Goal: Task Accomplishment & Management: Manage account settings

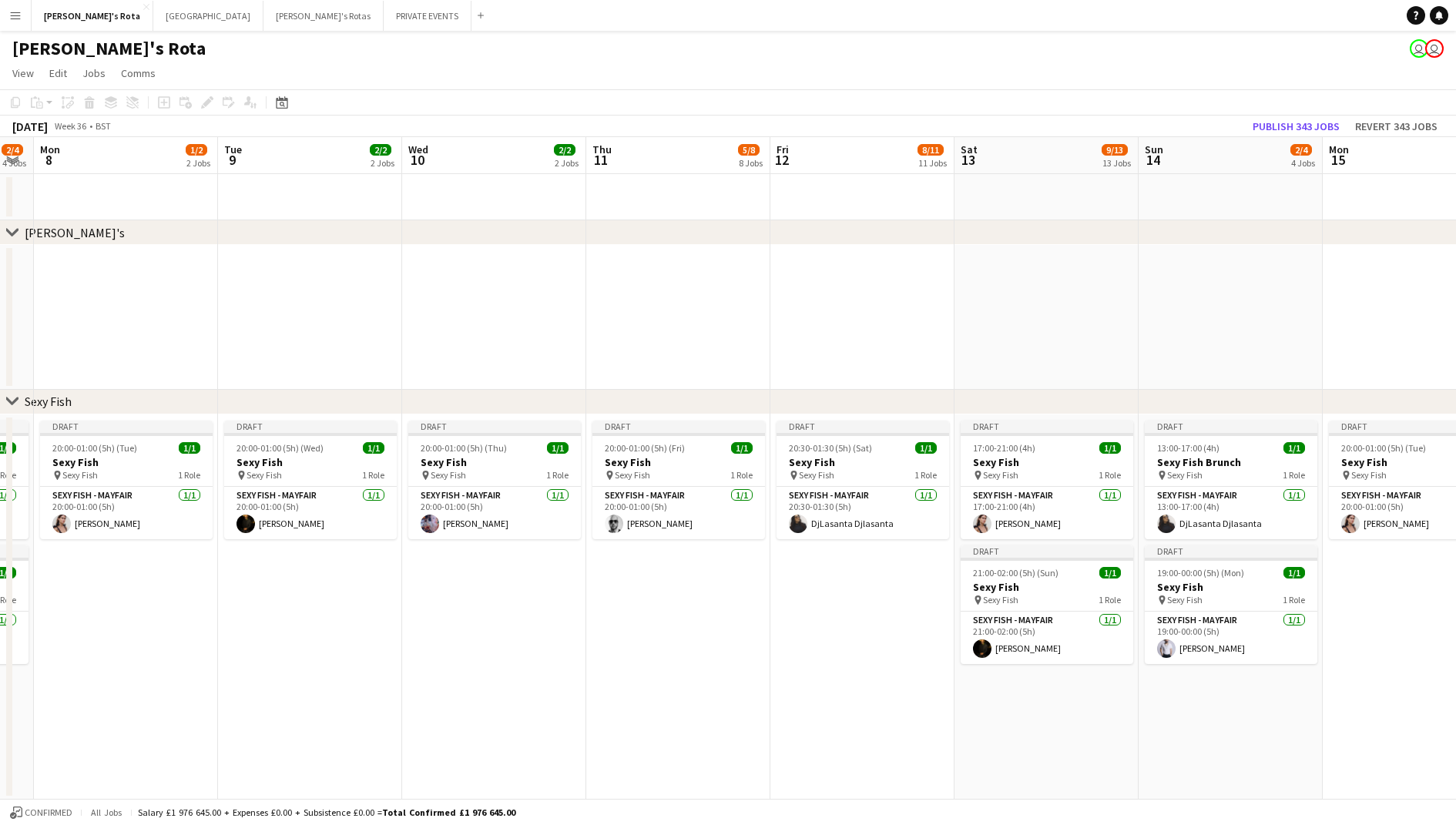
scroll to position [0, 455]
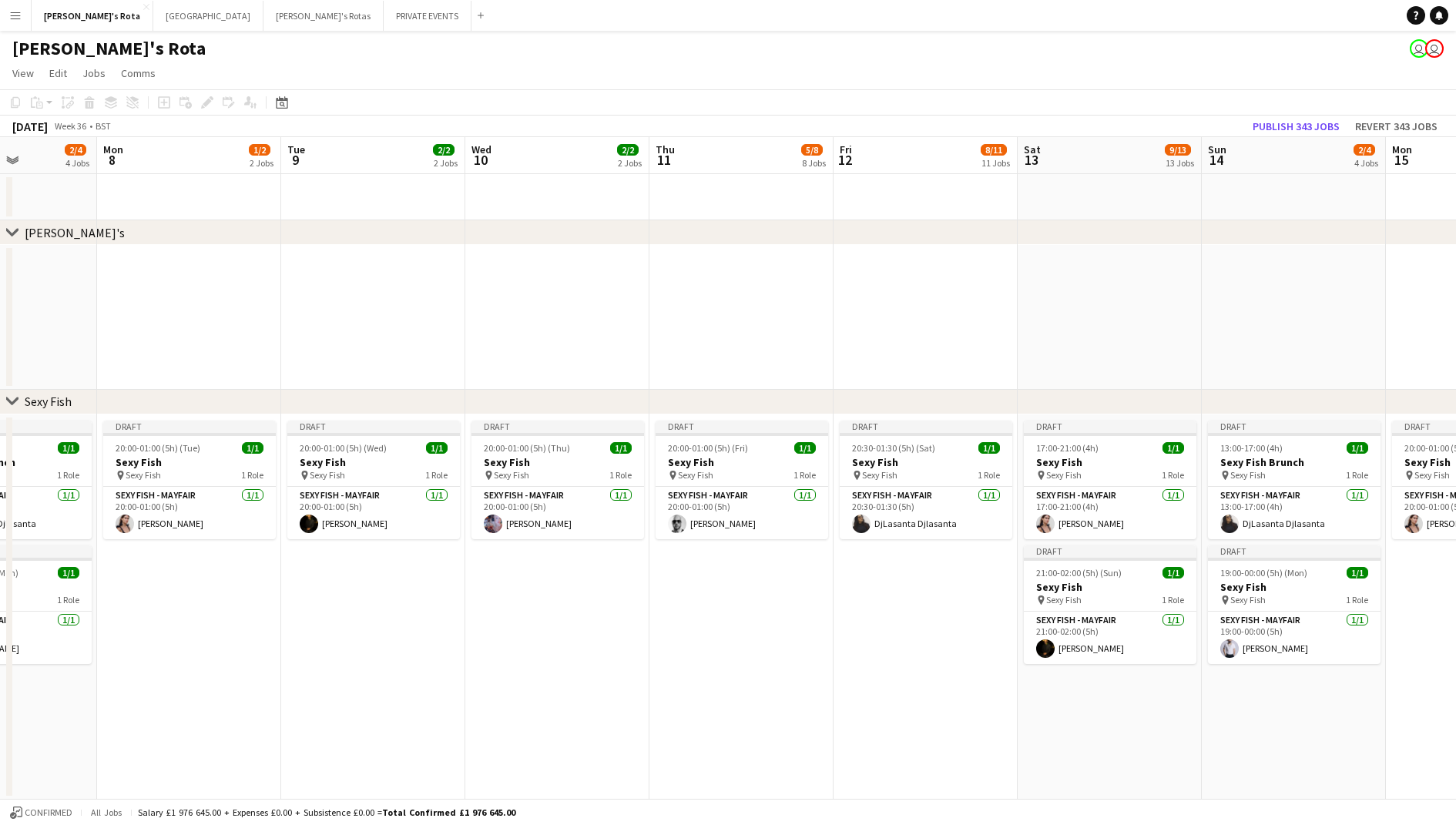
click at [355, 310] on app-date-cell at bounding box center [373, 318] width 184 height 144
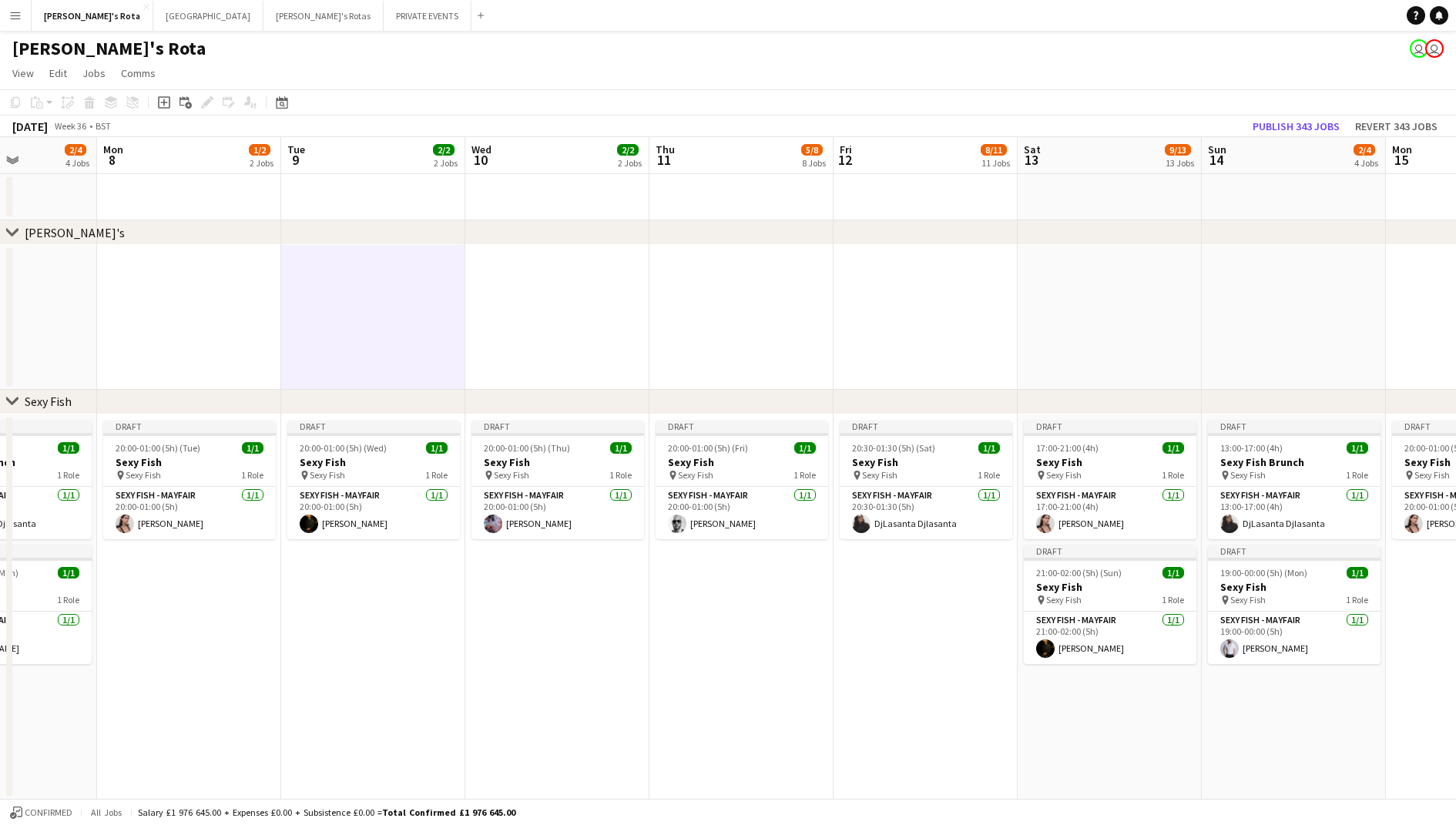
click at [542, 276] on app-date-cell at bounding box center [558, 318] width 184 height 144
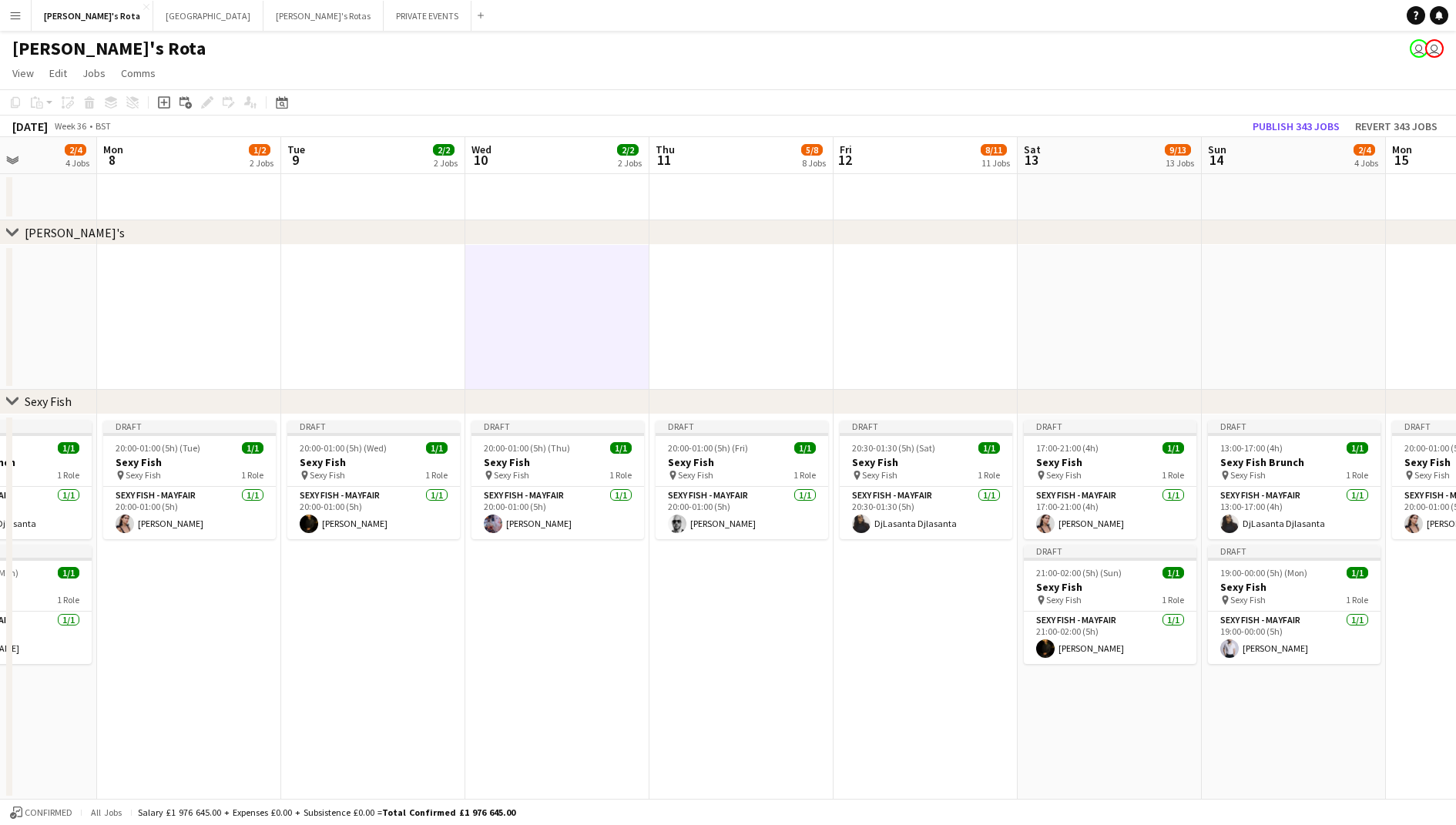
click at [724, 259] on app-date-cell at bounding box center [741, 318] width 184 height 144
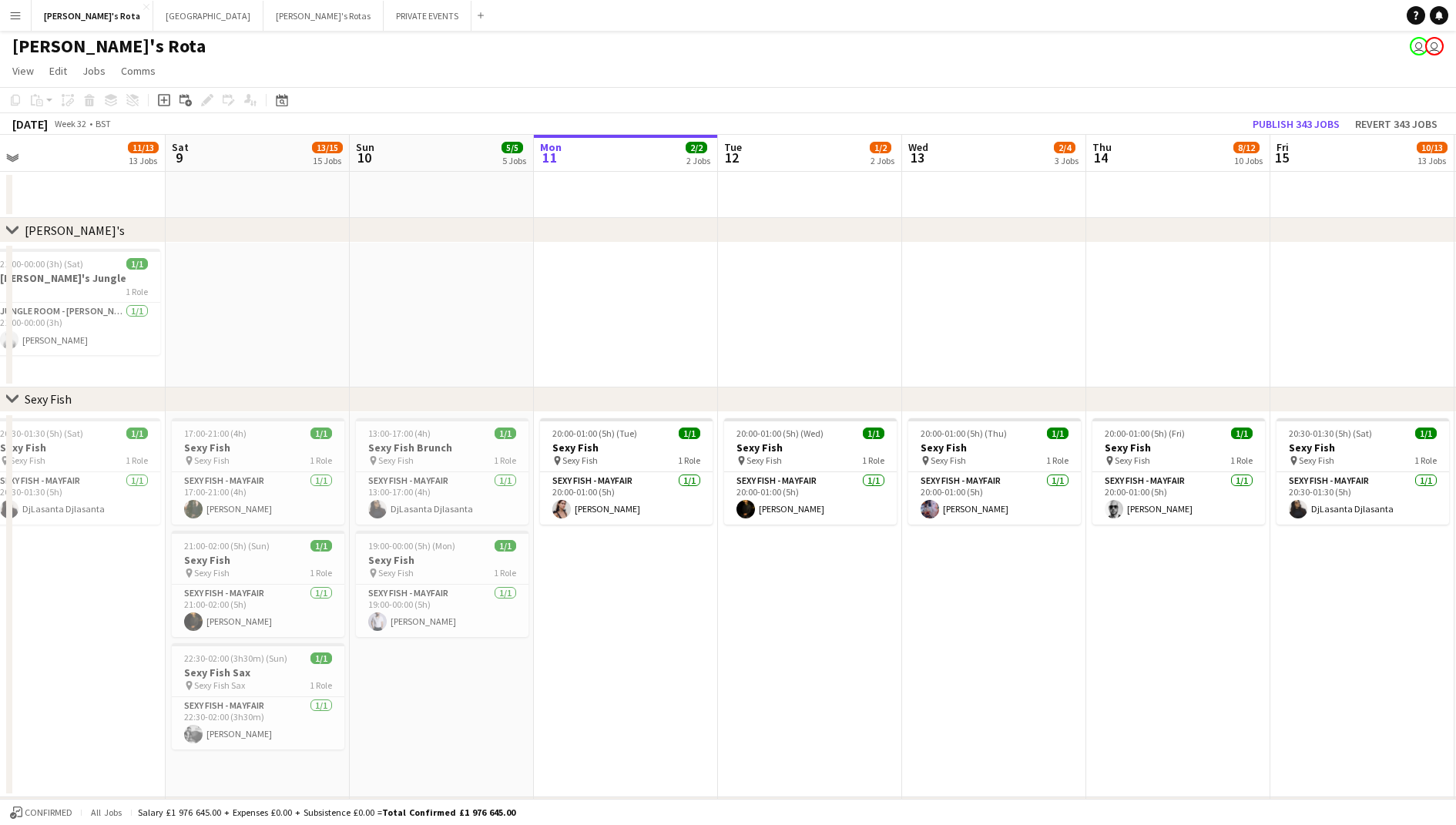
scroll to position [0, 352]
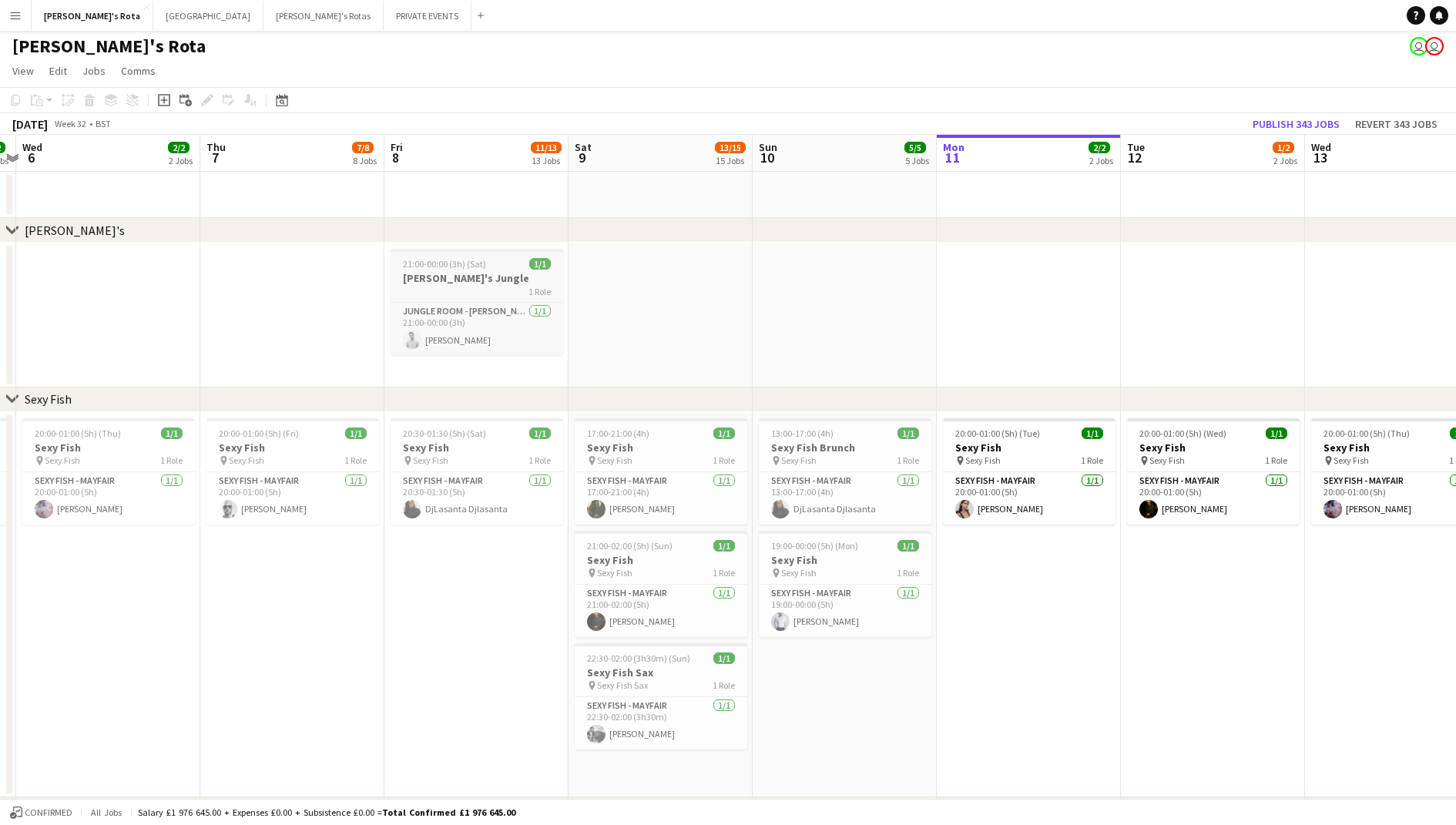
click at [496, 268] on div "21:00-00:00 (3h) (Sat) 1/1" at bounding box center [476, 263] width 172 height 12
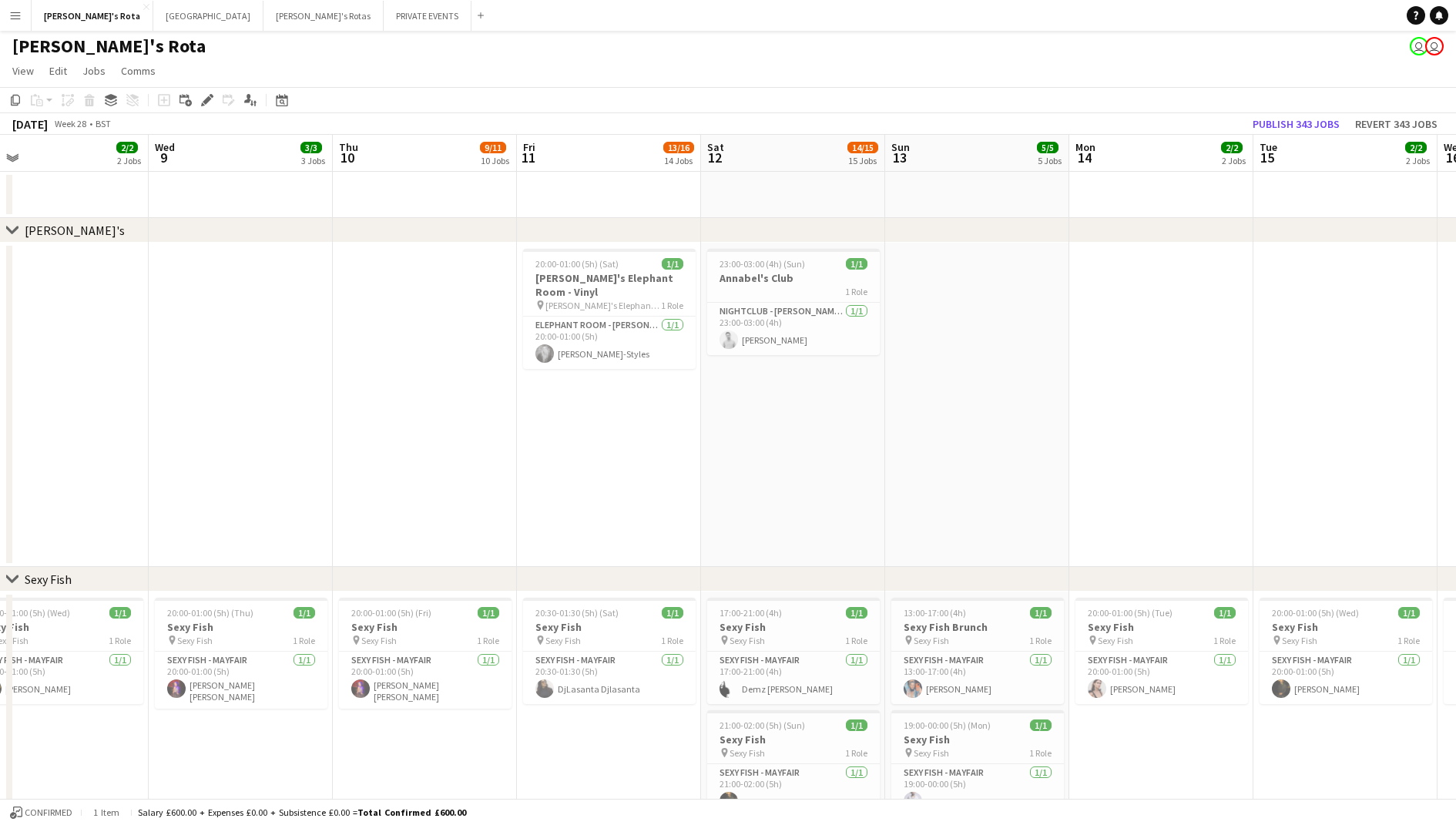
scroll to position [0, 622]
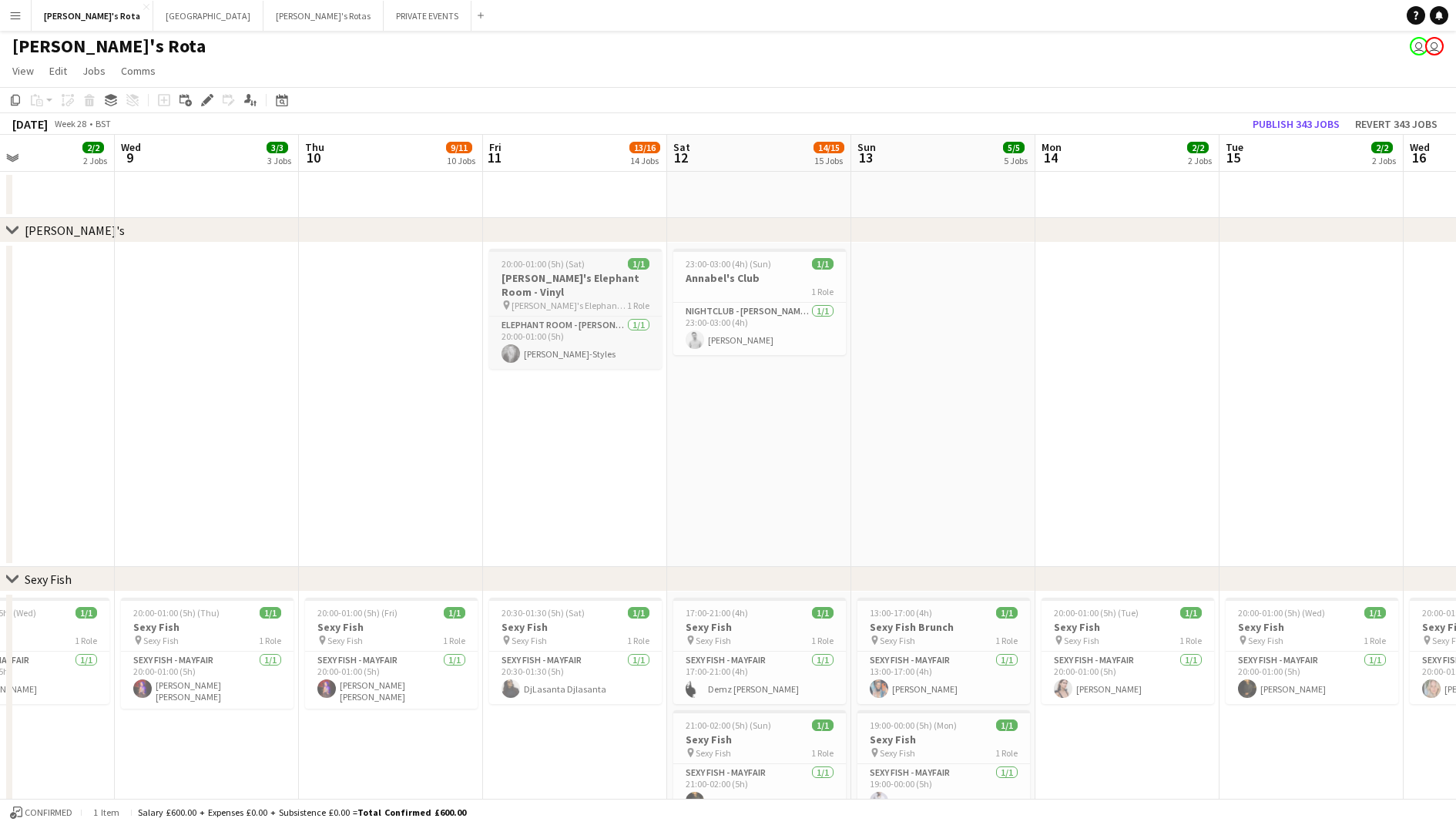
click at [540, 302] on span "[PERSON_NAME]'s Elephant Room- Vinyl Set" at bounding box center [569, 305] width 116 height 12
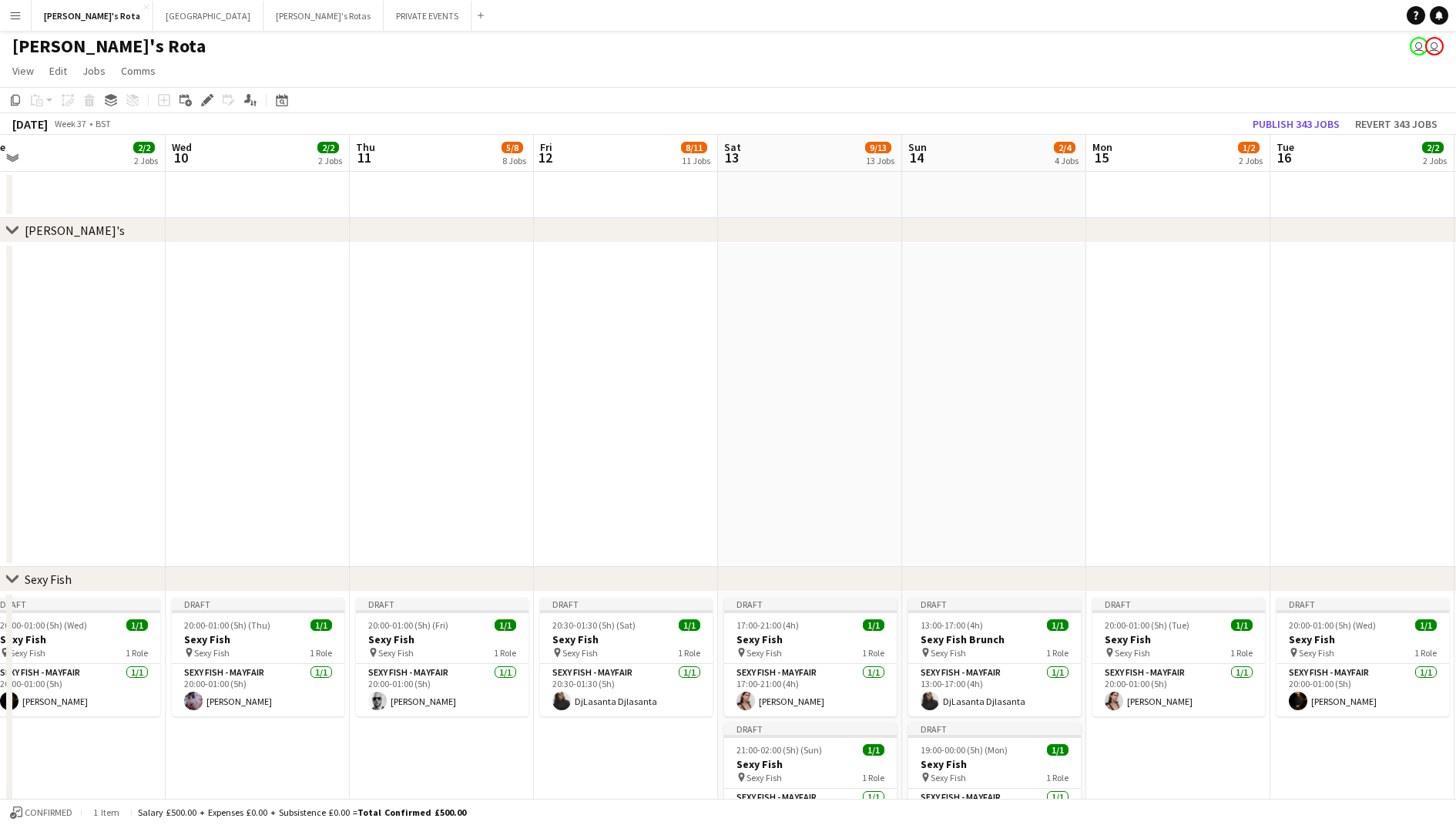
scroll to position [0, 474]
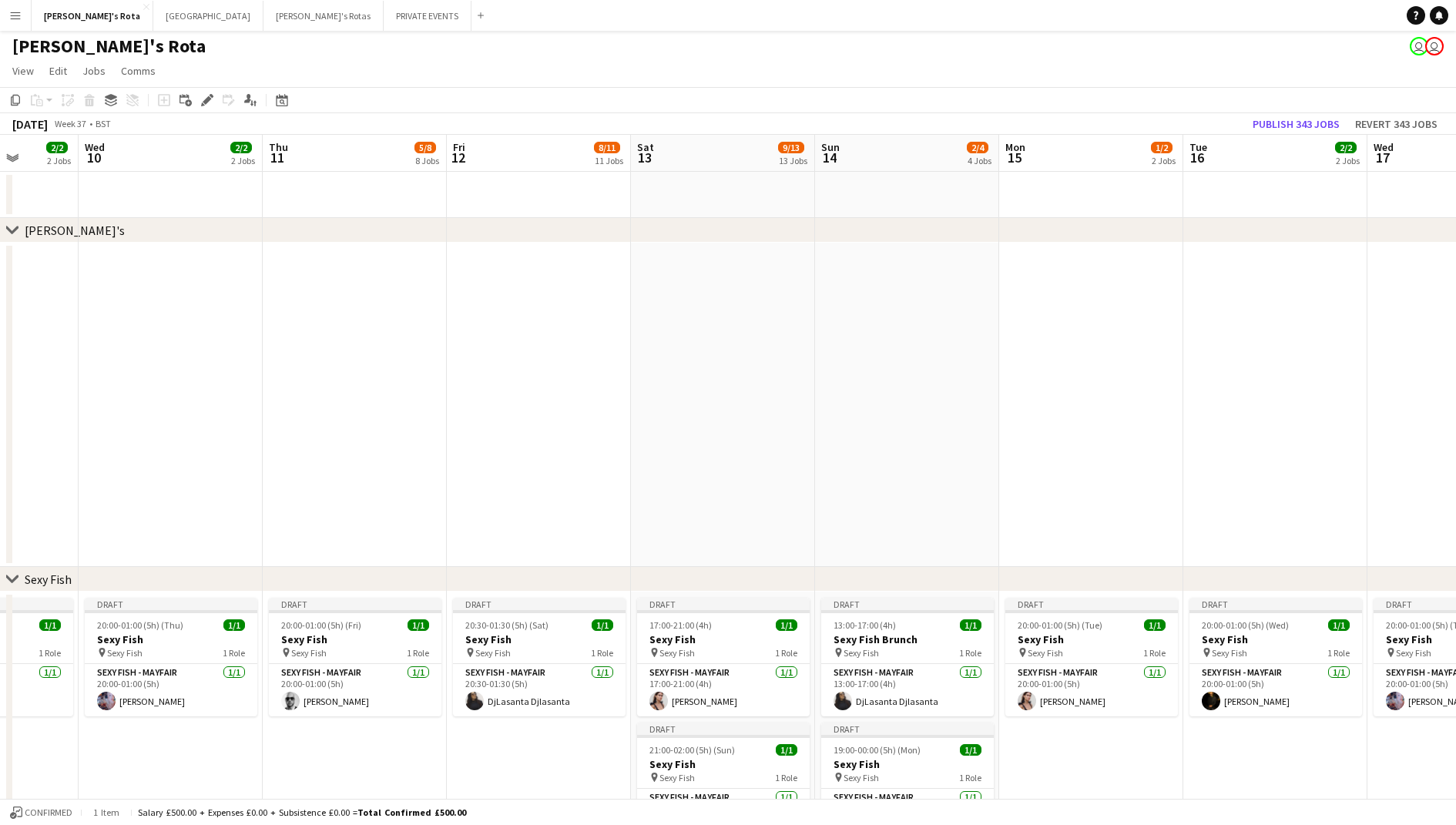
click at [726, 364] on app-date-cell at bounding box center [723, 405] width 184 height 325
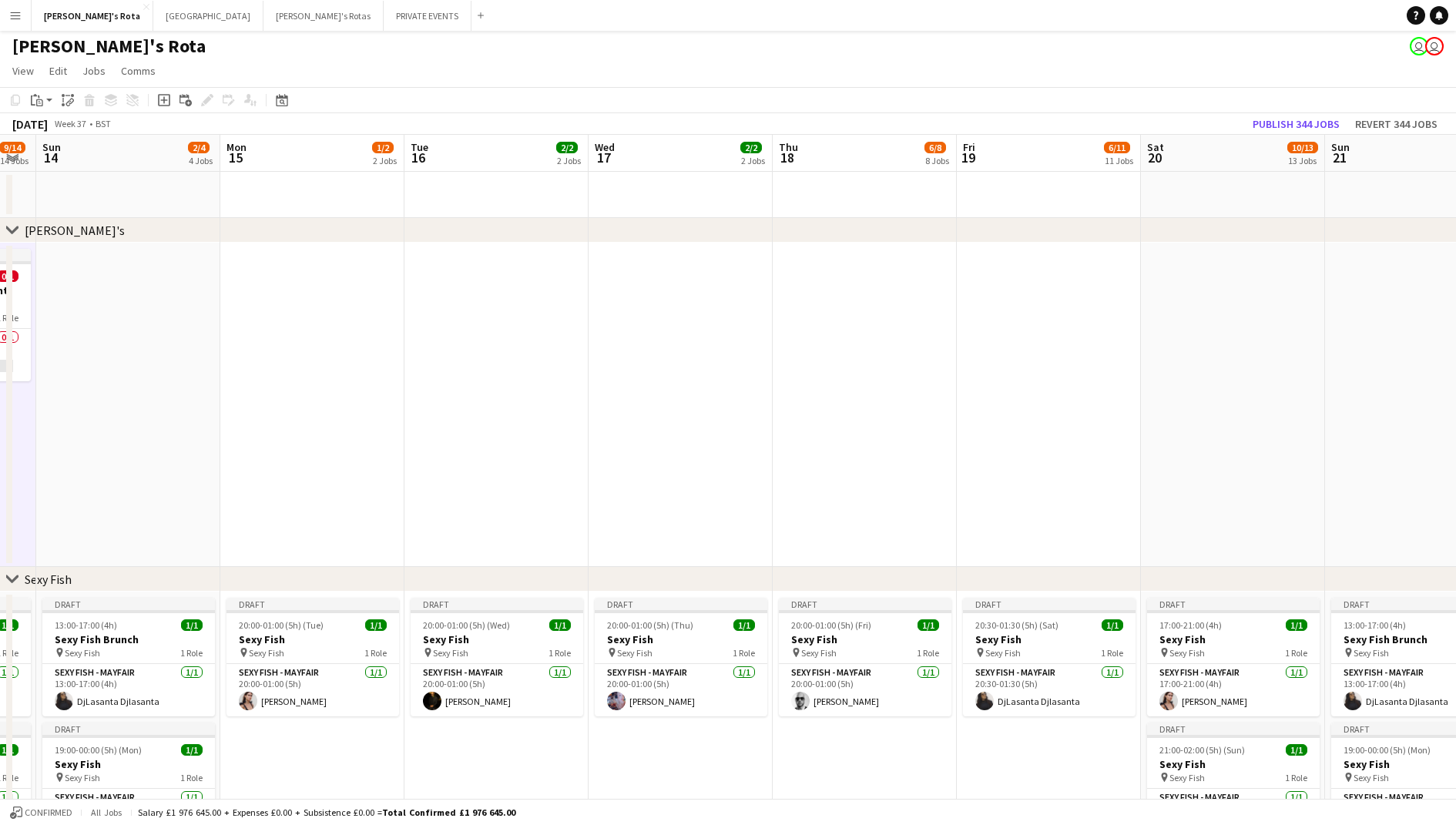
scroll to position [0, 576]
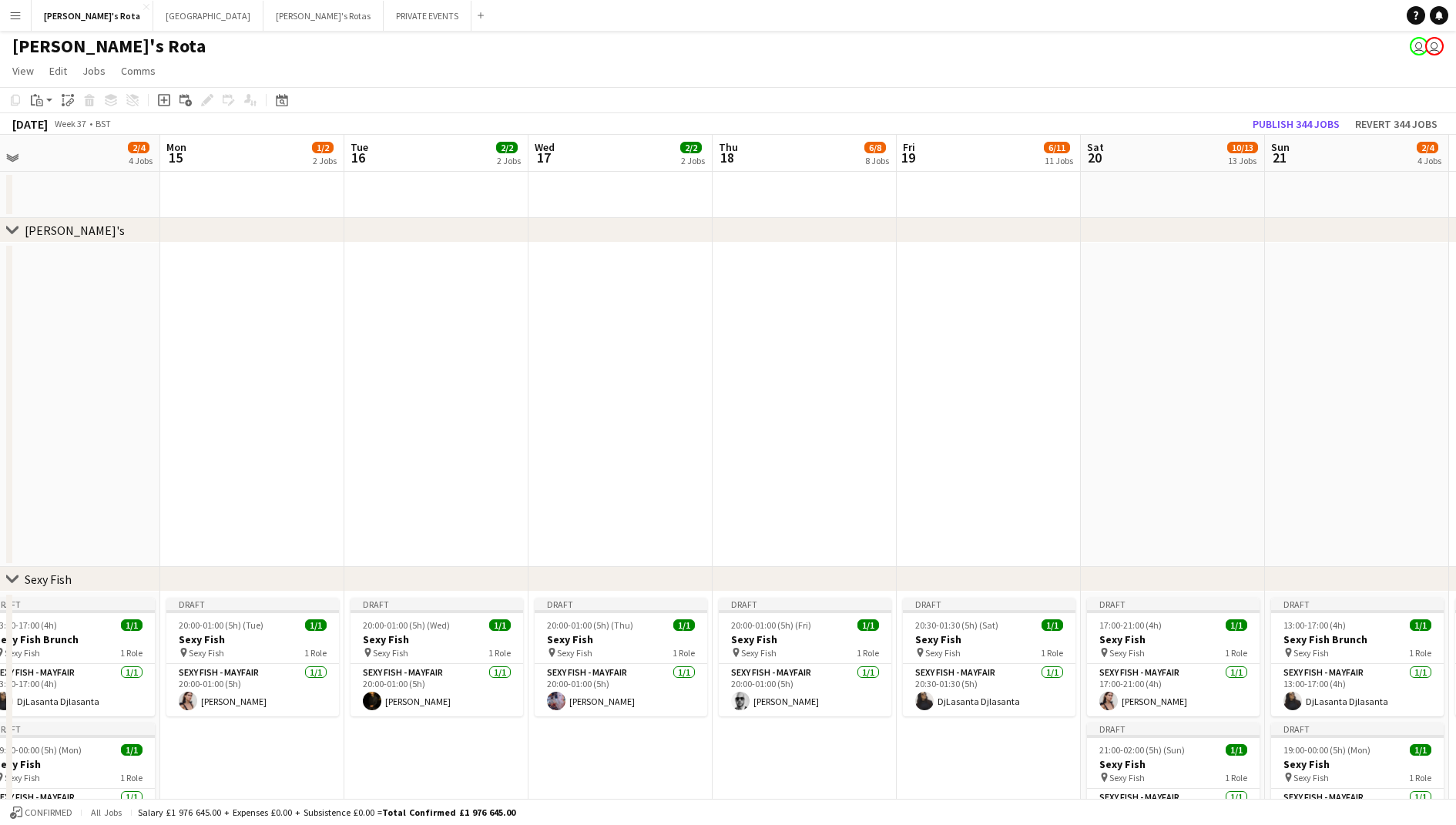
click at [902, 365] on app-date-cell at bounding box center [989, 405] width 184 height 325
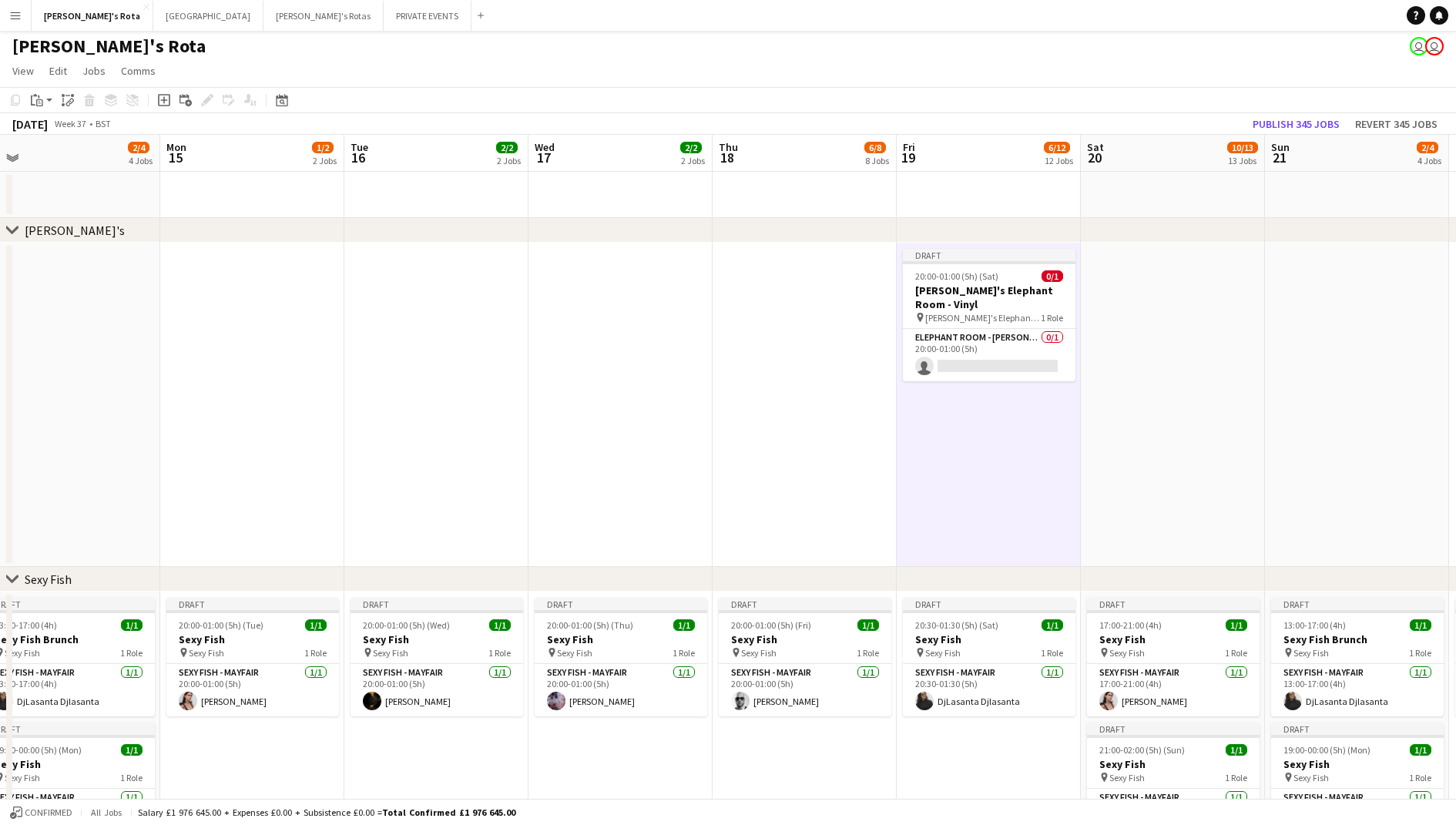
click at [830, 343] on app-date-cell at bounding box center [805, 405] width 184 height 325
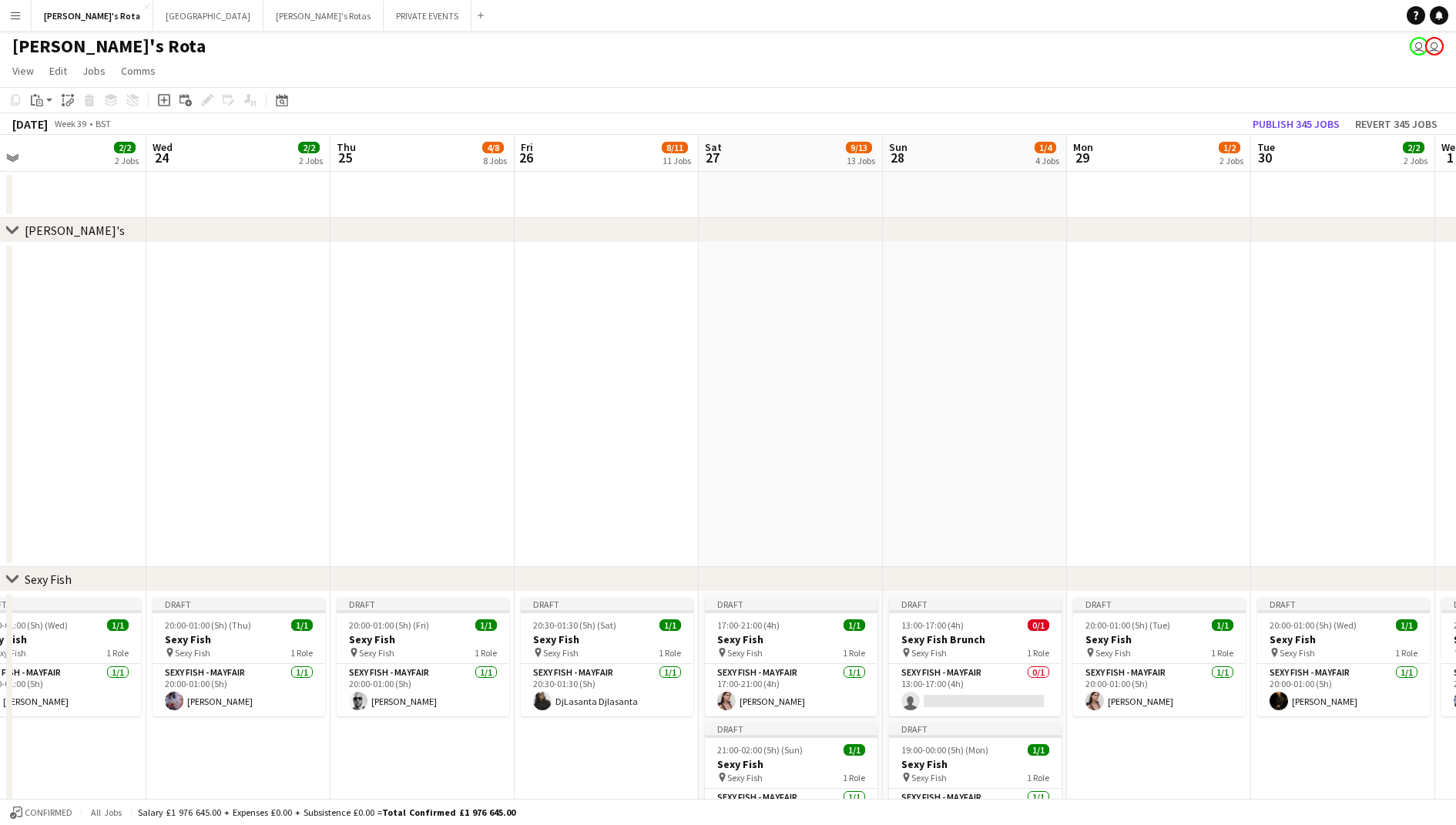
scroll to position [0, 595]
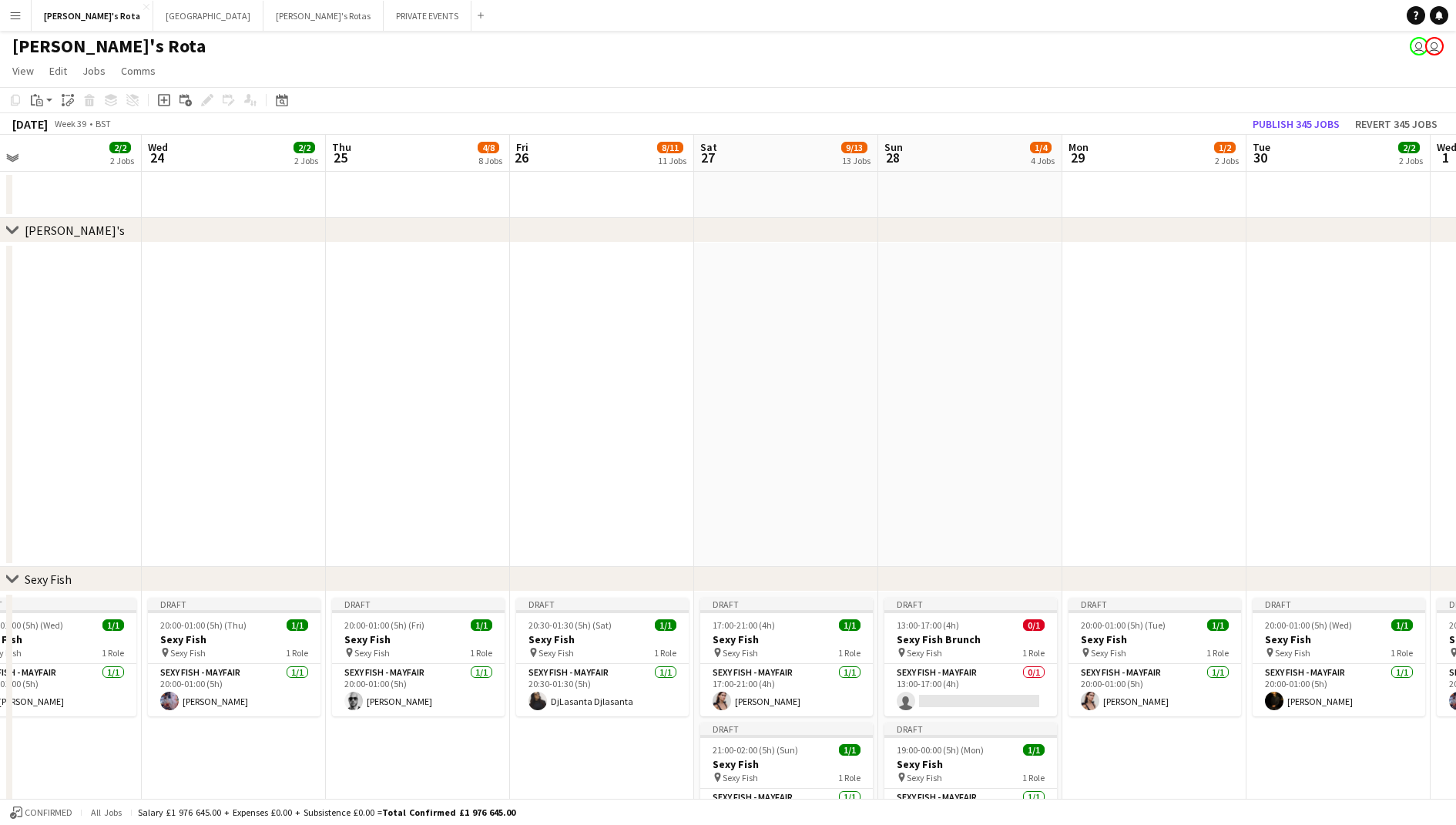
click at [810, 296] on app-date-cell at bounding box center [786, 405] width 184 height 325
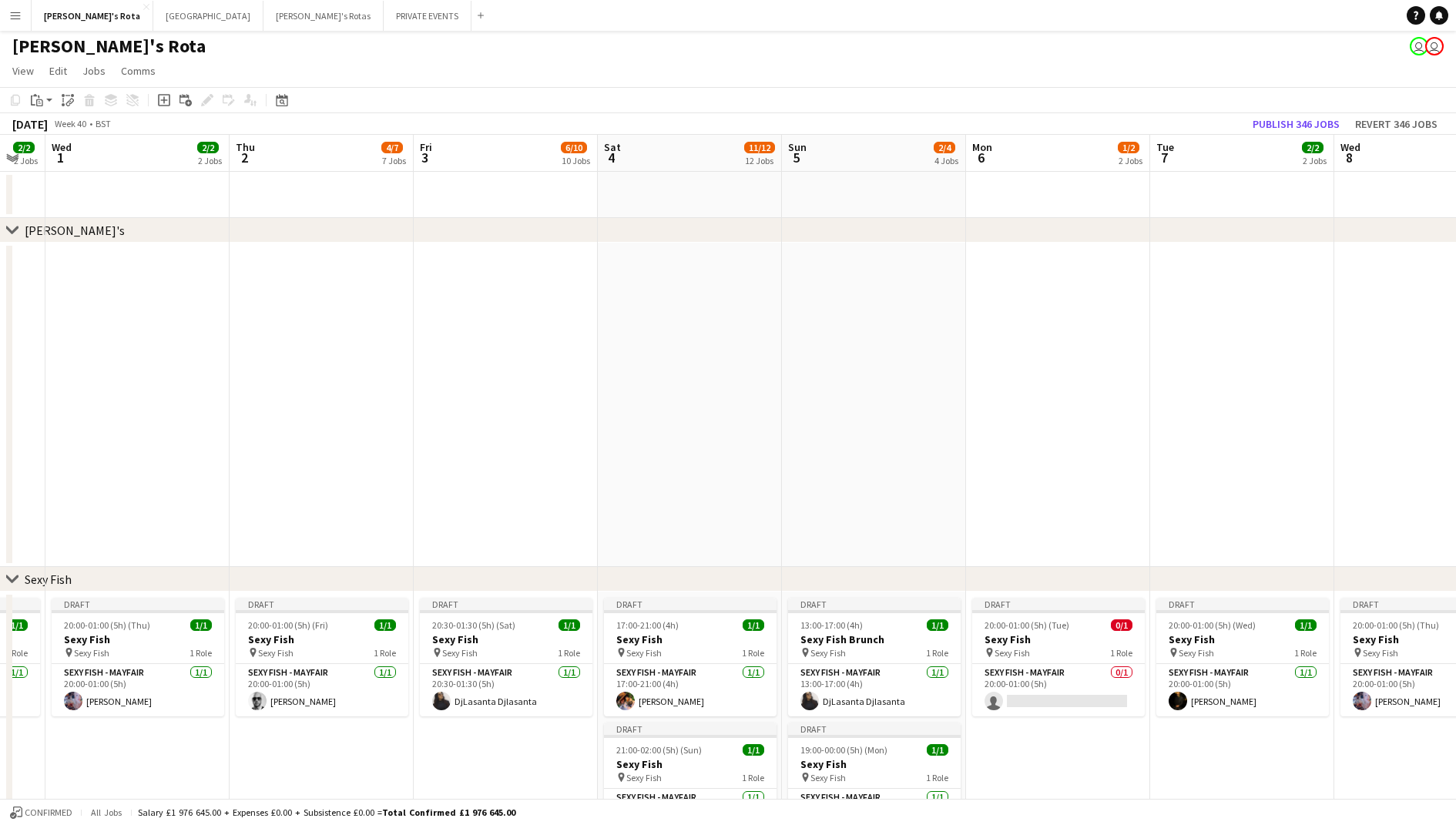
scroll to position [0, 509]
click at [715, 319] on app-date-cell at bounding box center [688, 405] width 184 height 325
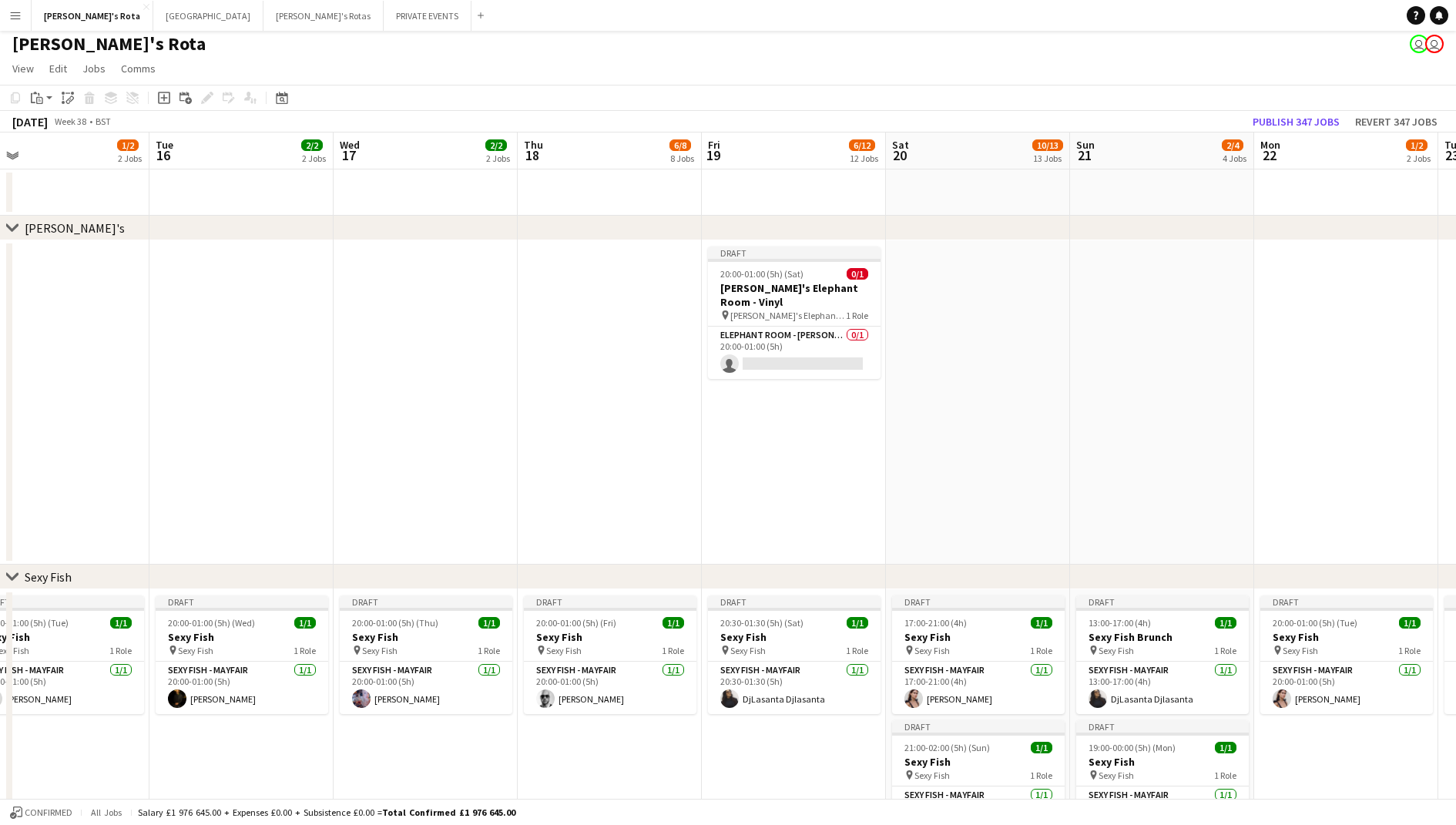
scroll to position [0, 368]
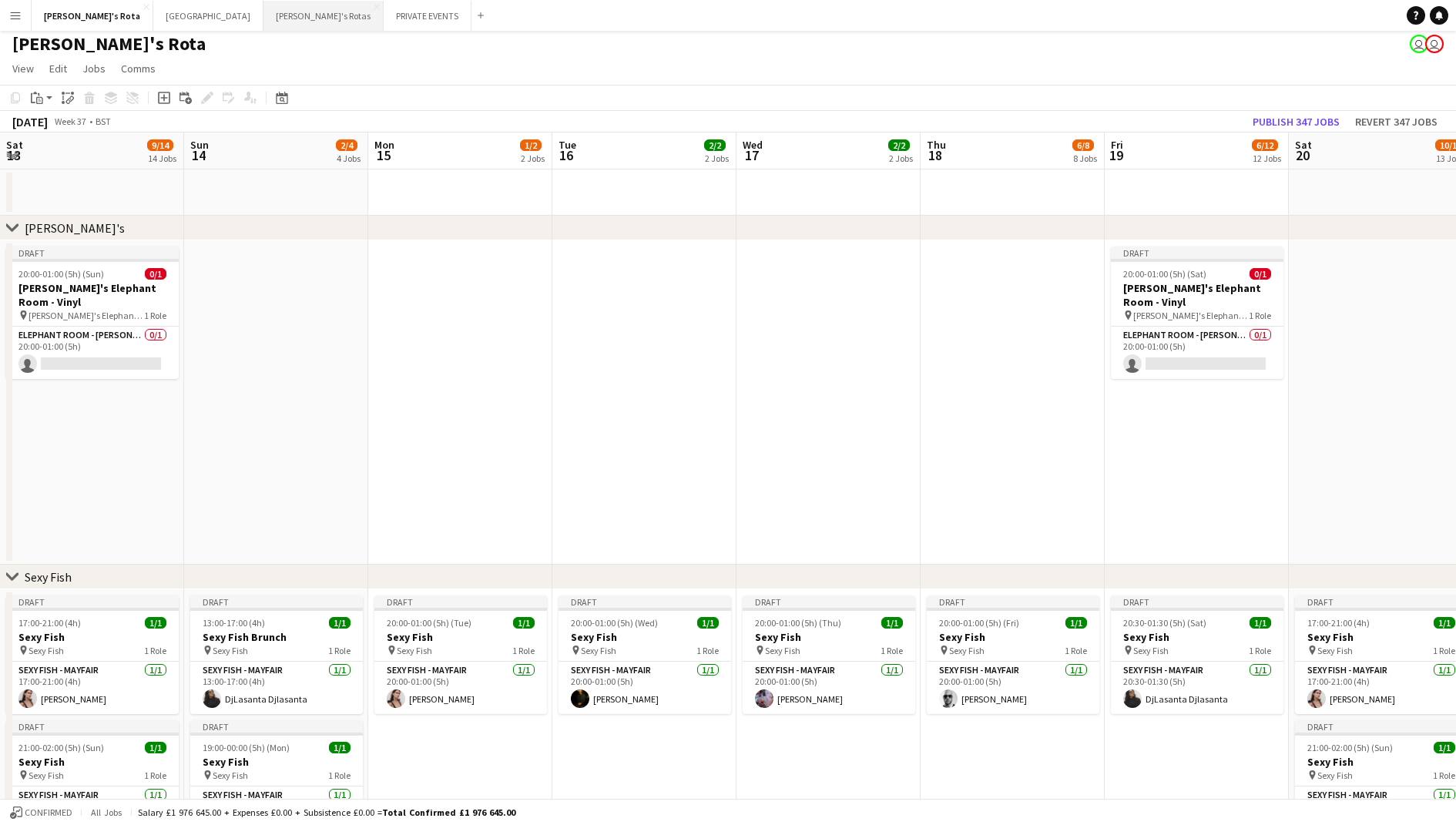
click at [263, 18] on button "[PERSON_NAME]'s Rotas Close" at bounding box center [323, 16] width 120 height 30
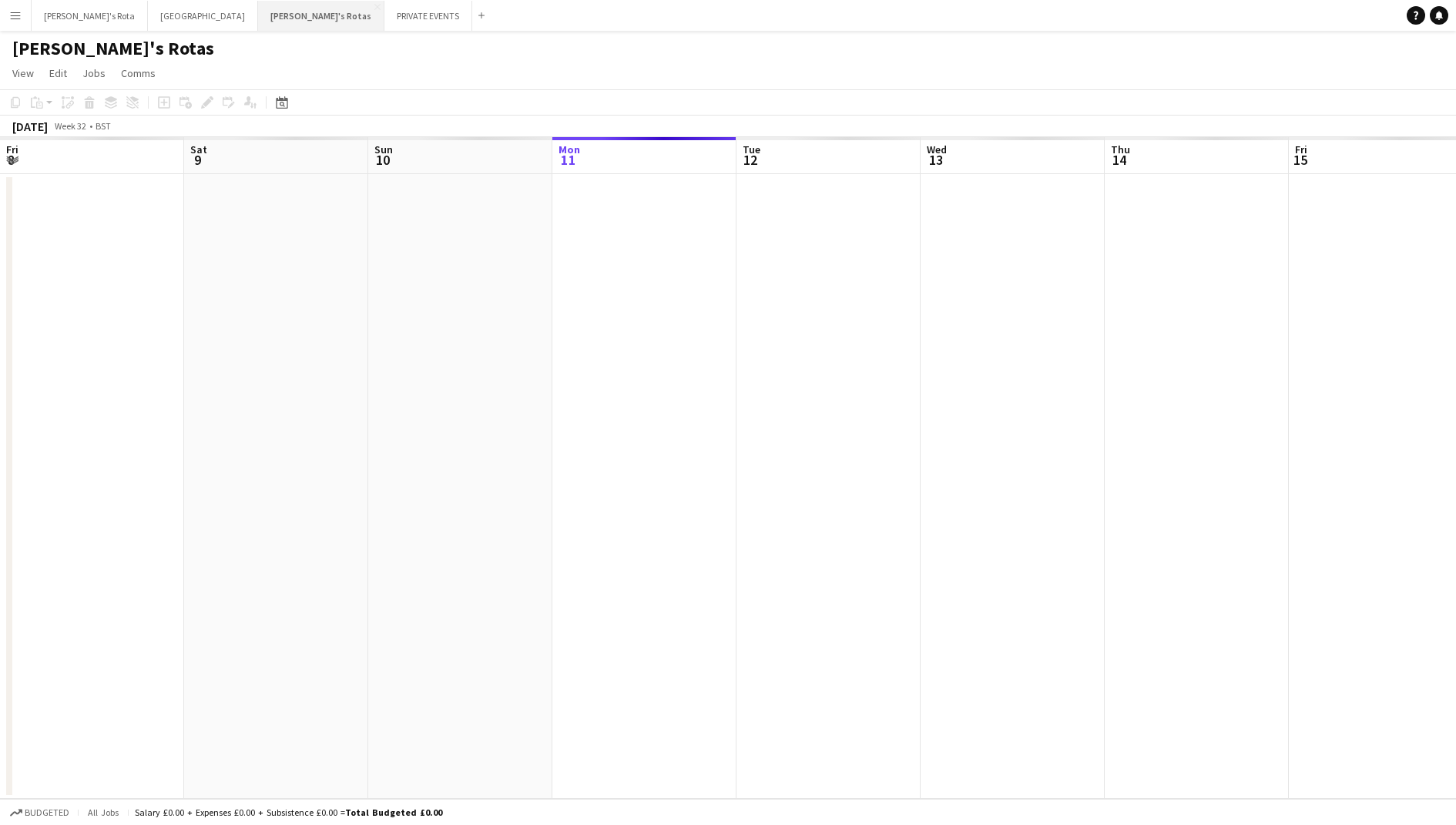
scroll to position [0, 368]
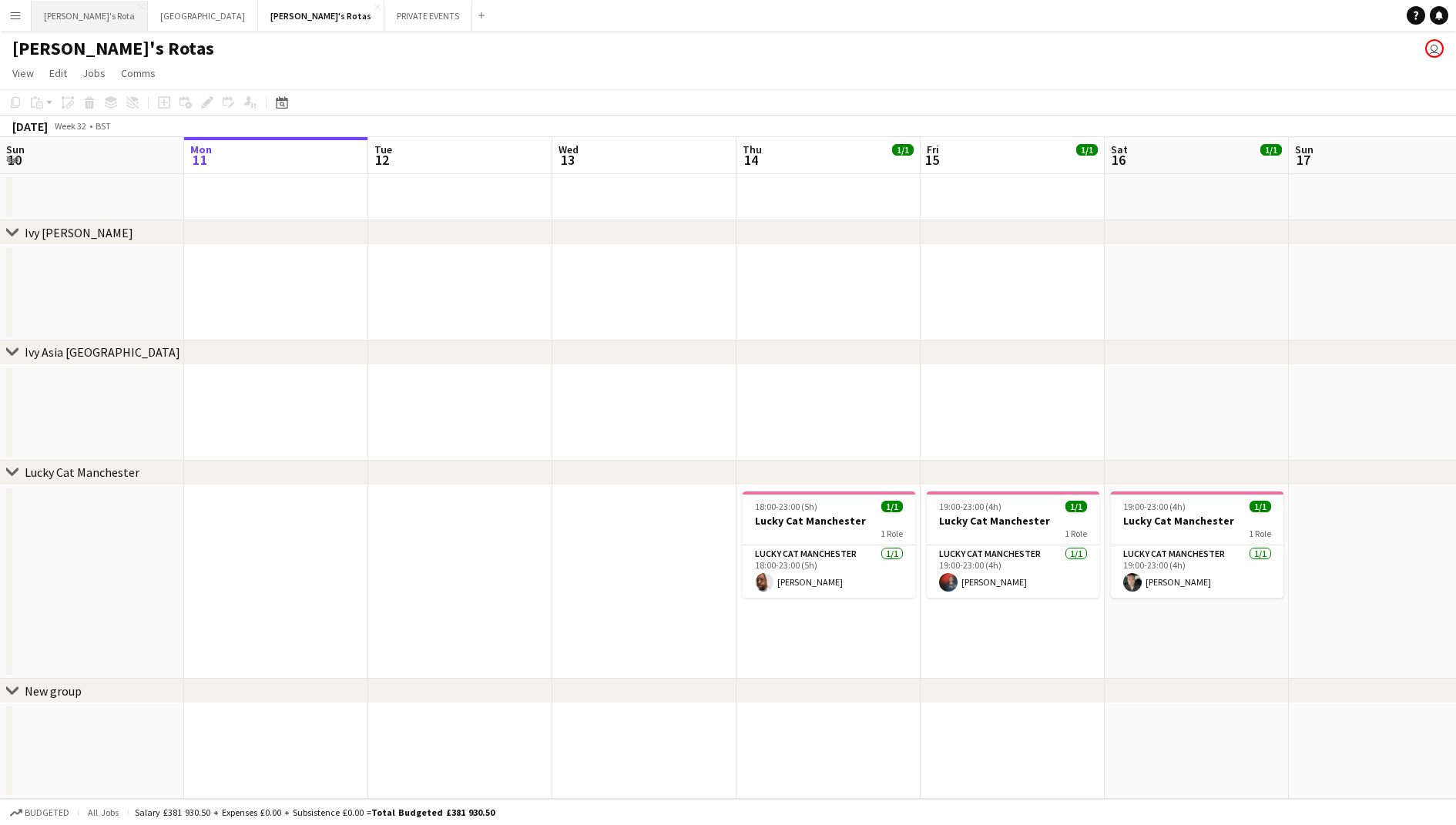
click at [65, 25] on button "[PERSON_NAME]'s Rota Close" at bounding box center [89, 16] width 116 height 30
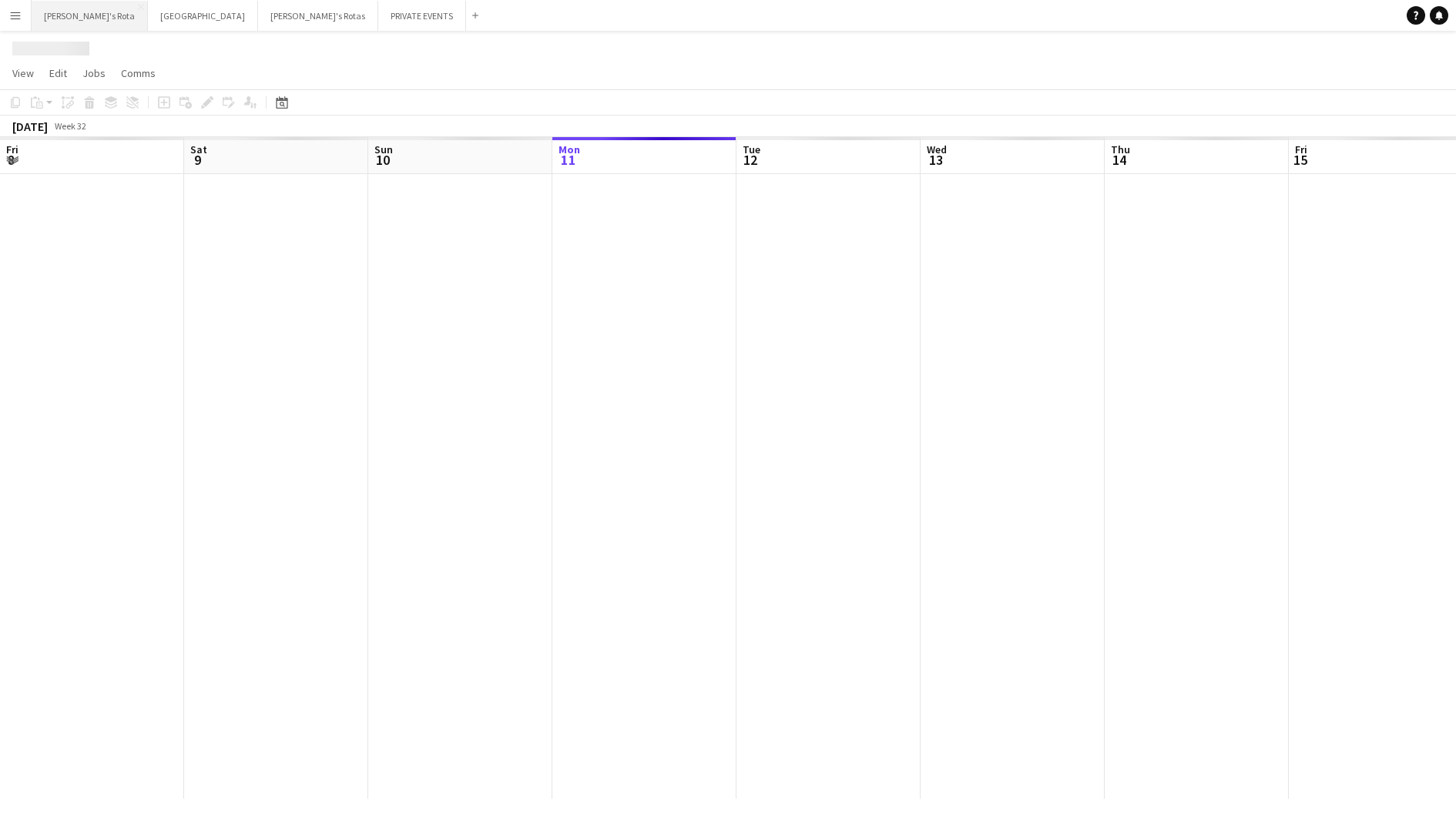
scroll to position [0, 368]
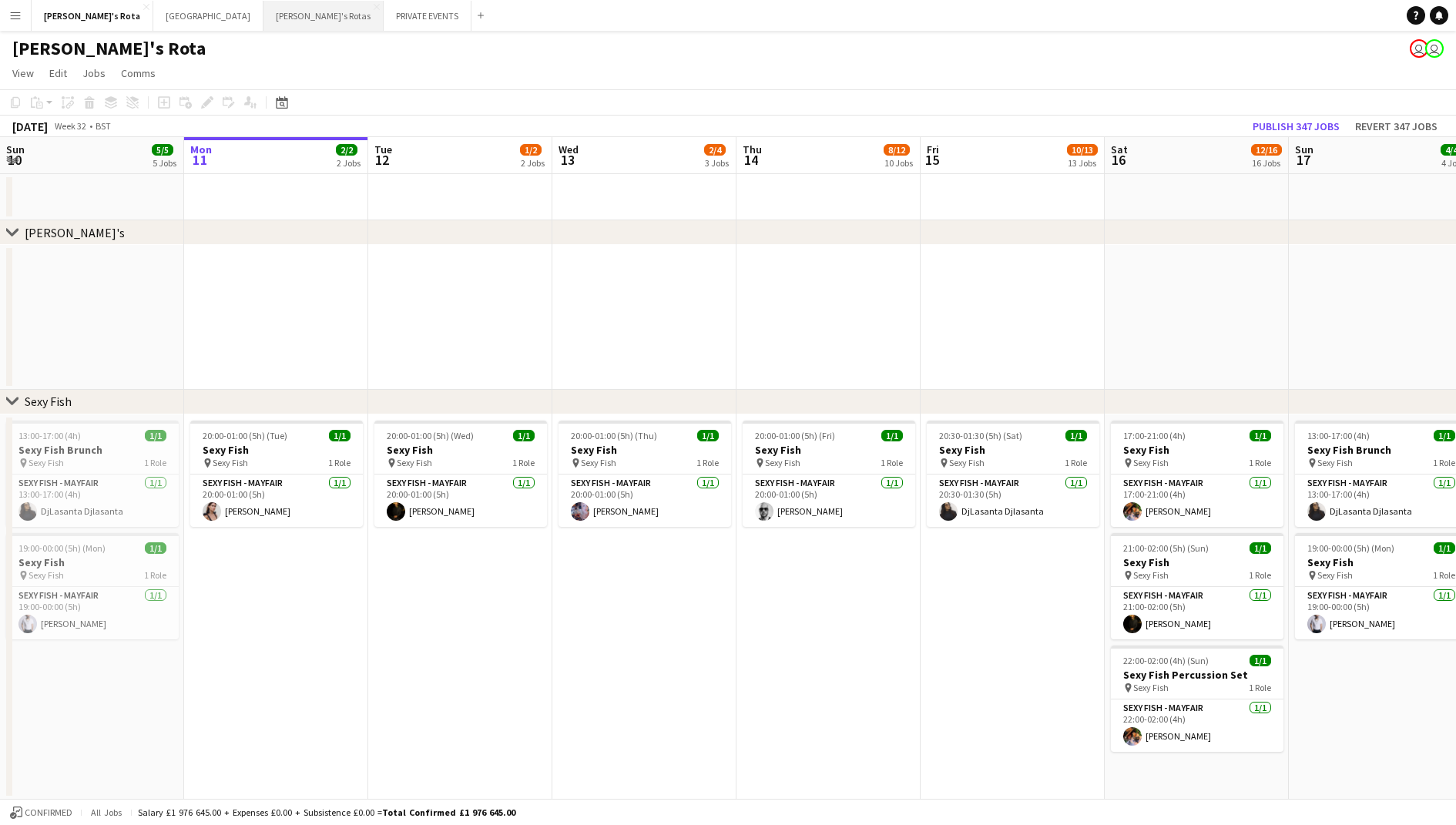
click at [263, 18] on button "[PERSON_NAME]'s Rotas Close" at bounding box center [323, 16] width 120 height 30
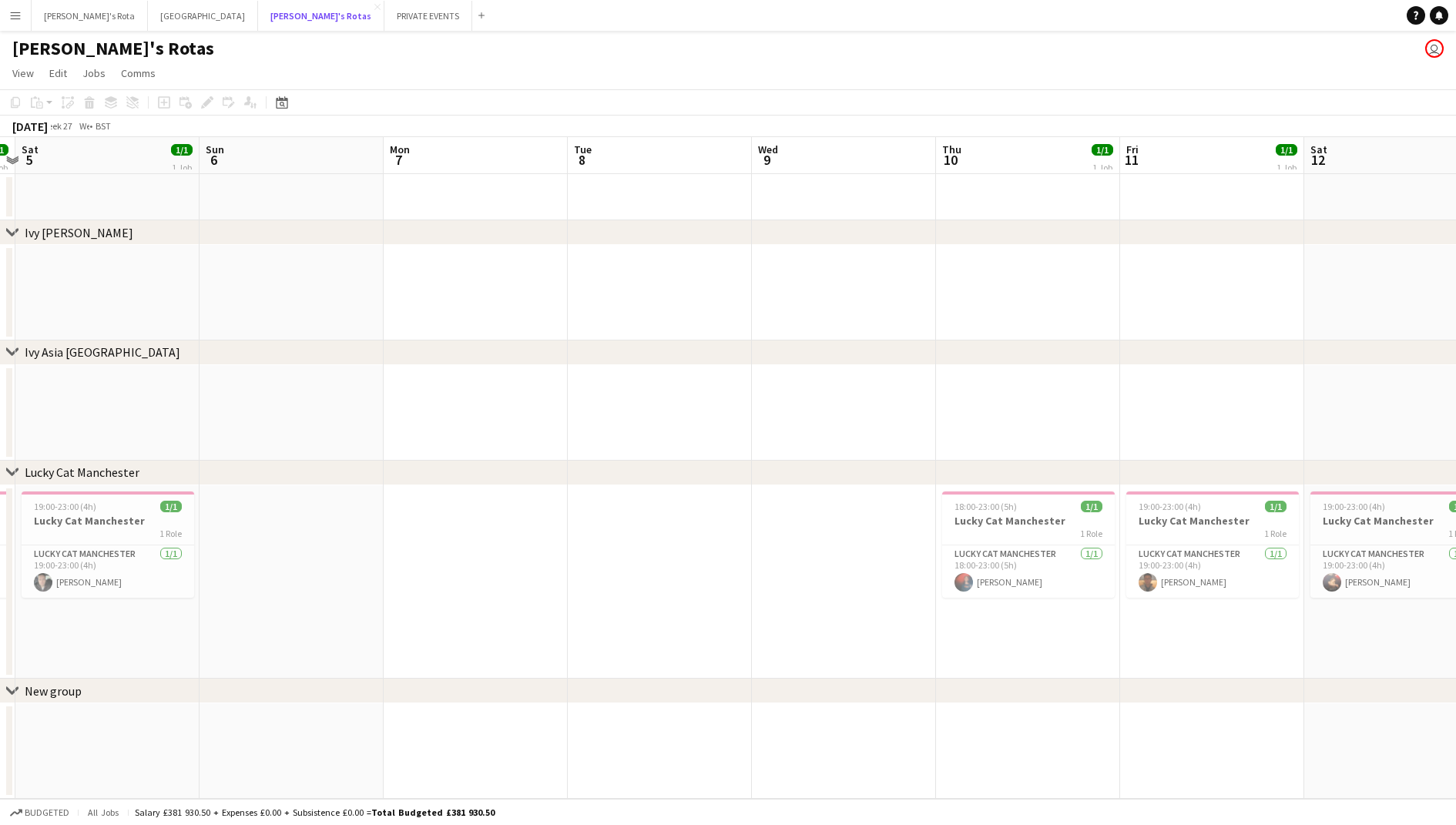
scroll to position [0, 318]
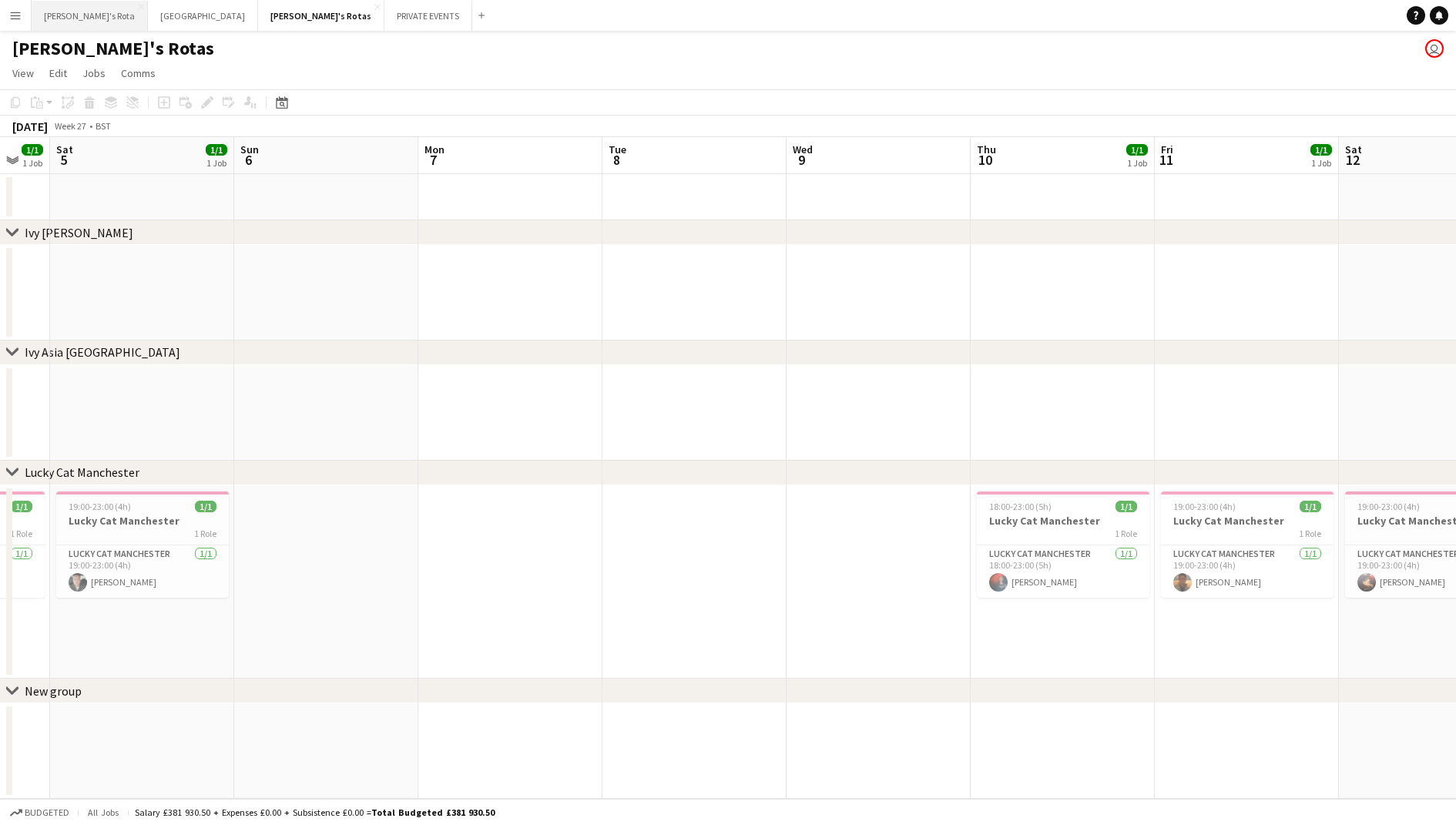
click at [69, 8] on button "[PERSON_NAME]'s Rota Close" at bounding box center [89, 16] width 116 height 30
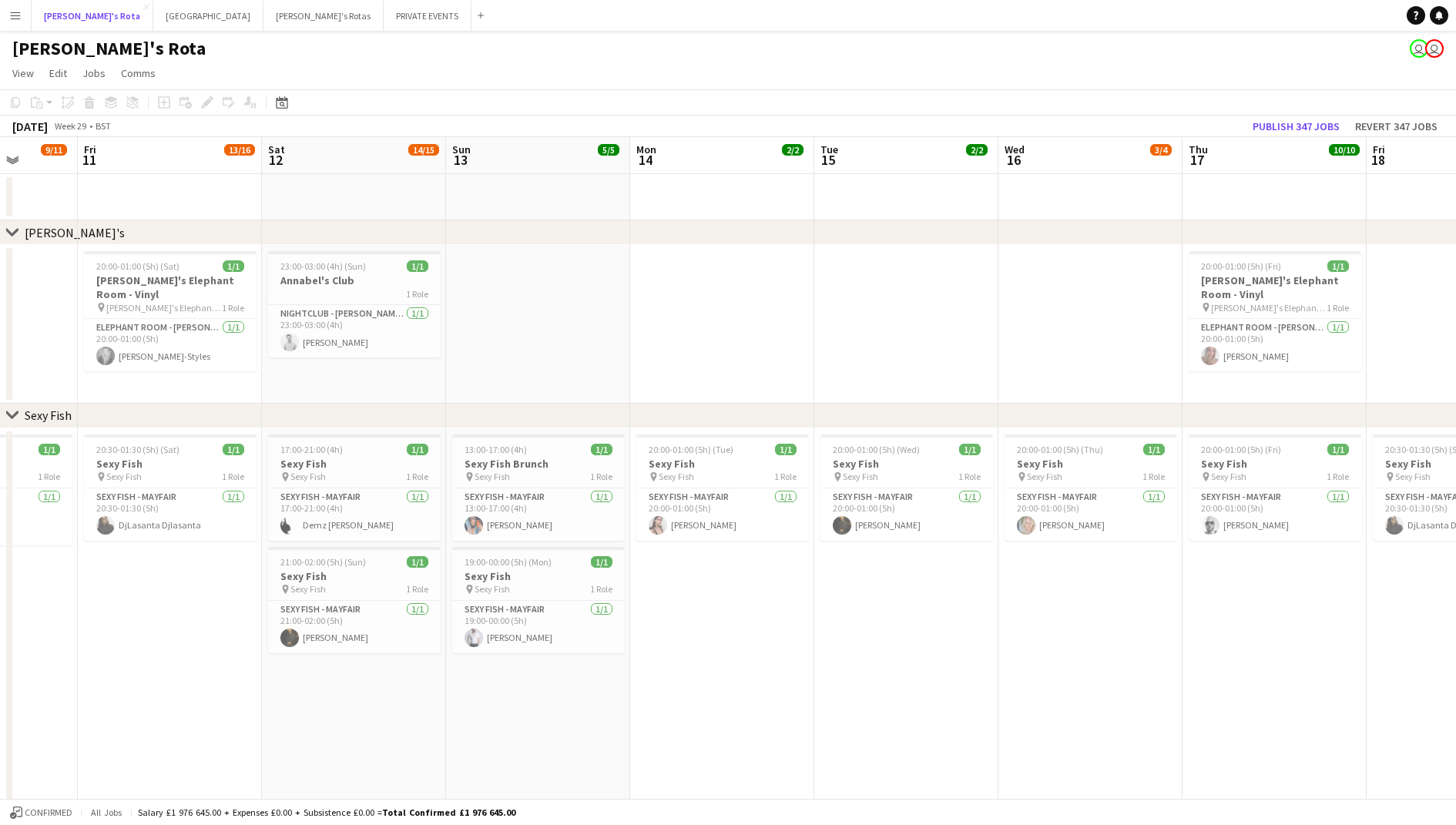
scroll to position [0, 339]
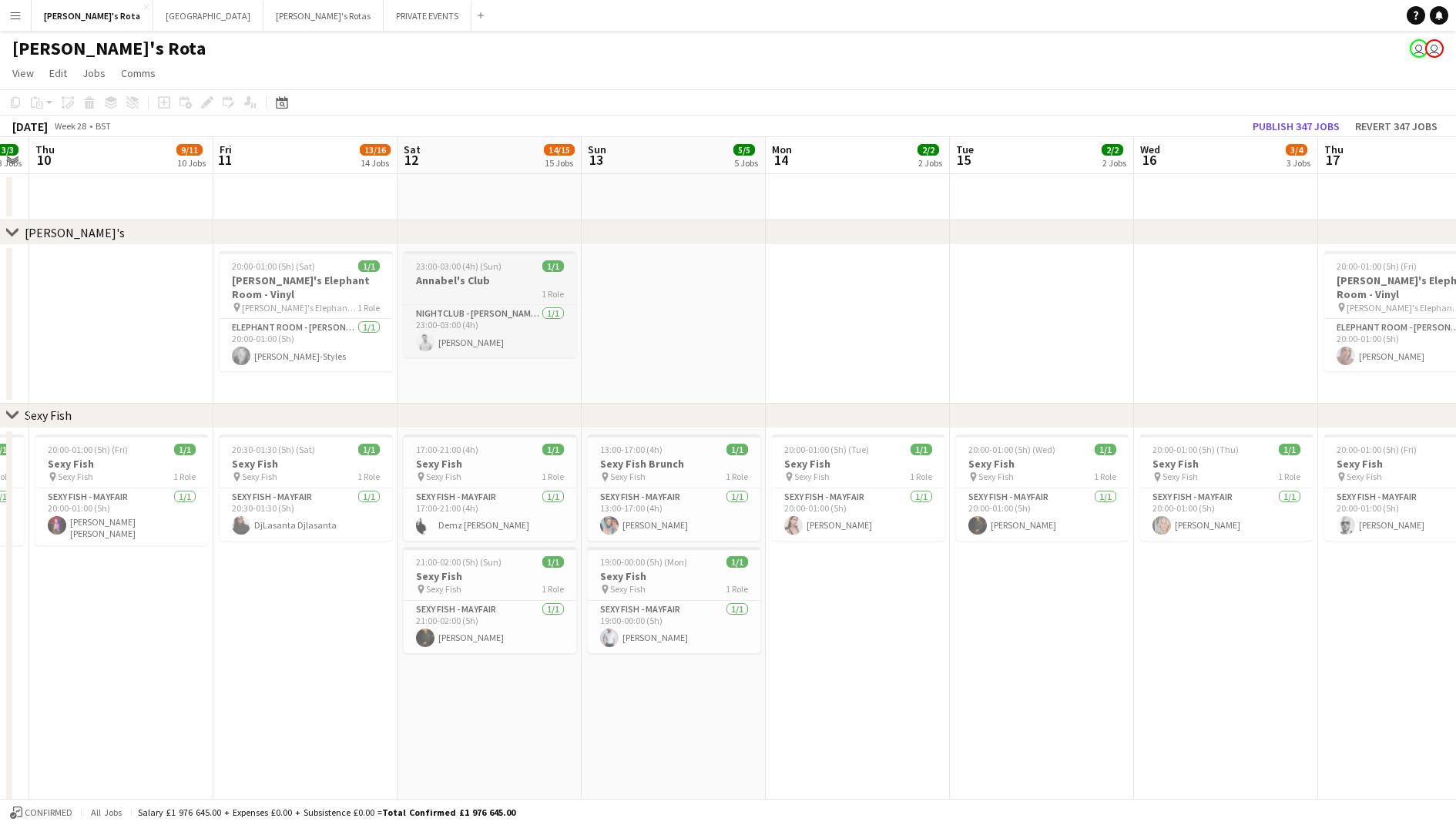
click at [460, 288] on div "1 Role" at bounding box center [490, 293] width 172 height 12
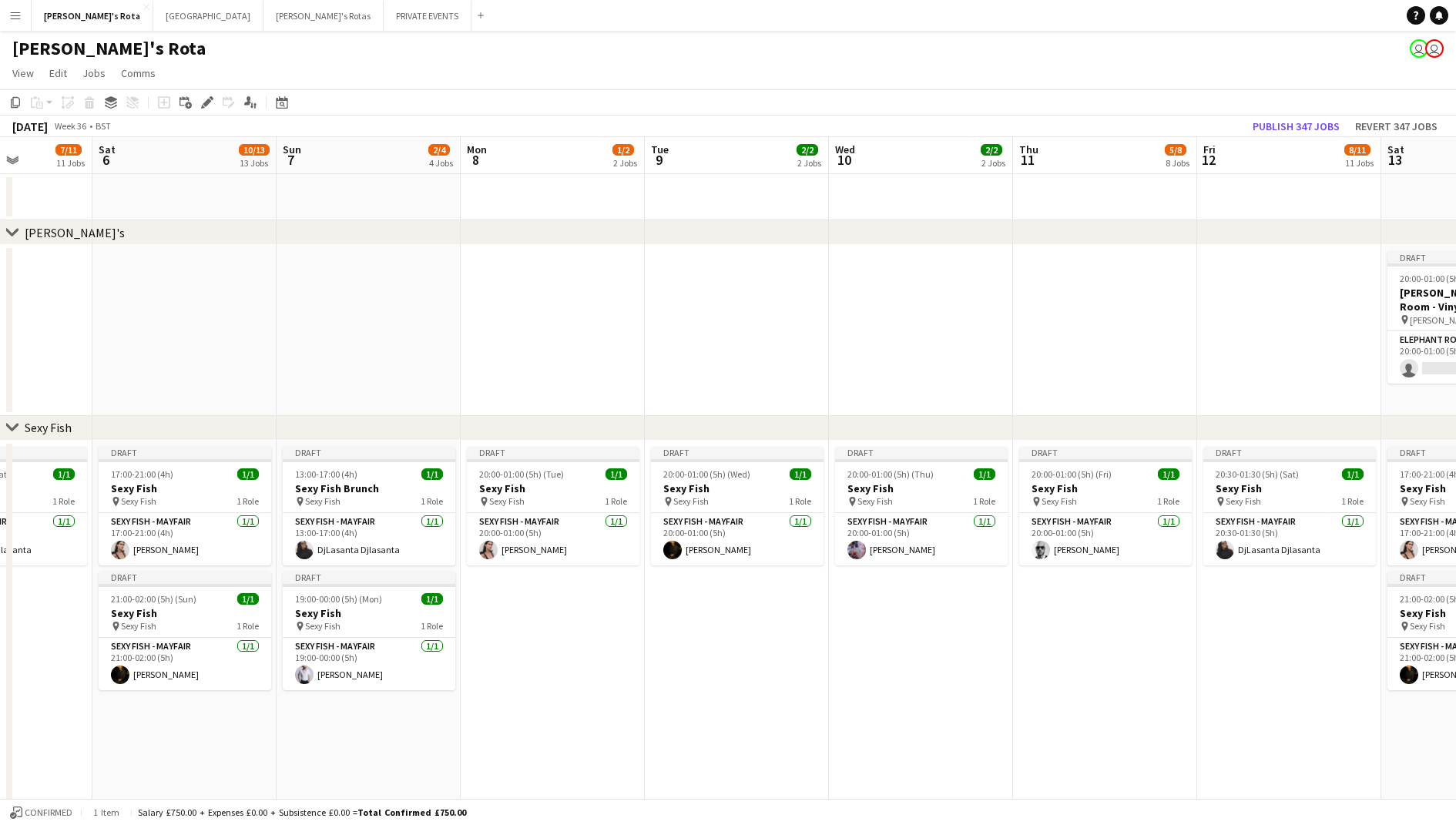
scroll to position [0, 475]
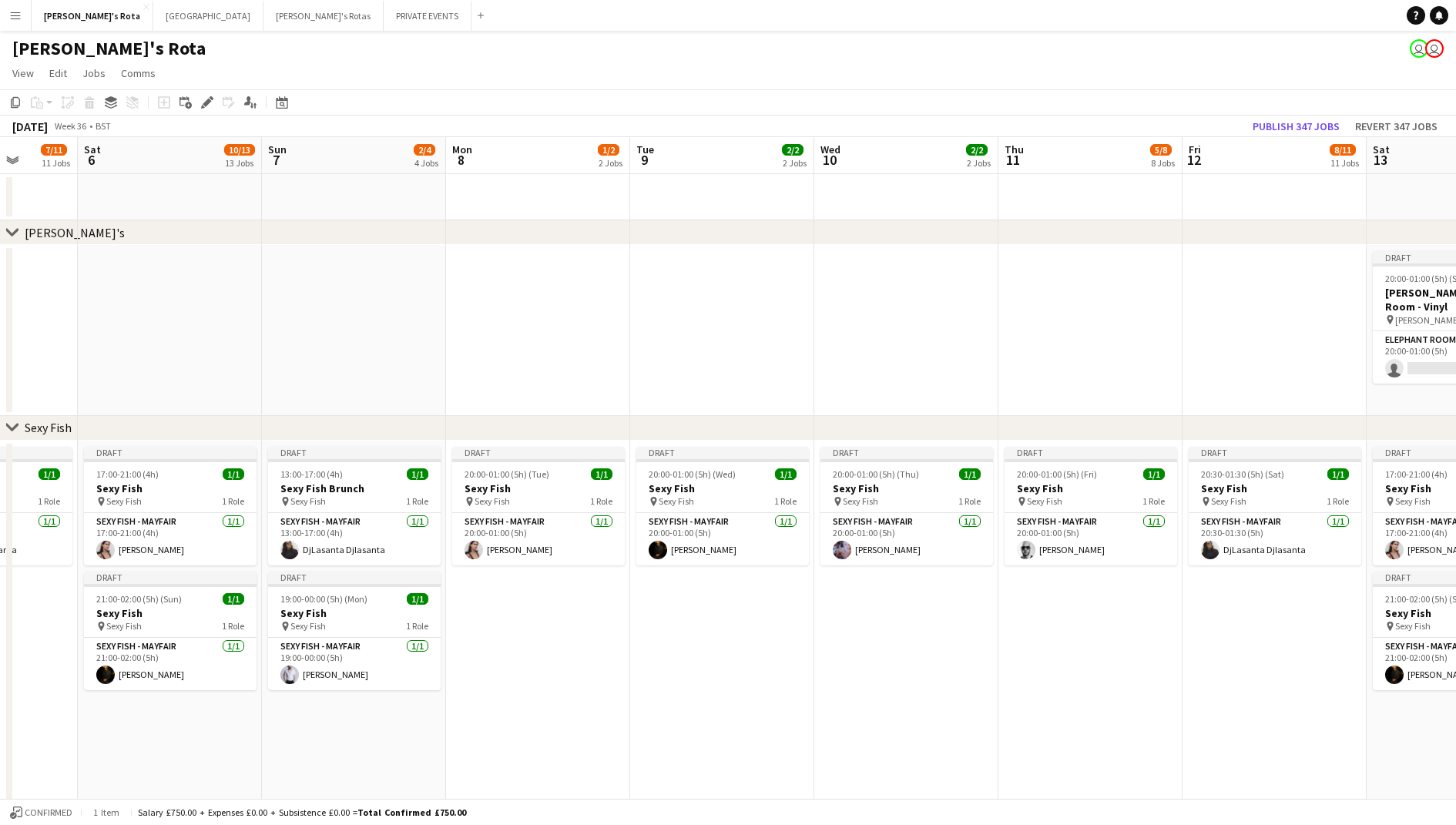
click at [1043, 279] on app-date-cell at bounding box center [1090, 331] width 184 height 171
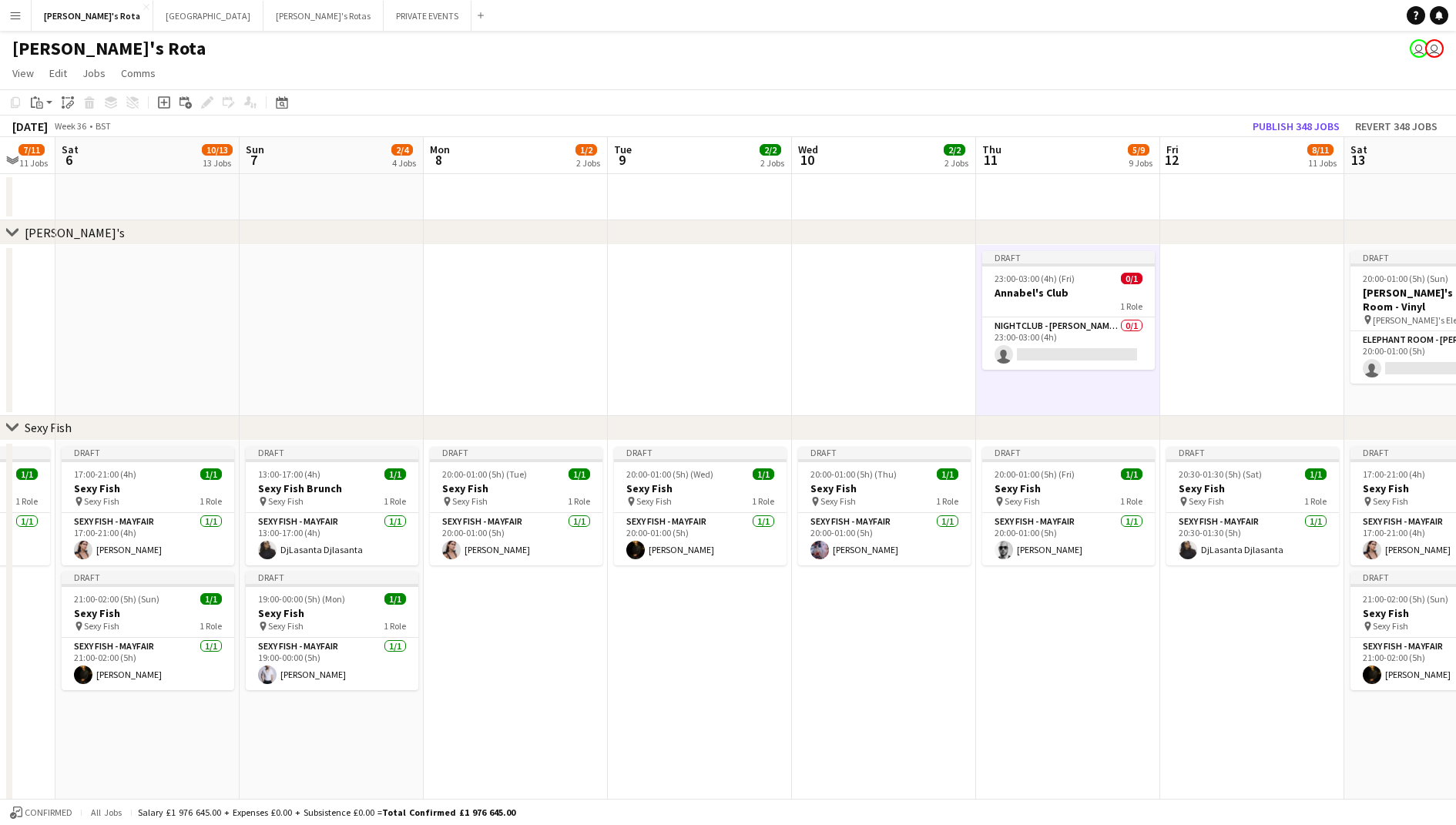
scroll to position [0, 519]
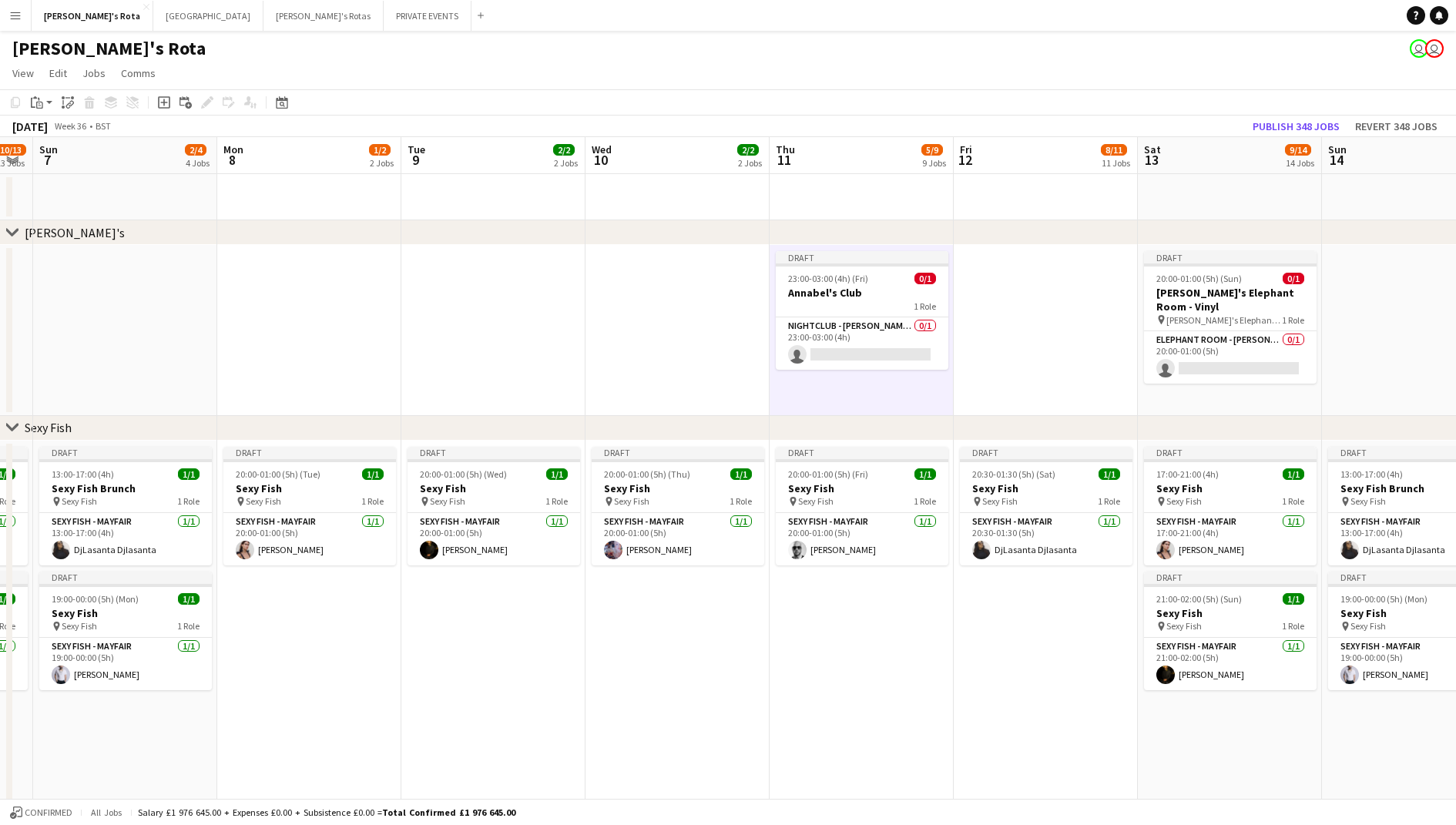
click at [1225, 405] on app-date-cell "Draft 20:00-01:00 (5h) (Sun) 0/1 [PERSON_NAME]'s Elephant Room - Vinyl pin [PER…" at bounding box center [1230, 331] width 184 height 171
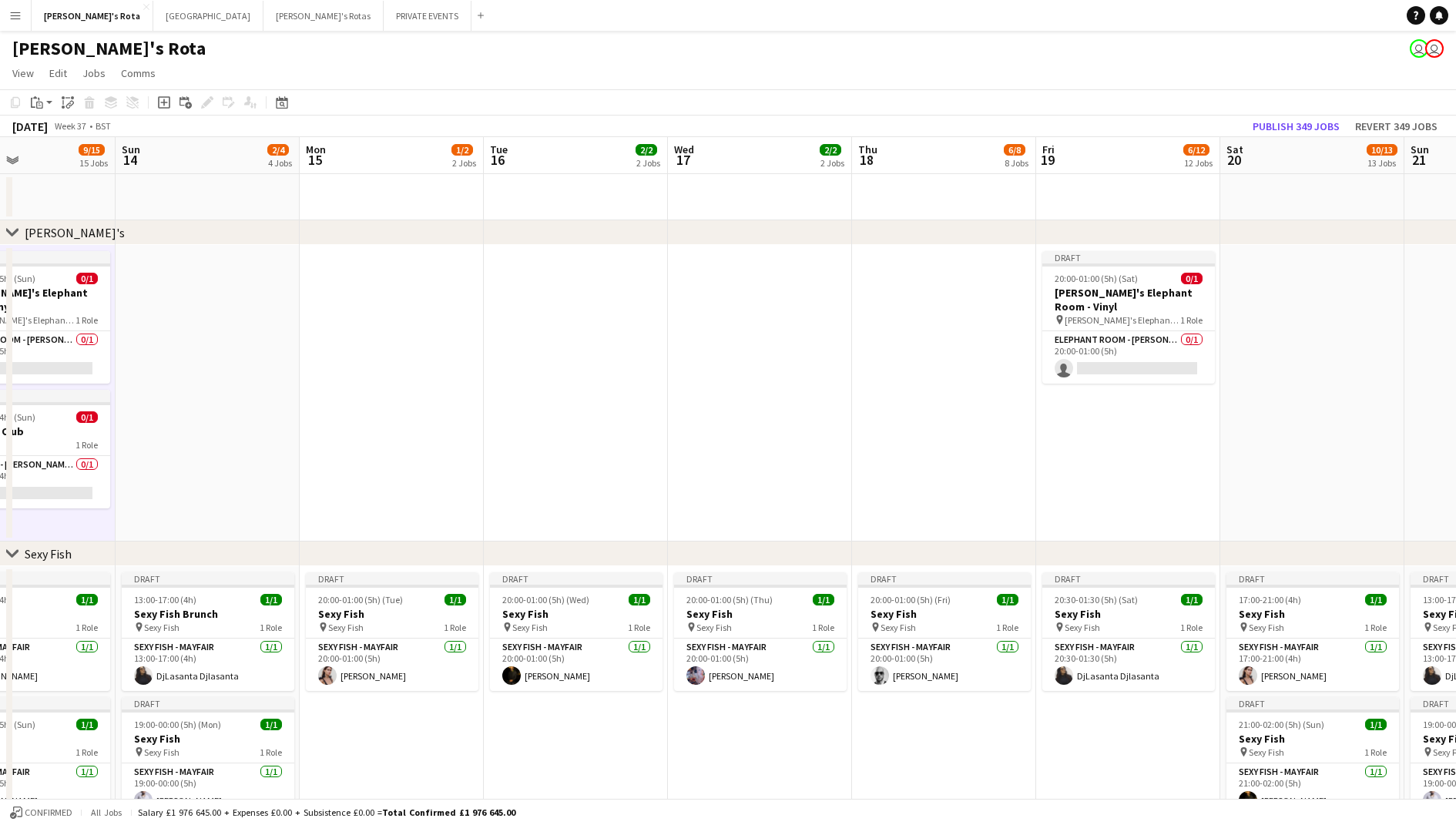
scroll to position [0, 562]
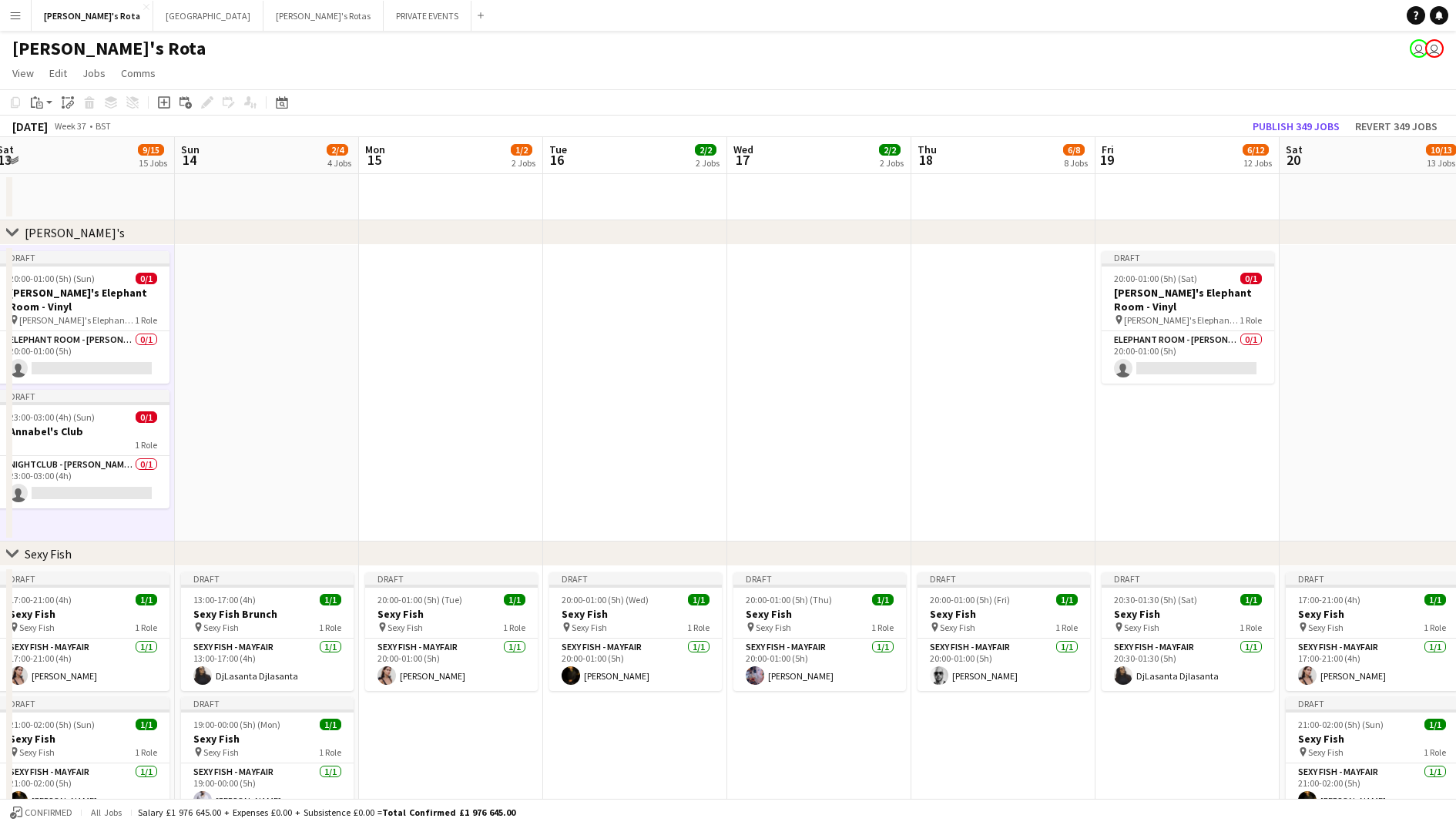
click at [1208, 416] on app-date-cell "Draft 20:00-01:00 (5h) (Sat) 0/1 [PERSON_NAME]'s Elephant Room - Vinyl pin [PER…" at bounding box center [1187, 393] width 184 height 296
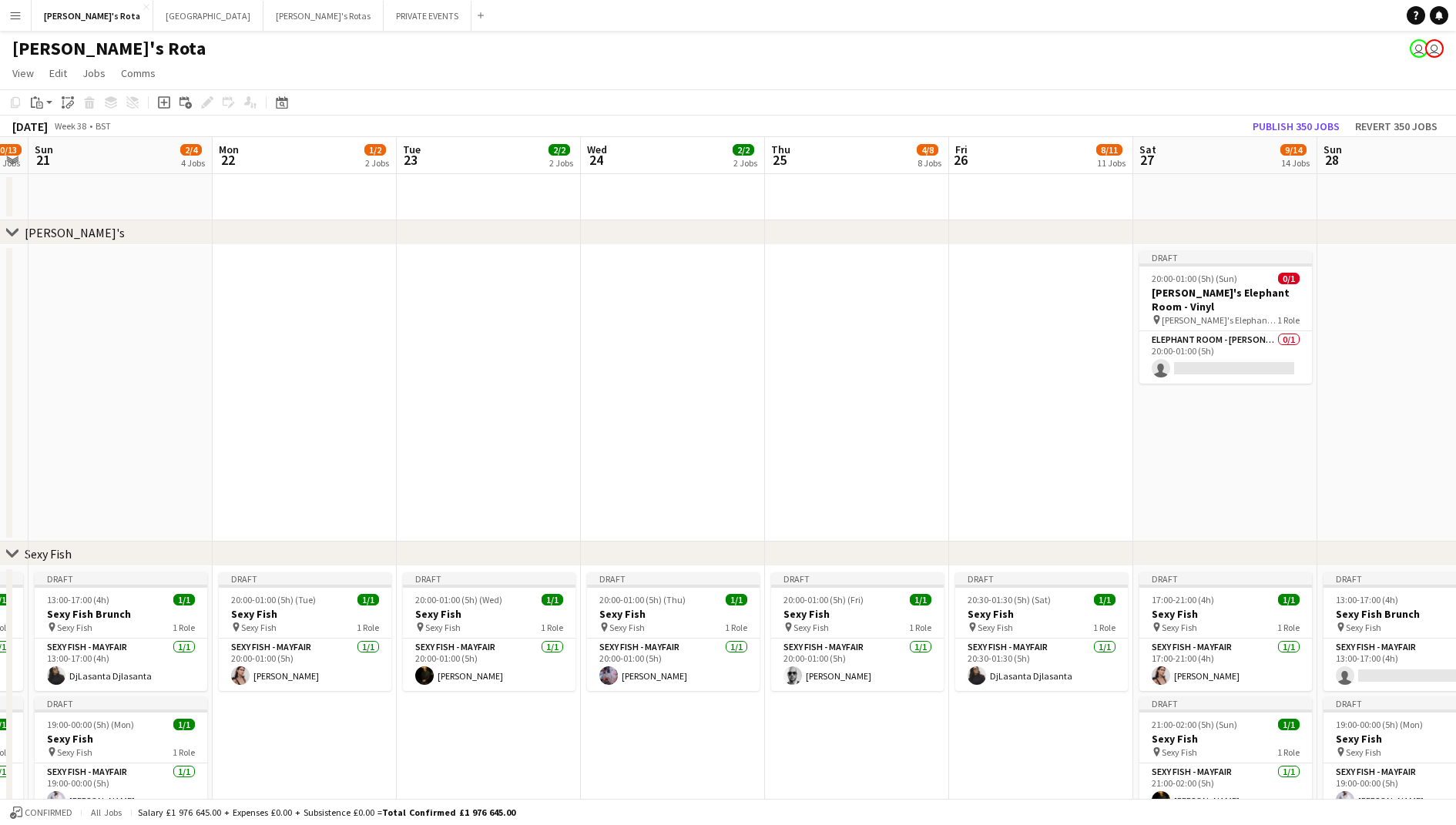
scroll to position [0, 576]
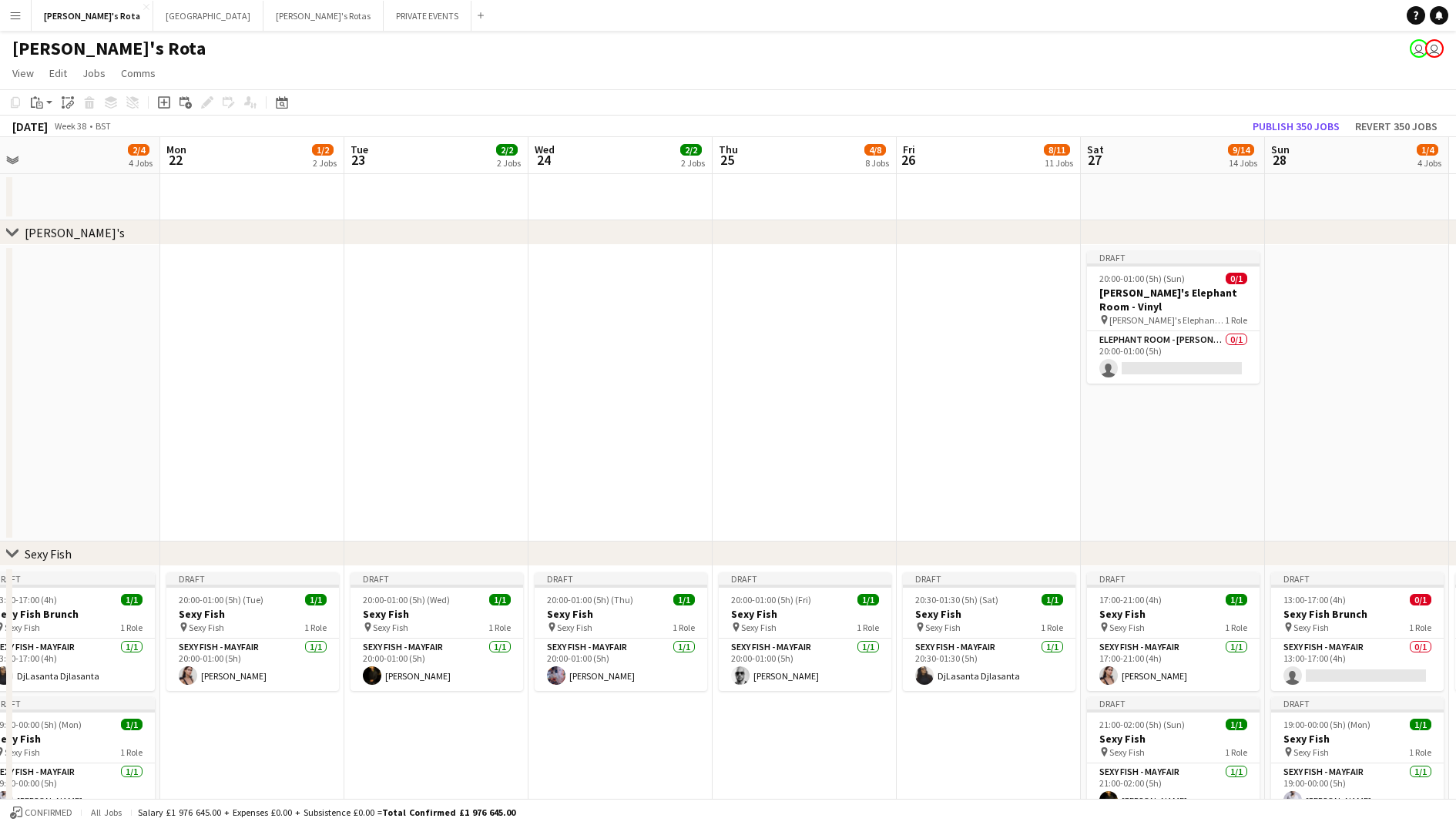
click at [1177, 416] on app-date-cell "Draft 20:00-01:00 (5h) (Sun) 0/1 [PERSON_NAME]'s Elephant Room - Vinyl pin [PER…" at bounding box center [1173, 393] width 184 height 296
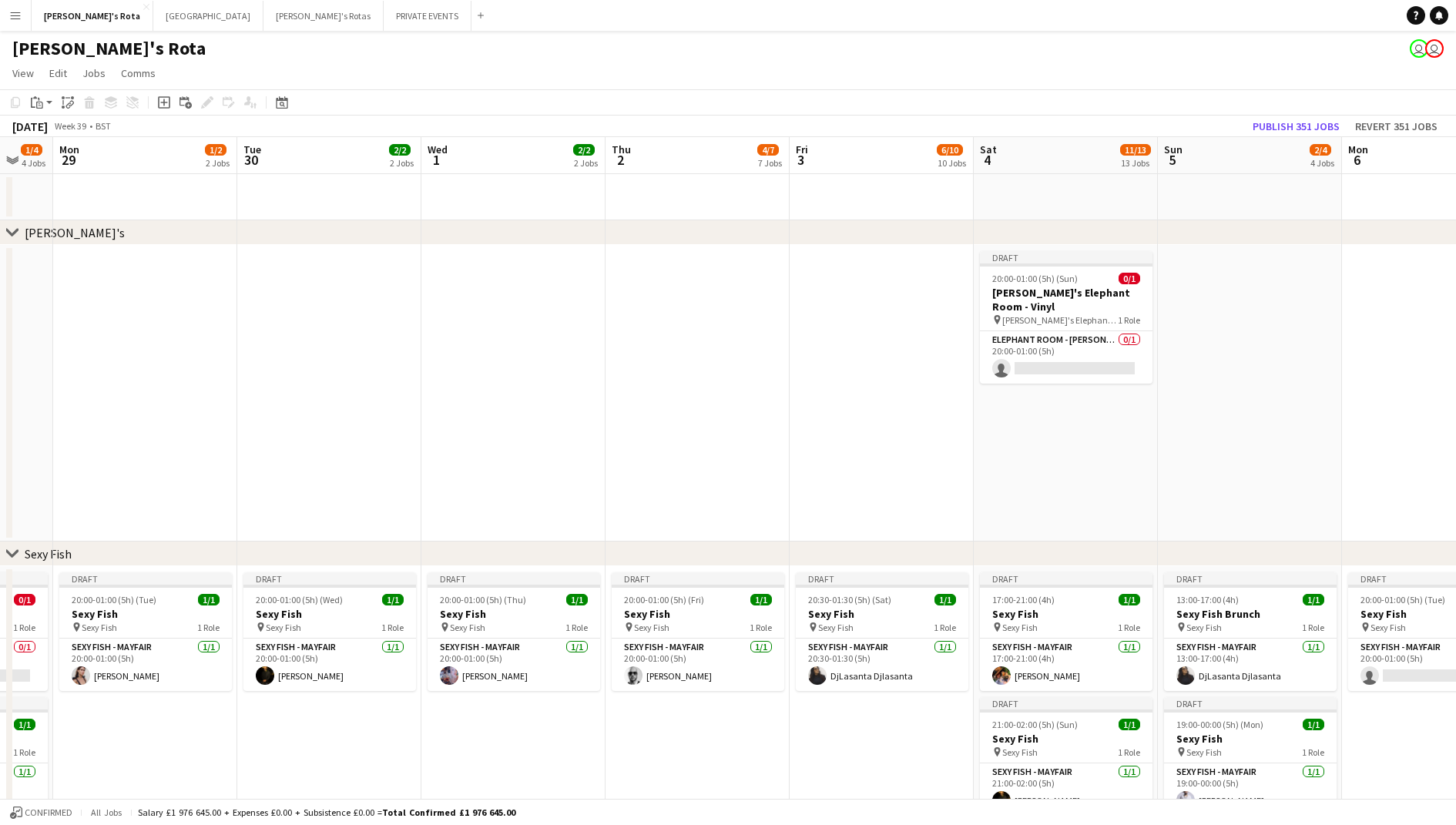
scroll to position [0, 500]
click at [1121, 454] on app-date-cell "Draft 20:00-01:00 (5h) (Sun) 0/1 [PERSON_NAME]'s Elephant Room - Vinyl pin [PER…" at bounding box center [1066, 393] width 184 height 296
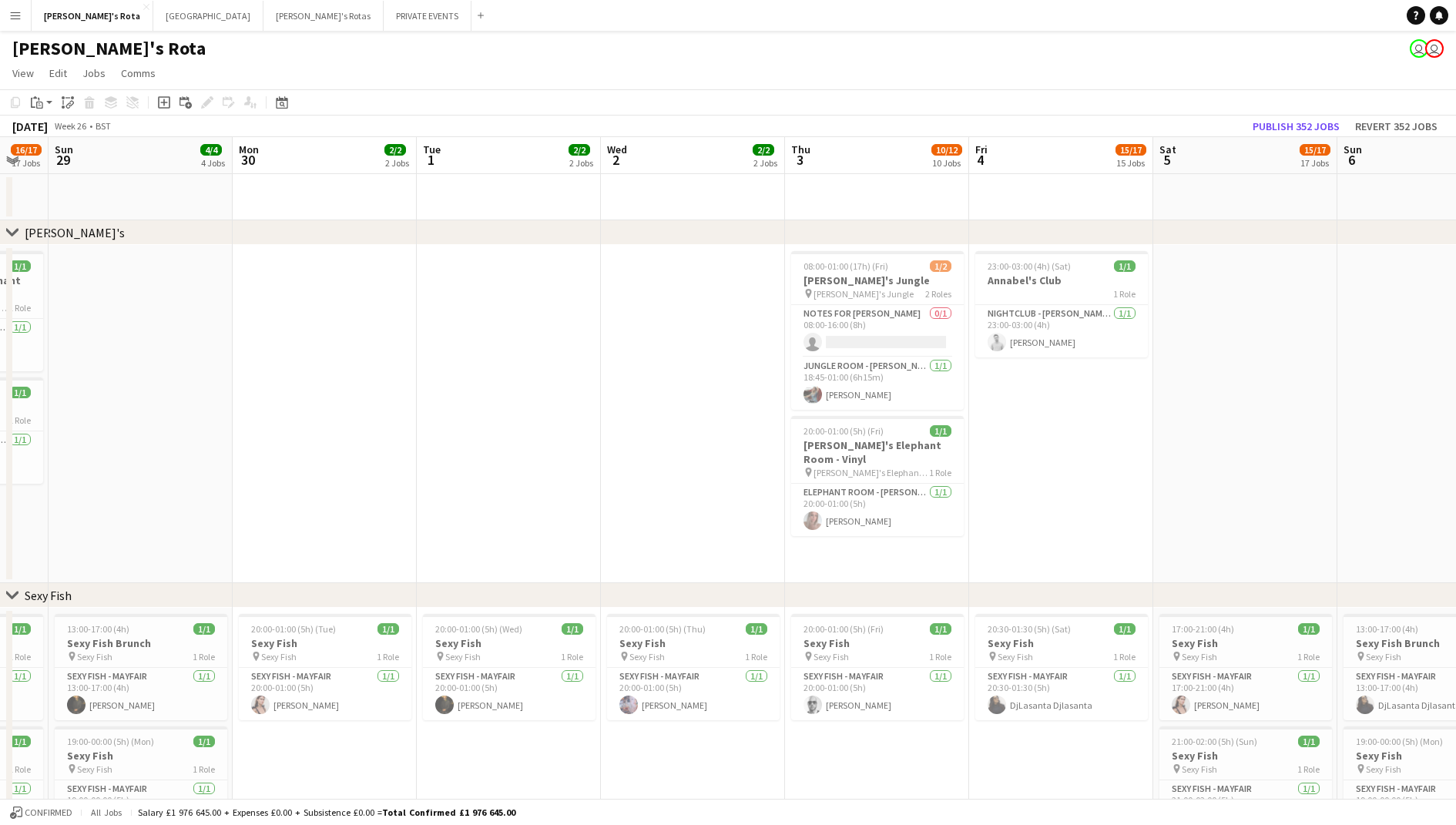
scroll to position [0, 325]
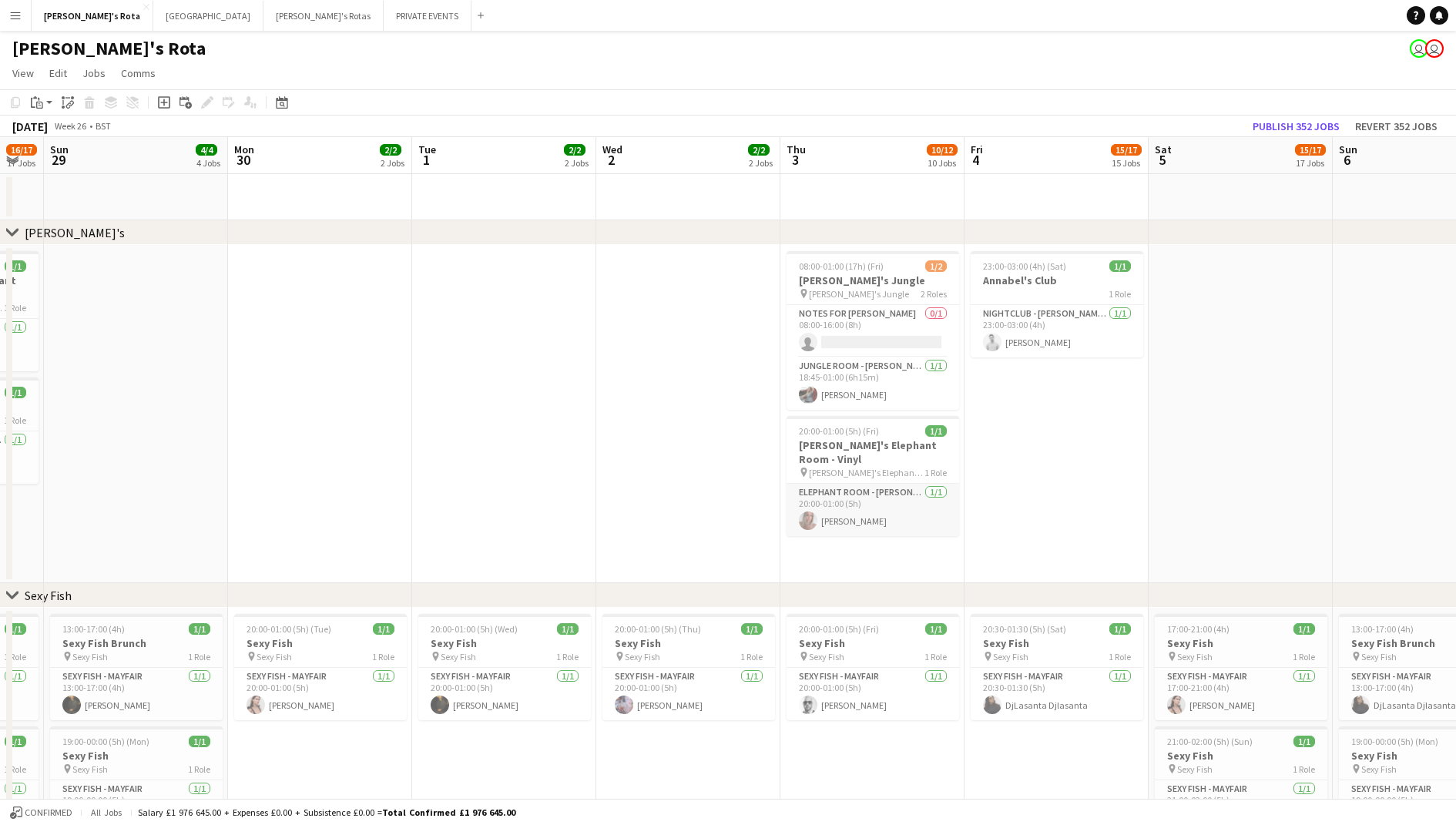
click at [896, 508] on app-card-role "ELEPHANT ROOM - [PERSON_NAME]'S [DATE] 20:00-01:00 (5h) [PERSON_NAME]" at bounding box center [873, 509] width 172 height 53
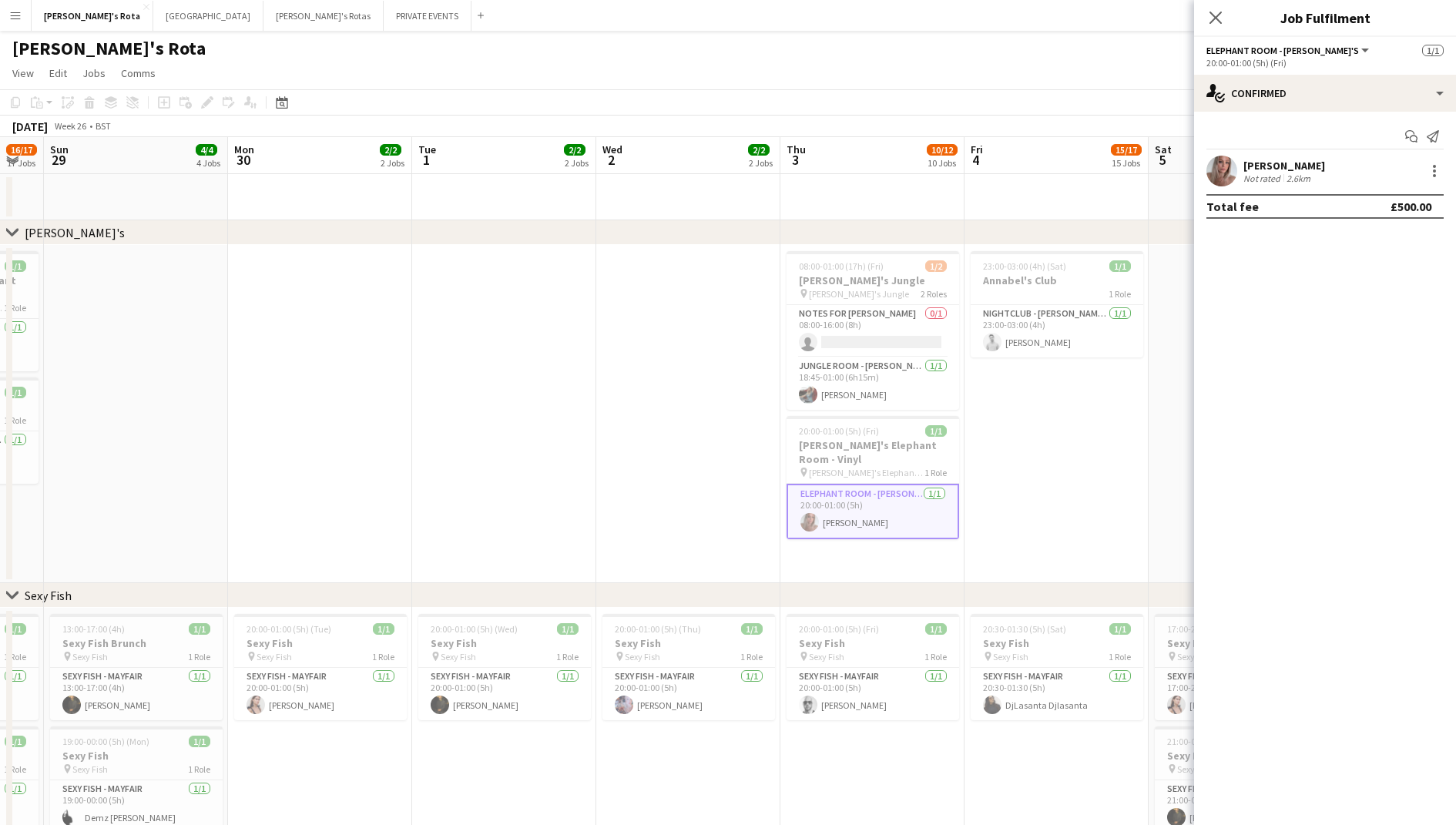
click at [1137, 426] on app-date-cell "23:00-03:00 (4h) (Sat) 1/1 Annabel's Club 1 Role NIGHTCLUB - ANNABEL'S [DATE] 2…" at bounding box center [1056, 414] width 184 height 338
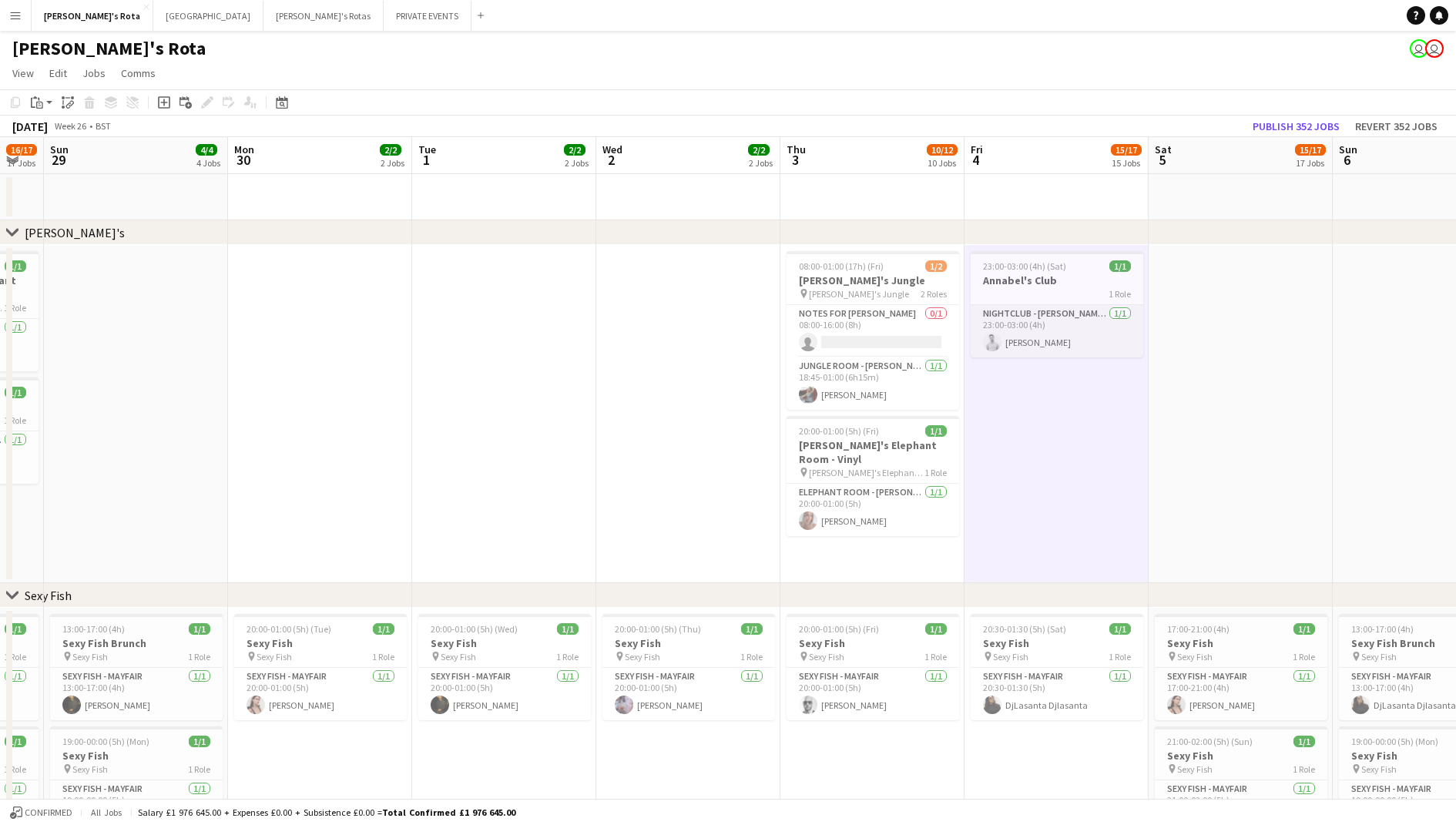
click at [1071, 347] on app-card-role "NIGHTCLUB - [PERSON_NAME]'S [DATE] 23:00-03:00 (4h) [PERSON_NAME]" at bounding box center [1056, 331] width 172 height 53
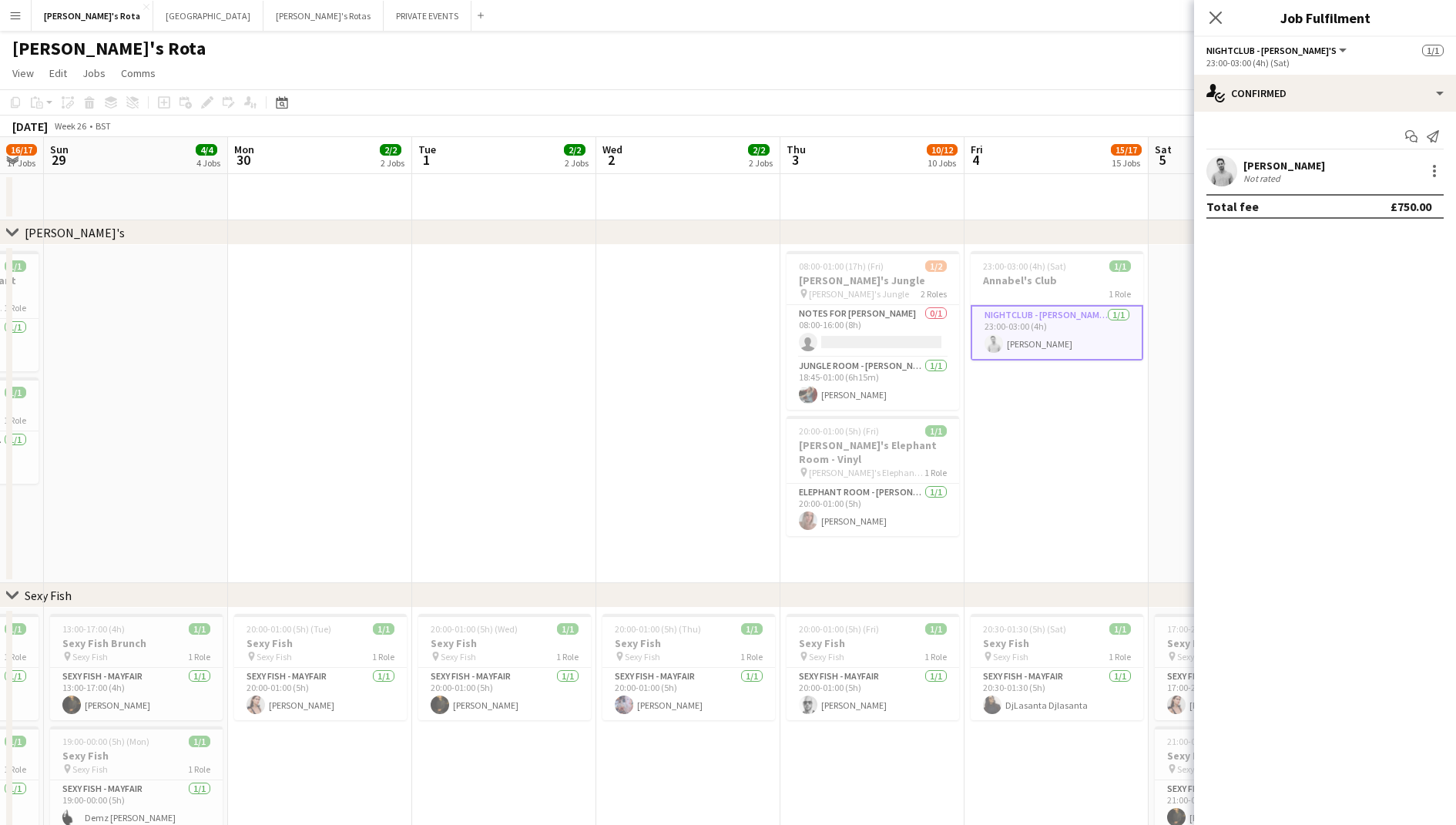
click at [1071, 415] on app-date-cell "23:00-03:00 (4h) (Sat) 1/1 Annabel's Club 1 Role NIGHTCLUB - ANNABEL'S [DATE] 2…" at bounding box center [1056, 414] width 184 height 338
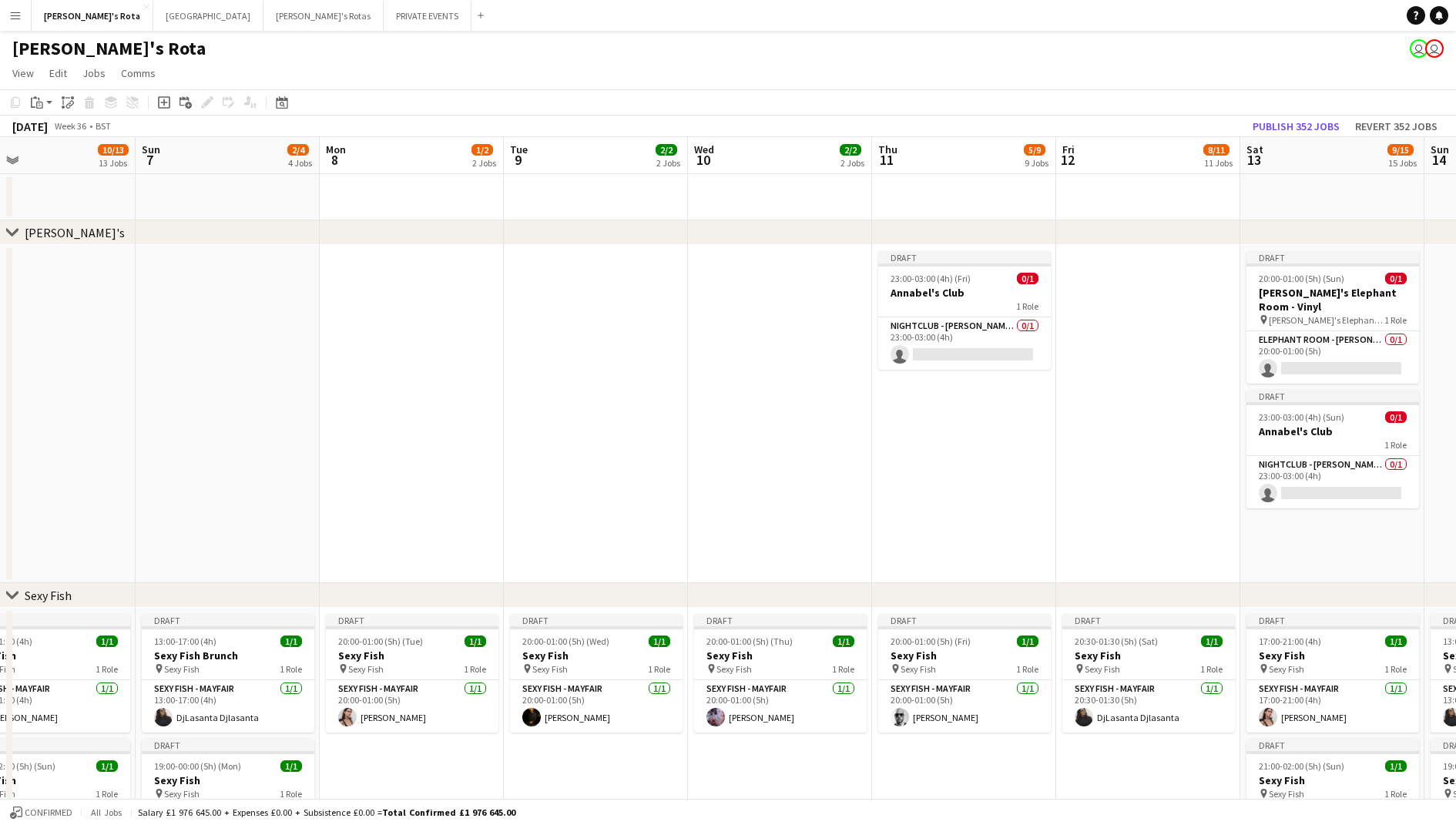
scroll to position [0, 470]
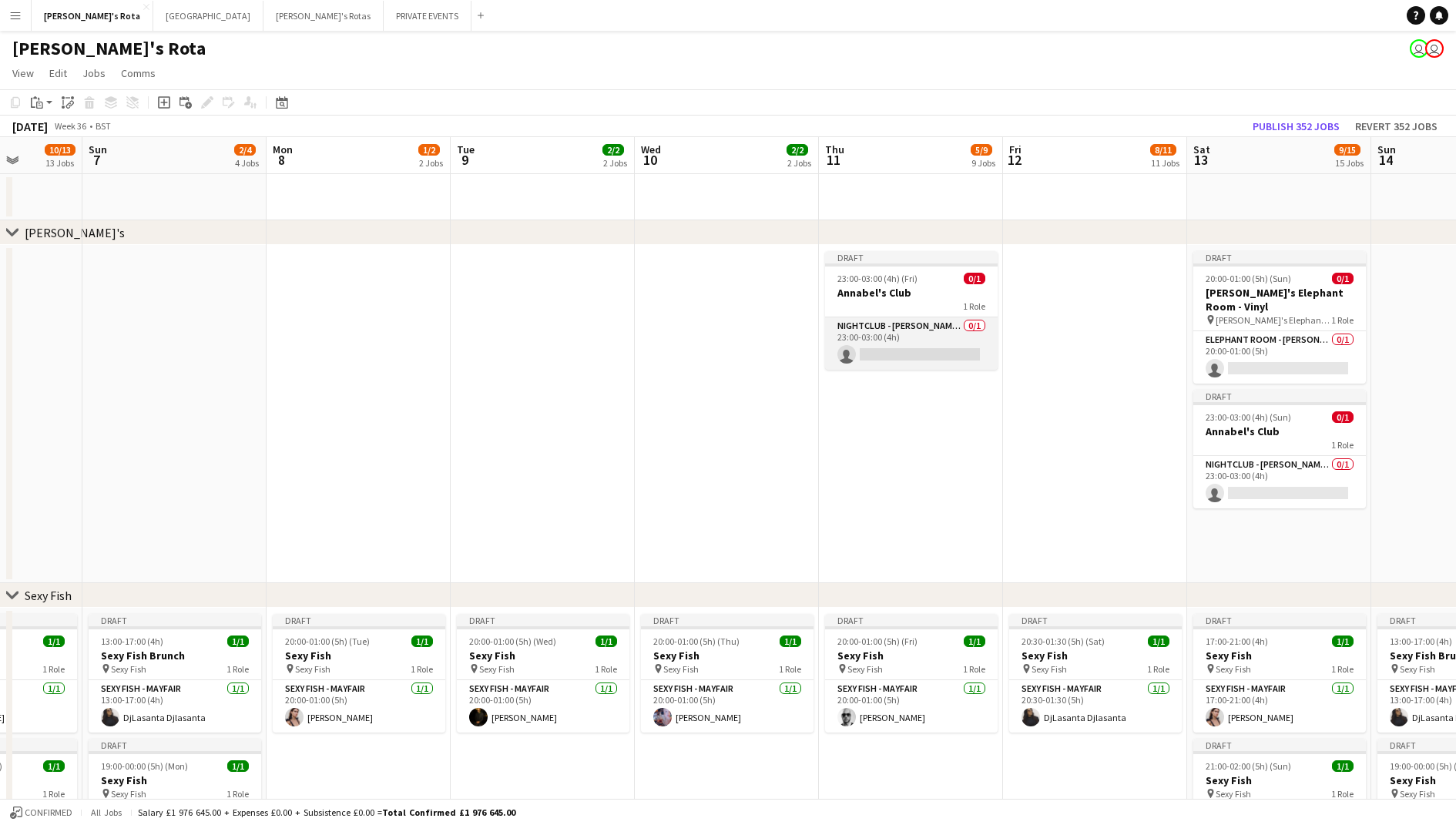
click at [938, 343] on app-card-role "NIGHTCLUB - [PERSON_NAME]'S 0/1 23:00-03:00 (4h) single-neutral-actions" at bounding box center [911, 343] width 172 height 53
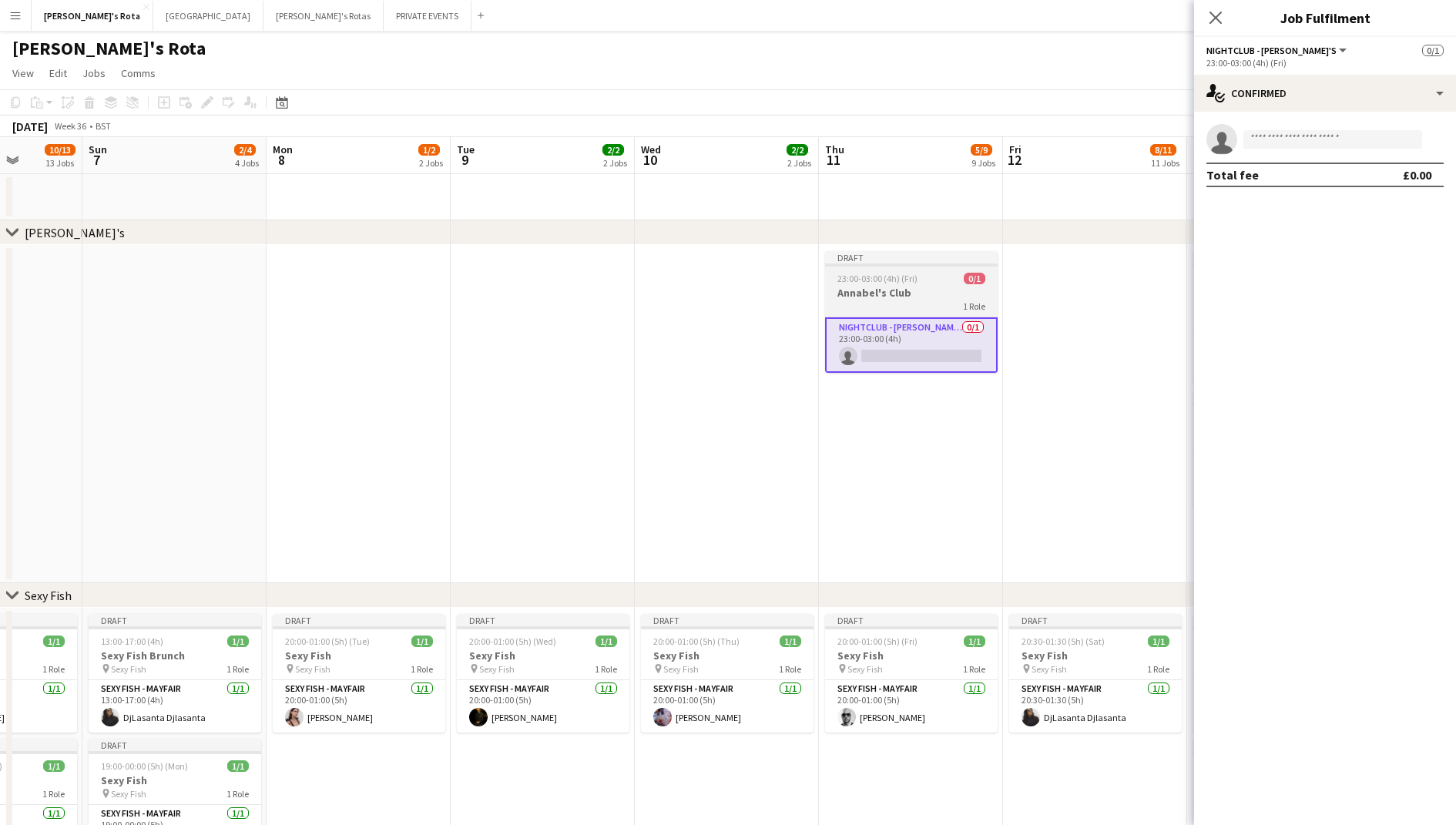
click at [915, 301] on div "1 Role" at bounding box center [911, 306] width 172 height 12
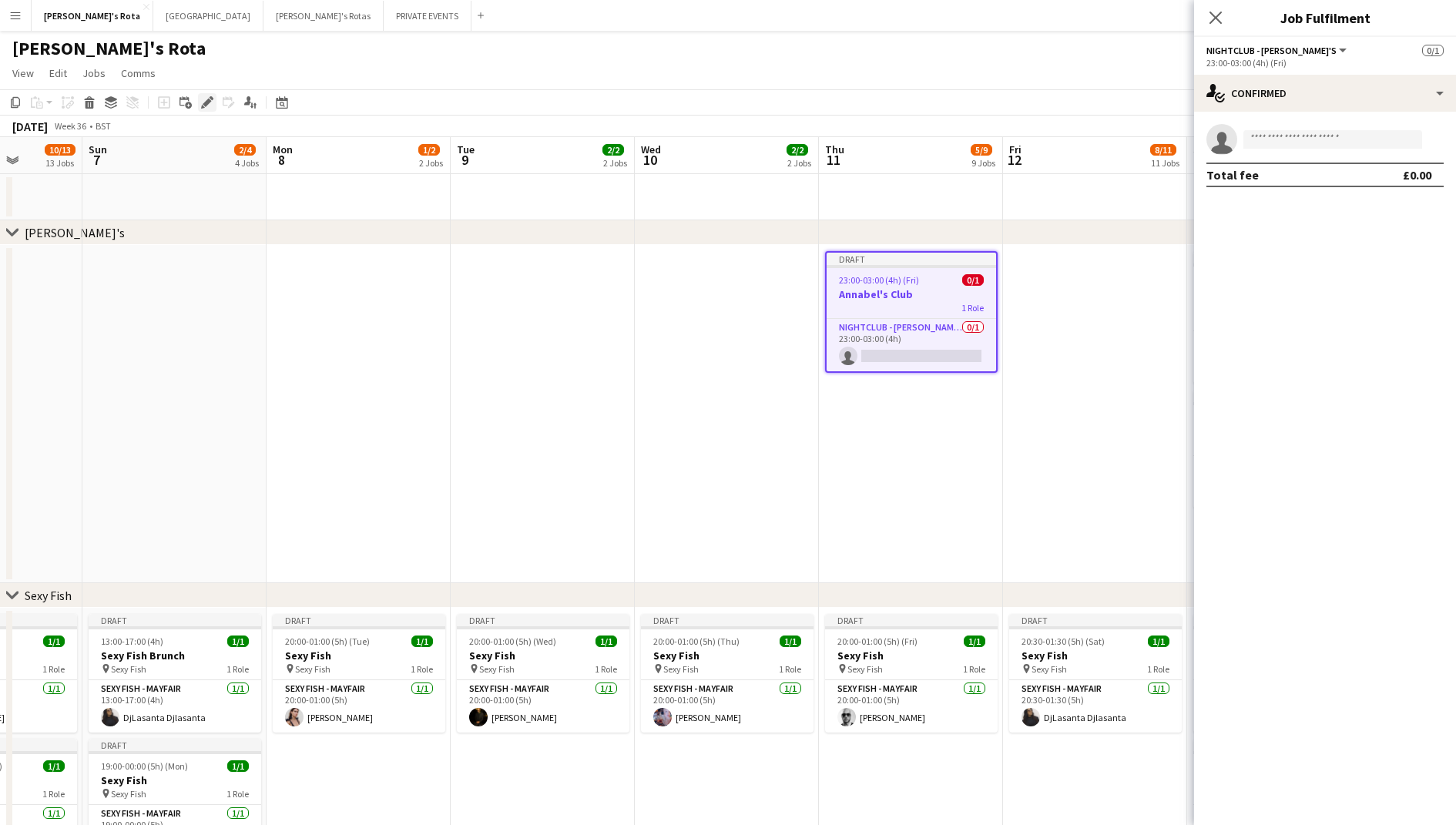
click at [198, 106] on div "Edit" at bounding box center [207, 102] width 19 height 19
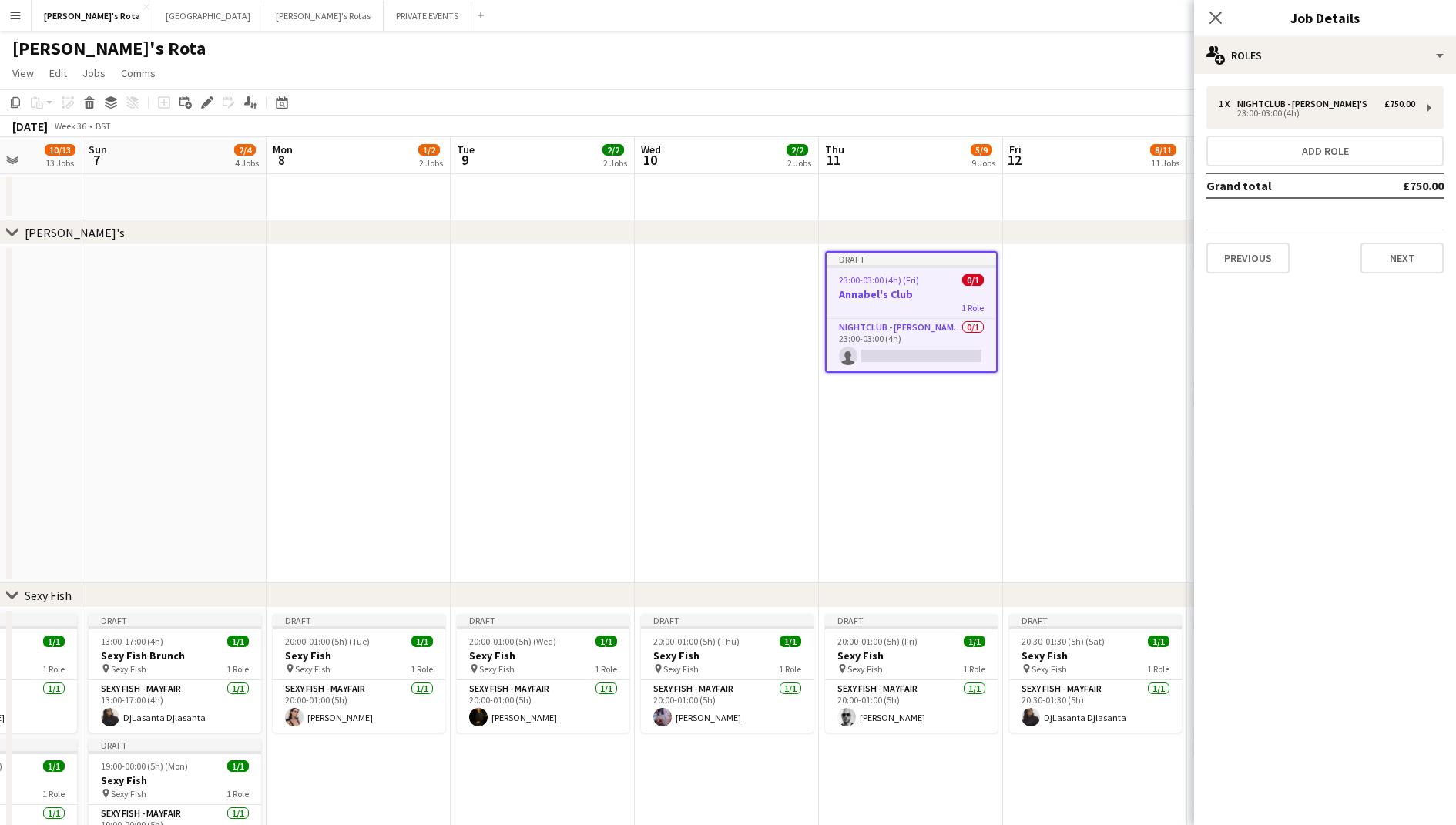
click at [800, 459] on app-date-cell at bounding box center [727, 414] width 184 height 338
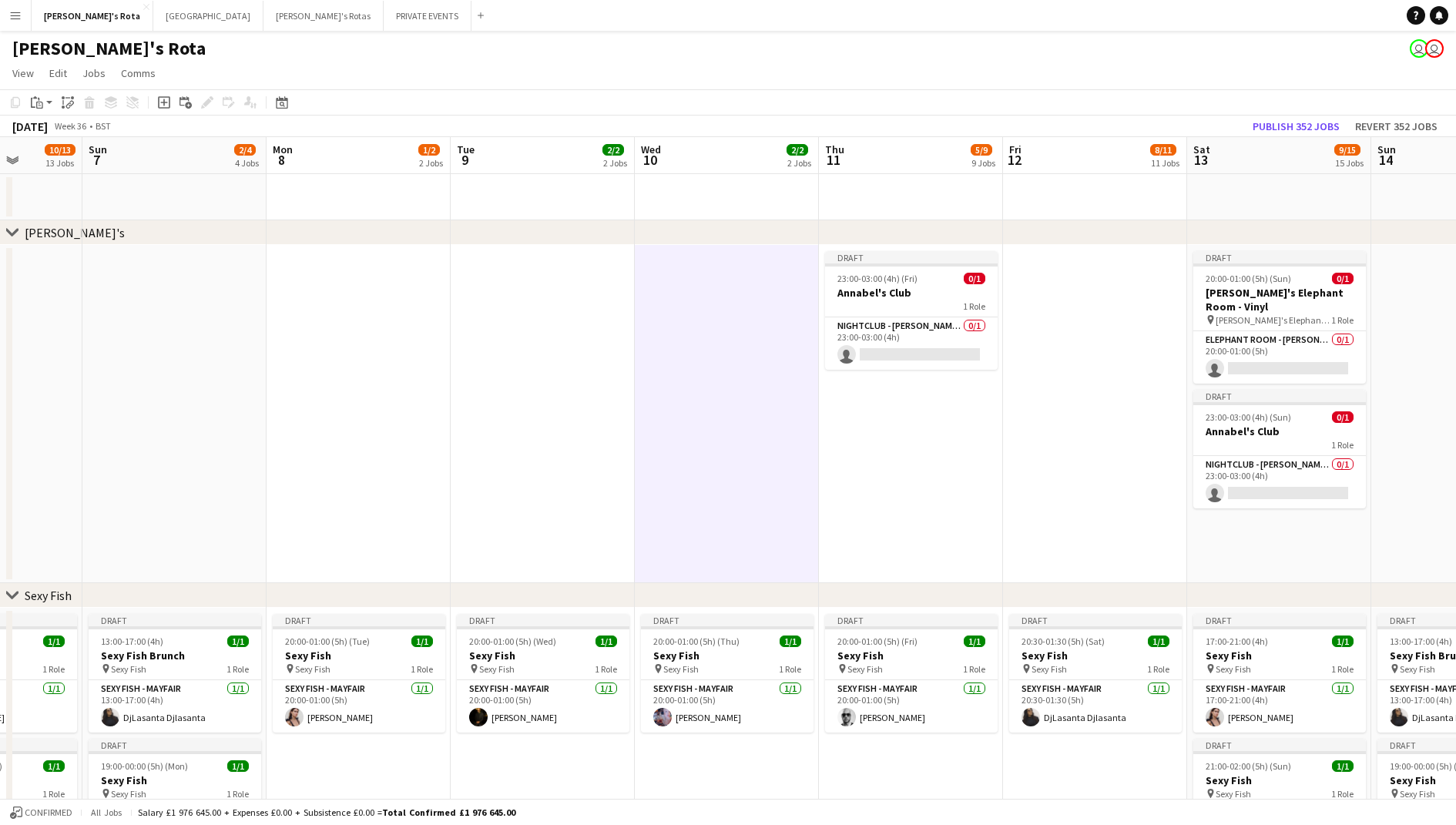
scroll to position [0, 503]
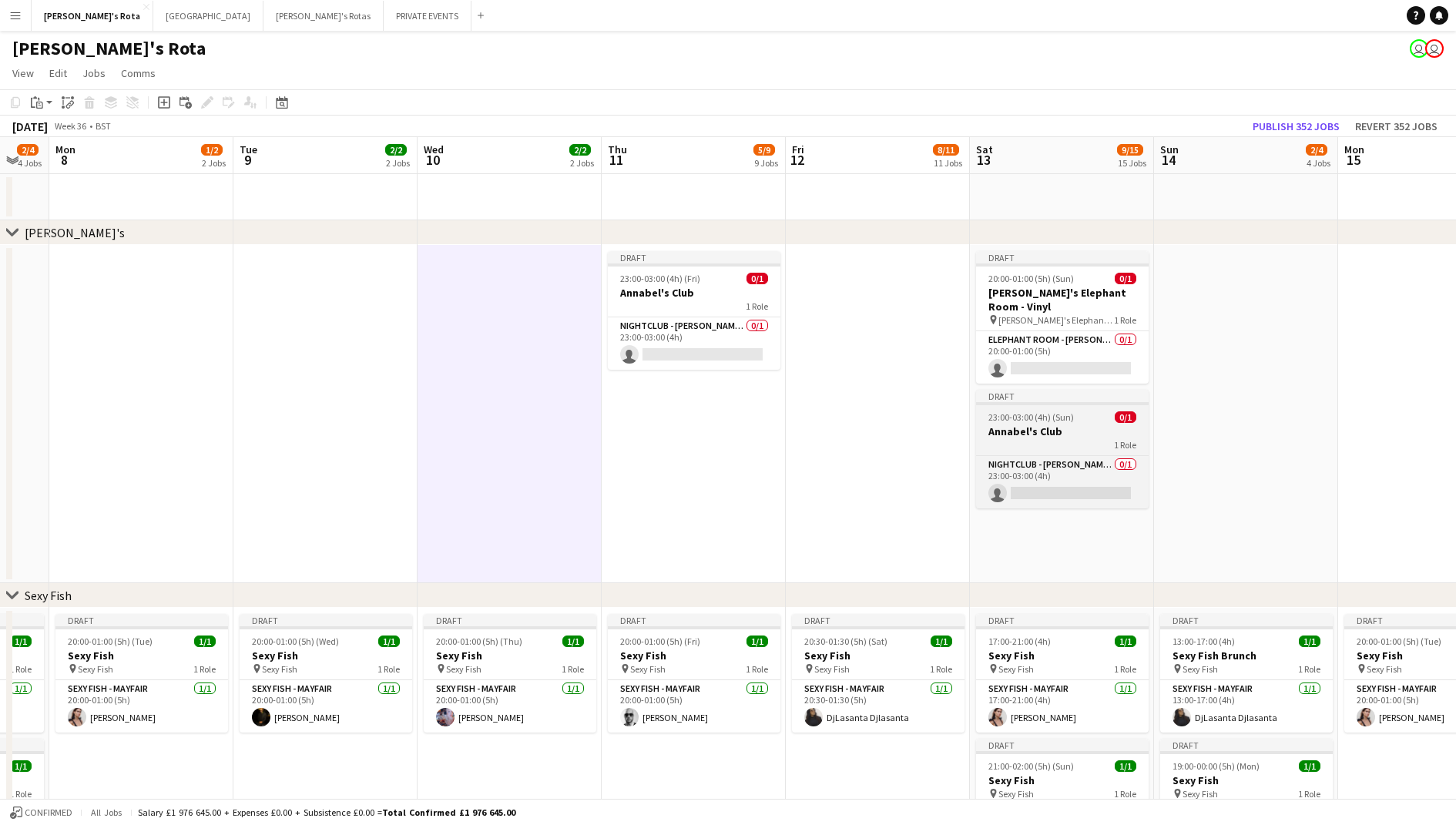
click at [1058, 405] on app-job-card "Draft 23:00-03:00 (4h) (Sun) 0/1 Annabel's Club 1 Role NIGHTCLUB - ANNABEL'S 0/…" at bounding box center [1062, 449] width 172 height 119
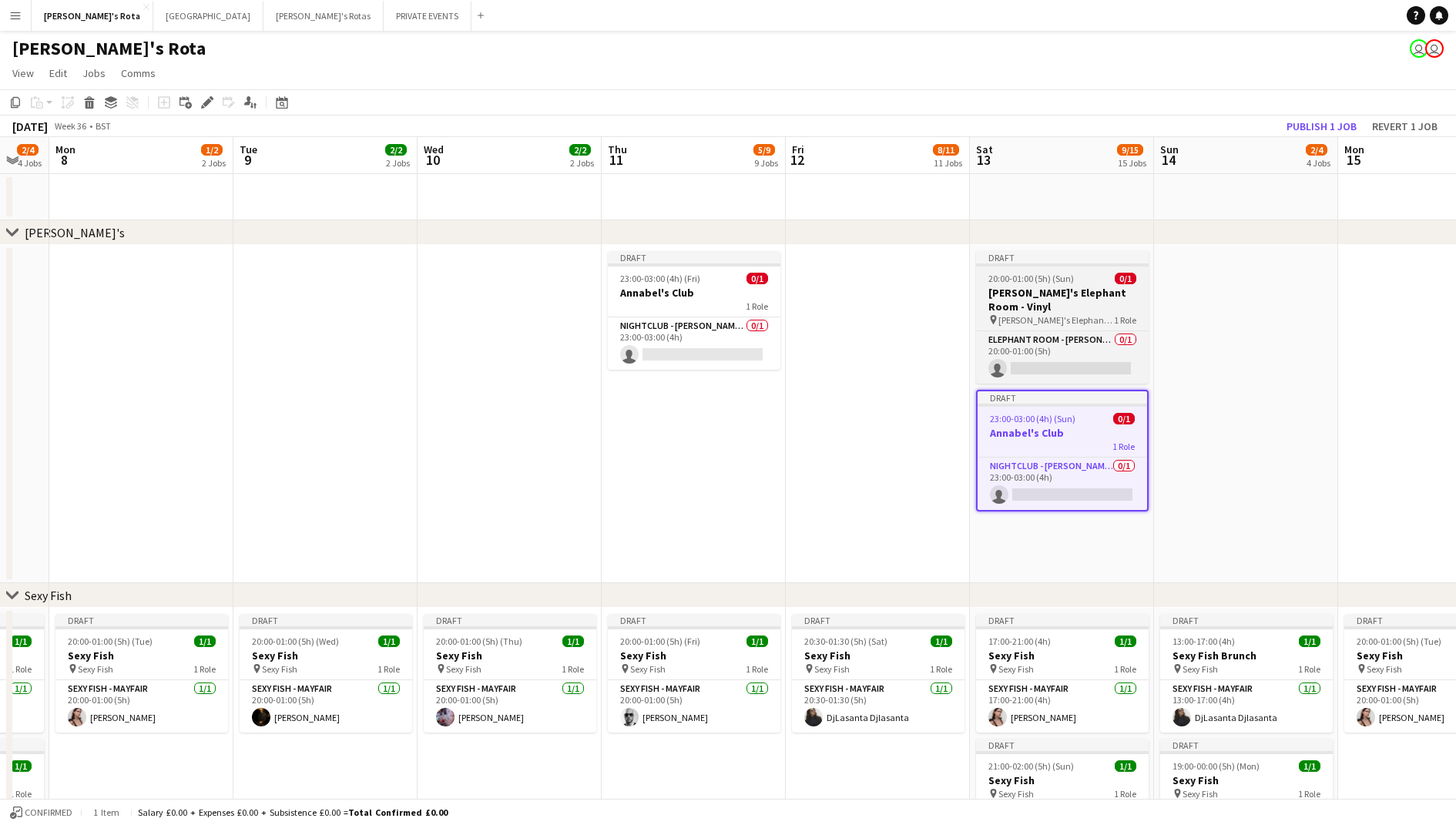
click at [1016, 285] on app-job-card "Draft 20:00-01:00 (5h) (Sun) 0/1 [PERSON_NAME]'s Elephant Room - Vinyl pin [PER…" at bounding box center [1062, 318] width 172 height 133
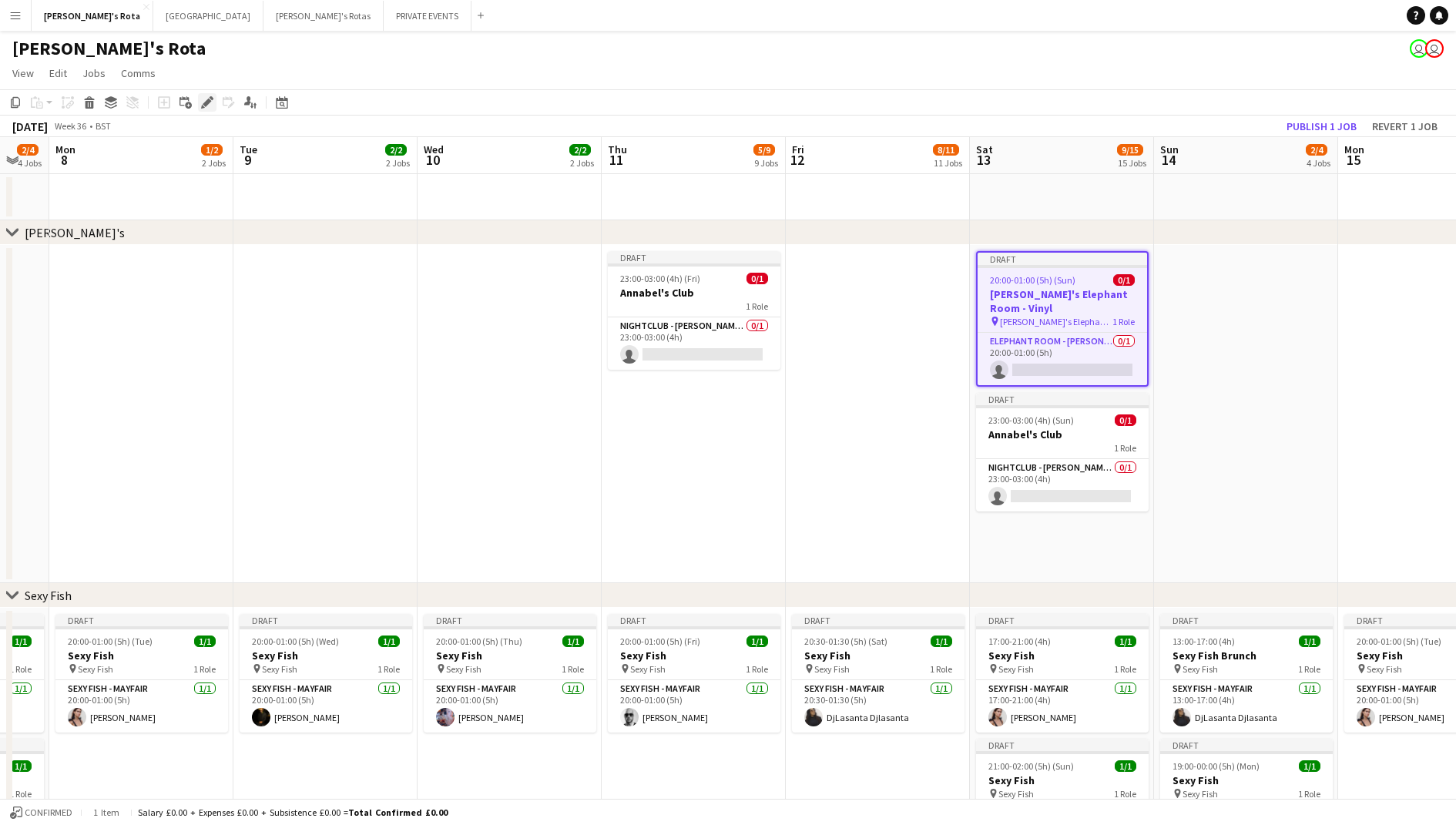
click at [203, 104] on icon at bounding box center [206, 103] width 8 height 8
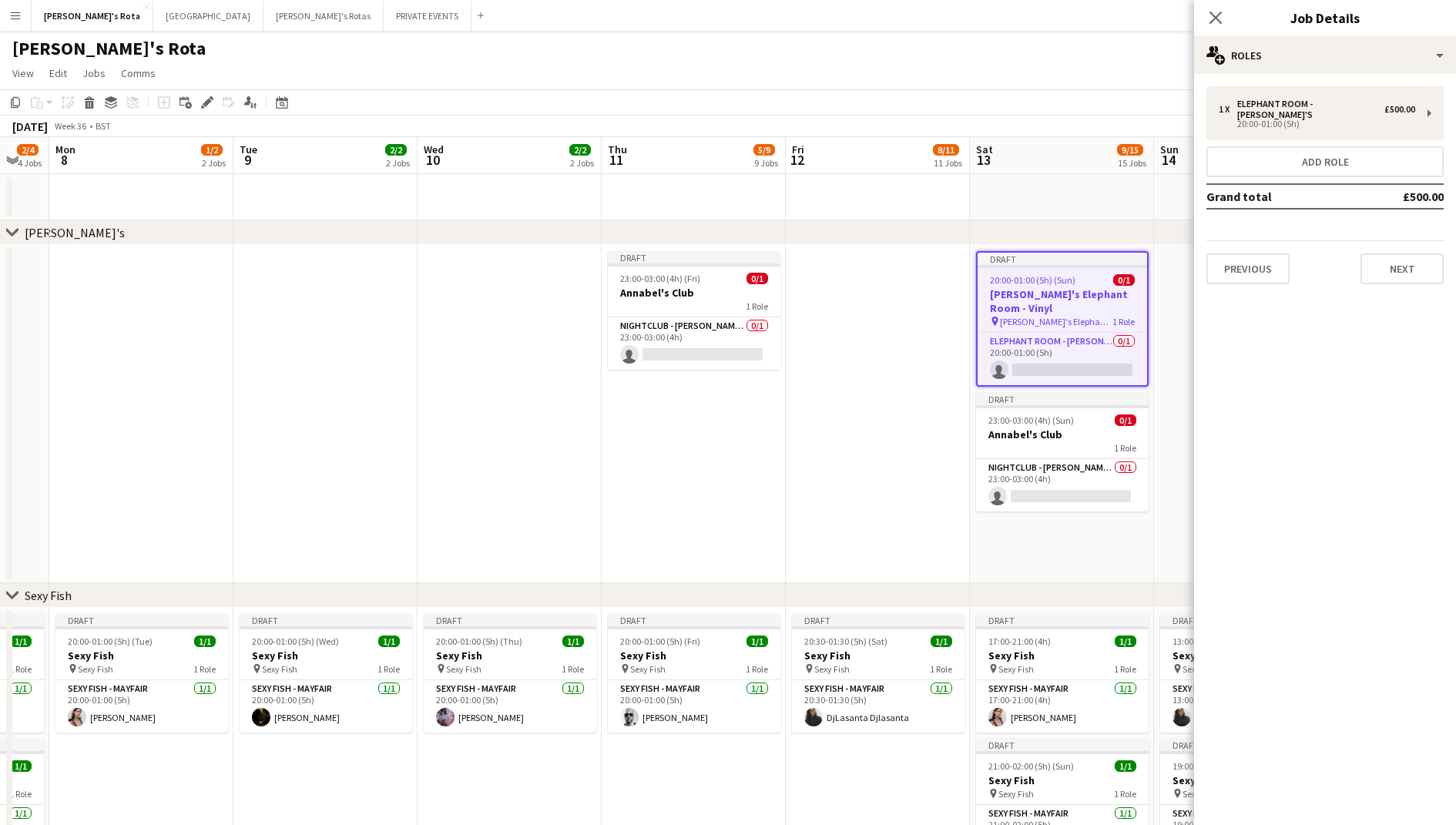
click at [811, 325] on app-date-cell at bounding box center [878, 414] width 184 height 338
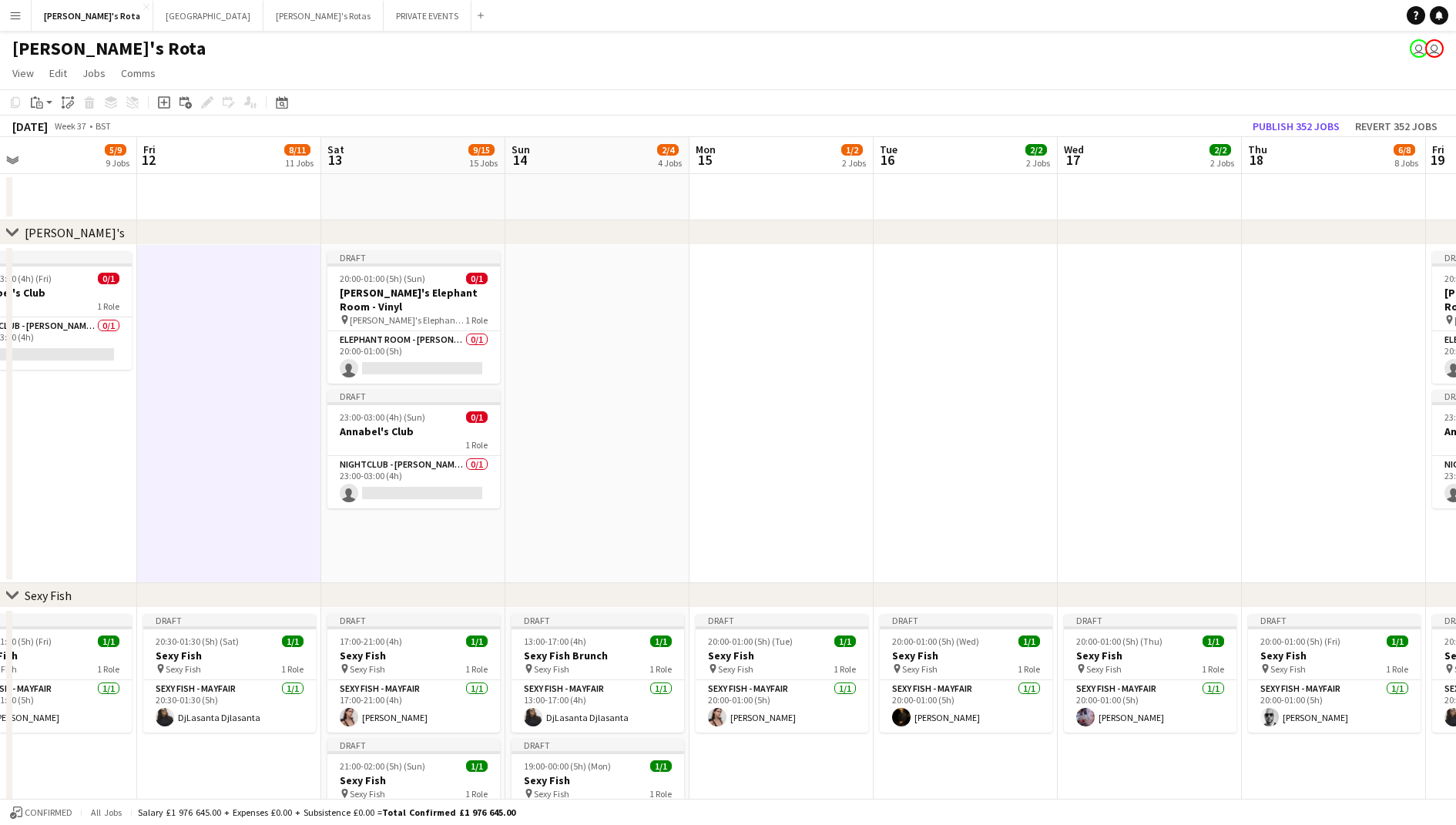
scroll to position [0, 517]
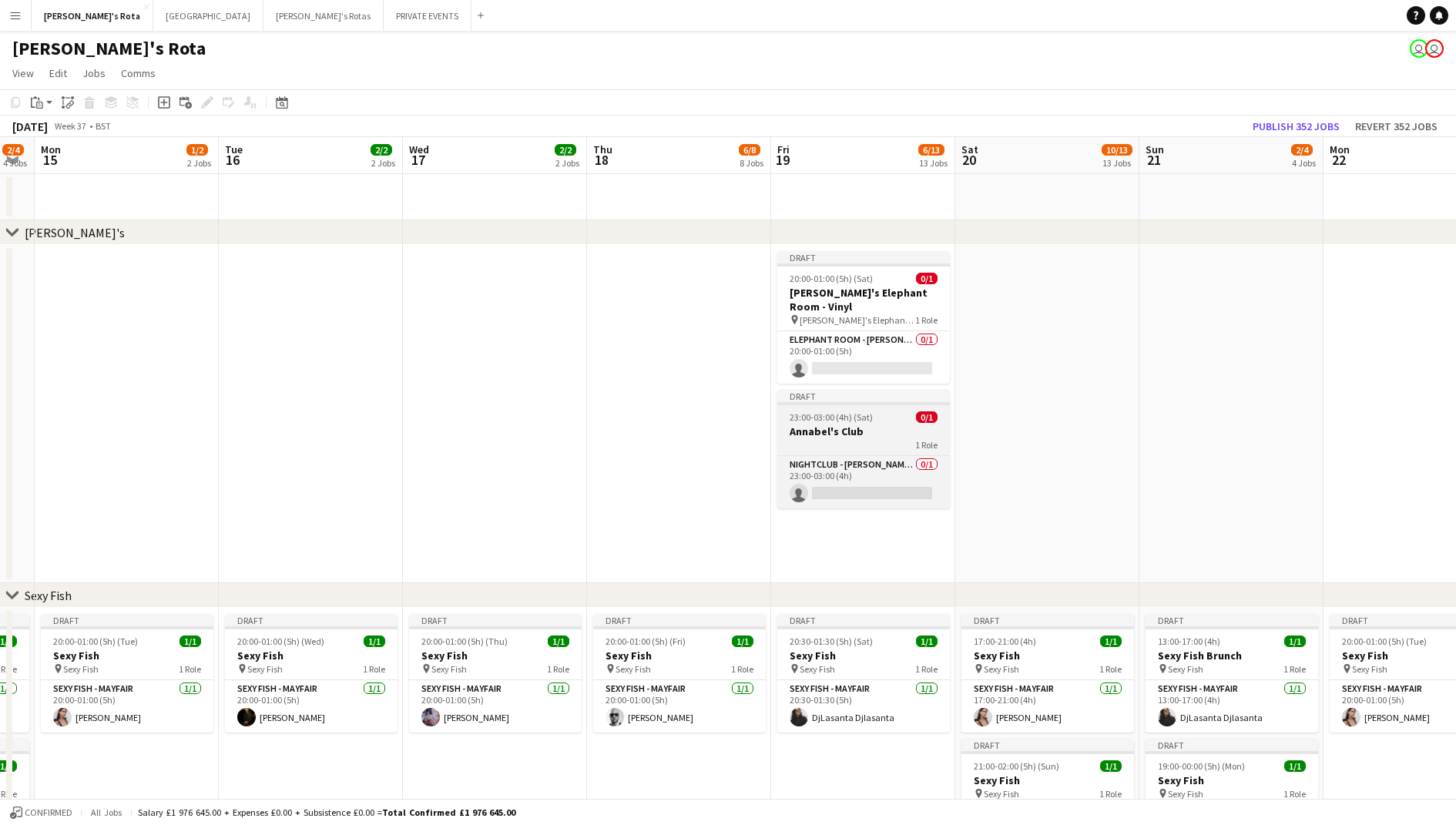
click at [879, 423] on app-job-card "Draft 23:00-03:00 (4h) (Sat) 0/1 [PERSON_NAME]'s Club 1 Role NIGHTCLUB - ANNABE…" at bounding box center [863, 449] width 172 height 119
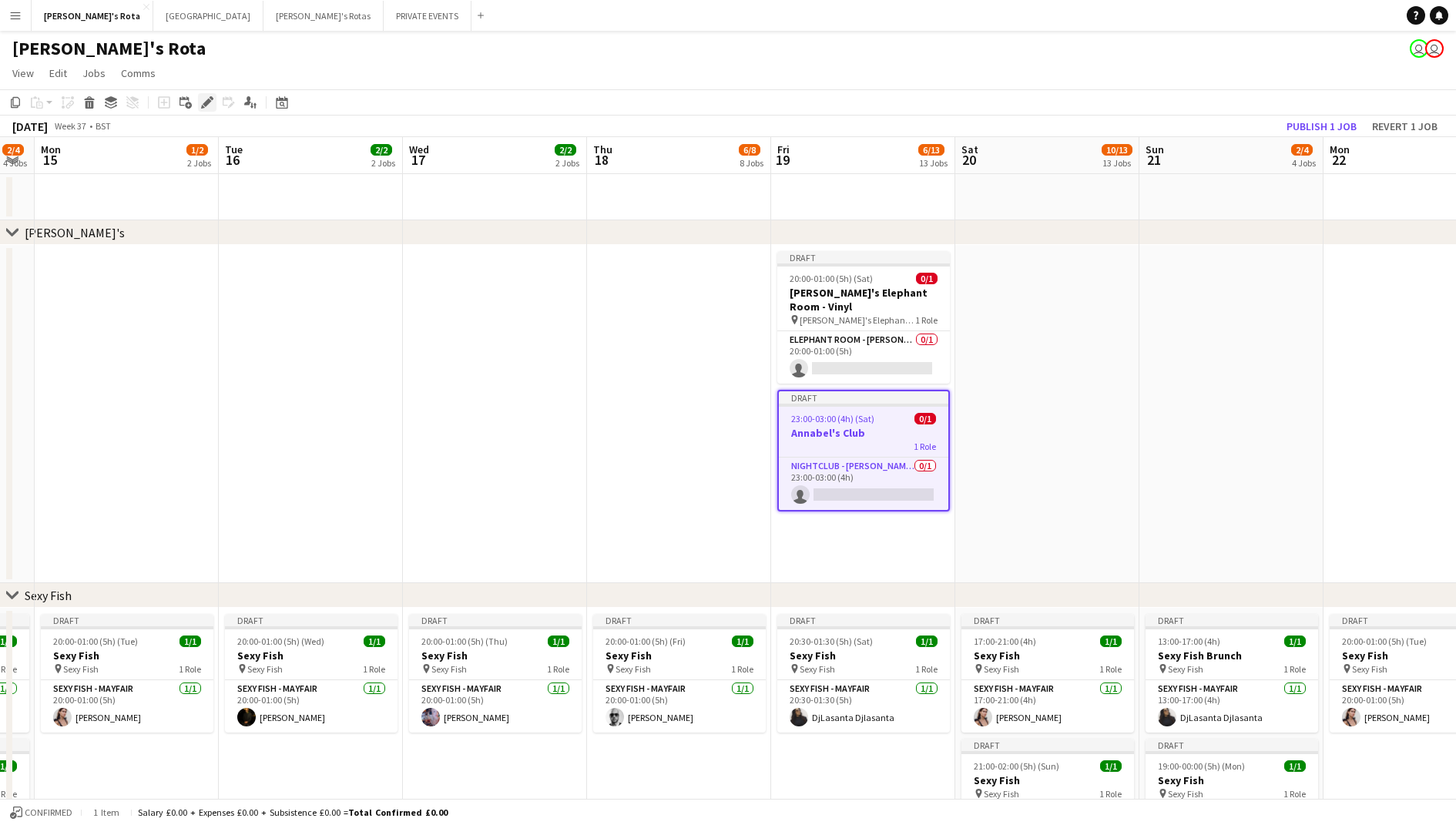
click at [205, 103] on icon at bounding box center [206, 103] width 8 height 8
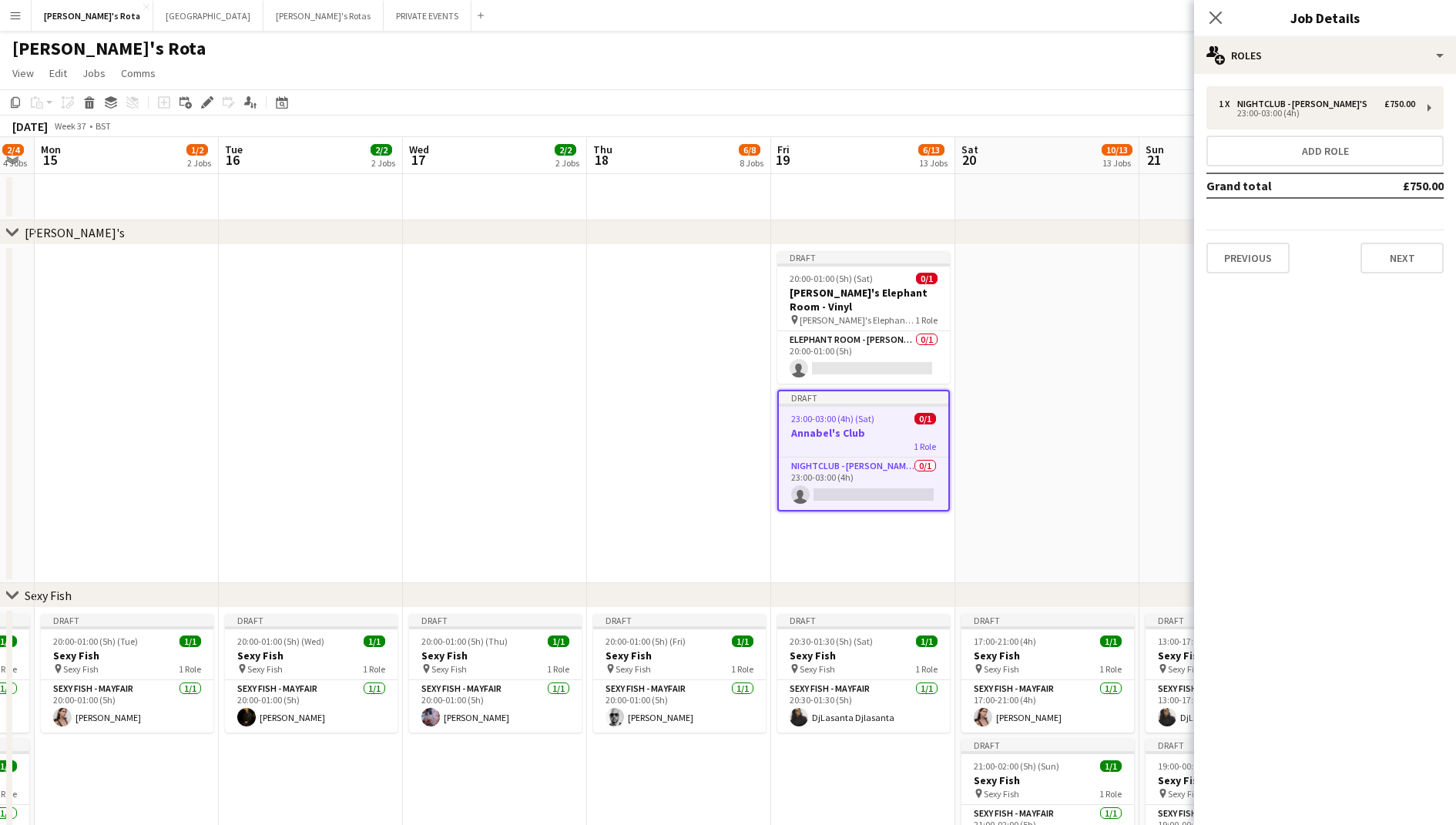
click at [605, 331] on app-date-cell at bounding box center [679, 414] width 184 height 338
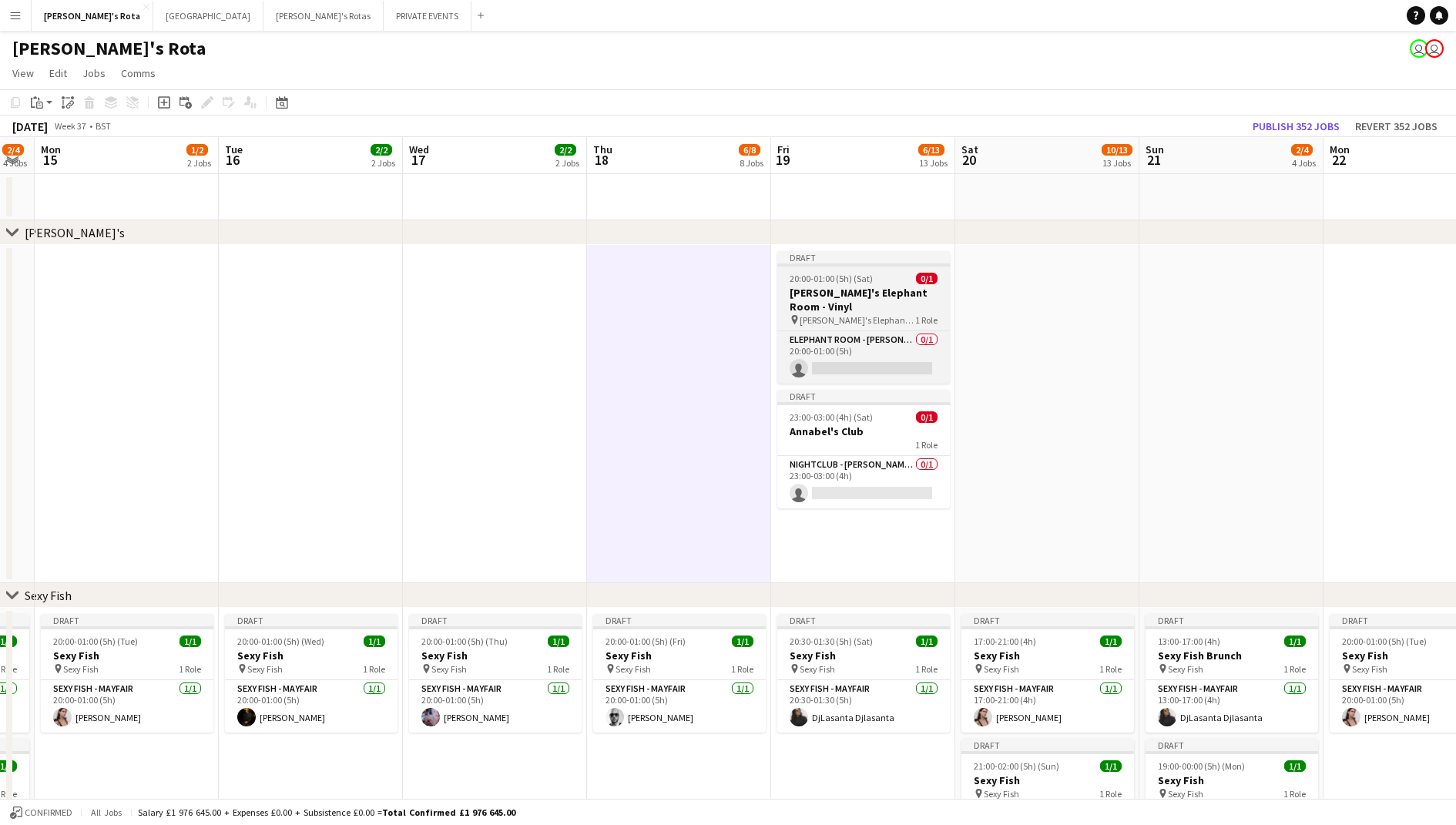
click at [845, 297] on h3 "[PERSON_NAME]'s Elephant Room - Vinyl" at bounding box center [863, 299] width 172 height 28
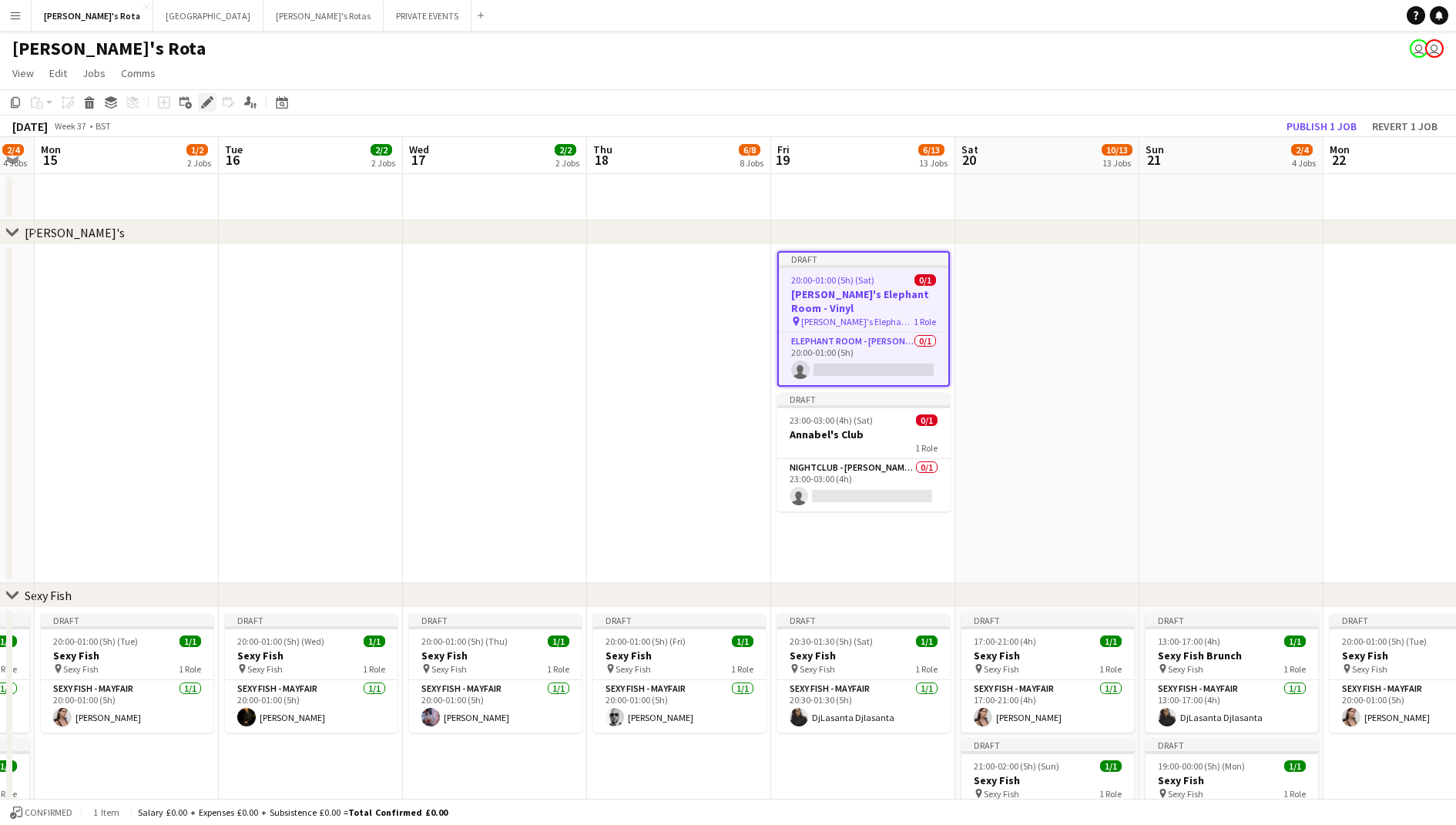
click at [202, 106] on icon at bounding box center [203, 106] width 4 height 4
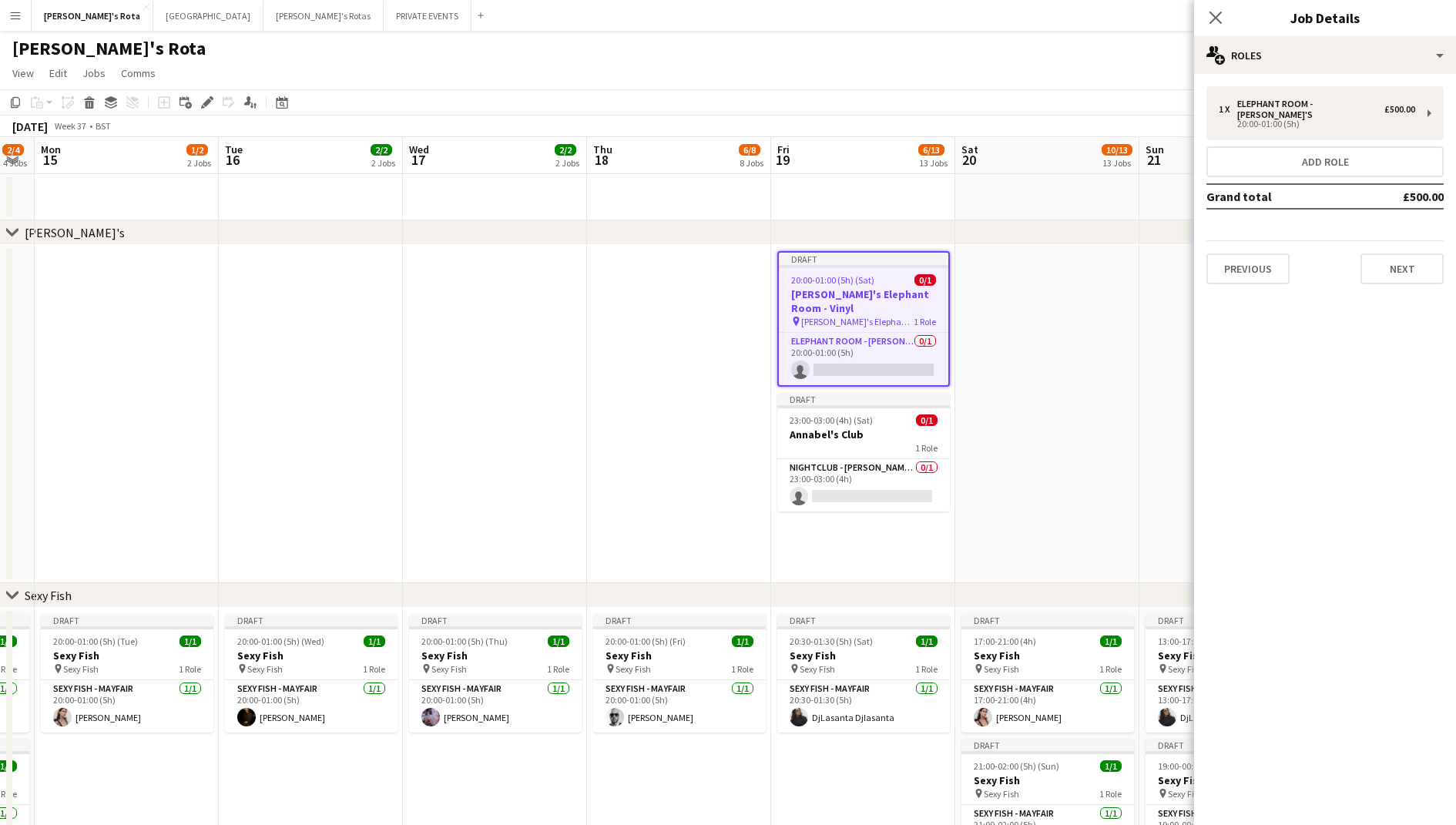
click at [579, 396] on app-date-cell at bounding box center [495, 414] width 184 height 338
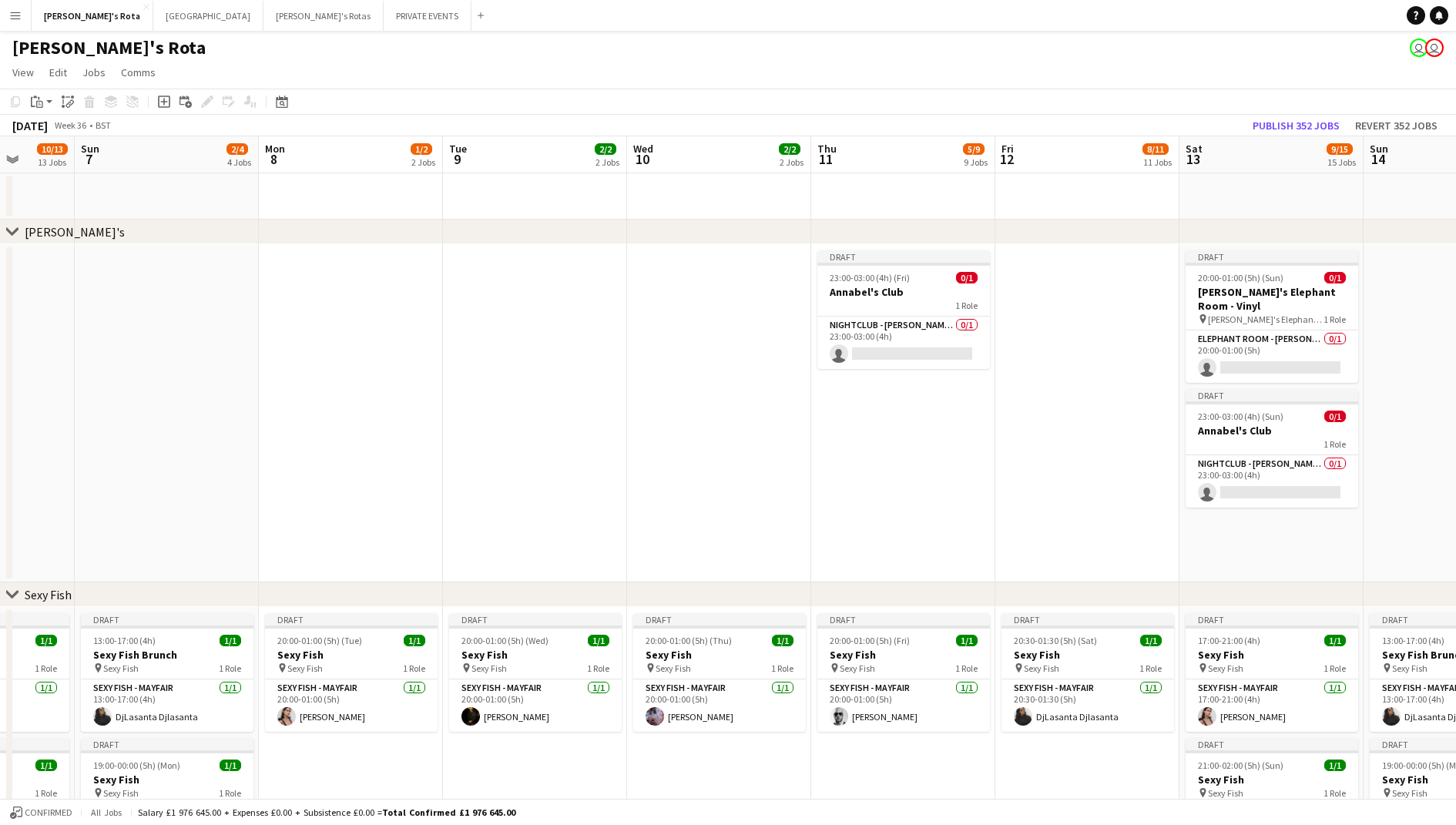
scroll to position [0, 571]
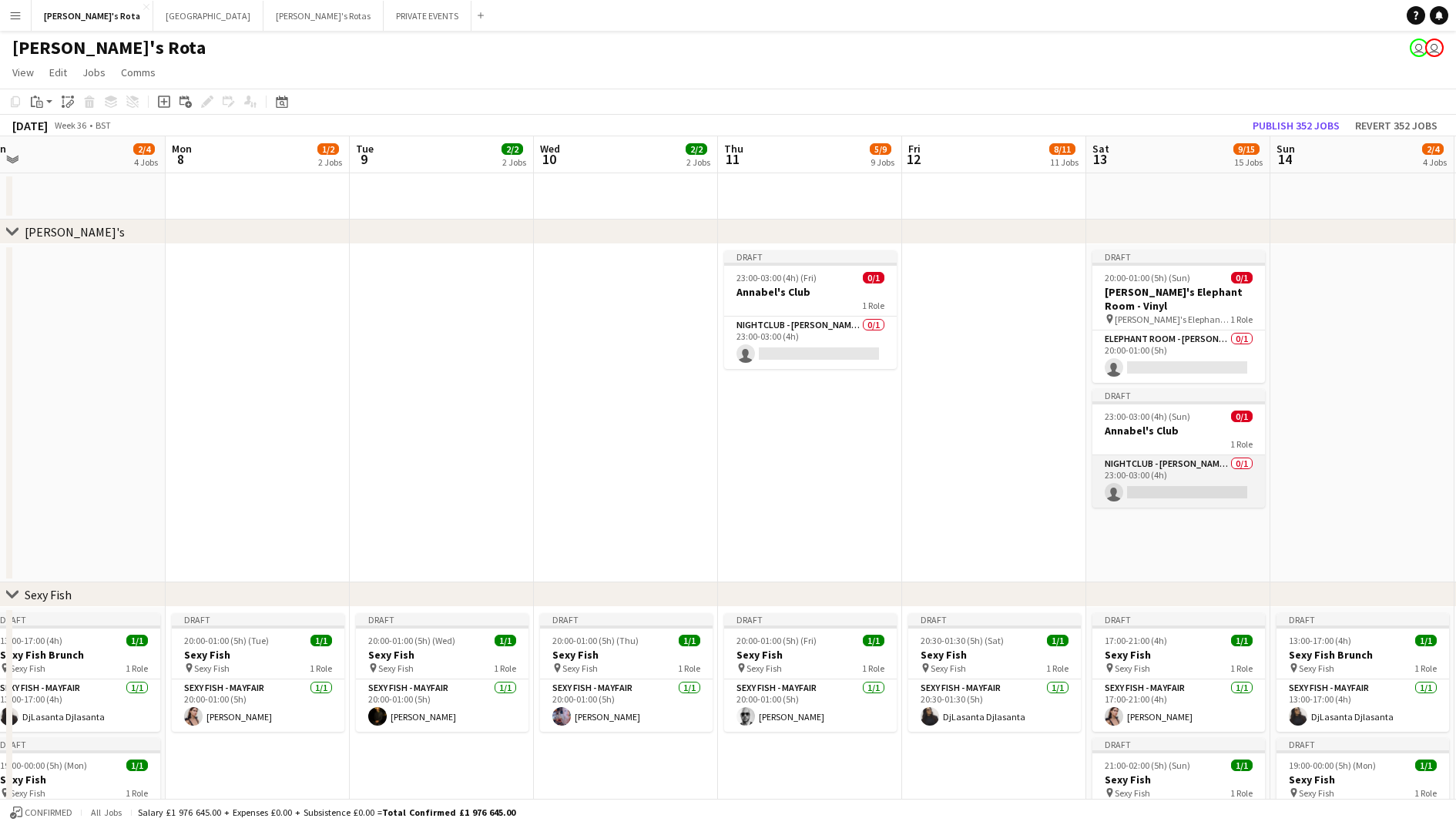
click at [1132, 466] on app-card-role "NIGHTCLUB - [PERSON_NAME]'S 0/1 23:00-03:00 (4h) single-neutral-actions" at bounding box center [1179, 481] width 172 height 53
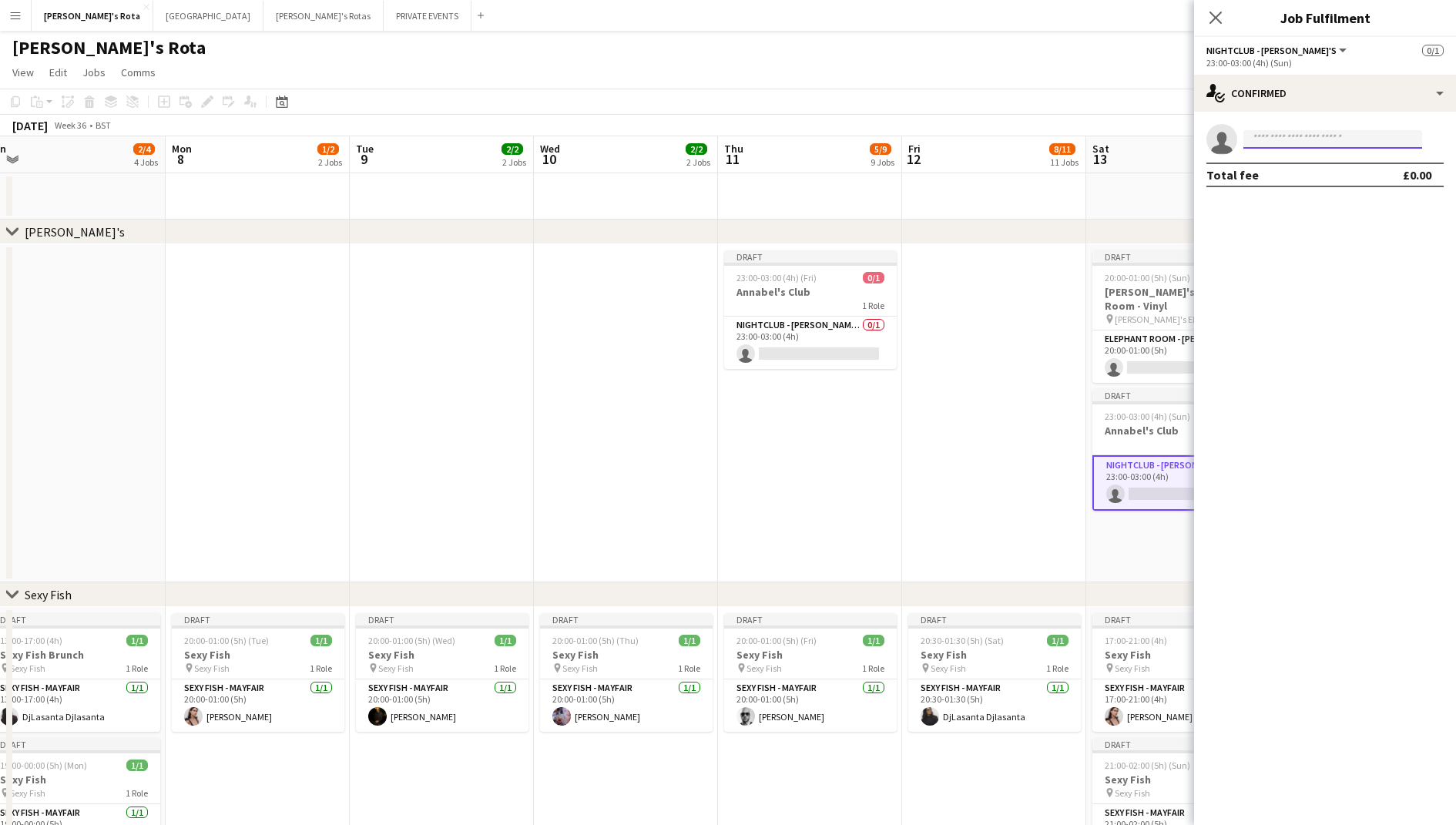
click at [1314, 142] on input at bounding box center [1333, 139] width 178 height 19
type input "***"
click at [1328, 162] on span "[PERSON_NAME] Active" at bounding box center [1333, 161] width 154 height 13
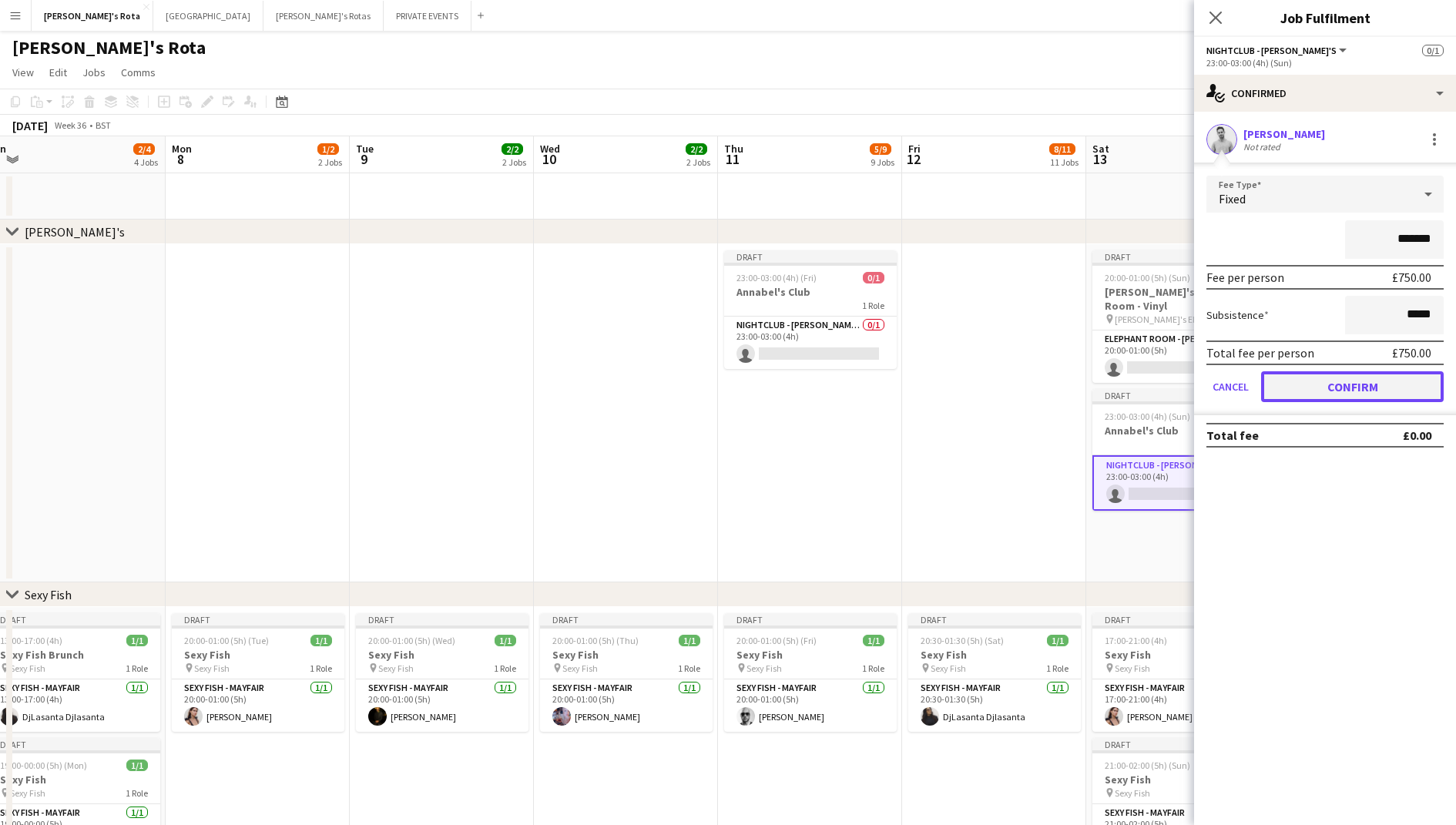
click at [1332, 379] on button "Confirm" at bounding box center [1353, 386] width 183 height 31
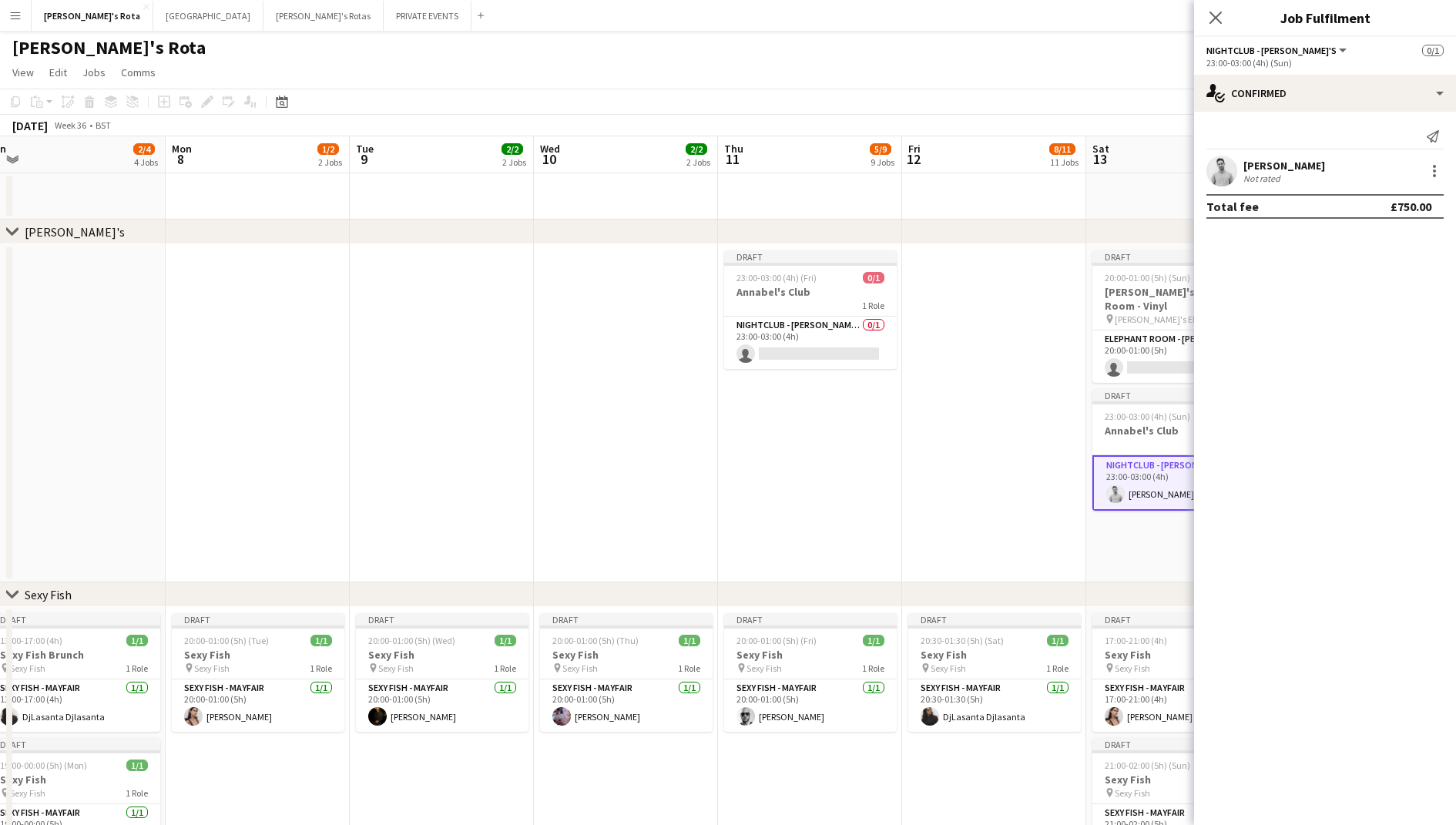
click at [1078, 435] on app-date-cell at bounding box center [994, 413] width 184 height 338
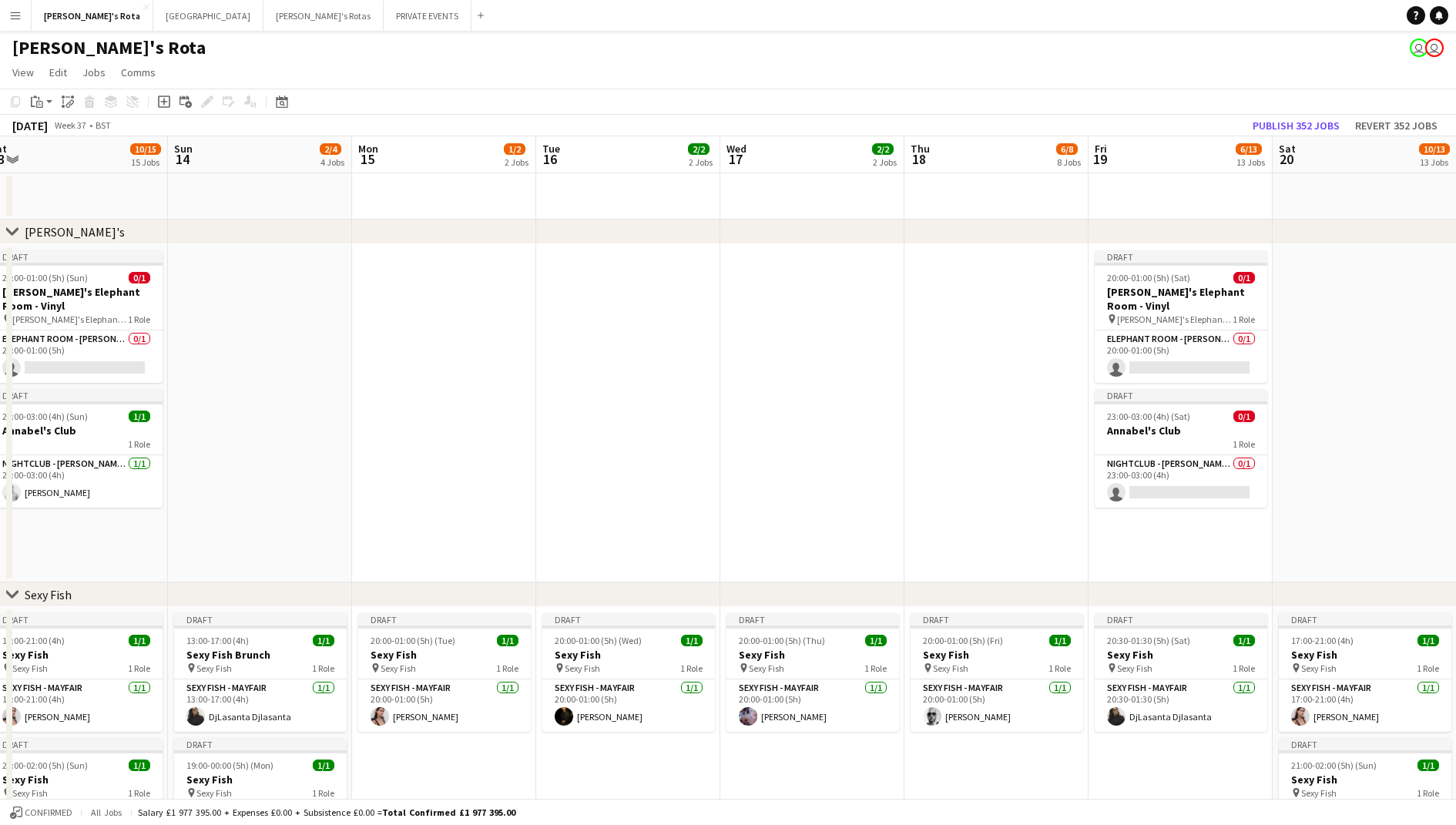
scroll to position [0, 608]
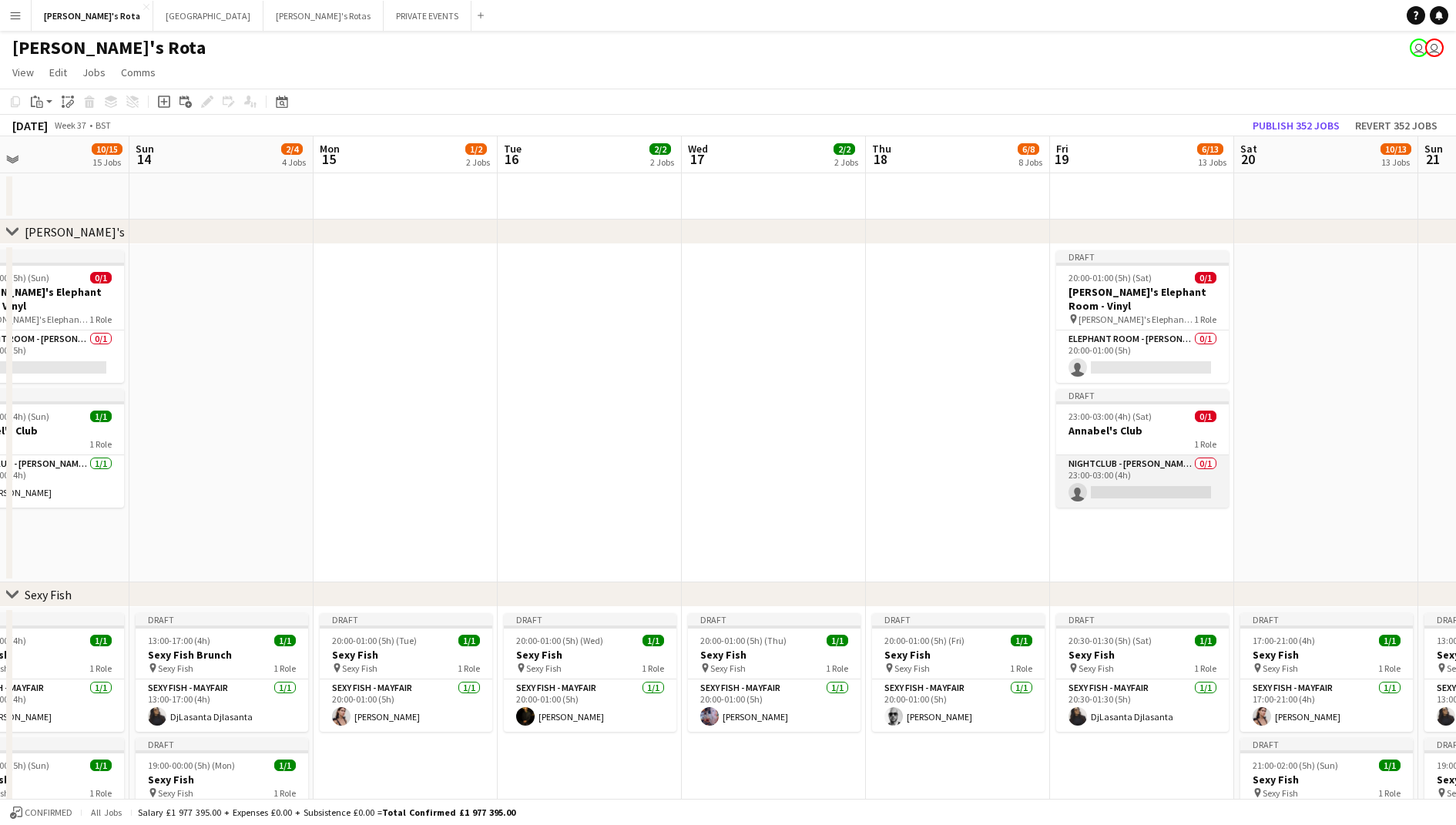
click at [1140, 465] on app-card-role "NIGHTCLUB - [PERSON_NAME]'S 0/1 23:00-03:00 (4h) single-neutral-actions" at bounding box center [1142, 481] width 172 height 53
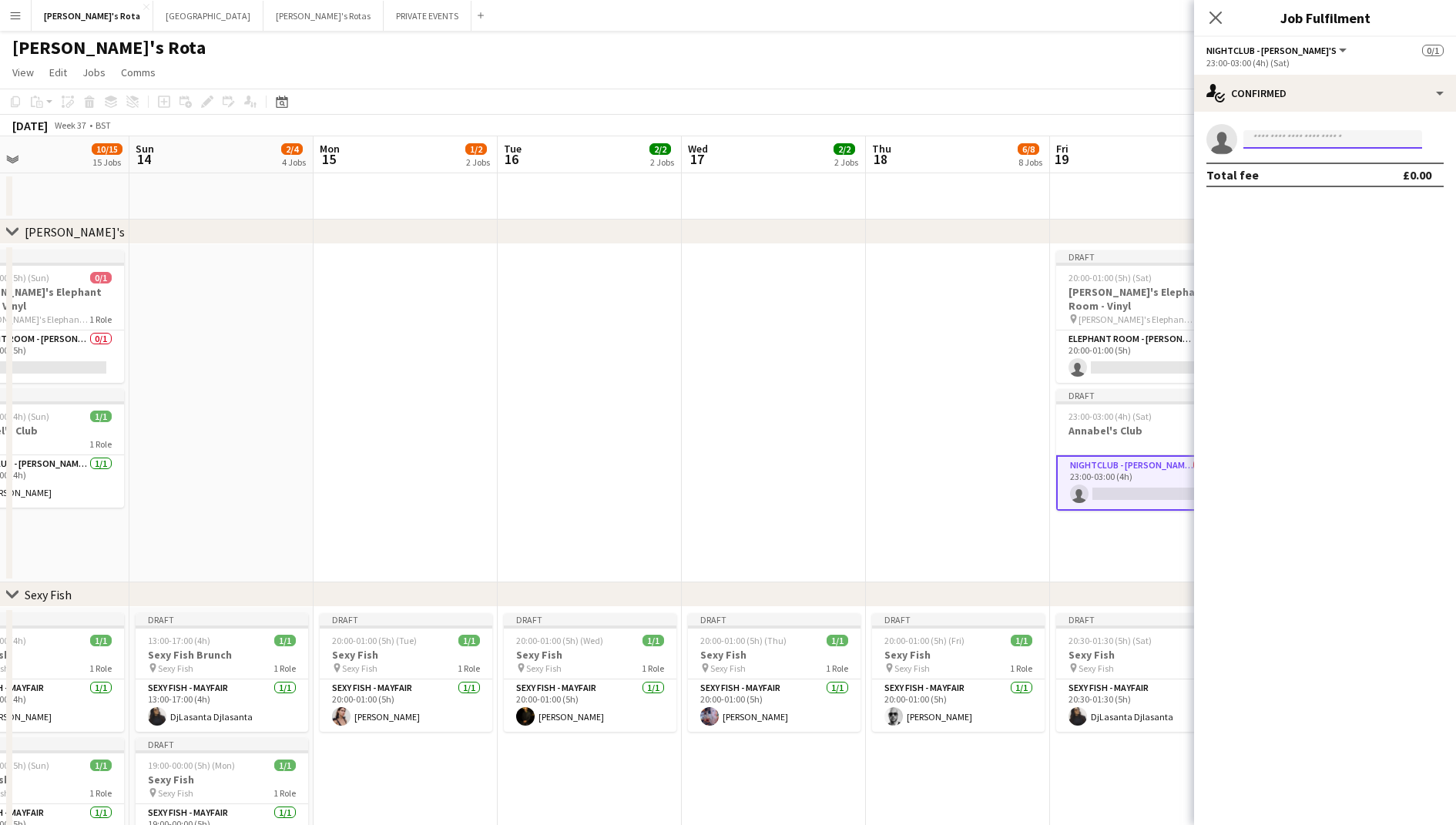
click at [1310, 141] on input at bounding box center [1333, 139] width 178 height 19
type input "***"
click at [1321, 189] on span "[PHONE_NUMBER]" at bounding box center [1333, 186] width 154 height 12
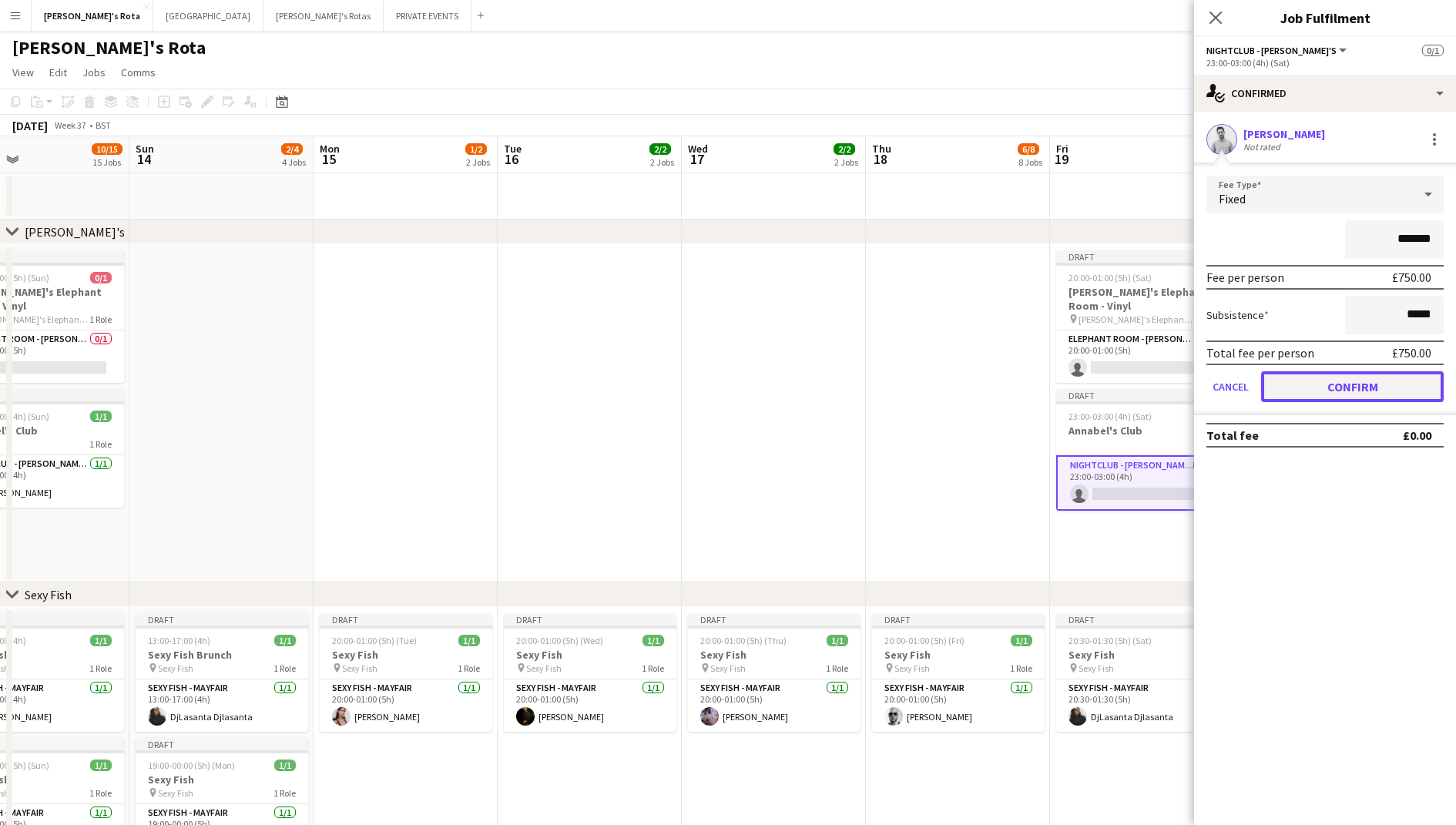
click at [1320, 392] on button "Confirm" at bounding box center [1353, 386] width 183 height 31
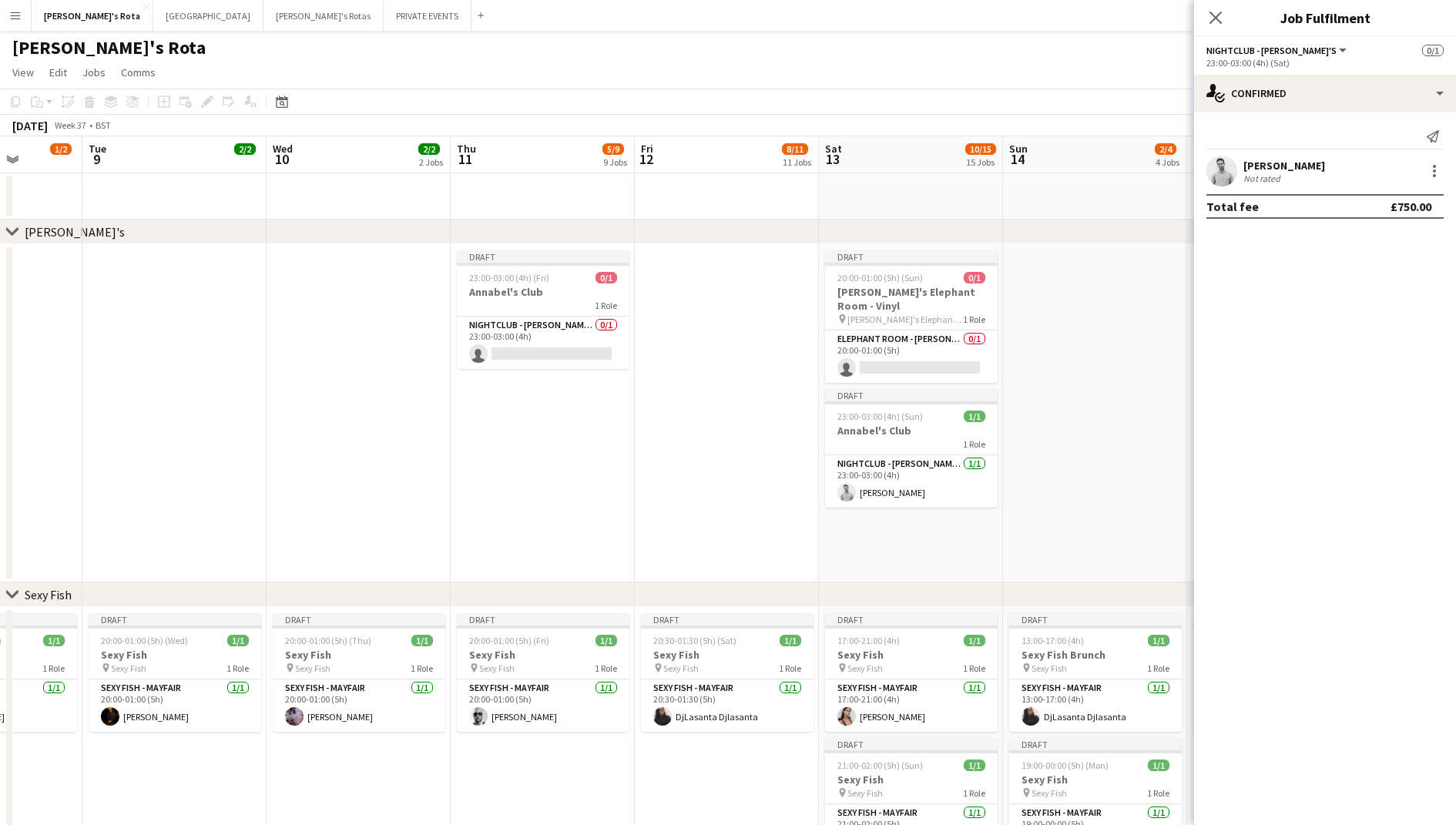
scroll to position [0, 463]
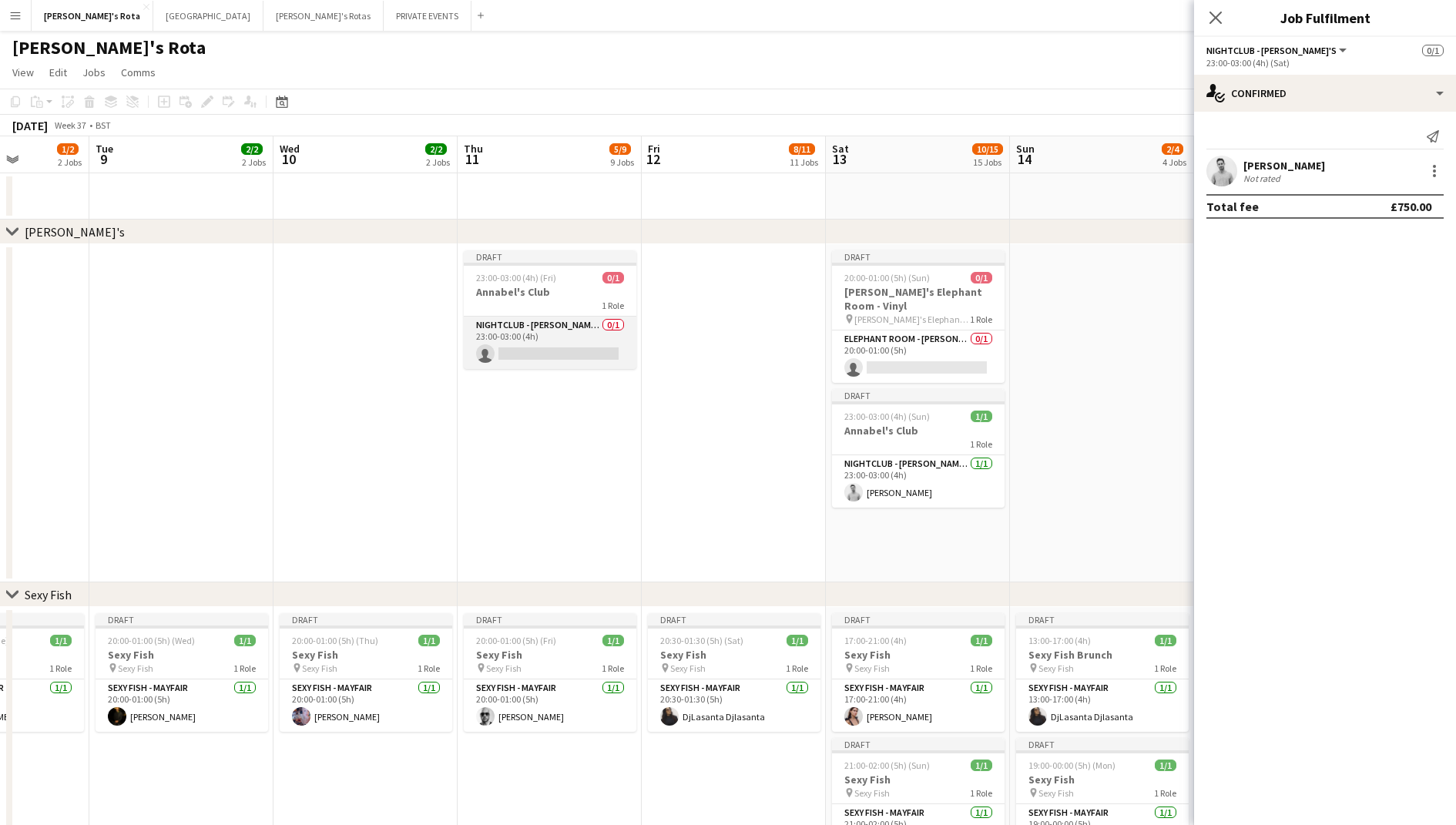
click at [590, 335] on app-card-role "NIGHTCLUB - [PERSON_NAME]'S 0/1 23:00-03:00 (4h) single-neutral-actions" at bounding box center [550, 342] width 172 height 53
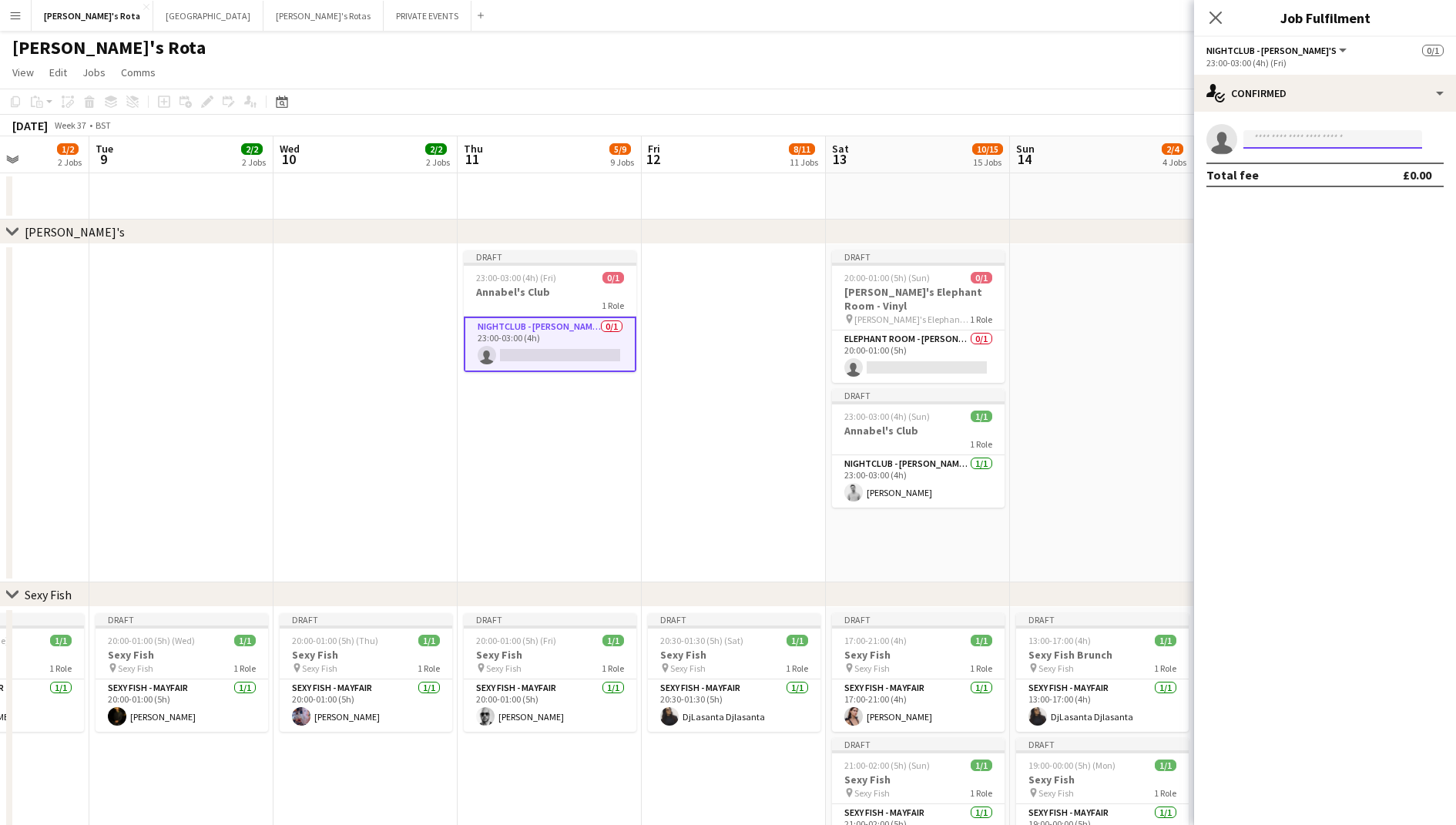
click at [1292, 144] on input at bounding box center [1333, 139] width 178 height 19
type input "***"
click at [1313, 173] on span "[EMAIL_ADDRESS][DOMAIN_NAME]" at bounding box center [1333, 174] width 154 height 12
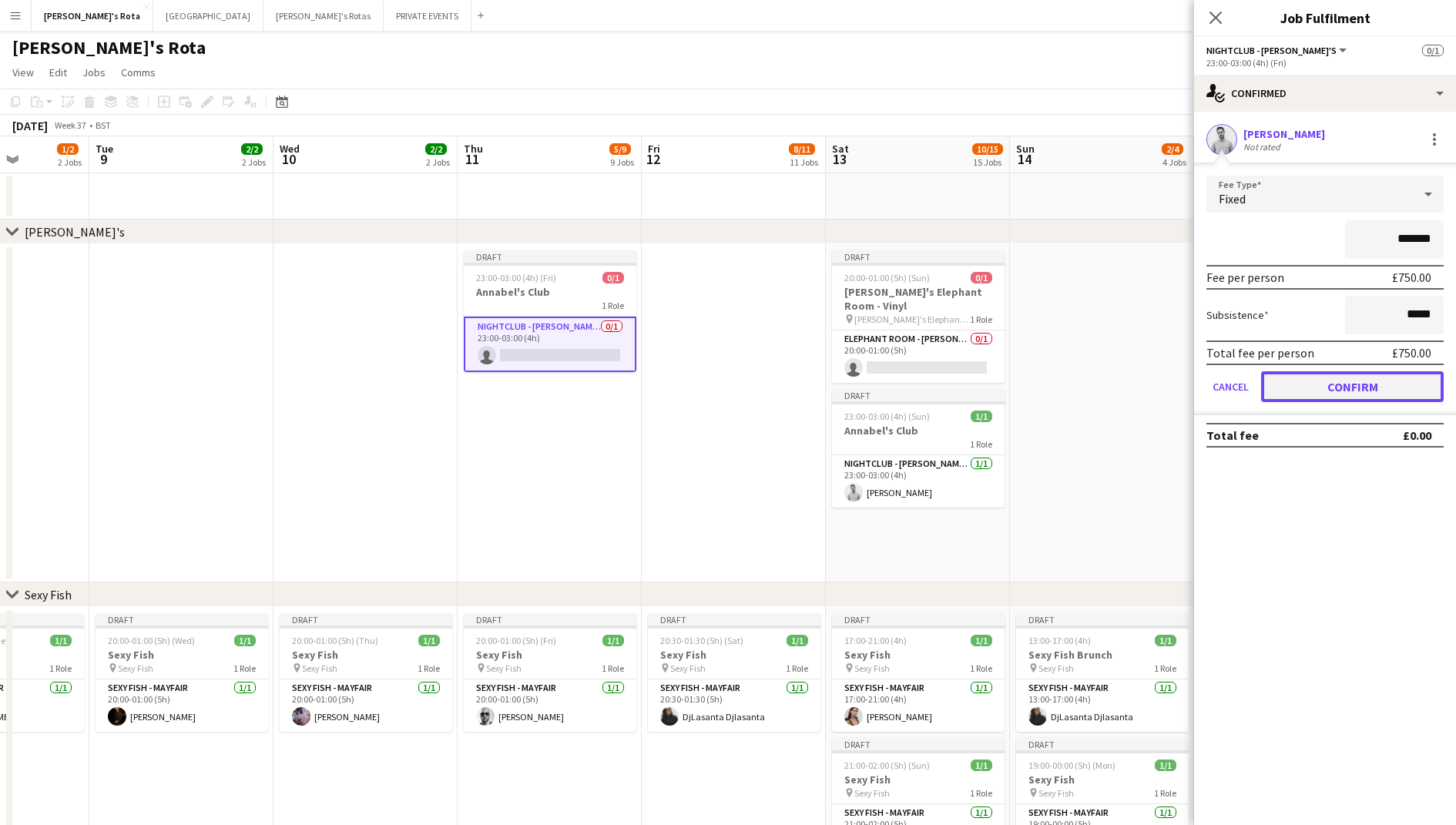
click at [1321, 375] on button "Confirm" at bounding box center [1353, 386] width 183 height 31
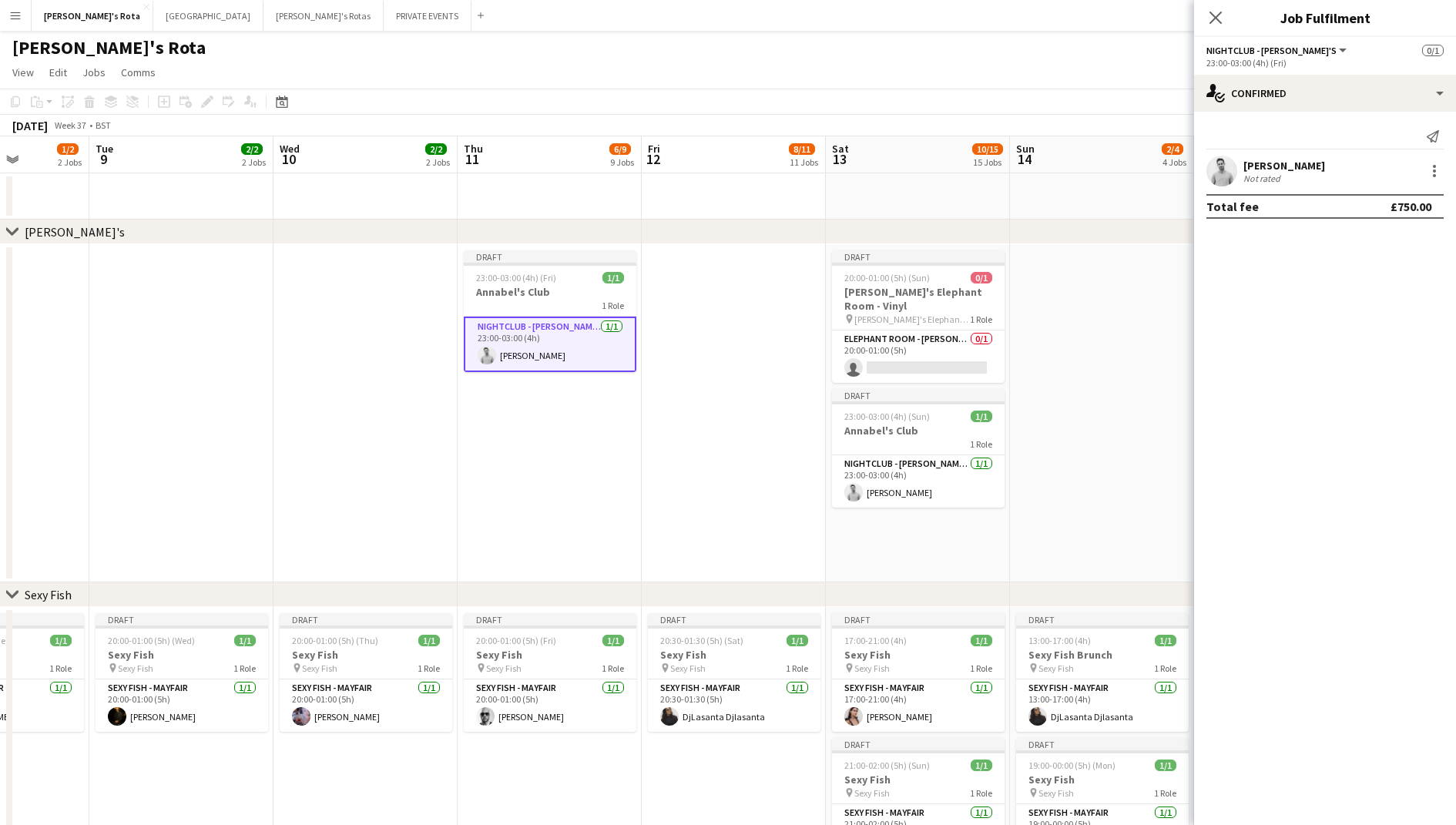
click at [1087, 385] on app-date-cell at bounding box center [1102, 413] width 184 height 338
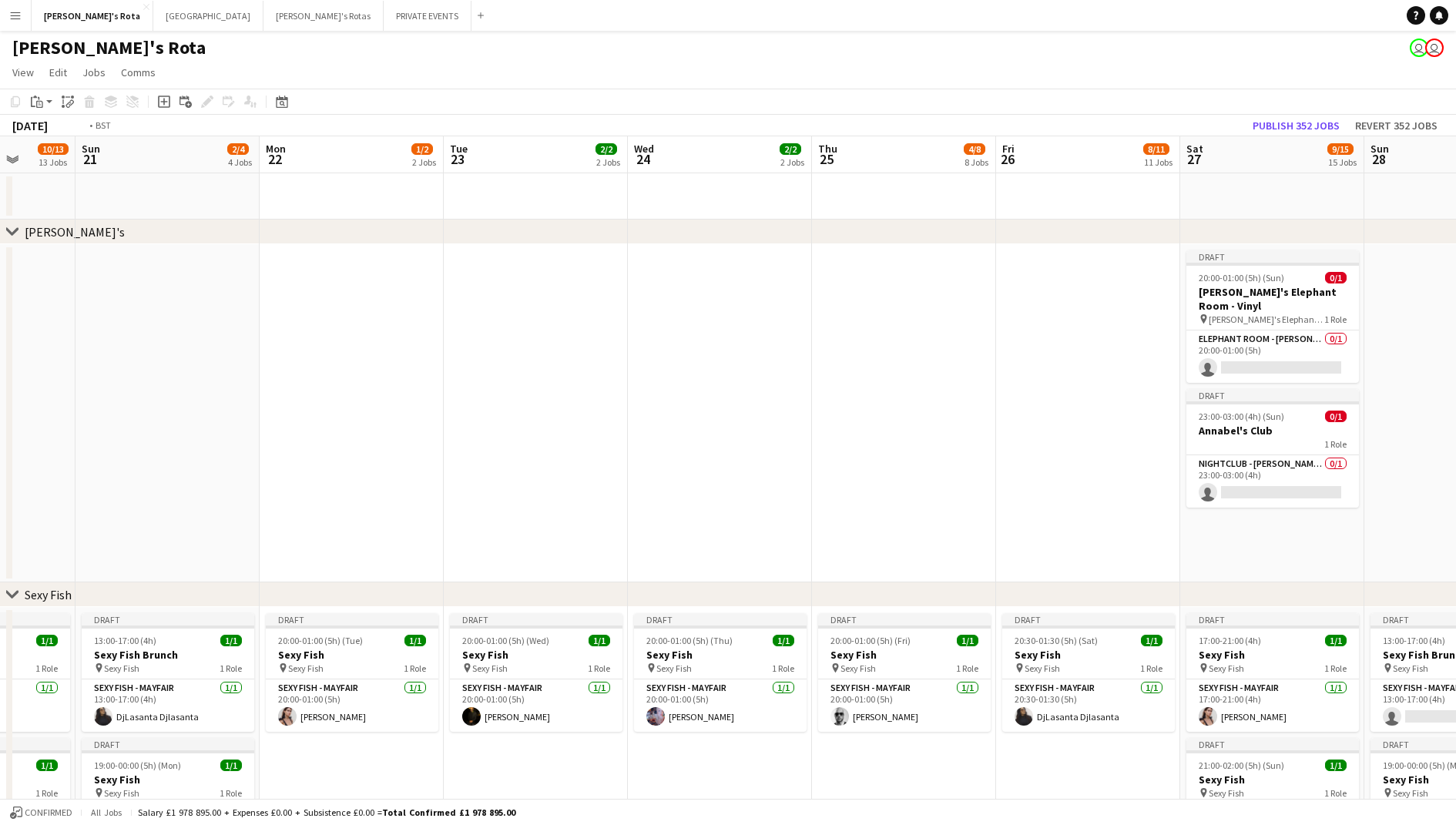
scroll to position [0, 485]
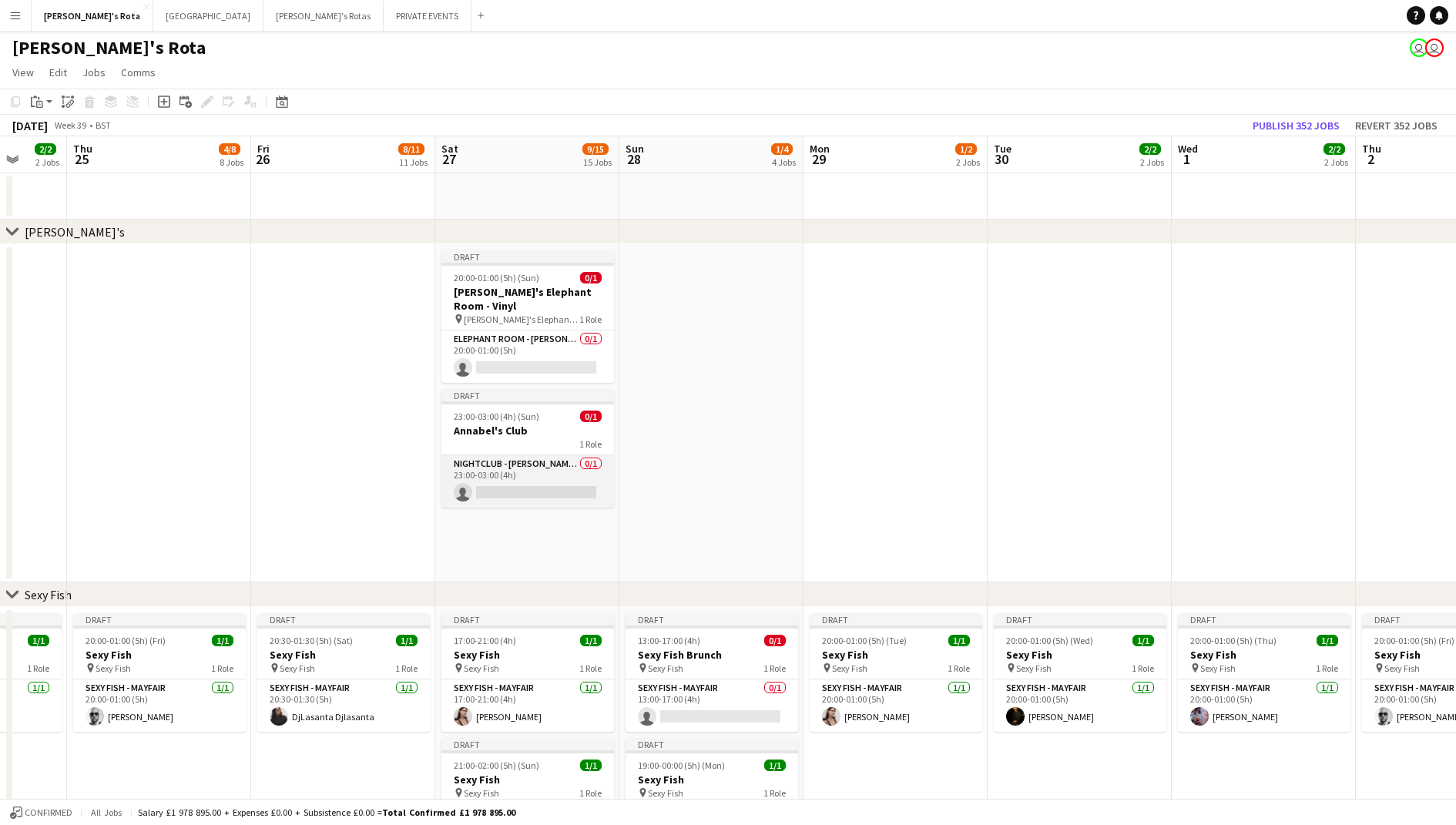
click at [551, 467] on app-card-role "NIGHTCLUB - [PERSON_NAME]'S 0/1 23:00-03:00 (4h) single-neutral-actions" at bounding box center [527, 481] width 172 height 53
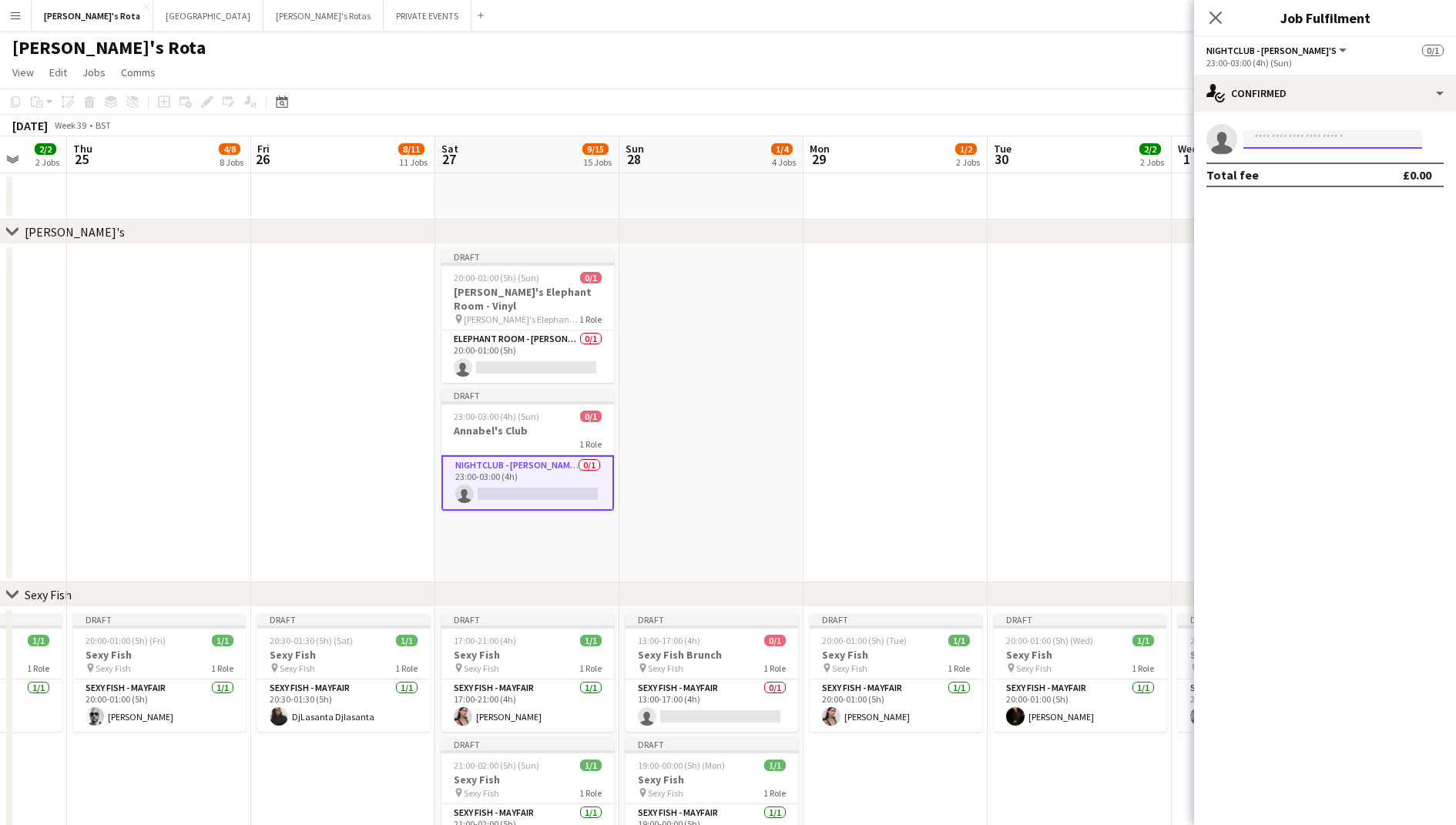
click at [1308, 138] on input at bounding box center [1333, 139] width 178 height 19
type input "***"
click at [1323, 177] on span "[EMAIL_ADDRESS][DOMAIN_NAME]" at bounding box center [1333, 174] width 154 height 12
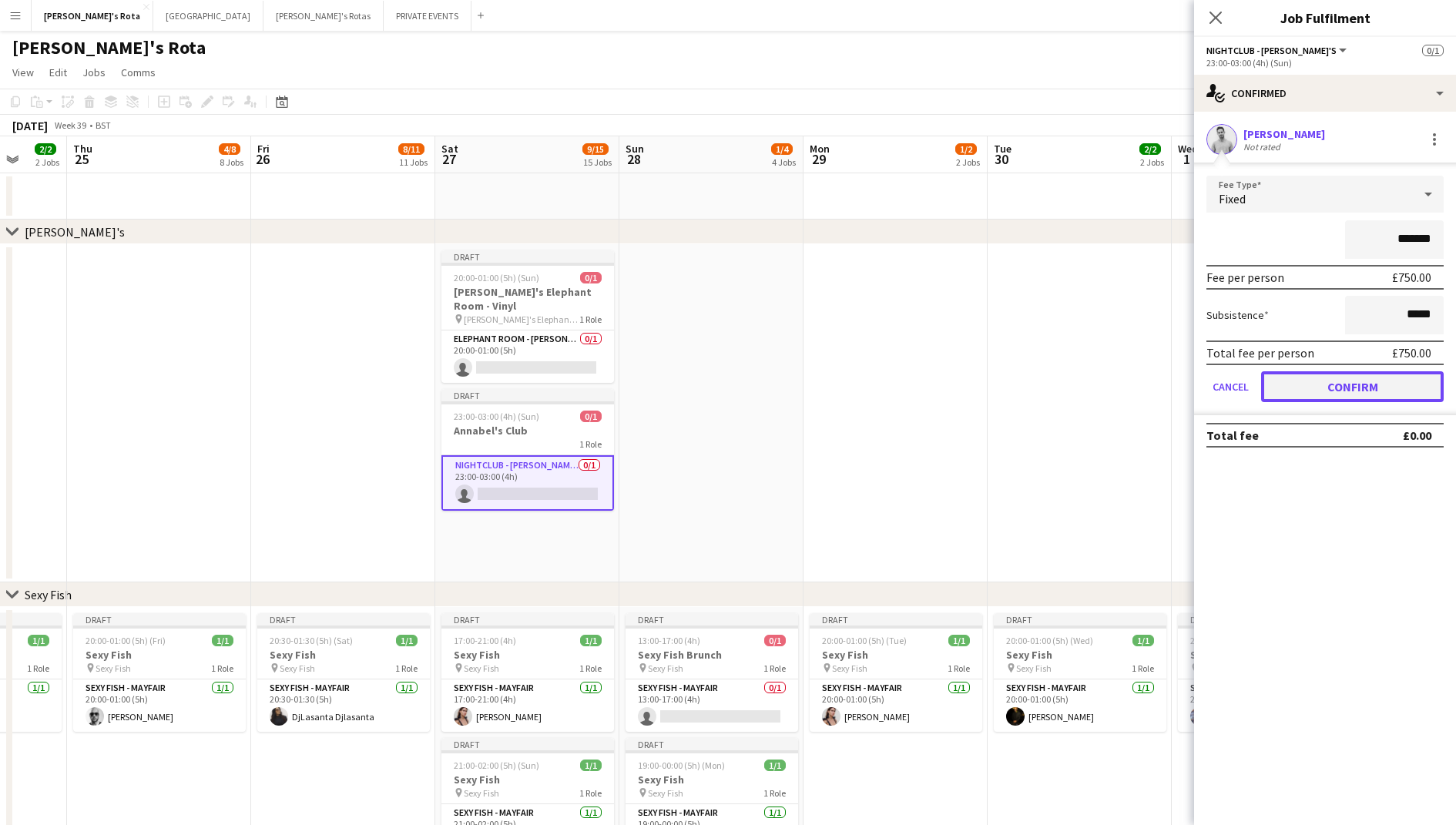
click at [1336, 384] on button "Confirm" at bounding box center [1353, 386] width 183 height 31
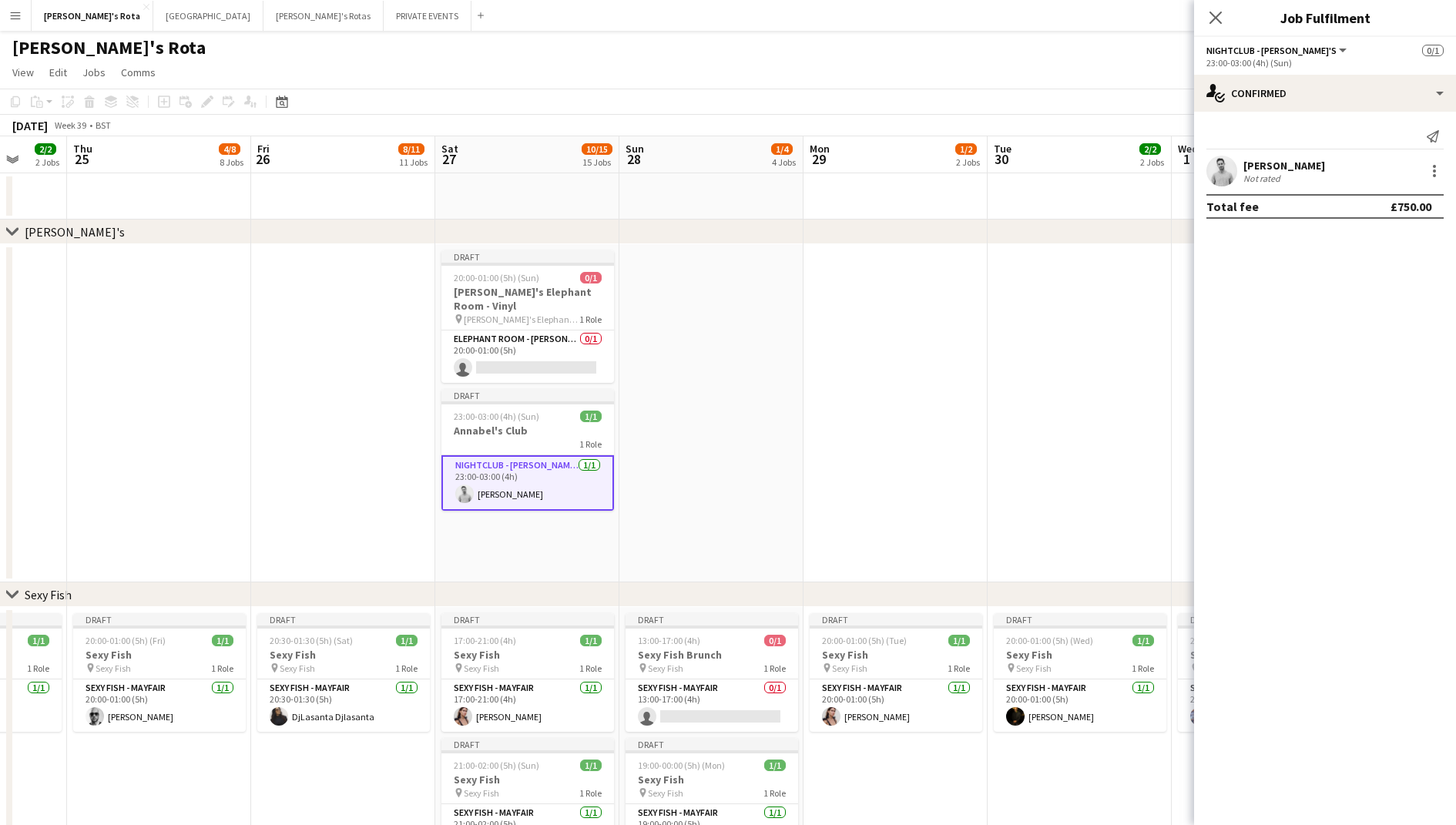
click at [956, 450] on app-date-cell at bounding box center [896, 413] width 184 height 338
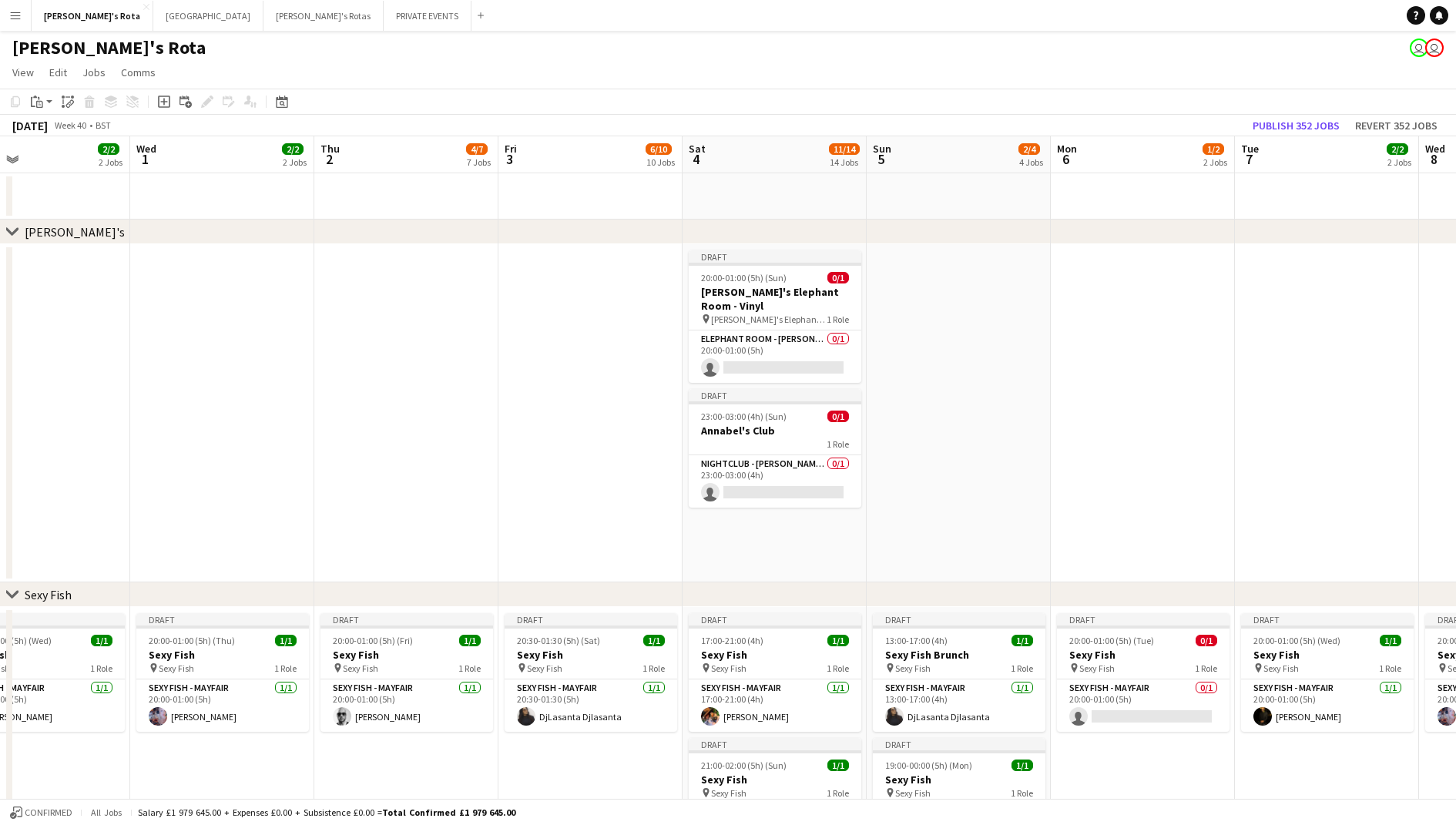
scroll to position [0, 466]
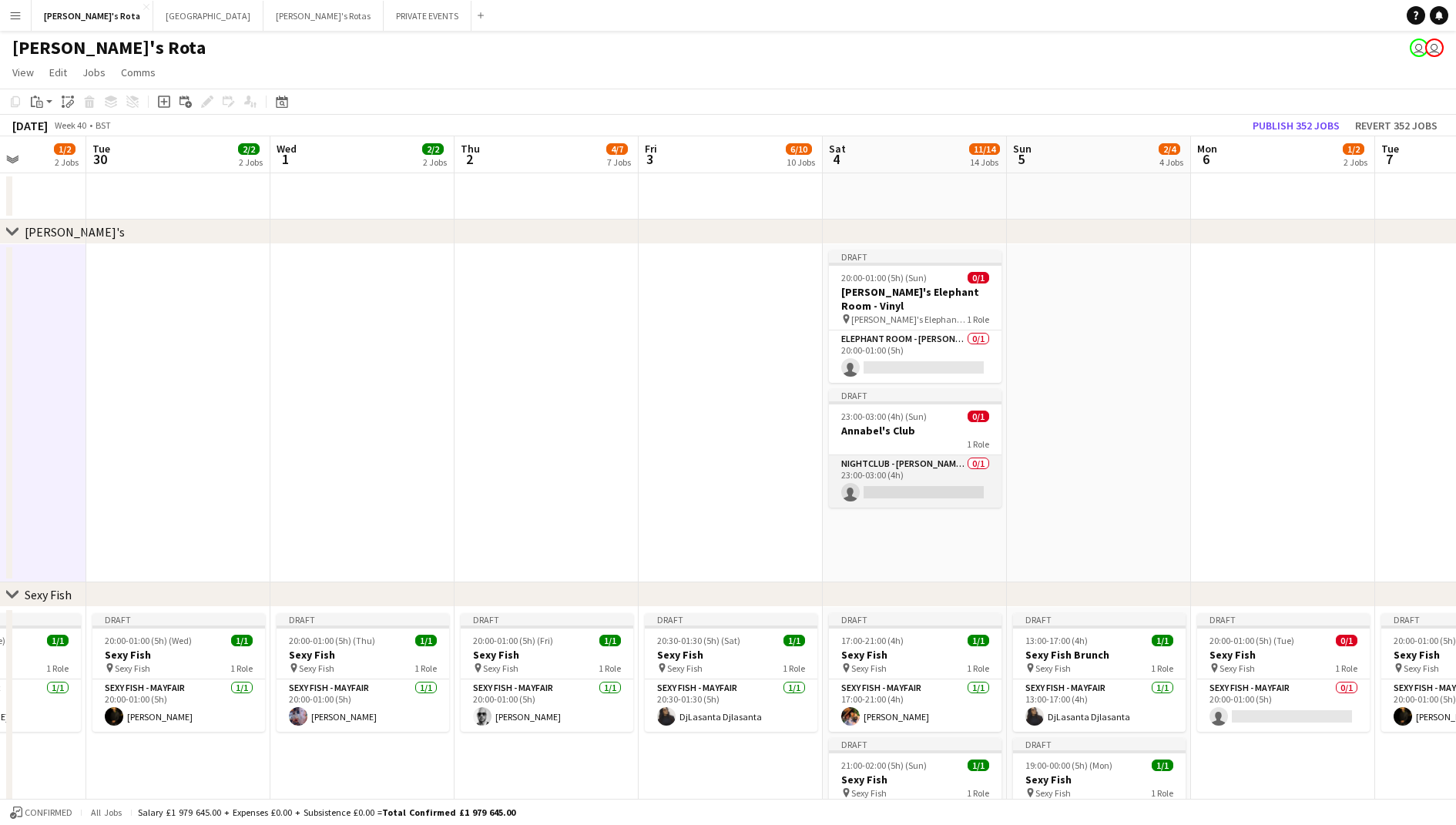
click at [930, 458] on app-card-role "NIGHTCLUB - [PERSON_NAME]'S 0/1 23:00-03:00 (4h) single-neutral-actions" at bounding box center [914, 481] width 172 height 53
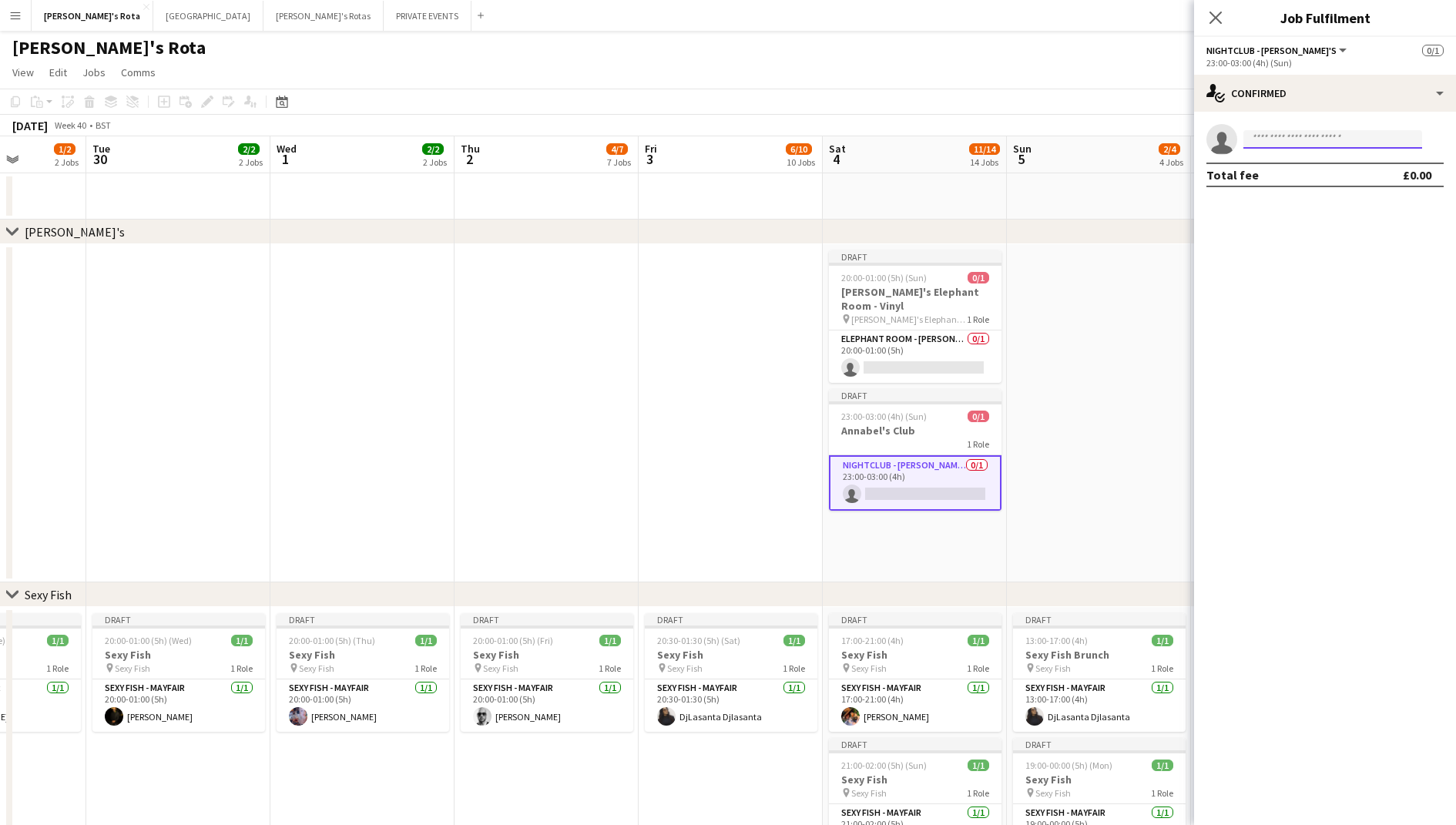
click at [1297, 135] on input at bounding box center [1333, 139] width 178 height 19
type input "***"
click at [1308, 174] on span "[EMAIL_ADDRESS][DOMAIN_NAME]" at bounding box center [1333, 174] width 154 height 12
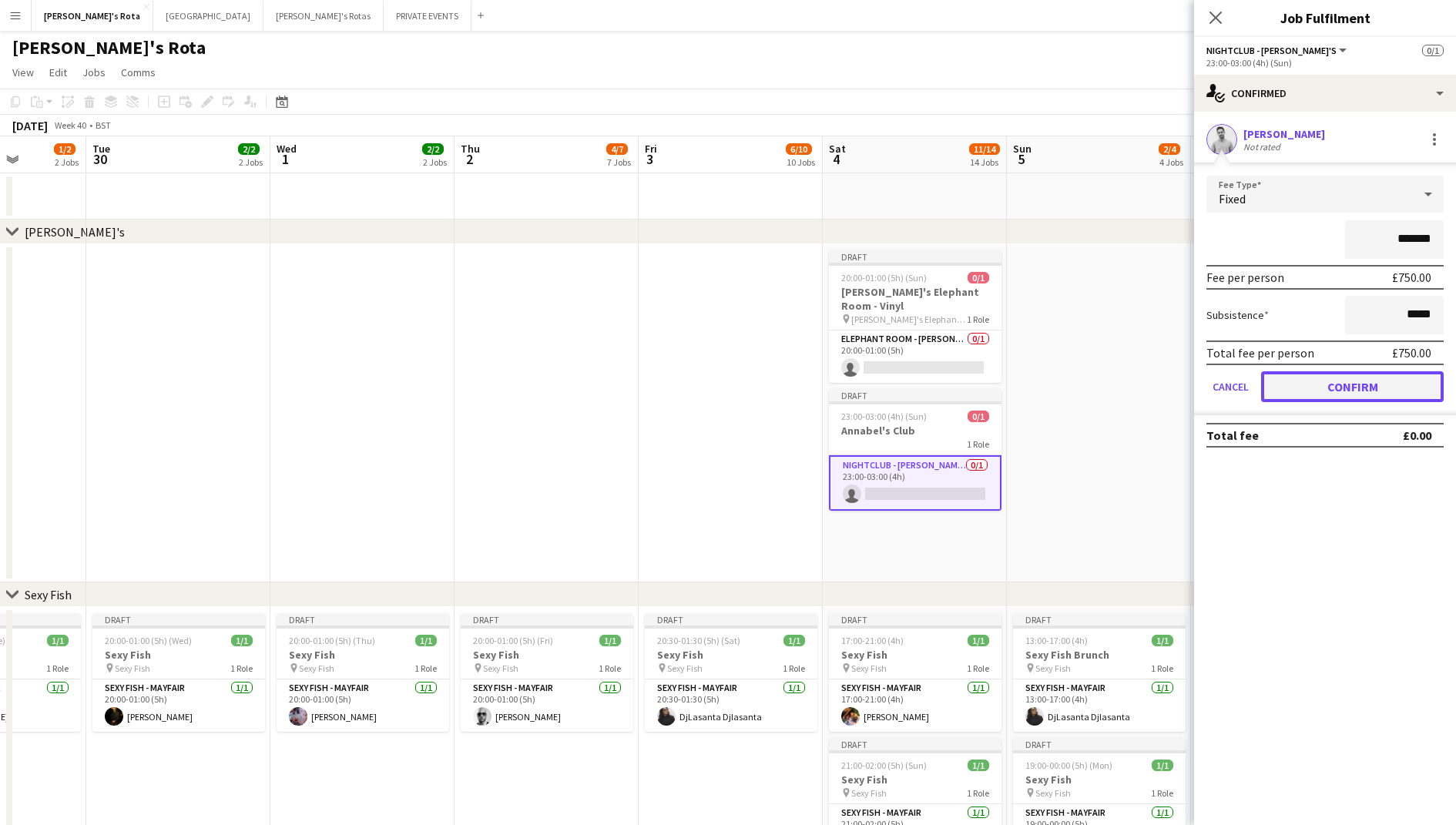
click at [1292, 375] on button "Confirm" at bounding box center [1353, 386] width 183 height 31
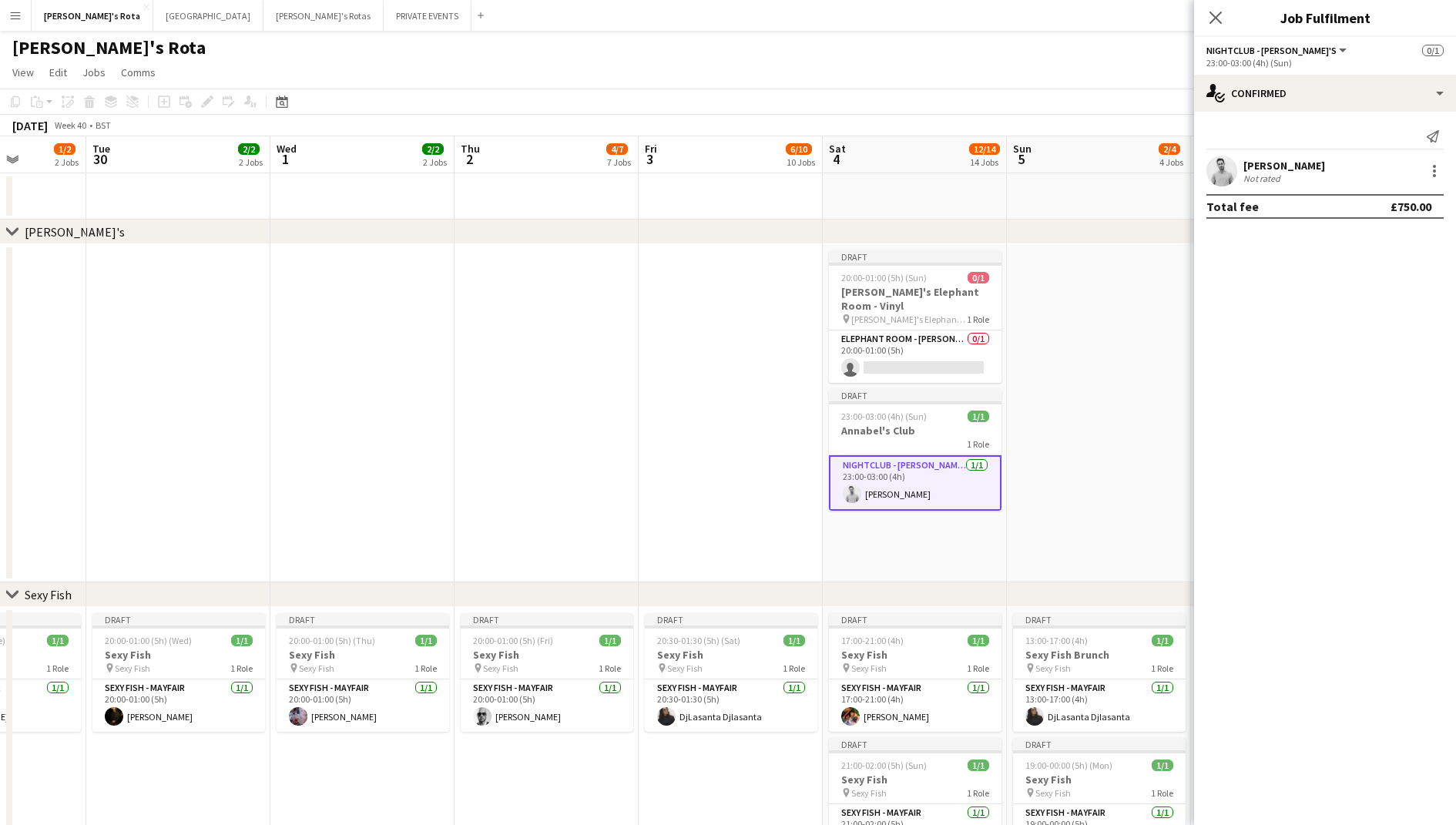
click at [1121, 404] on app-date-cell at bounding box center [1099, 413] width 184 height 338
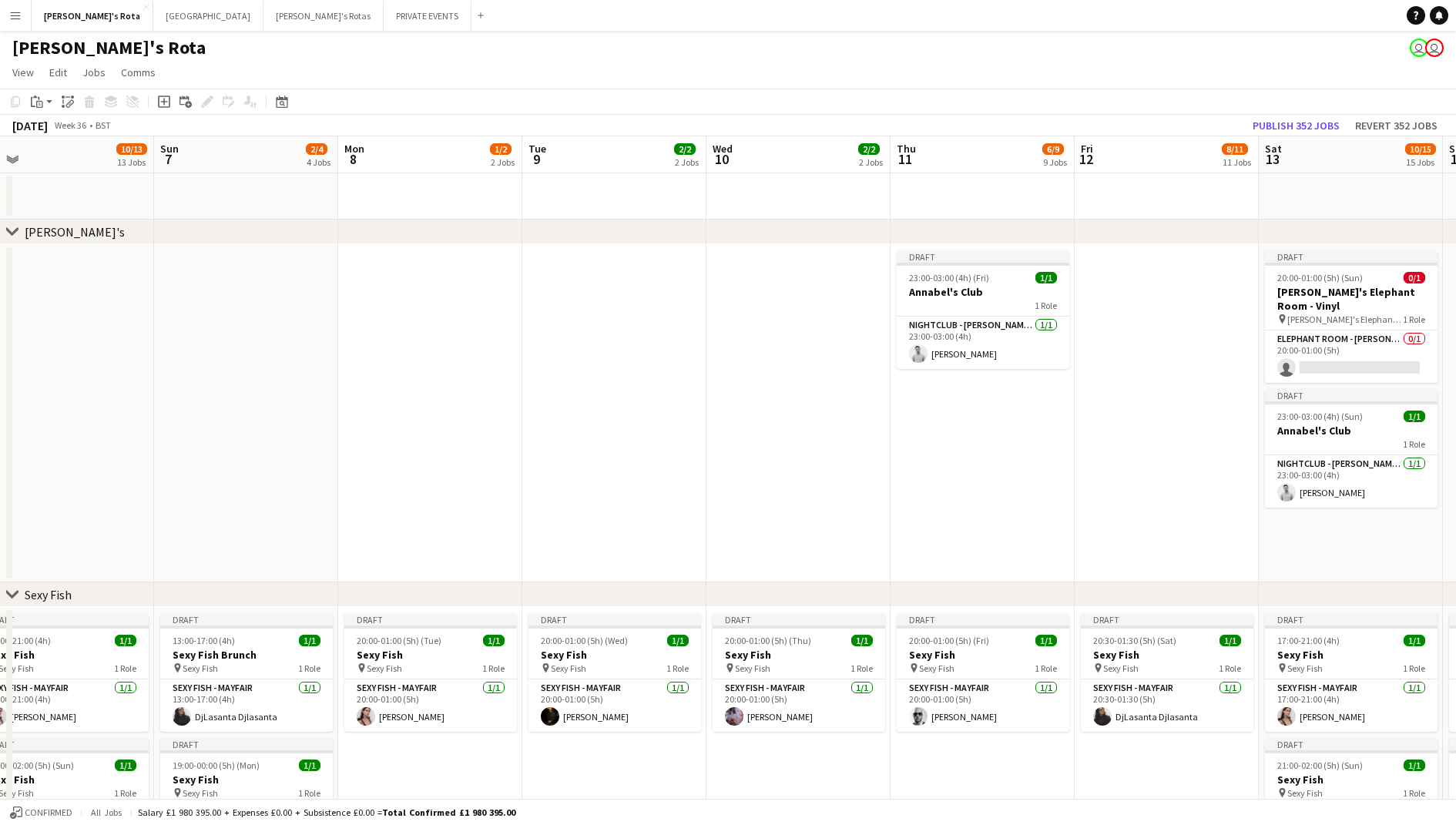
scroll to position [0, 329]
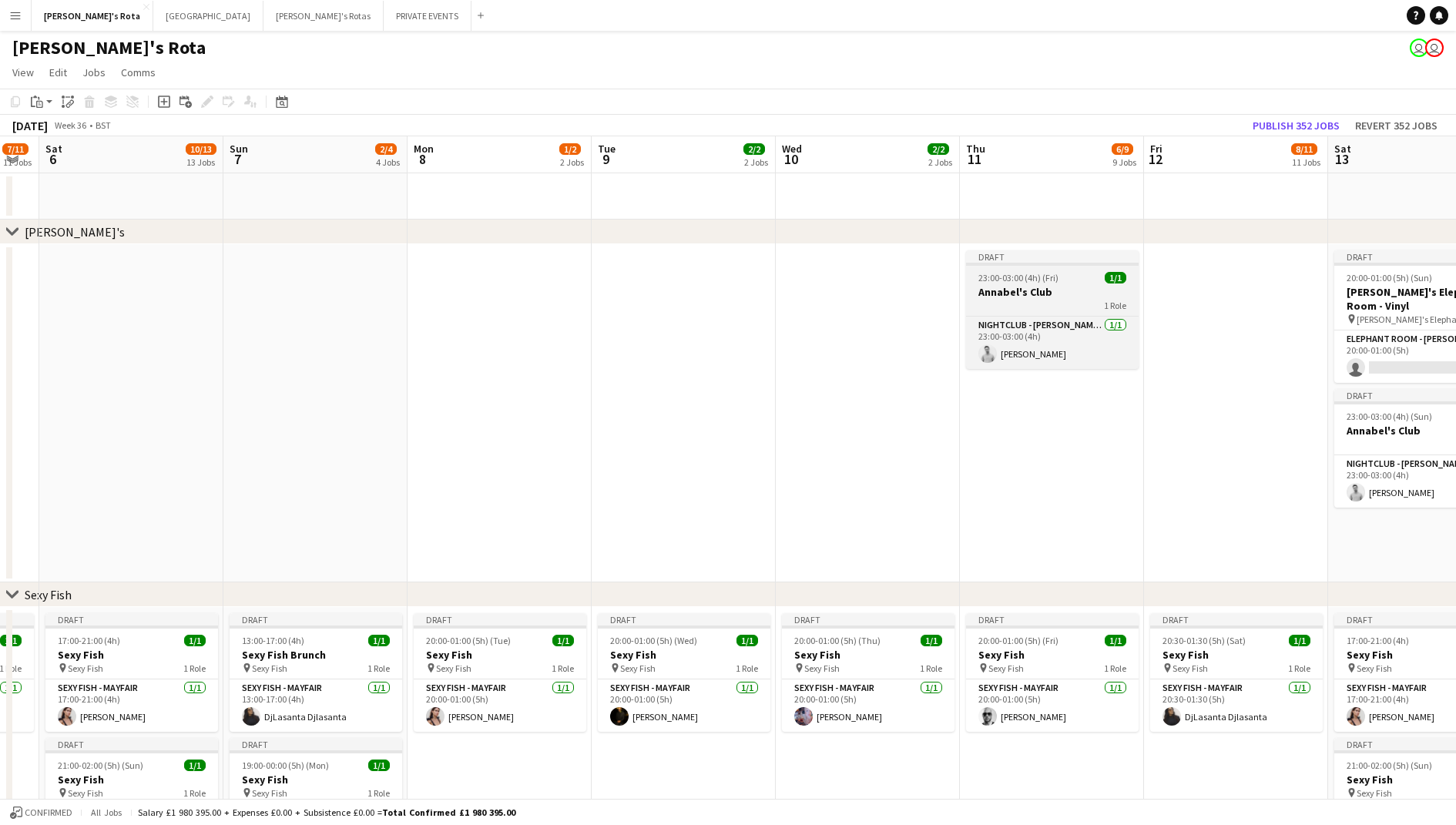
click at [1060, 291] on h3 "Annabel's Club" at bounding box center [1052, 293] width 172 height 14
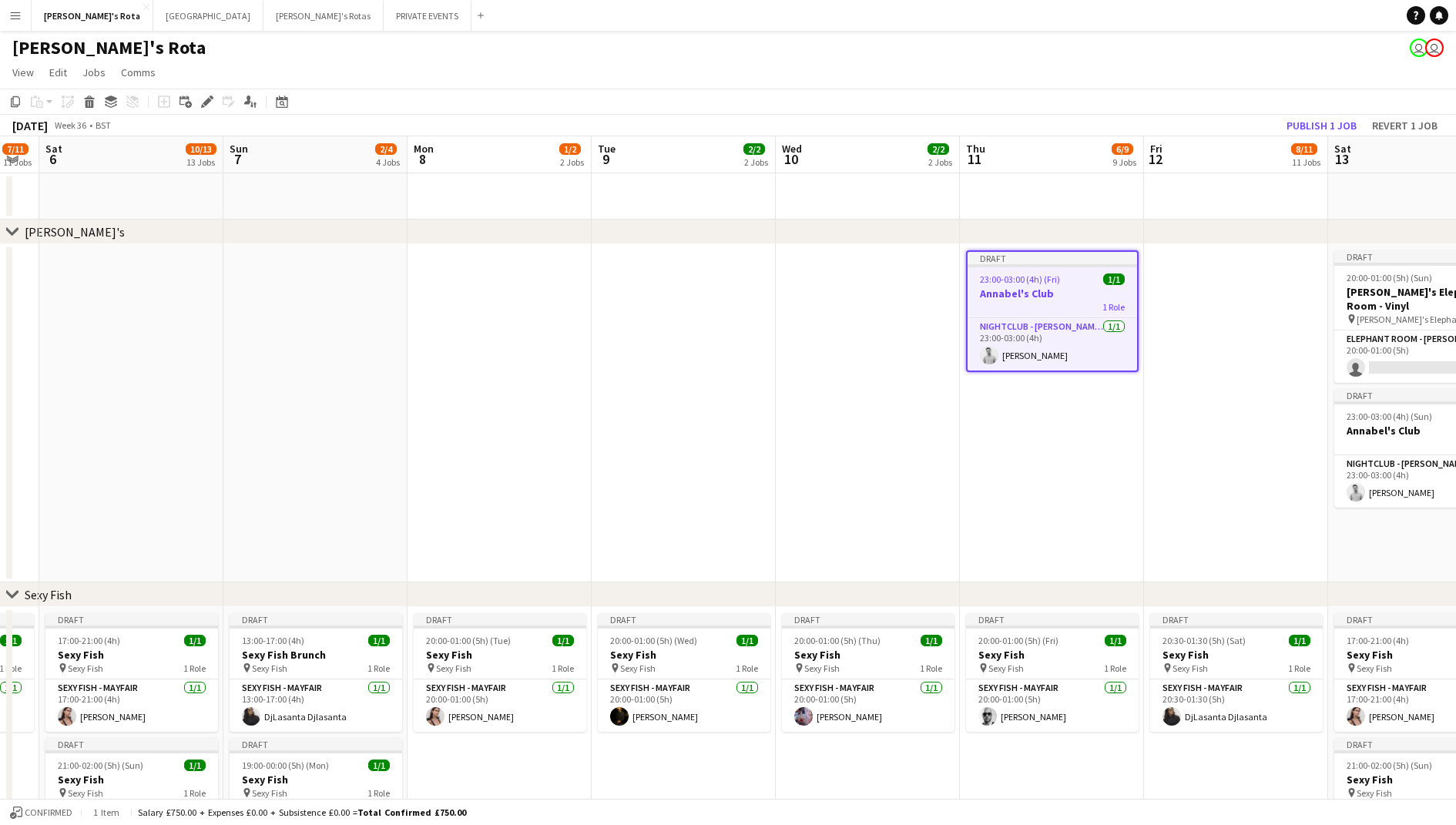
click at [813, 334] on app-date-cell at bounding box center [868, 413] width 184 height 338
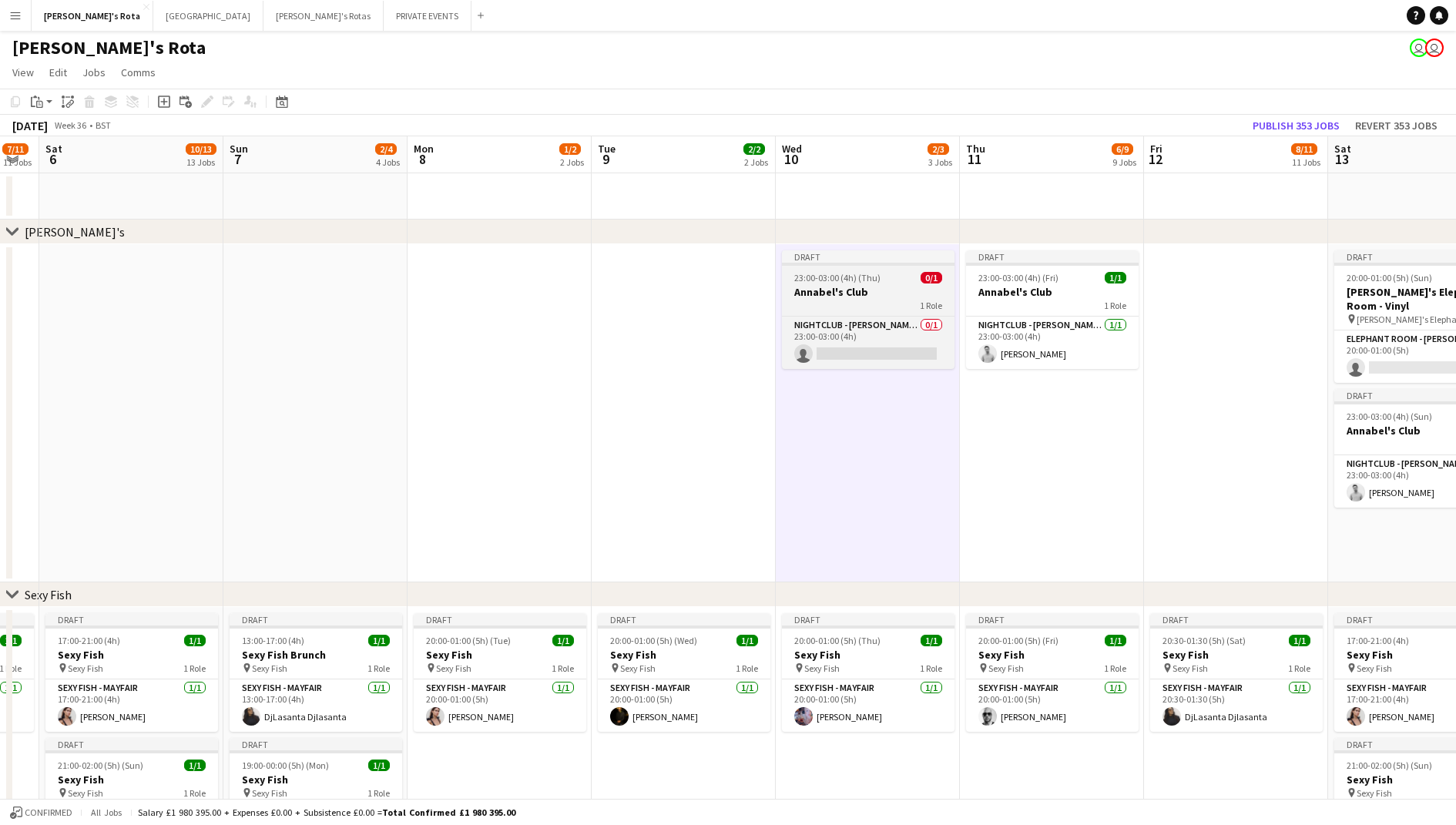
click at [841, 292] on h3 "Annabel's Club" at bounding box center [868, 293] width 172 height 14
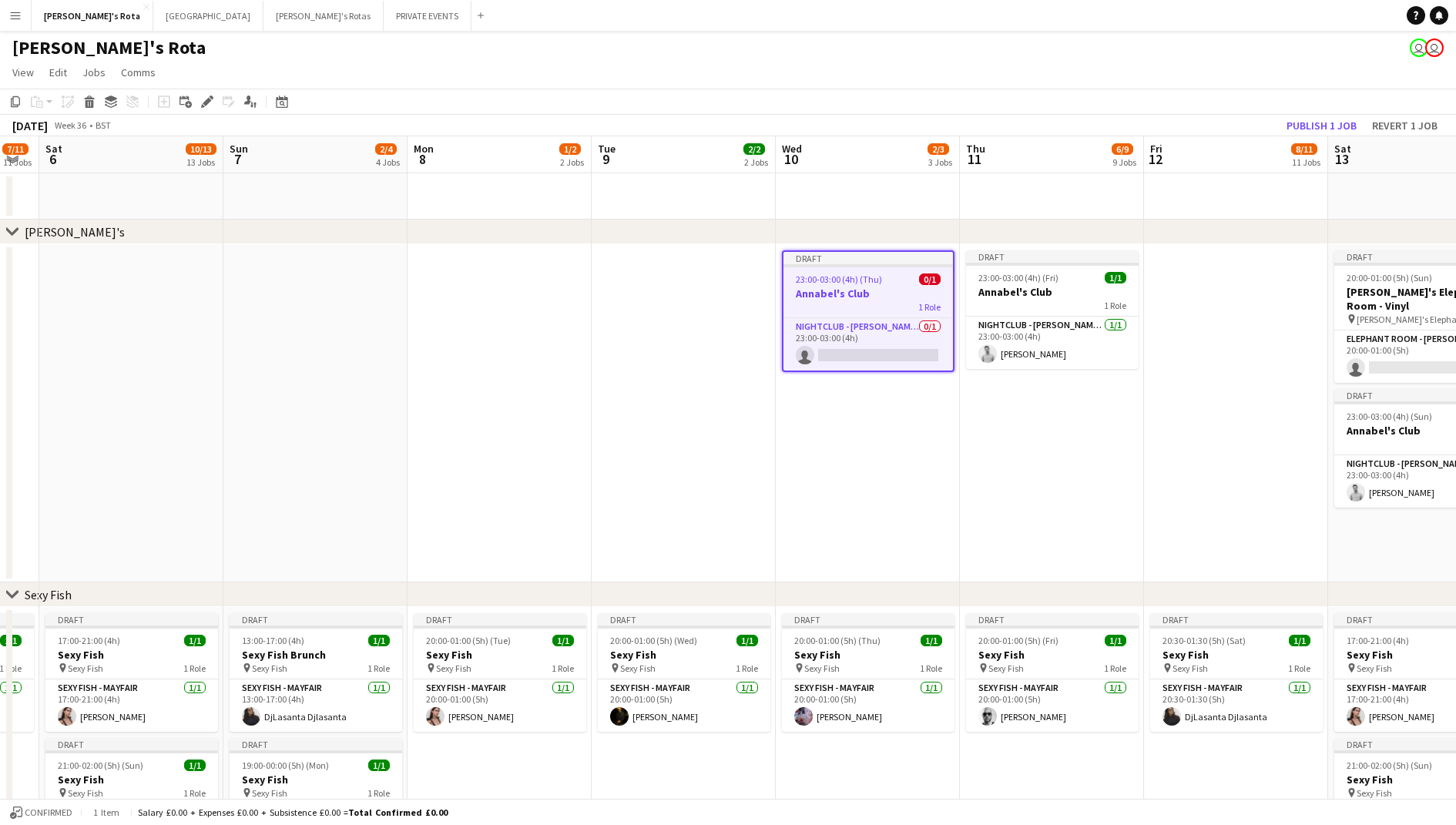
click at [195, 103] on div "Add job Add linked Job Edit Edit linked Job Applicants" at bounding box center [201, 102] width 118 height 19
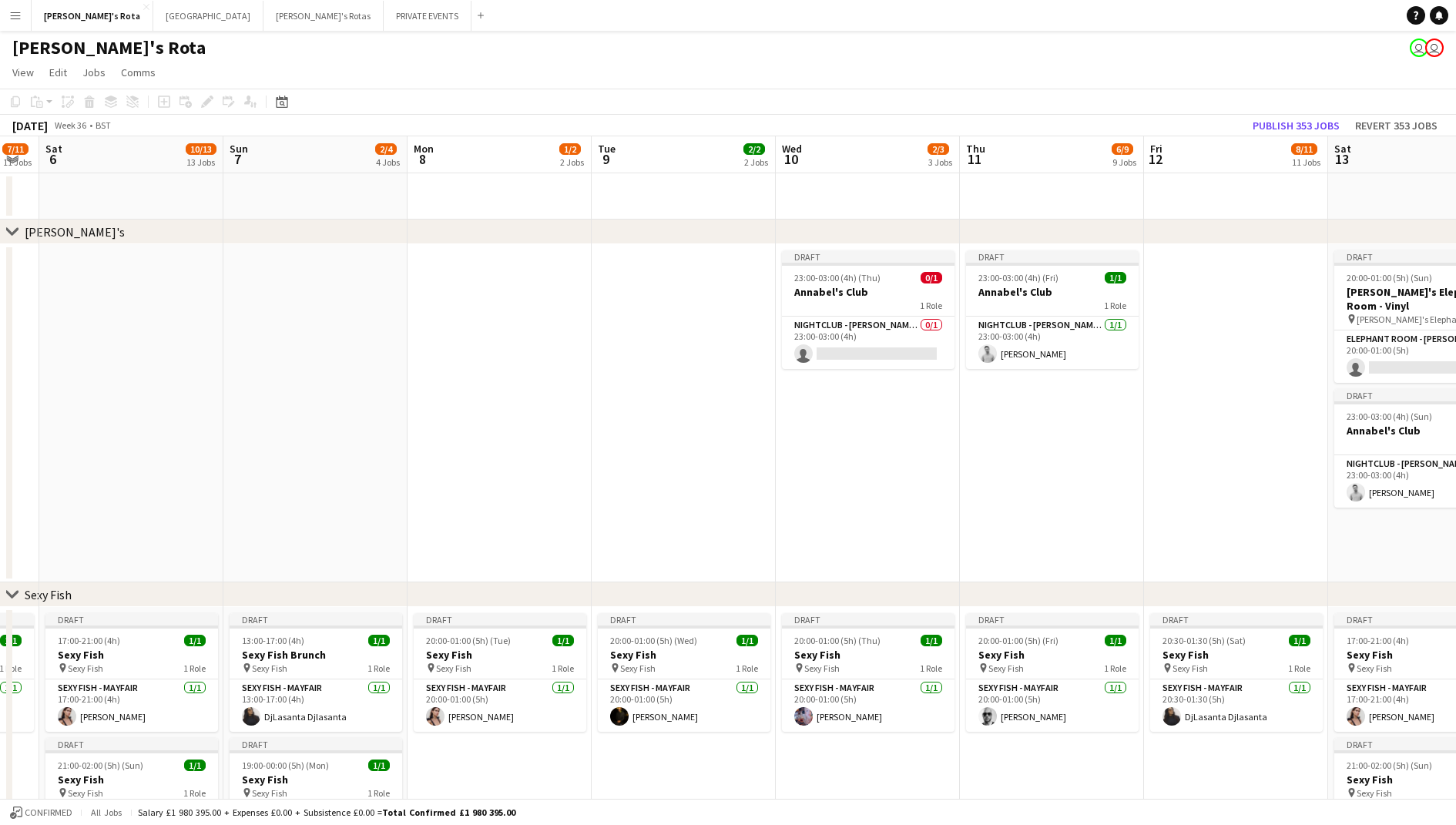
click at [201, 103] on div "Add job Add linked Job Edit Edit linked Job Applicants" at bounding box center [201, 102] width 118 height 19
click at [883, 274] on div "23:00-03:00 (4h) (Thu) 0/1" at bounding box center [868, 277] width 172 height 12
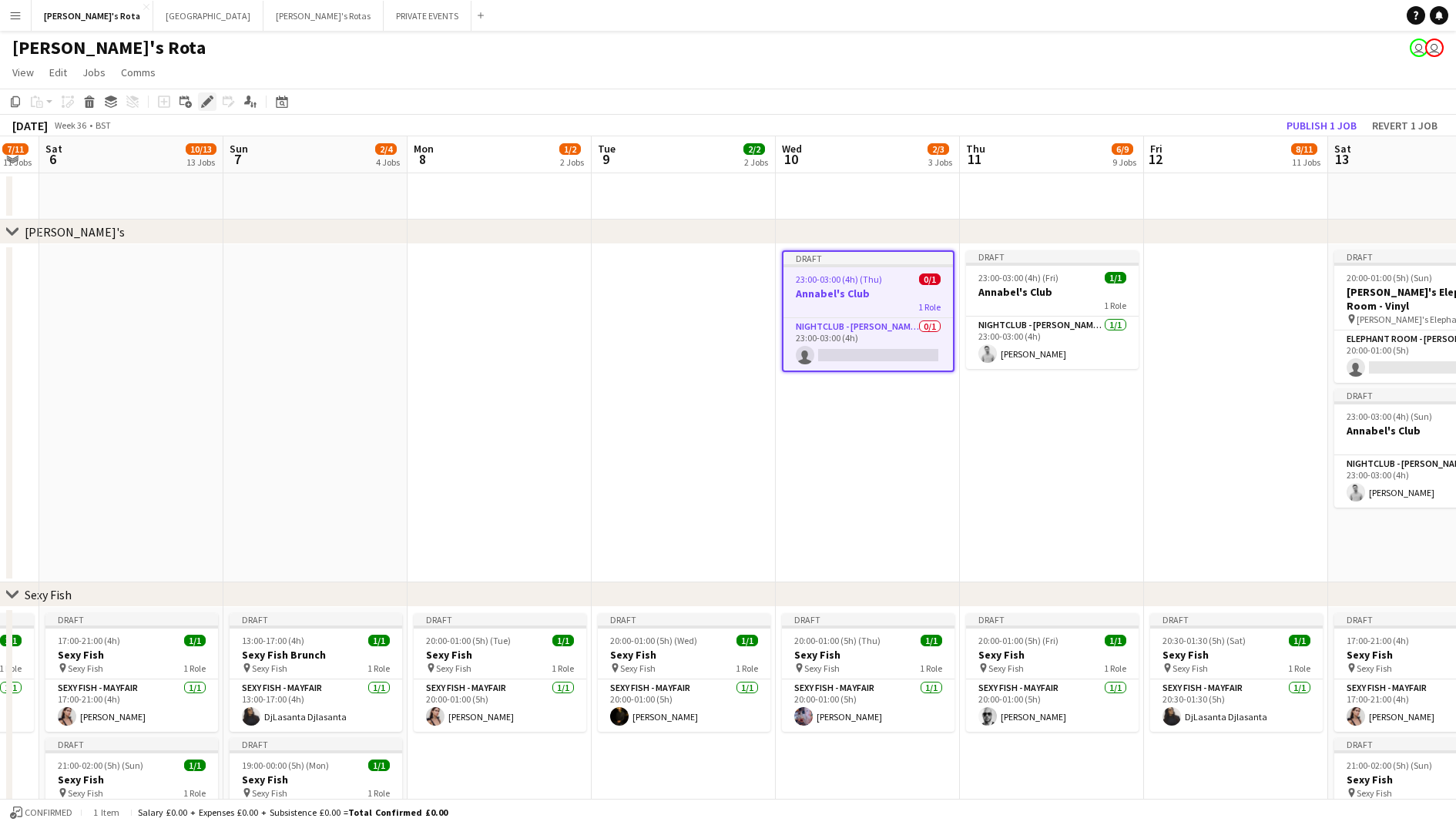
click at [206, 100] on icon at bounding box center [206, 102] width 8 height 8
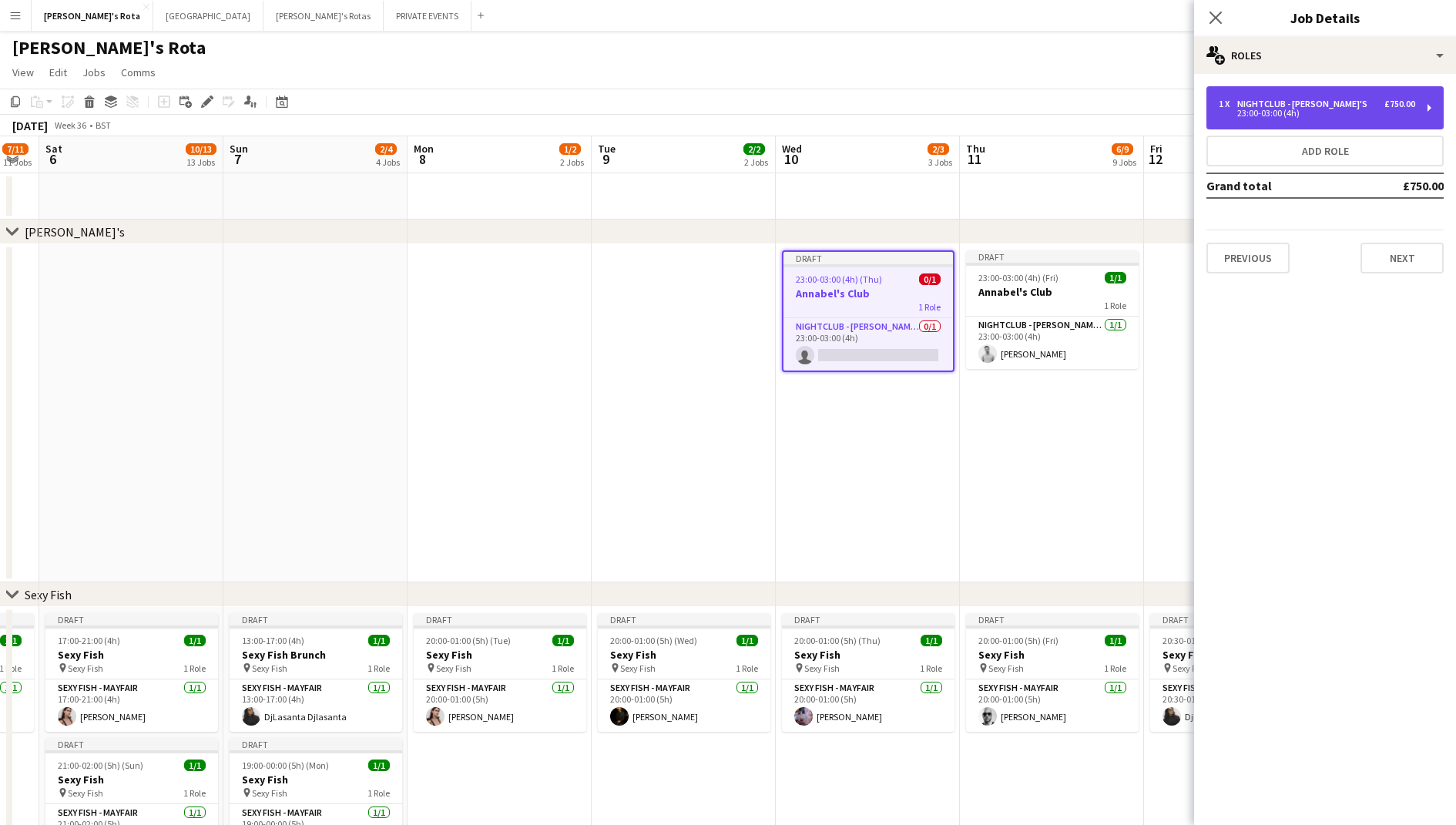
click at [1312, 117] on div "1 x NIGHTCLUB - [PERSON_NAME]'S £750.00 23:00-03:00 (4h)" at bounding box center [1325, 108] width 237 height 43
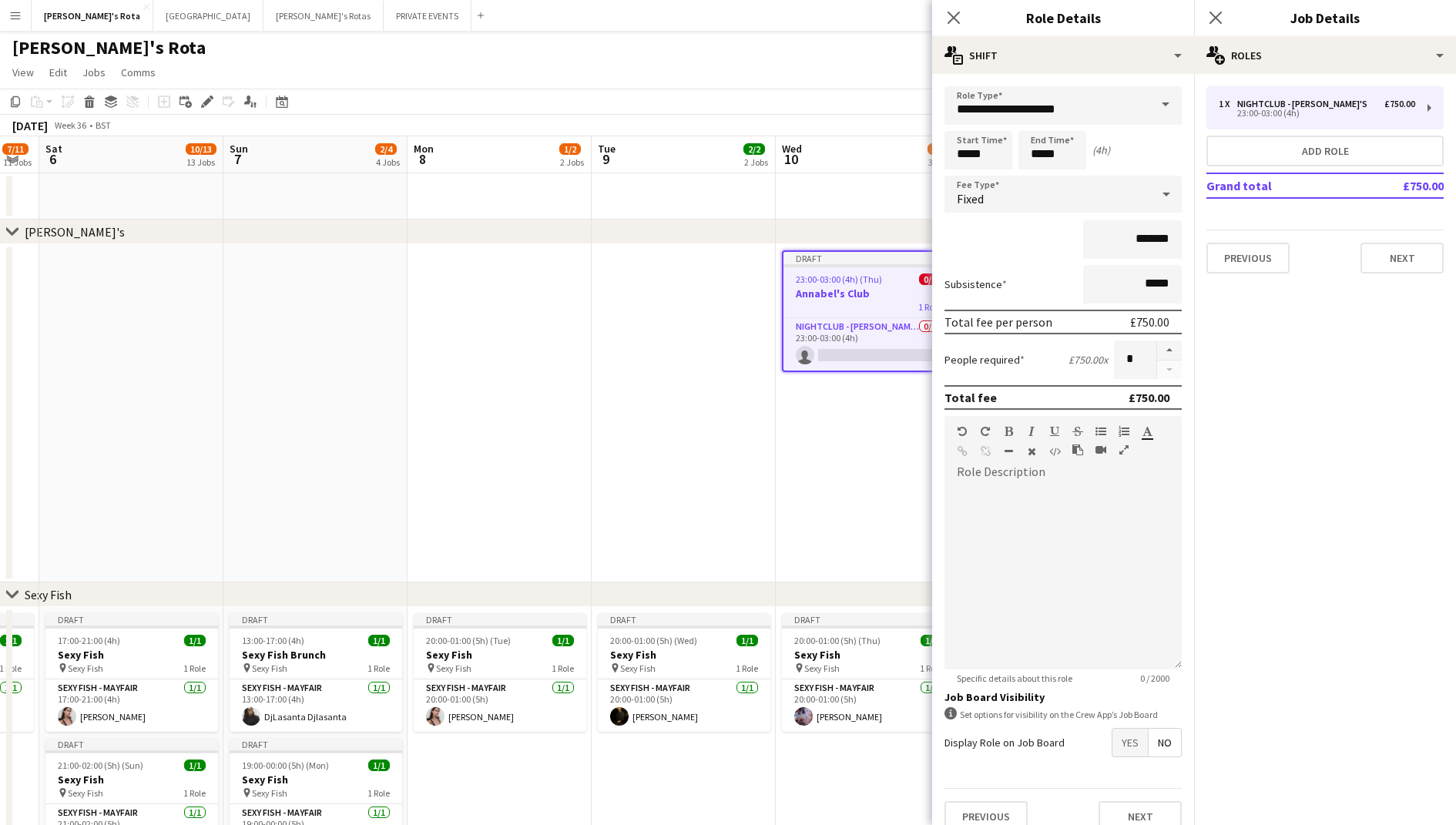
click at [1159, 109] on span at bounding box center [1166, 104] width 32 height 37
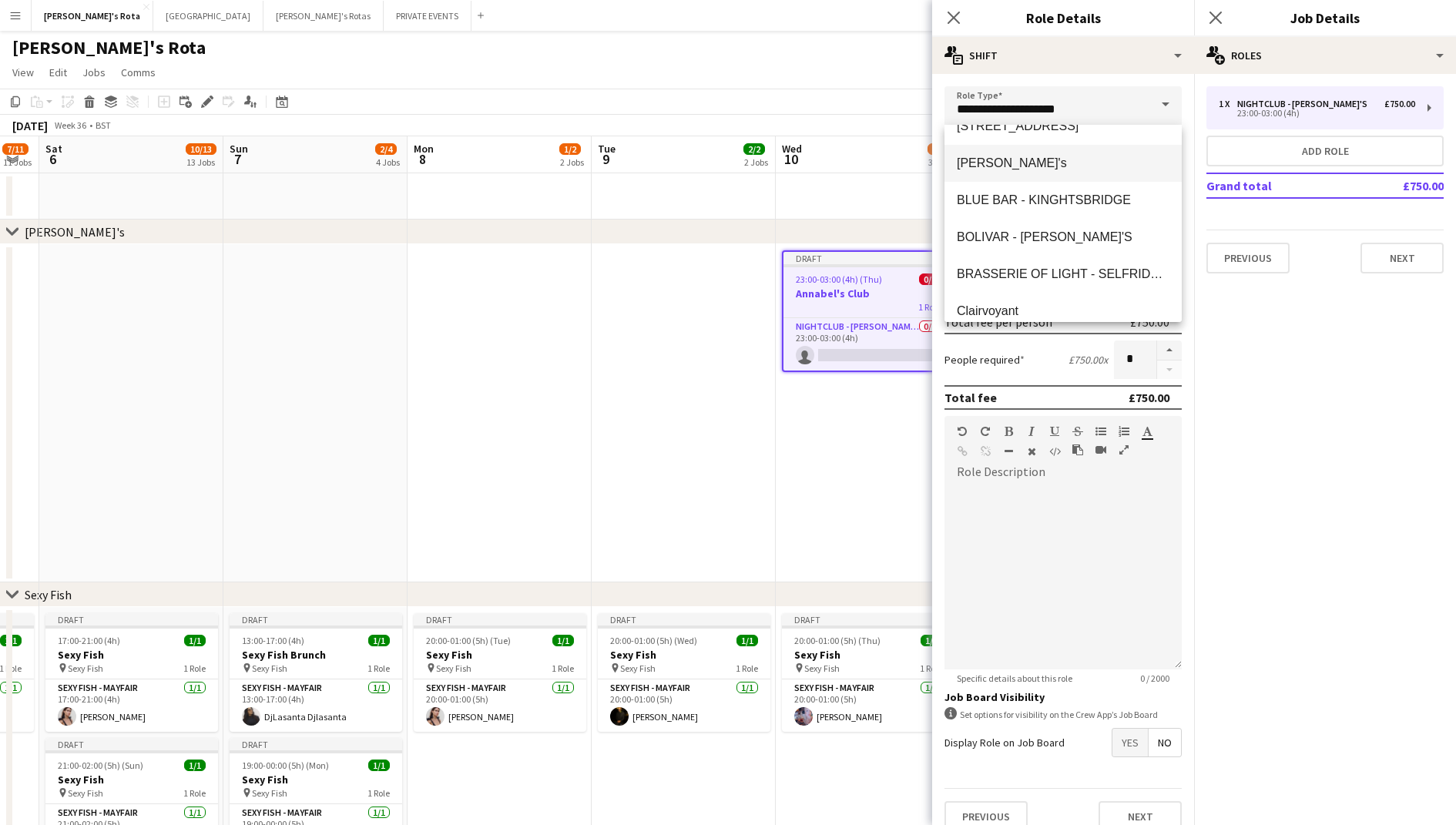
scroll to position [18, 0]
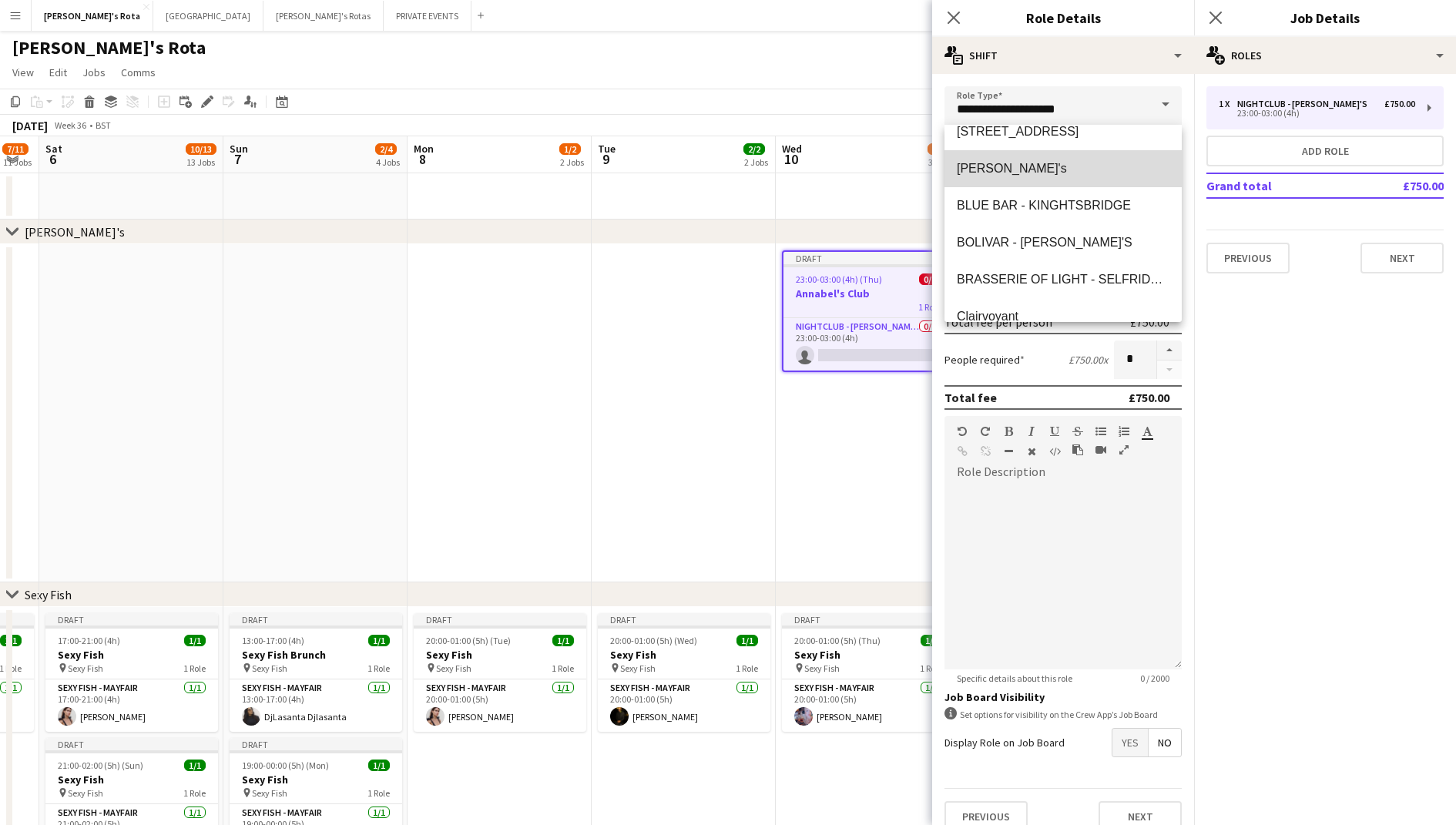
click at [1120, 177] on mat-option "[PERSON_NAME]'s" at bounding box center [1063, 168] width 237 height 37
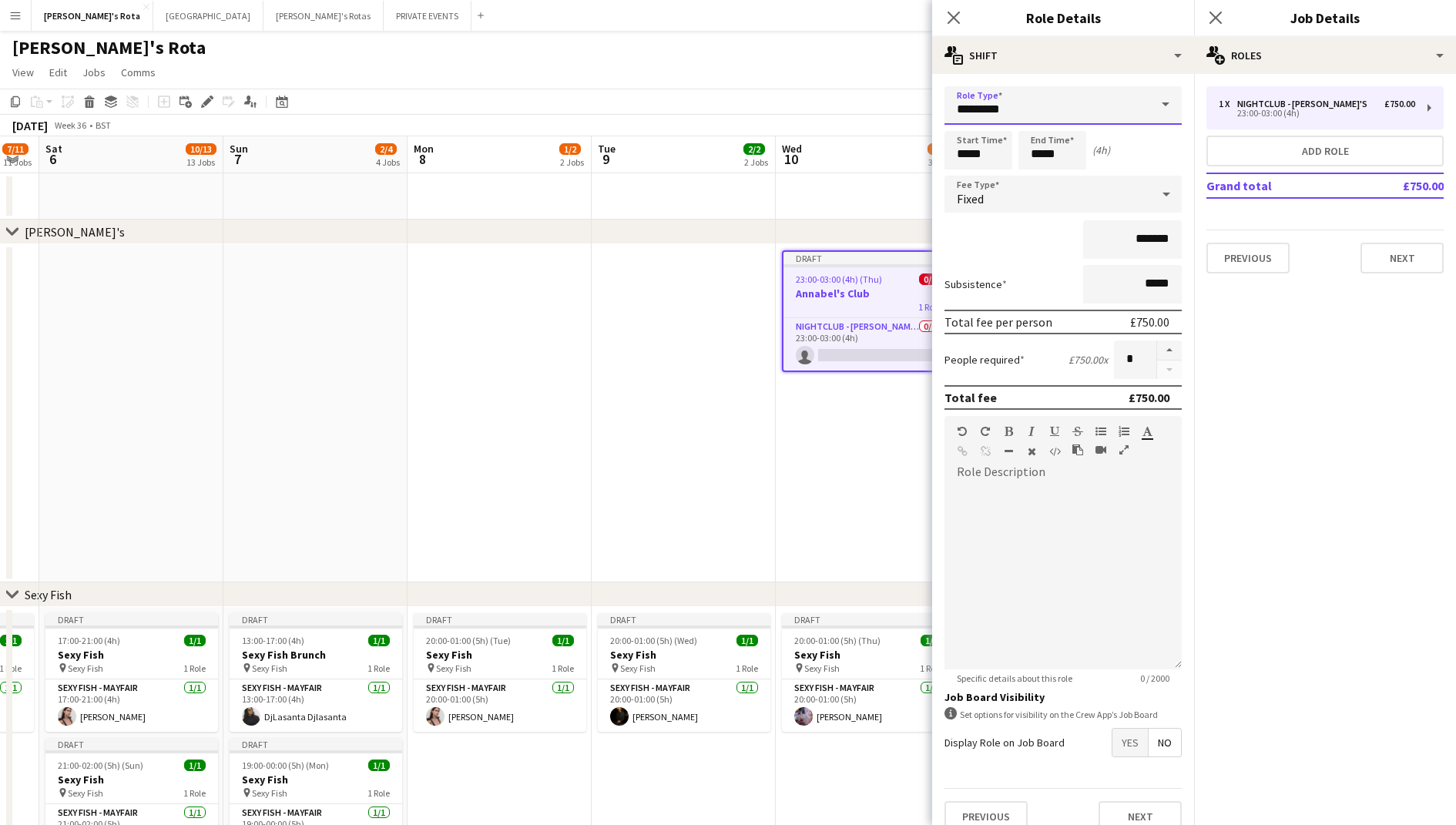
click at [1127, 116] on input "*********" at bounding box center [1063, 105] width 237 height 38
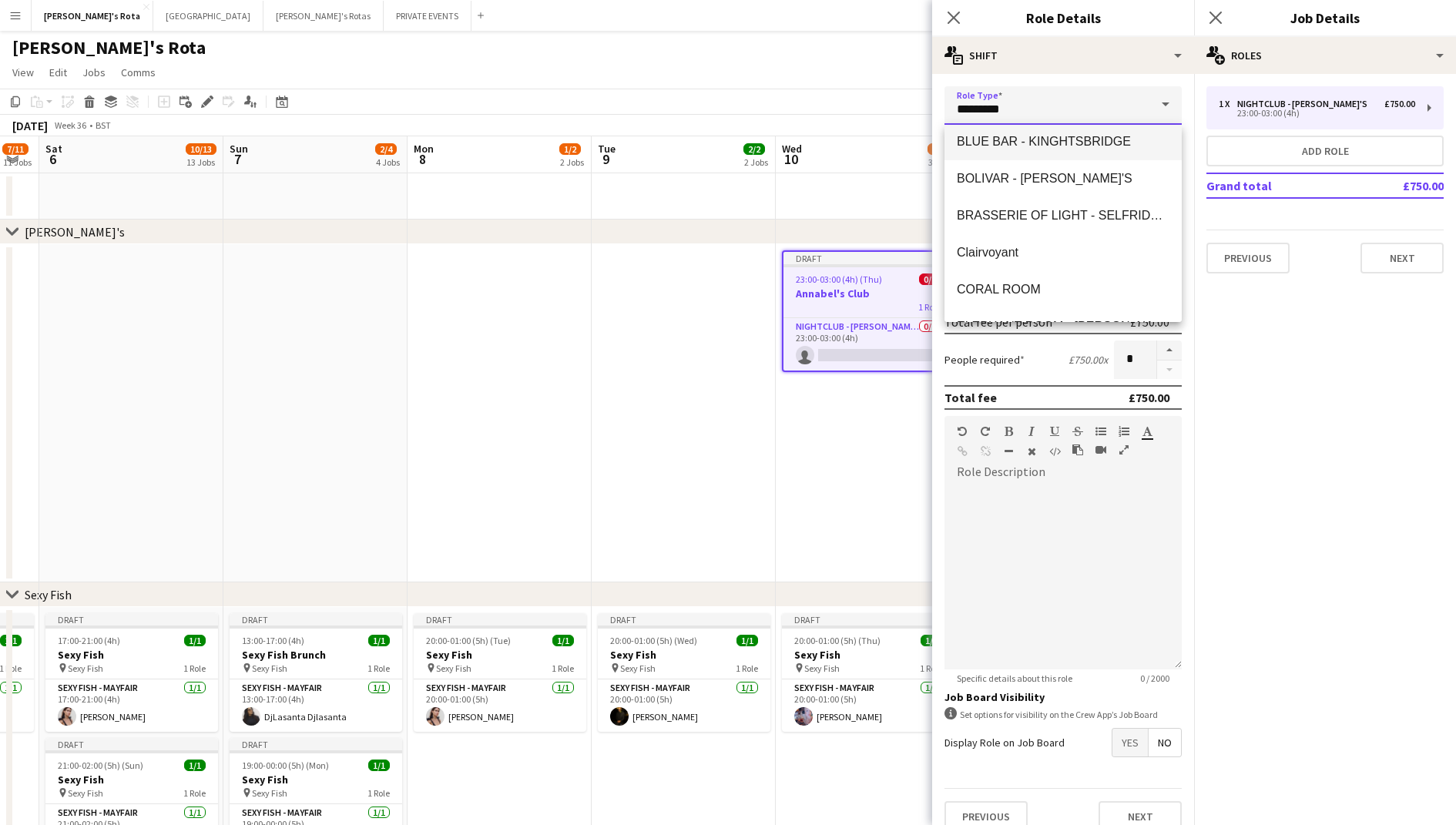
scroll to position [65, 0]
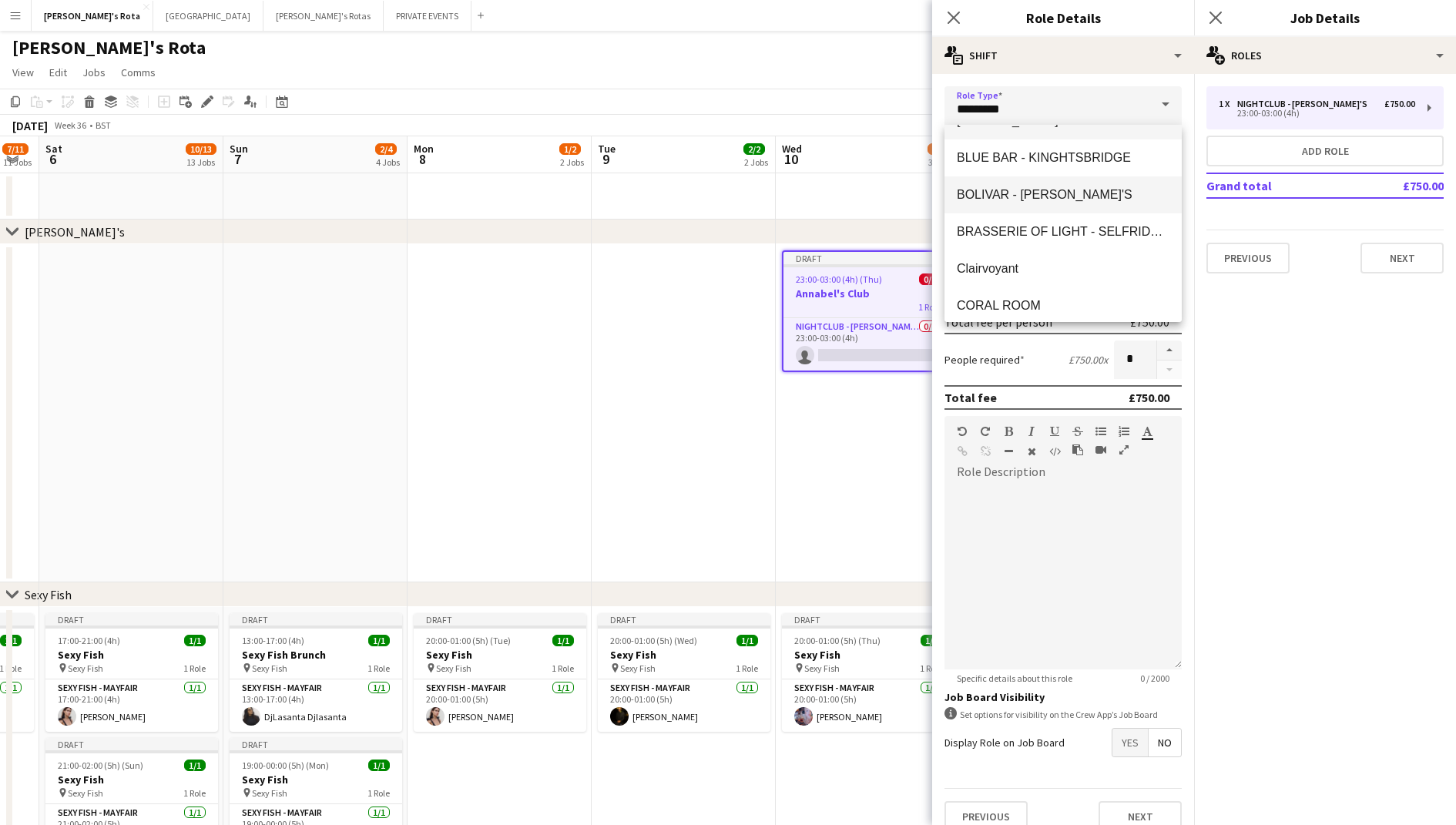
click at [1102, 201] on span "BOLIVAR - [PERSON_NAME]'S" at bounding box center [1063, 194] width 212 height 14
type input "**********"
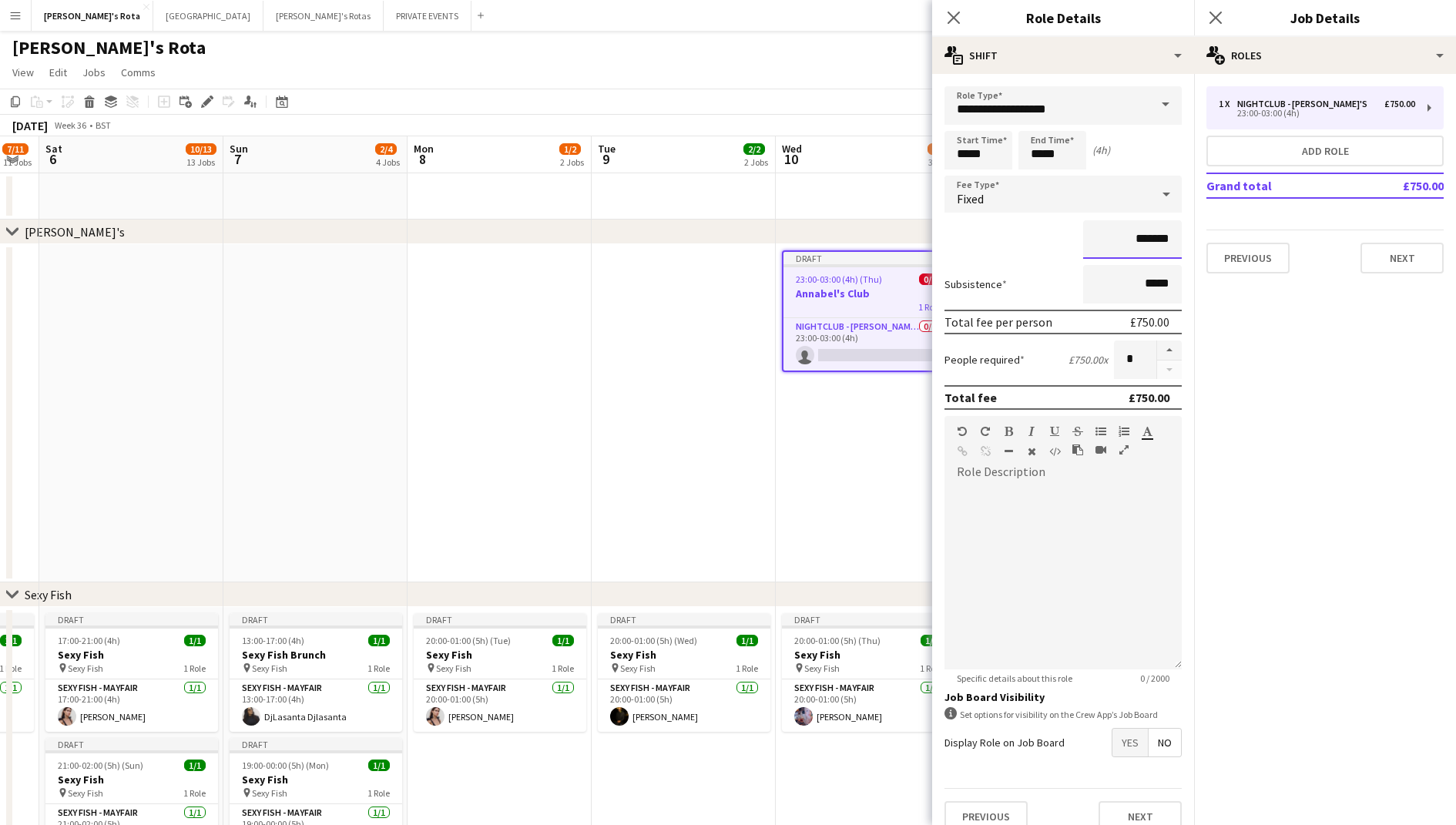
drag, startPoint x: 1172, startPoint y: 239, endPoint x: 1133, endPoint y: 235, distance: 39.2
click at [1133, 235] on input "*******" at bounding box center [1132, 239] width 99 height 38
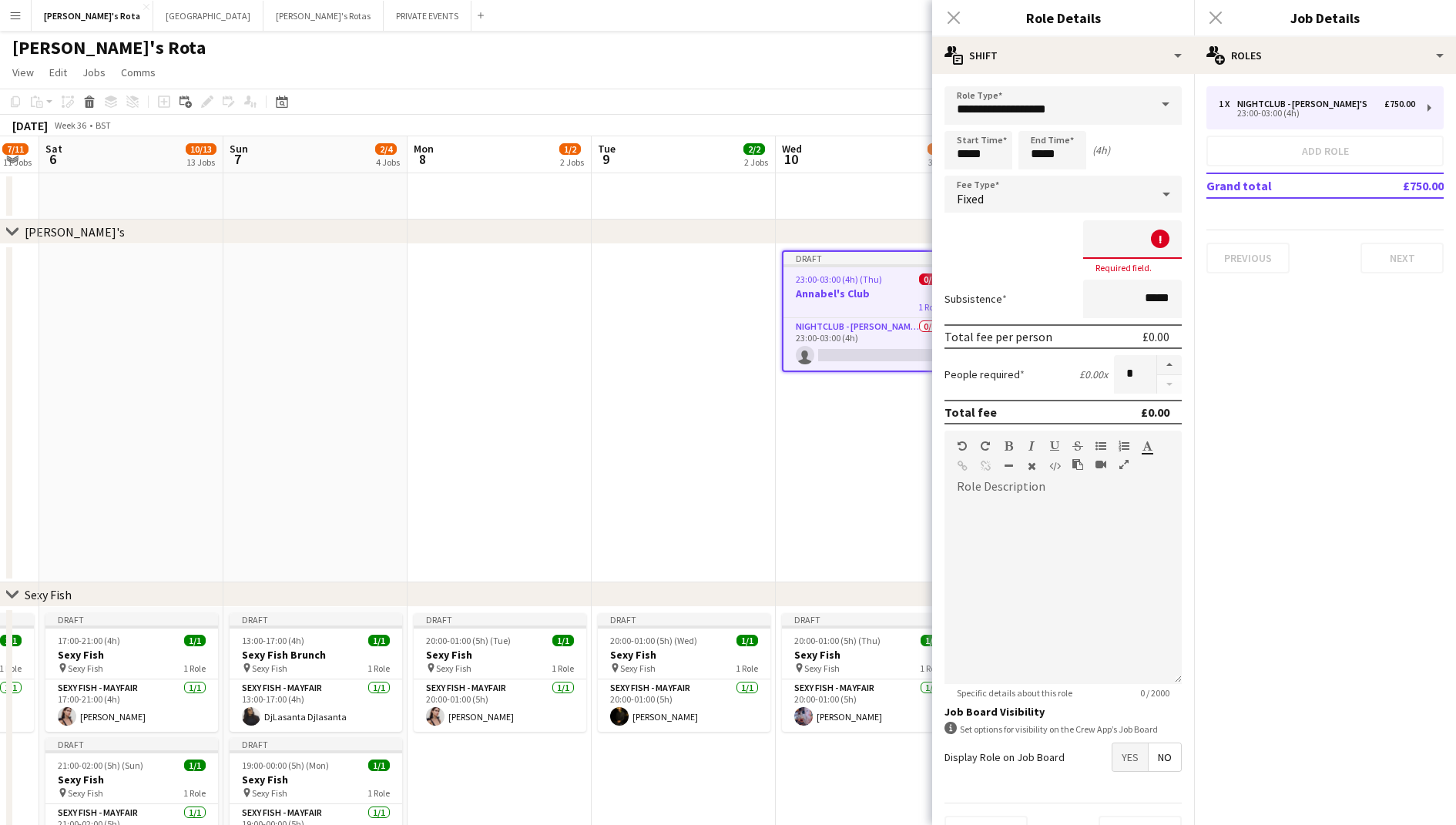
click at [1184, 298] on form "**********" at bounding box center [1063, 473] width 262 height 772
drag, startPoint x: 1167, startPoint y: 298, endPoint x: 1118, endPoint y: 302, distance: 49.2
click at [1118, 301] on input "*****" at bounding box center [1132, 298] width 99 height 38
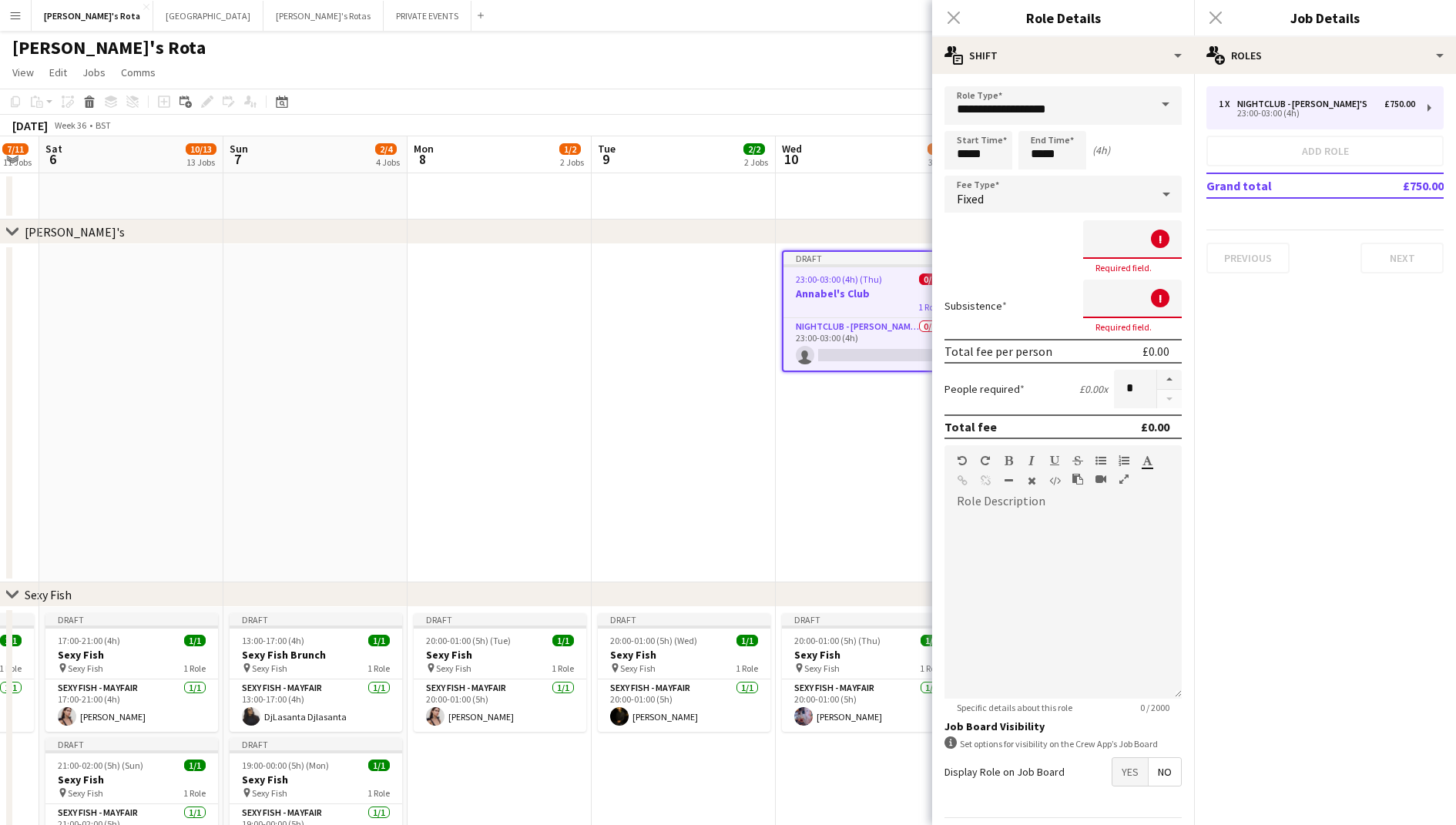
click at [1268, 320] on mat-expansion-panel "pencil3 General details 1 x NIGHTCLUB - [PERSON_NAME]'S £750.00 23:00-03:00 (4h…" at bounding box center [1326, 450] width 262 height 751
click at [1023, 276] on form "**********" at bounding box center [1063, 480] width 262 height 788
click at [1143, 245] on input at bounding box center [1132, 239] width 99 height 38
click at [1251, 387] on mat-expansion-panel "pencil3 General details 1 x NIGHTCLUB - [PERSON_NAME]'S £750.00 23:00-03:00 (4h…" at bounding box center [1326, 450] width 262 height 751
click at [981, 161] on input "*****" at bounding box center [979, 150] width 68 height 38
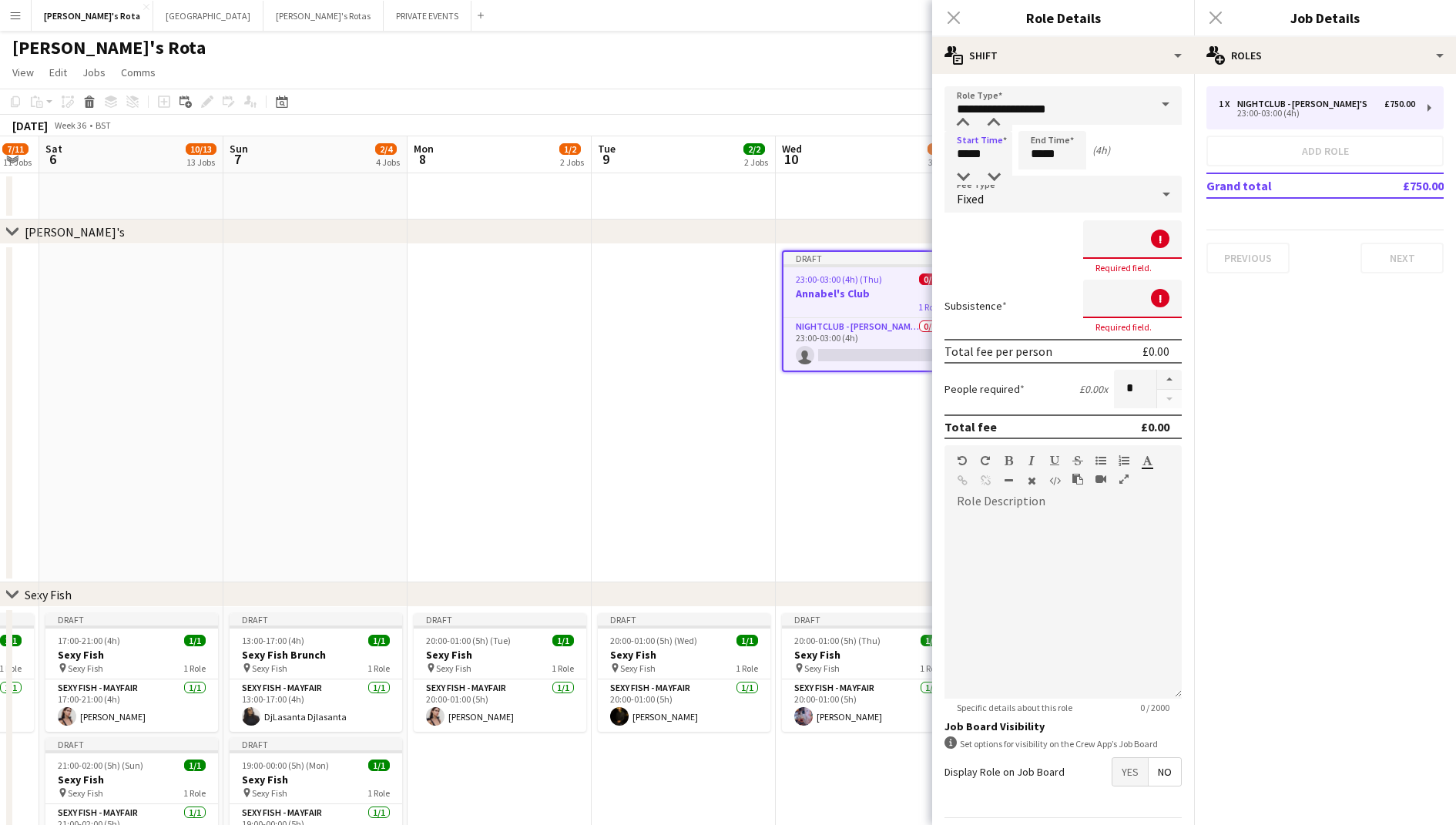
click at [747, 321] on app-date-cell at bounding box center [683, 413] width 184 height 338
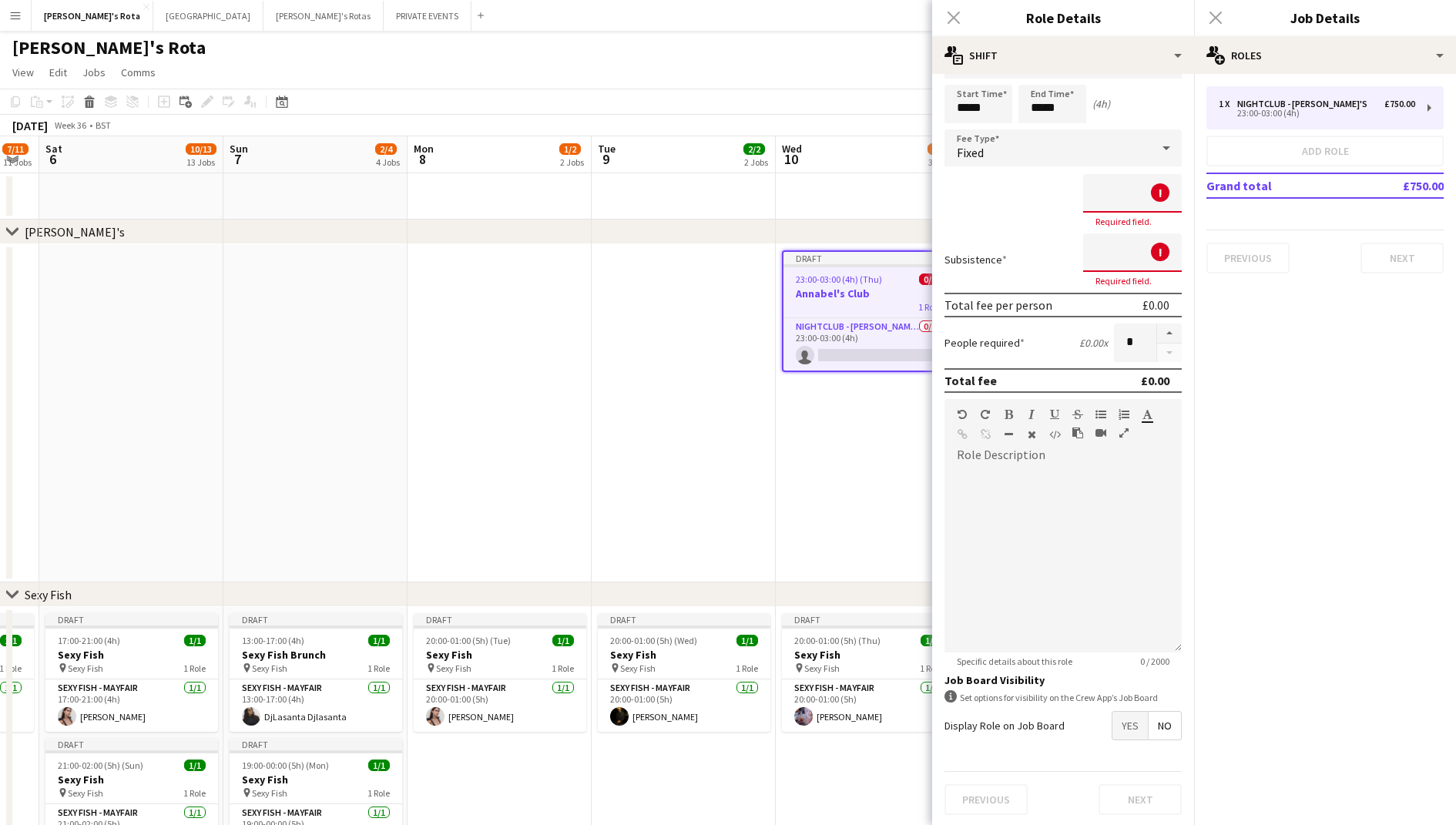
scroll to position [0, 0]
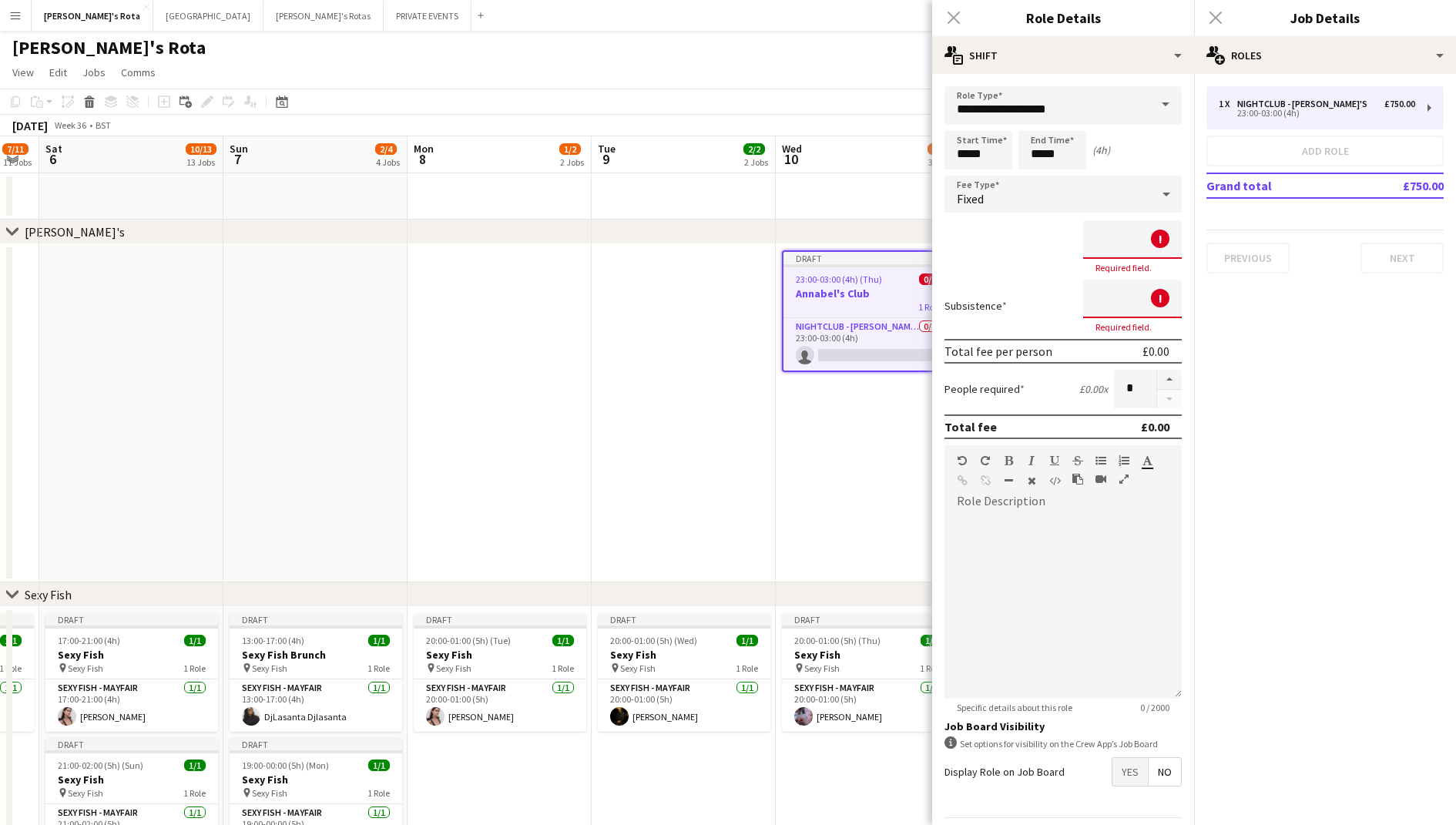
click at [1010, 203] on div "Fixed" at bounding box center [1047, 194] width 206 height 37
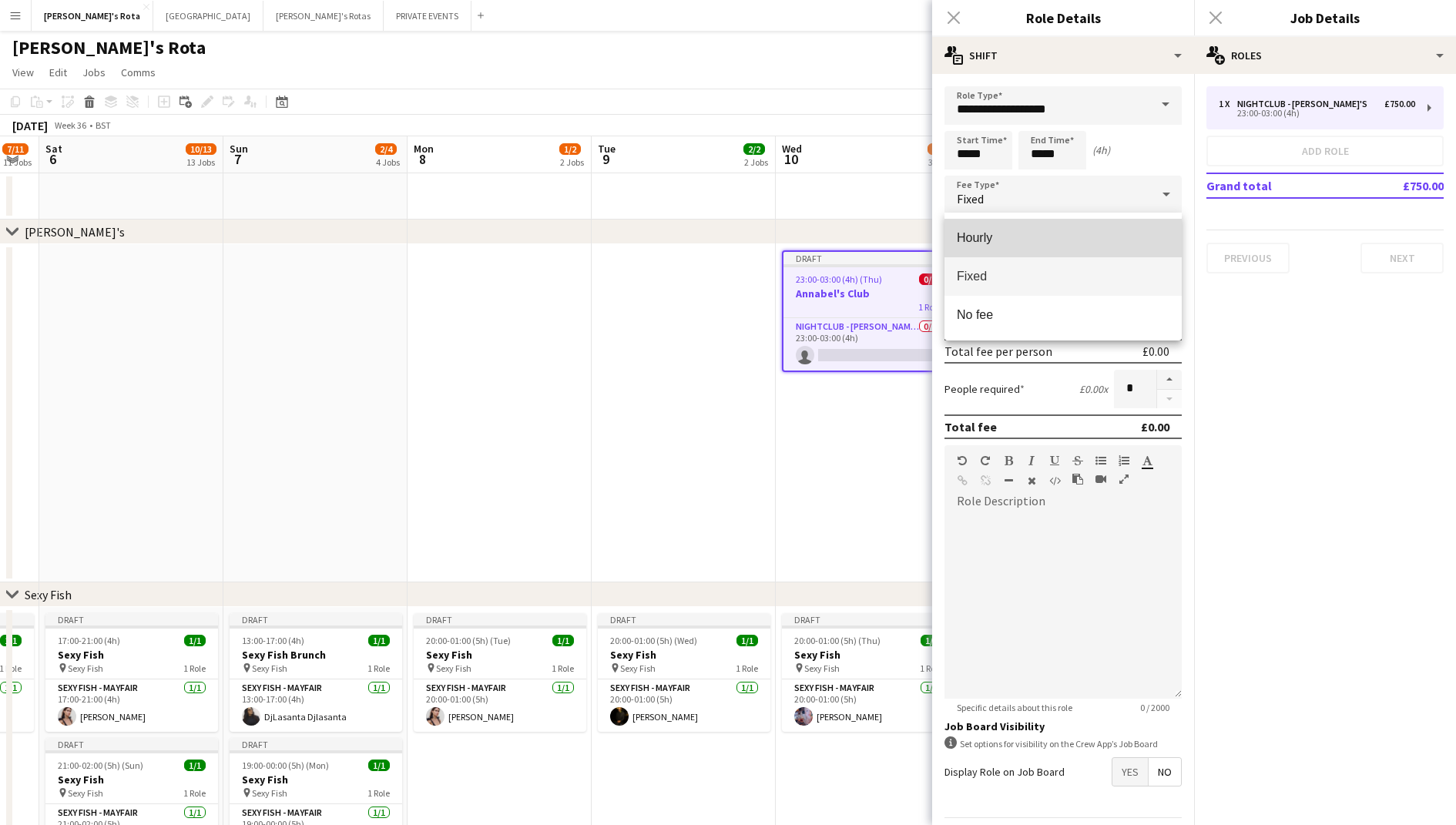
click at [1020, 226] on mat-option "Hourly" at bounding box center [1063, 237] width 237 height 38
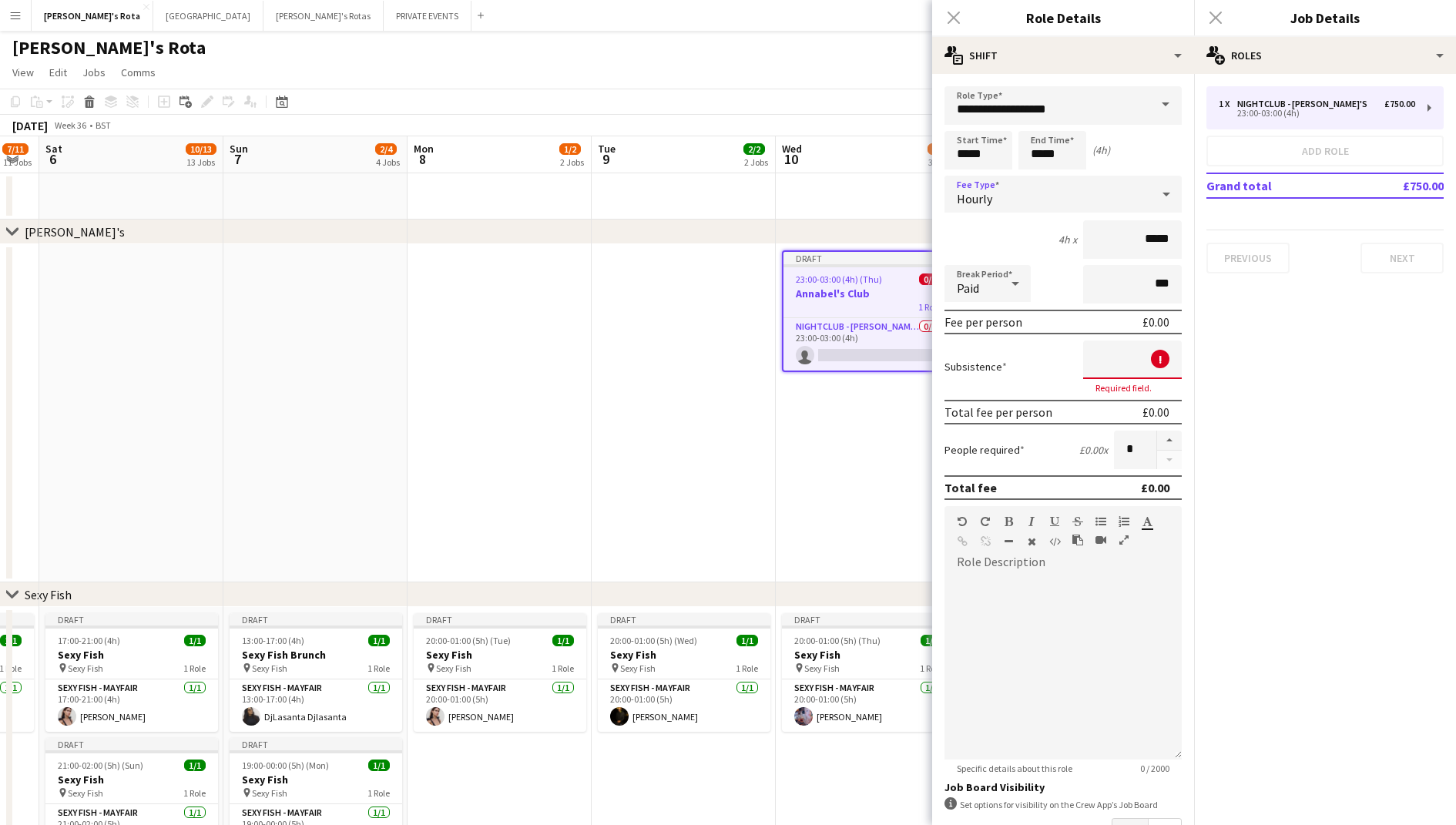
click at [1022, 183] on div "Hourly" at bounding box center [1047, 194] width 206 height 37
click at [1022, 272] on span "Fixed" at bounding box center [1063, 276] width 212 height 14
type input "*******"
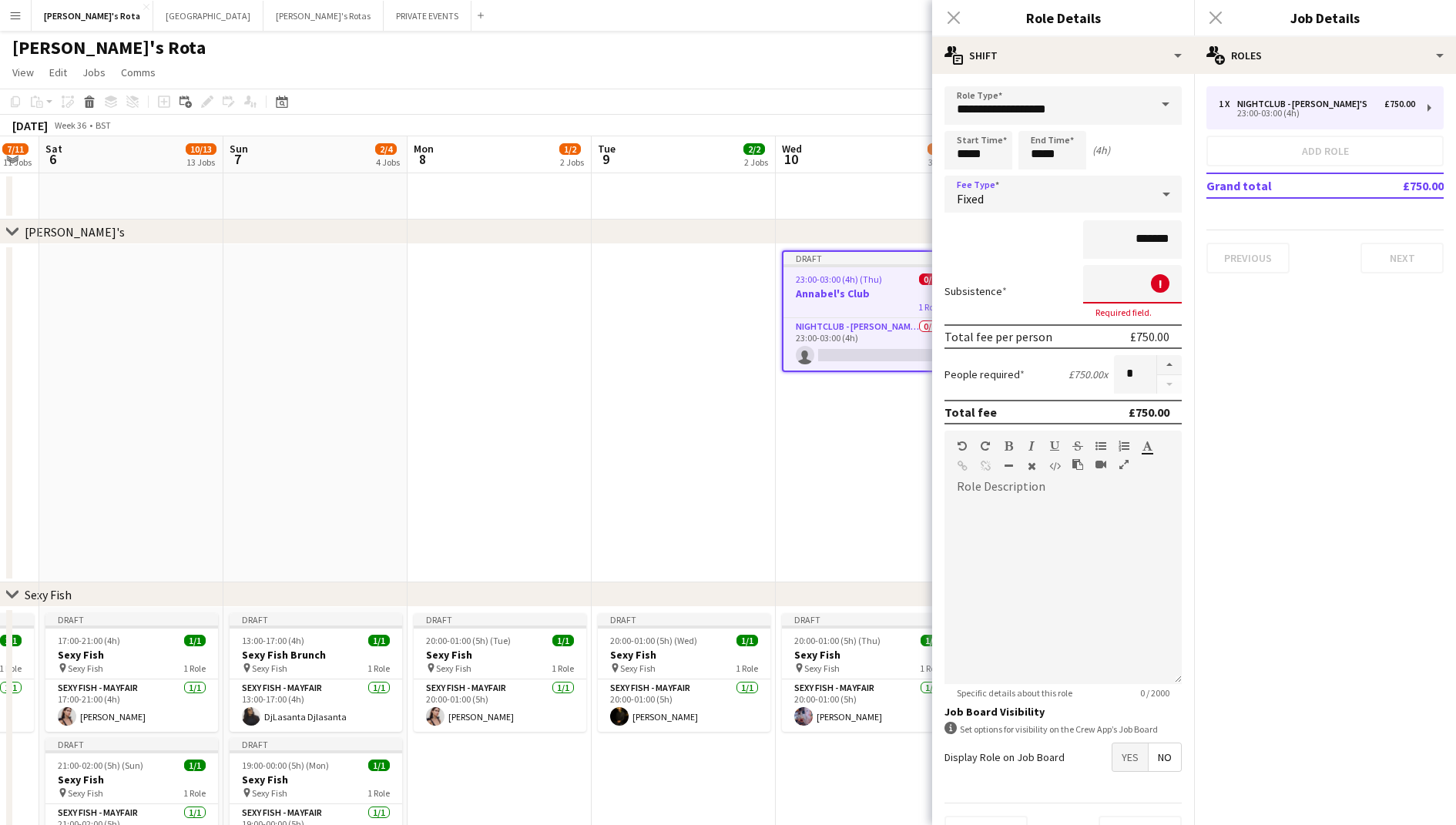
click at [1065, 292] on div "Subsistence ! Required field." at bounding box center [1063, 292] width 237 height 54
click at [1133, 284] on input at bounding box center [1132, 284] width 99 height 38
click at [950, 14] on div "Close pop-in" at bounding box center [954, 18] width 43 height 36
click at [1209, 20] on div "Close pop-in" at bounding box center [1216, 18] width 43 height 36
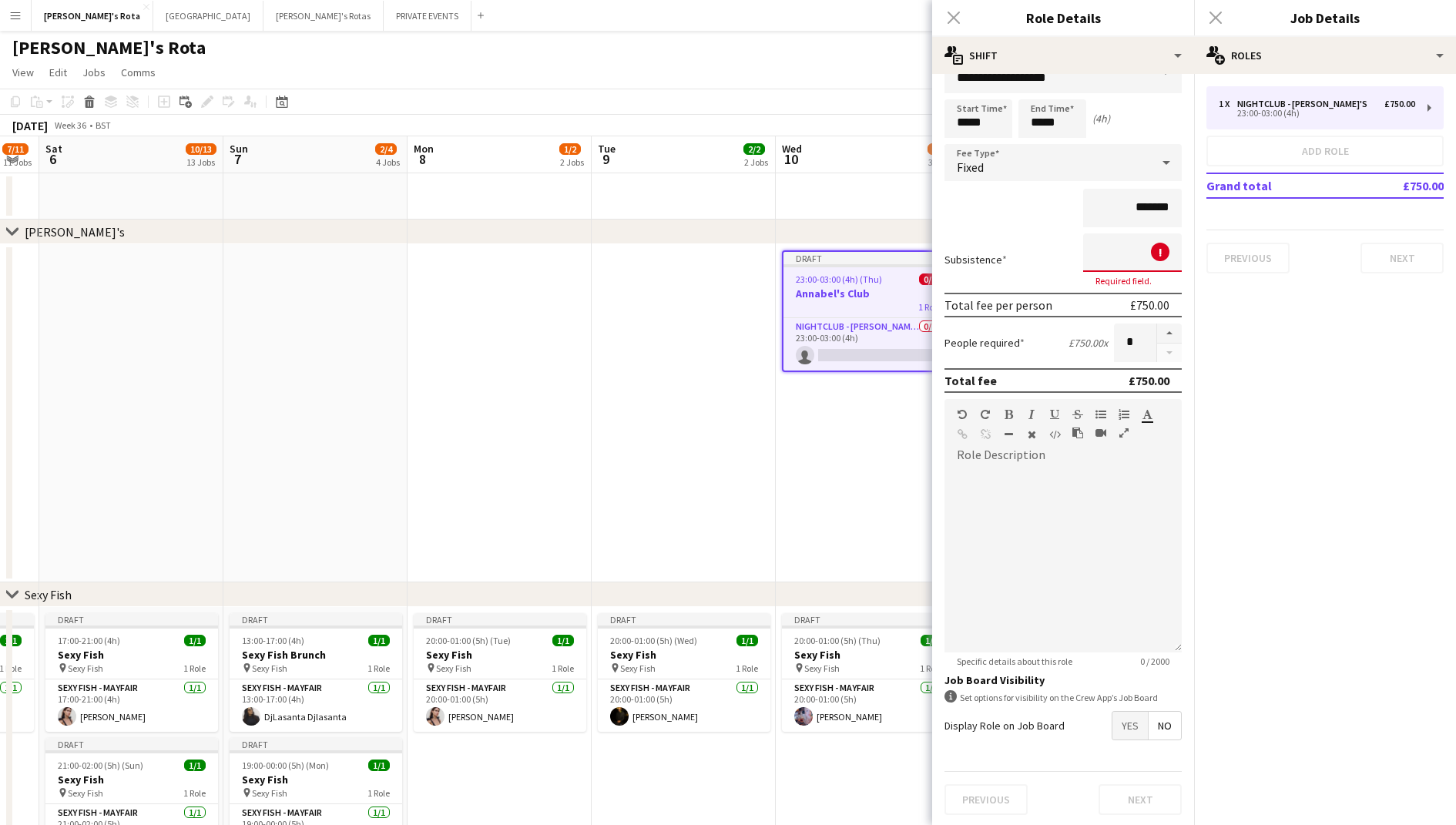
click at [949, 20] on div "Close pop-in" at bounding box center [954, 18] width 43 height 36
click at [1308, 398] on mat-expansion-panel "pencil3 General details 1 x NIGHTCLUB - [PERSON_NAME]'S £750.00 23:00-03:00 (4h…" at bounding box center [1326, 450] width 262 height 751
click at [785, 274] on div "23:00-03:00 (4h) (Thu) 0/1" at bounding box center [868, 279] width 170 height 12
click at [705, 282] on app-date-cell at bounding box center [683, 413] width 184 height 338
click at [952, 11] on div "Close pop-in" at bounding box center [954, 18] width 43 height 36
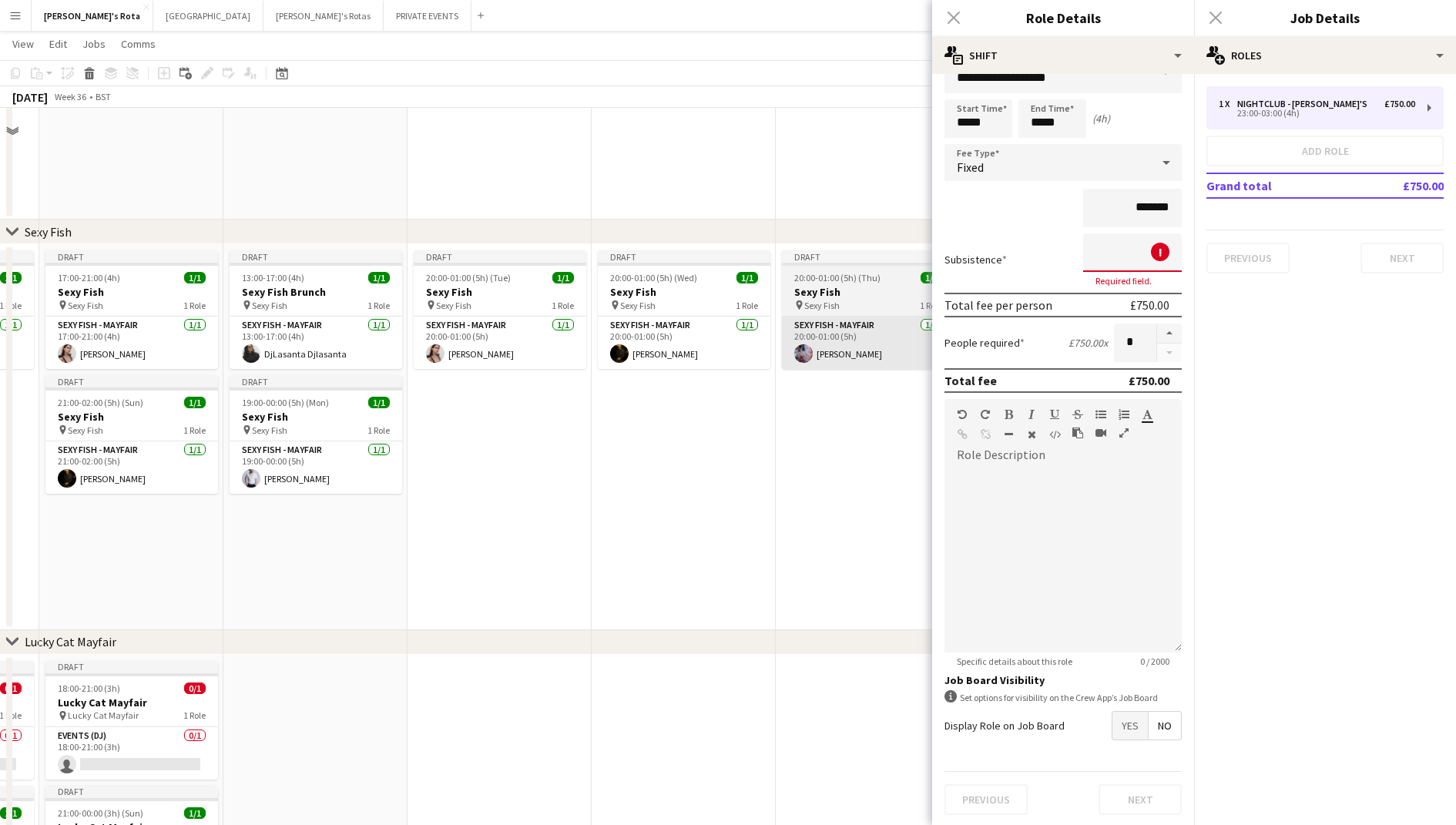
click at [864, 330] on app-card-role "SEXY FISH - MAYFAIR [DATE] 20:00-01:00 (5h) [PERSON_NAME]" at bounding box center [868, 342] width 172 height 53
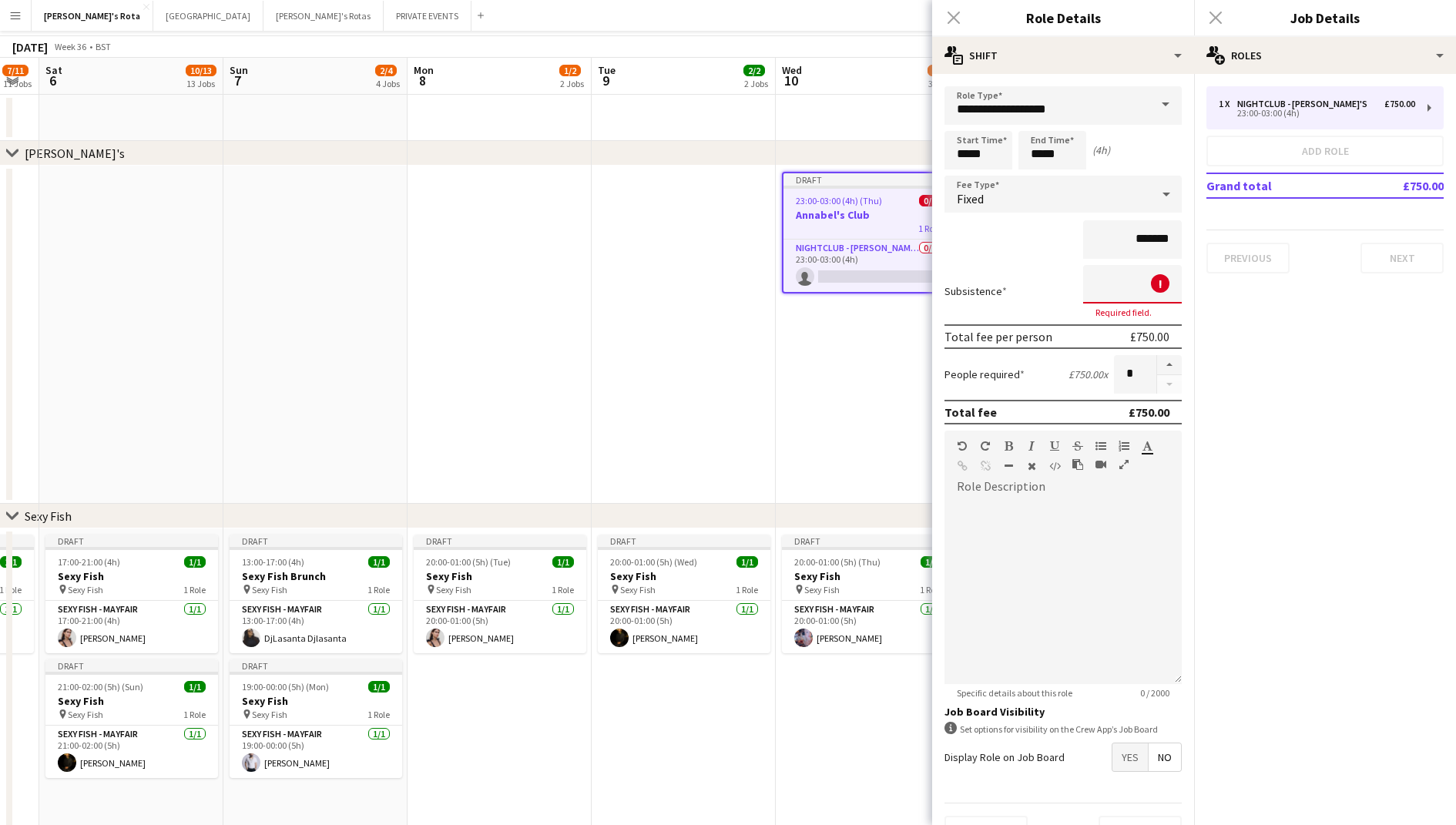
scroll to position [0, 0]
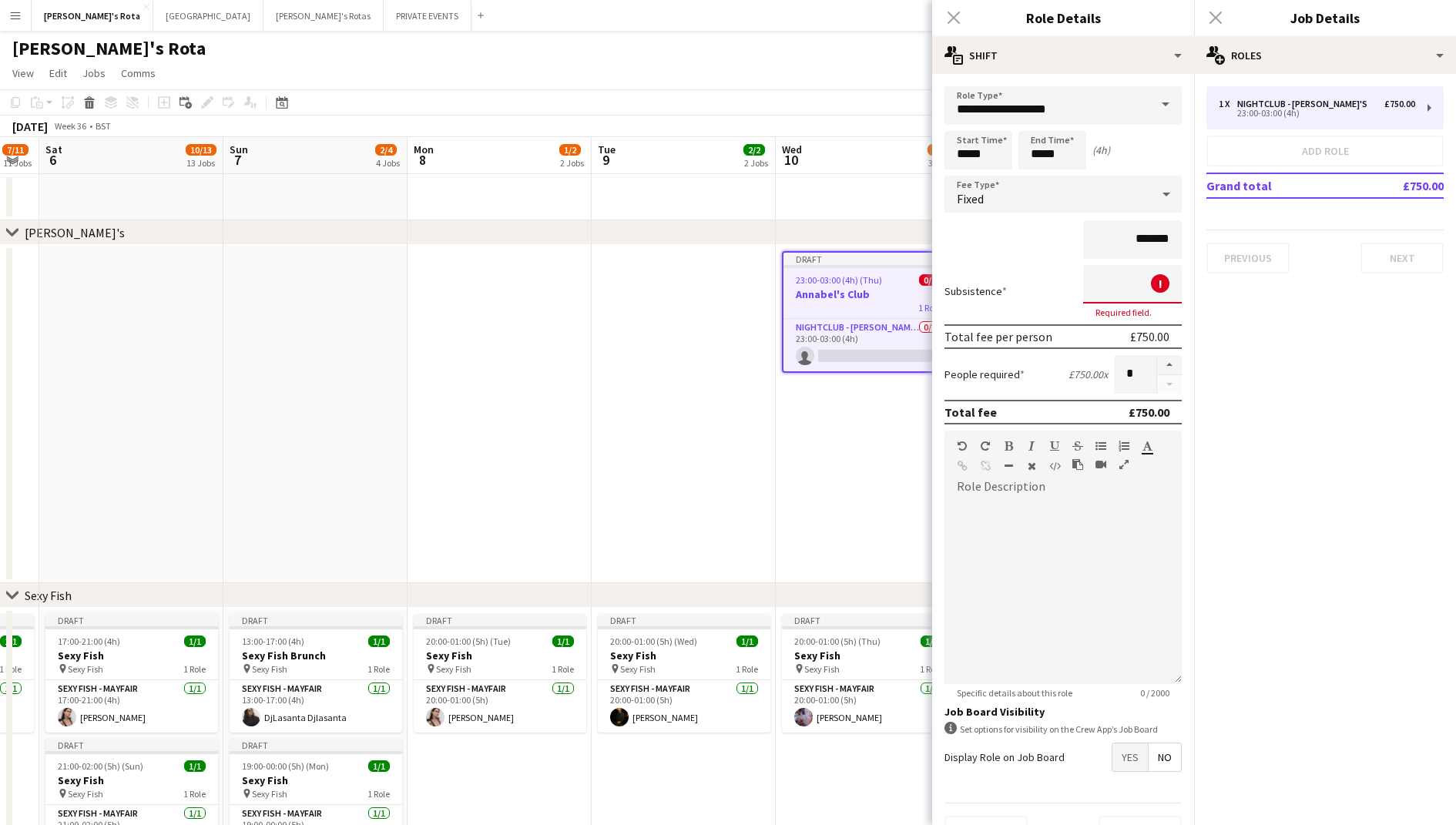
click at [730, 244] on div "chevron-right [PERSON_NAME]'s" at bounding box center [728, 233] width 1456 height 25
click at [1144, 286] on input at bounding box center [1132, 284] width 99 height 38
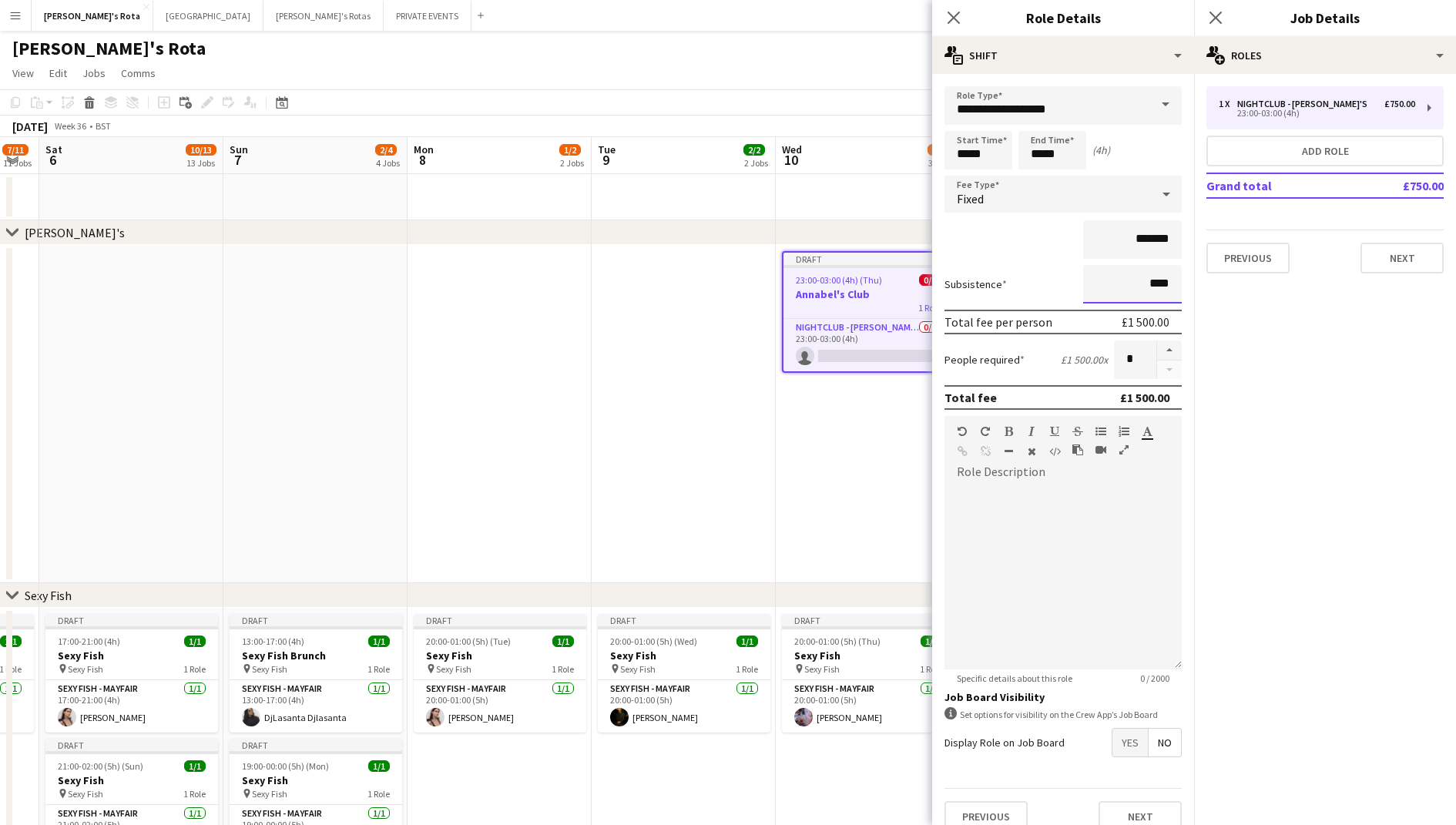
type input "****"
click at [1362, 408] on mat-expansion-panel "pencil3 General details 1 x NIGHTCLUB - [PERSON_NAME]'S £750.00 23:00-03:00 (4h…" at bounding box center [1326, 450] width 262 height 751
drag, startPoint x: 1170, startPoint y: 290, endPoint x: 1153, endPoint y: 285, distance: 17.7
click at [1153, 285] on input "****" at bounding box center [1132, 284] width 99 height 38
type input "**"
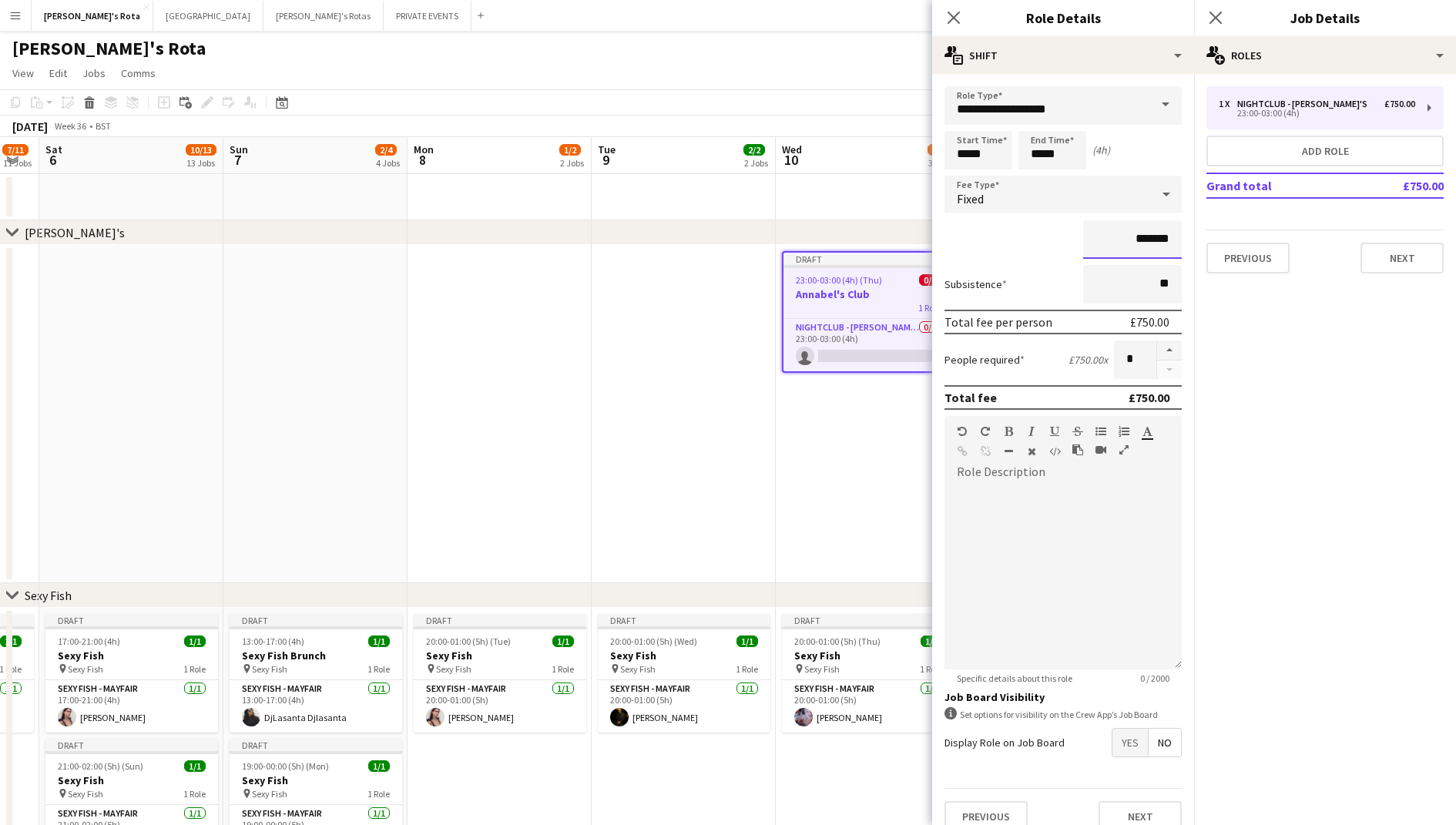
click at [1177, 242] on input "*******" at bounding box center [1132, 239] width 99 height 38
type input "**"
click at [1200, 318] on mat-expansion-panel "pencil3 General details 1 x NIGHTCLUB - [PERSON_NAME]'S £750.00 23:00-03:00 (4h…" at bounding box center [1326, 450] width 262 height 751
click at [959, 6] on div "Close pop-in" at bounding box center [954, 18] width 43 height 36
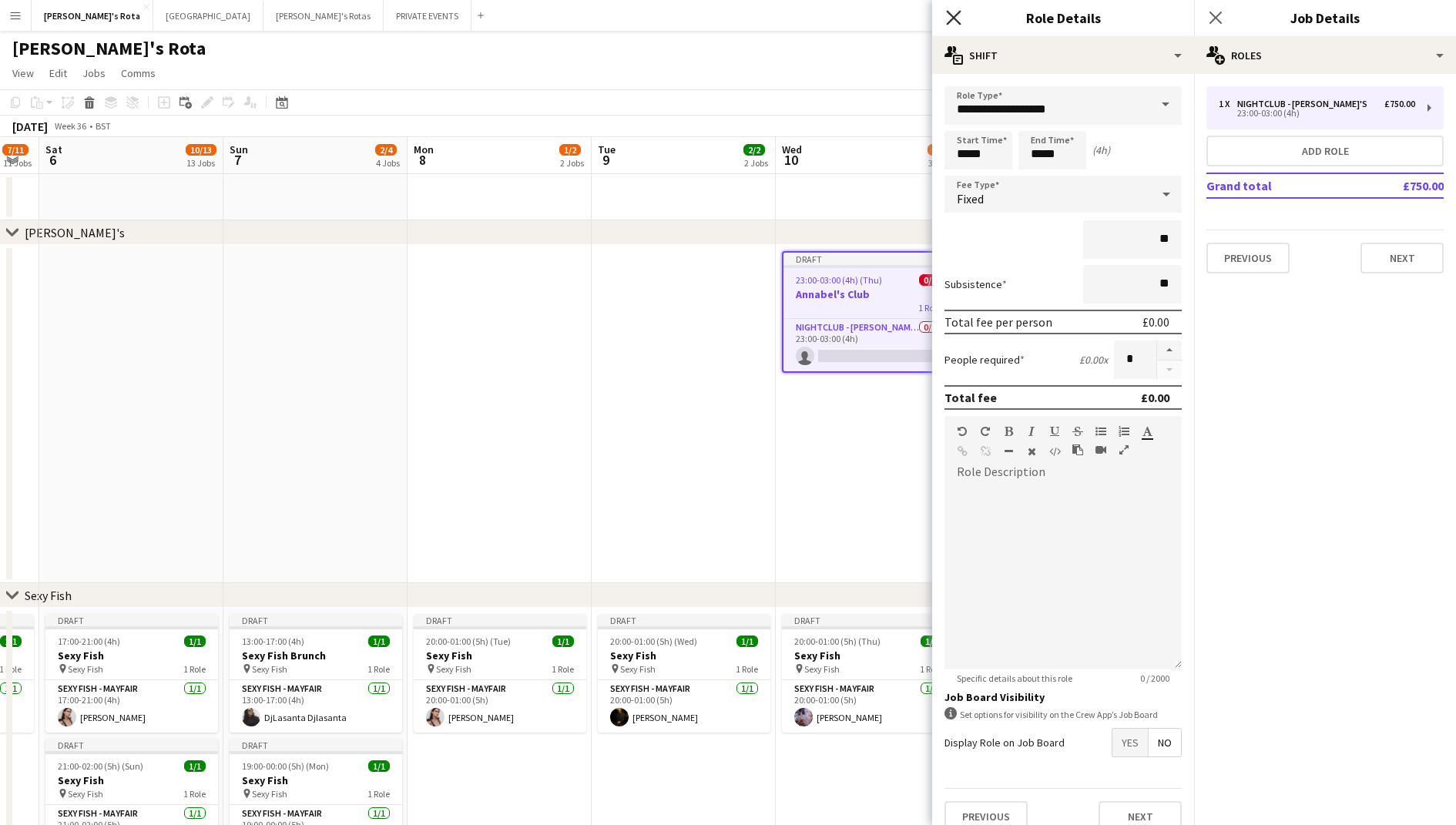
click at [960, 20] on icon "Close pop-in" at bounding box center [954, 17] width 14 height 14
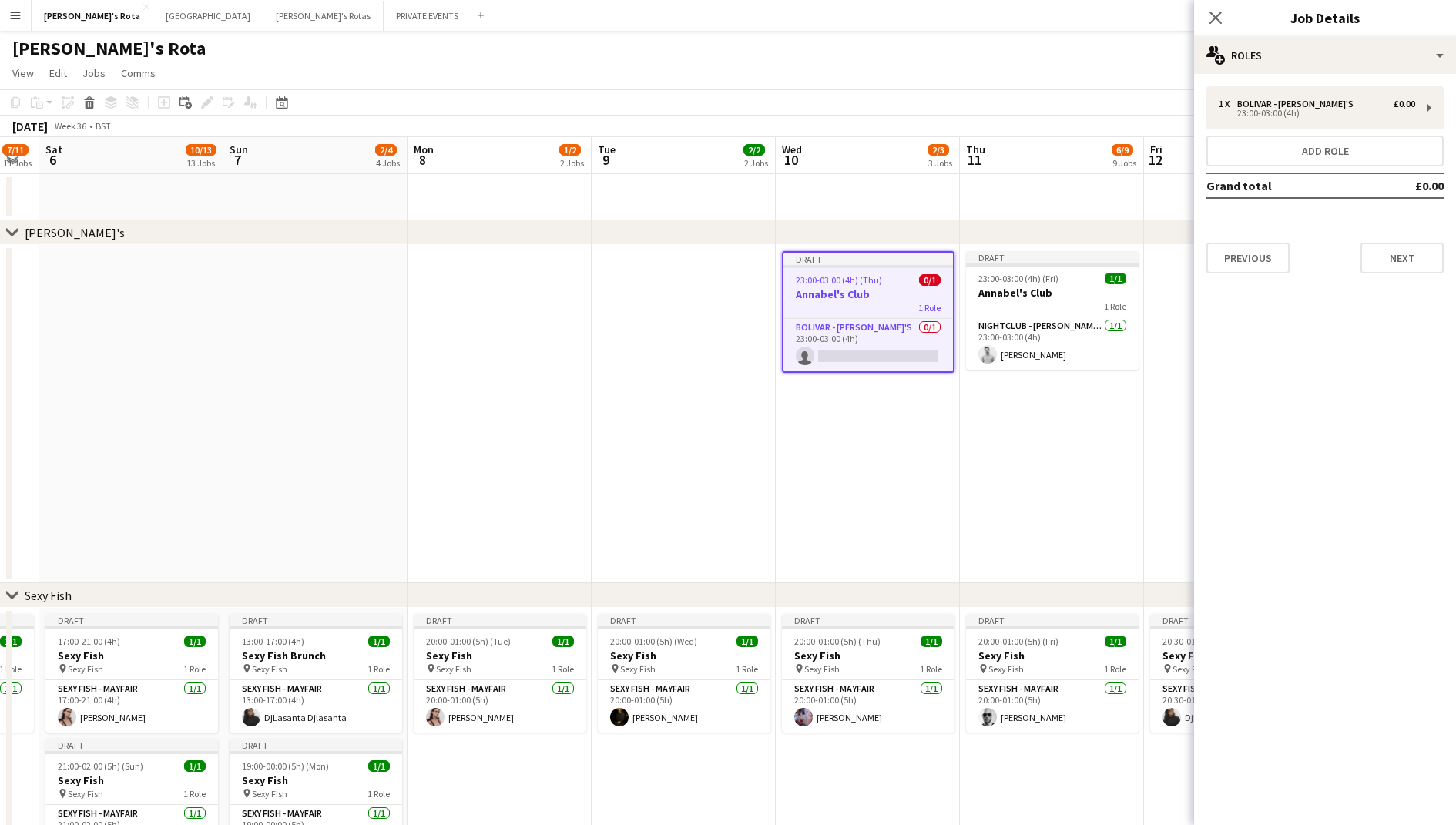
click at [692, 293] on app-date-cell at bounding box center [683, 414] width 184 height 338
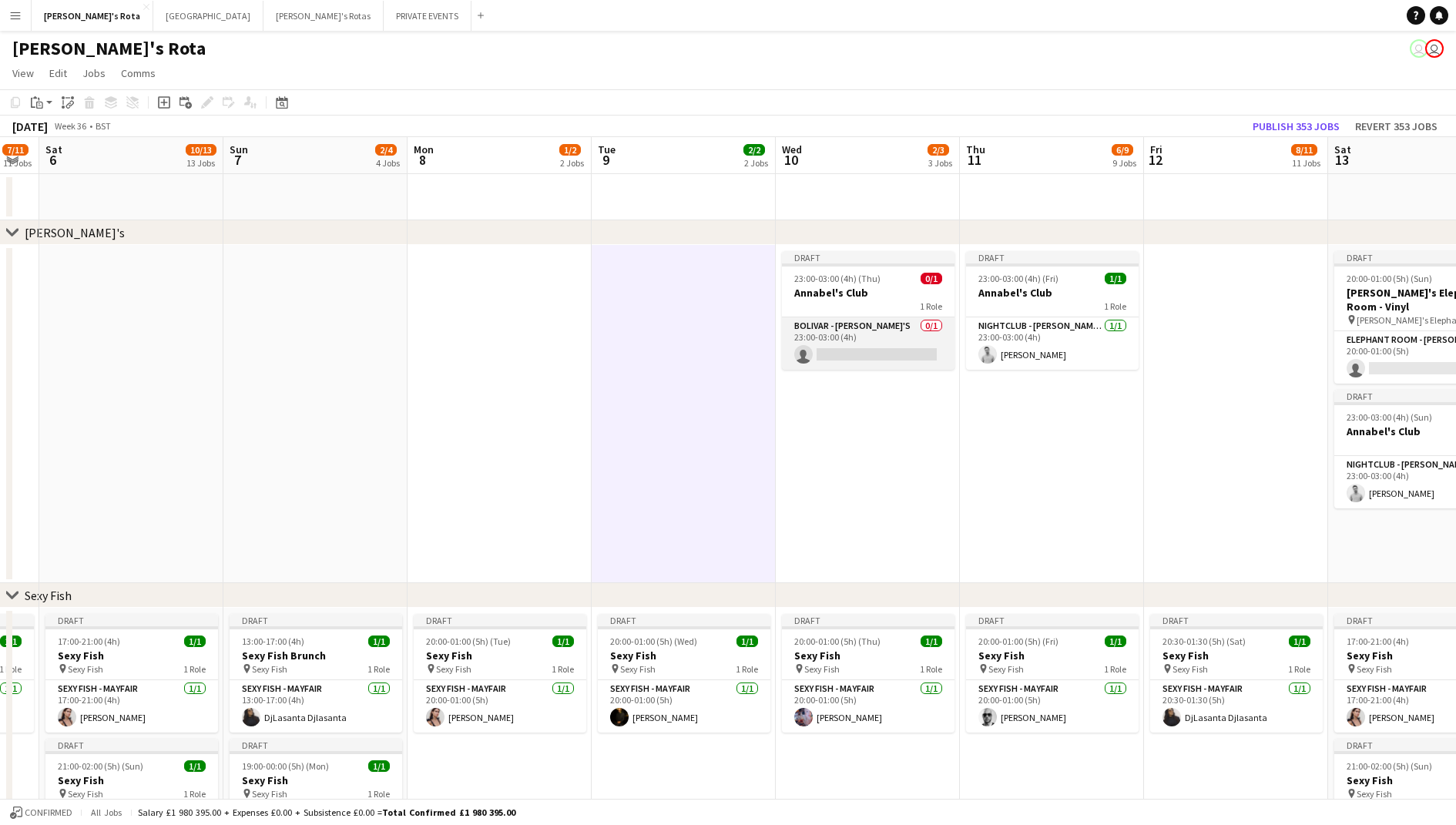
click at [889, 318] on app-card-role "BOLIVAR - [PERSON_NAME]'S 0/1 23:00-03:00 (4h) single-neutral-actions" at bounding box center [868, 343] width 172 height 53
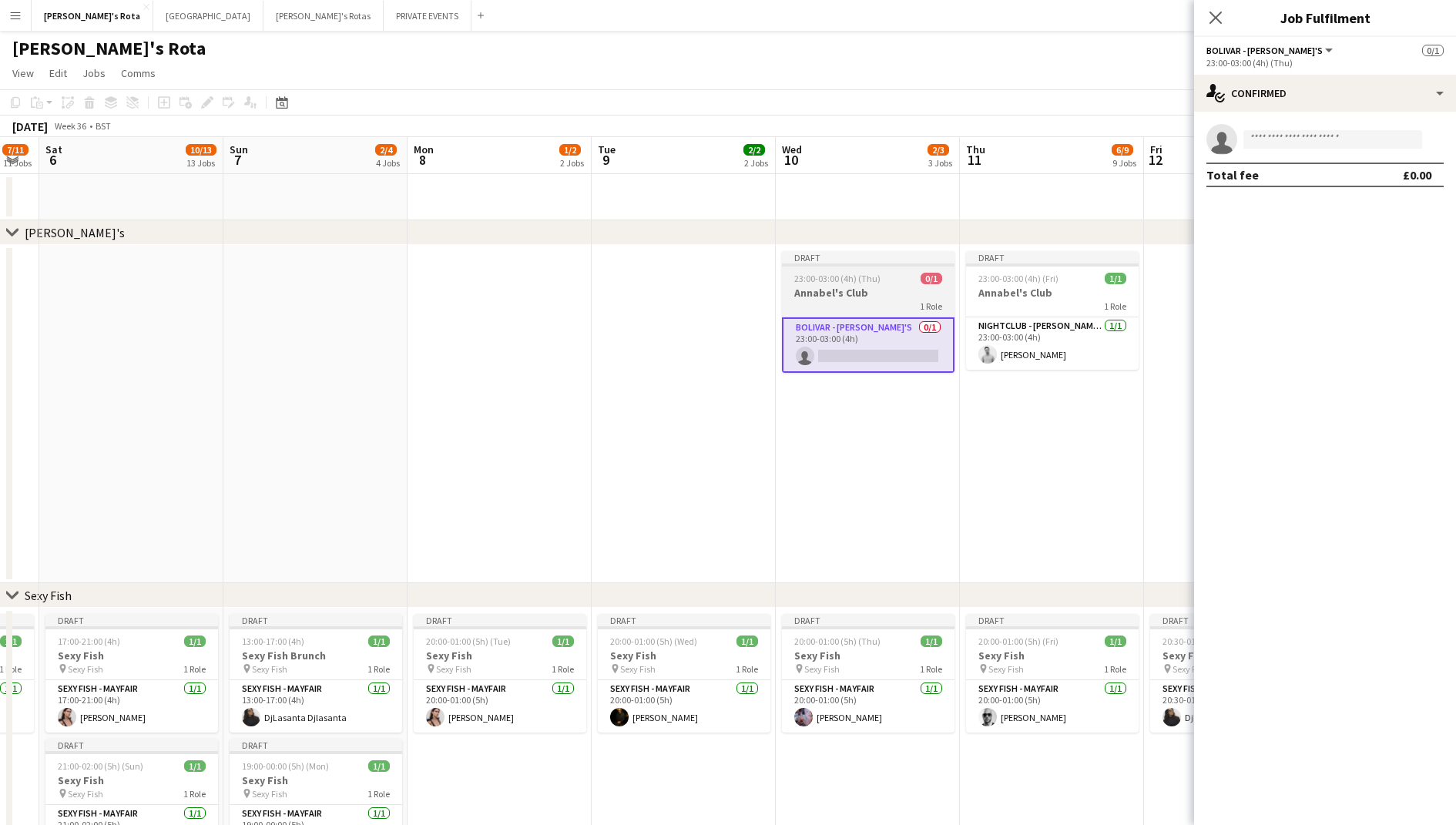
click at [913, 268] on app-job-card "Draft 23:00-03:00 (4h) (Thu) 0/1 Annabel's Club 1 Role BOLIVAR - [PERSON_NAME]'…" at bounding box center [868, 312] width 172 height 121
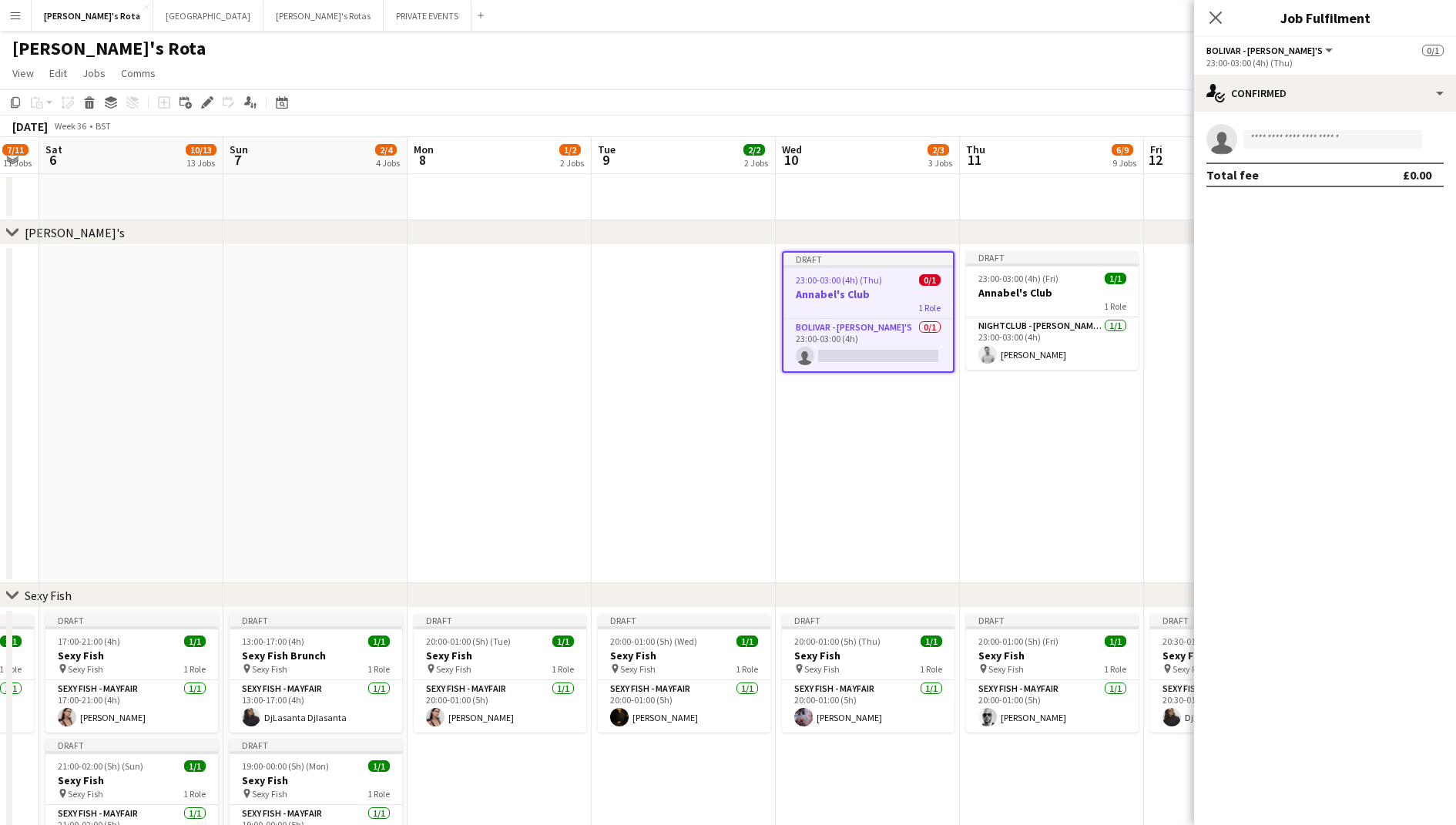
click at [733, 238] on div "chevron-right [PERSON_NAME]'s" at bounding box center [728, 233] width 1456 height 25
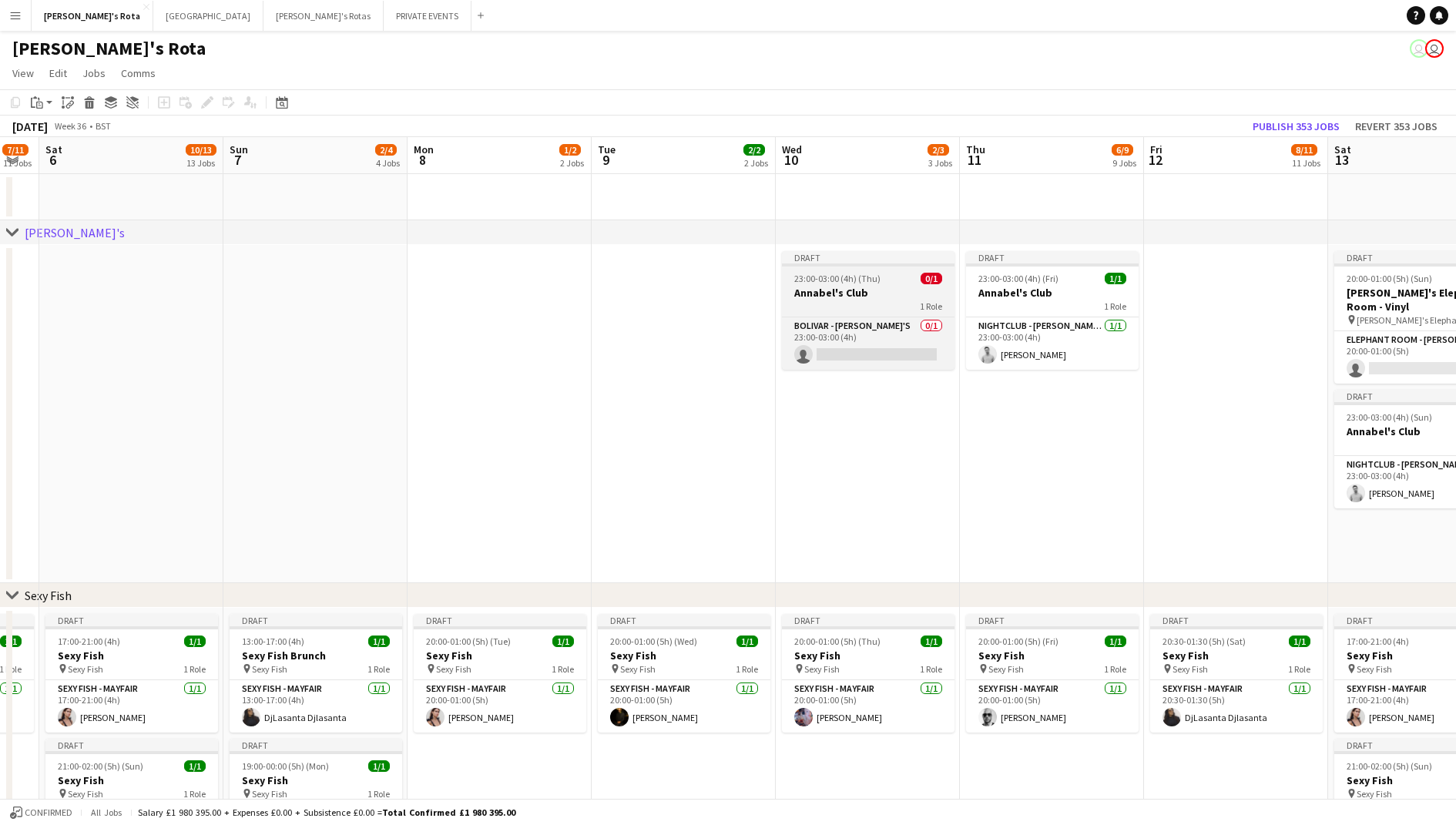
click at [838, 260] on div "Draft" at bounding box center [868, 258] width 172 height 12
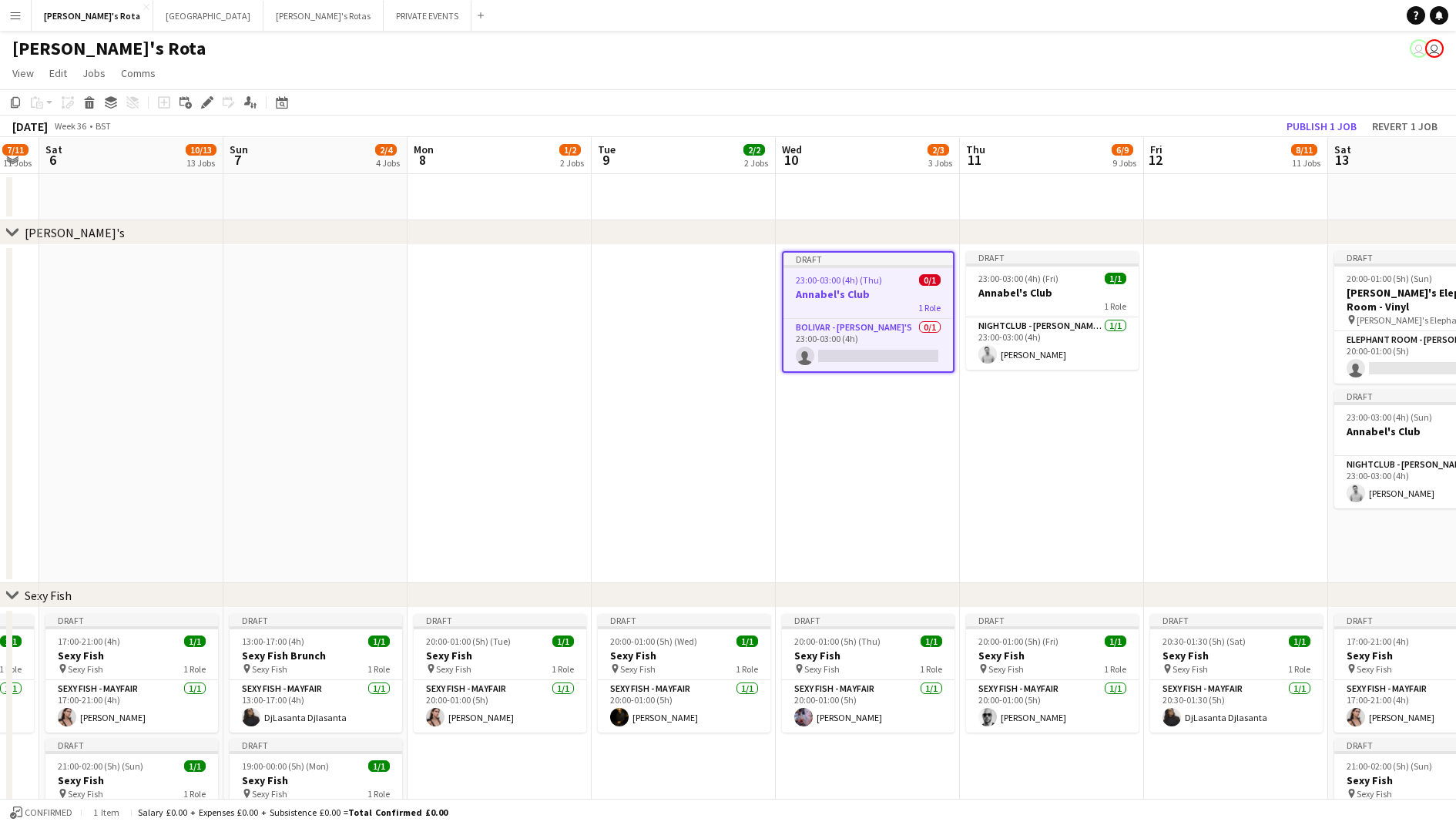
click at [376, 279] on app-date-cell at bounding box center [315, 414] width 184 height 338
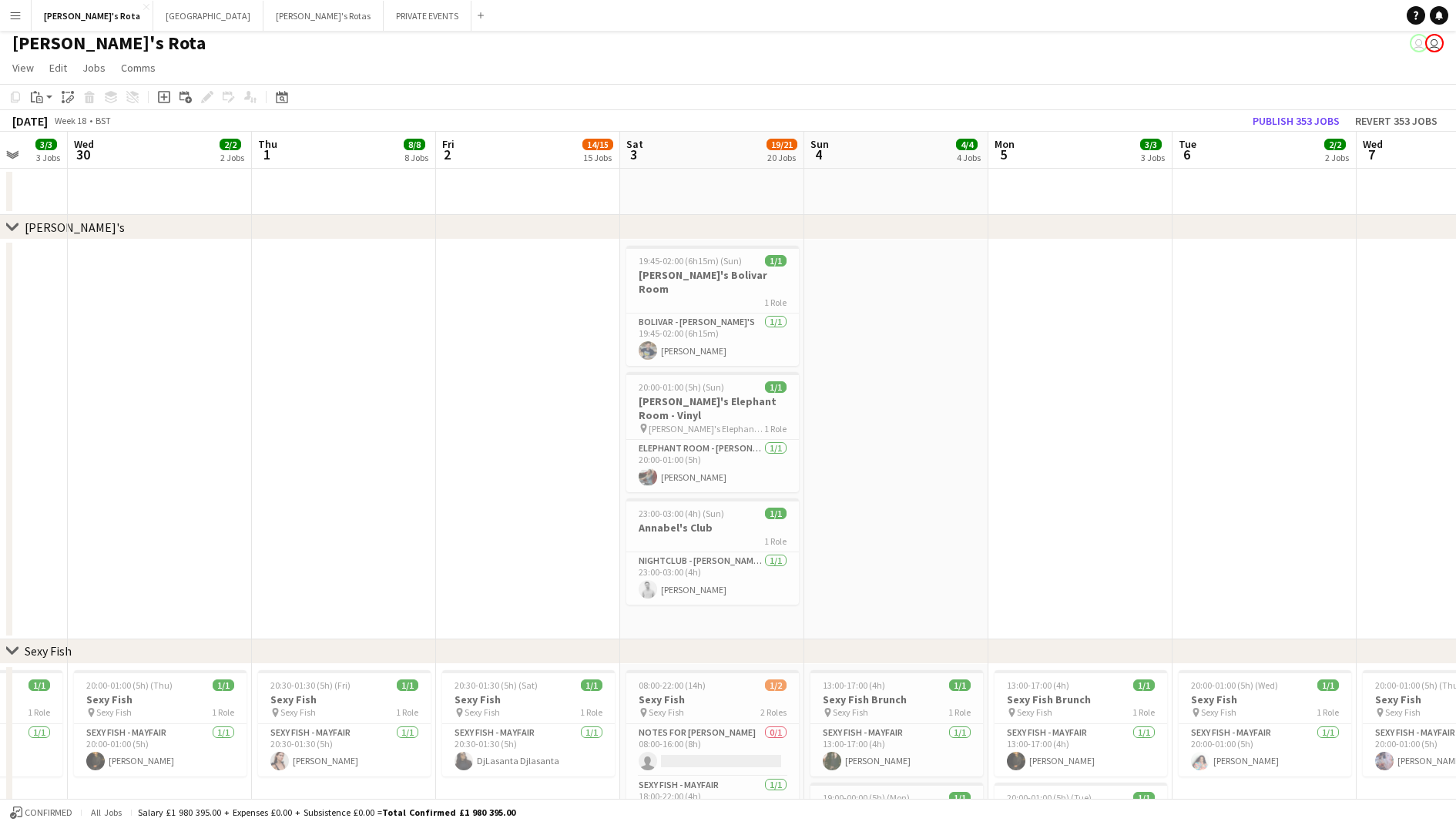
scroll to position [0, 463]
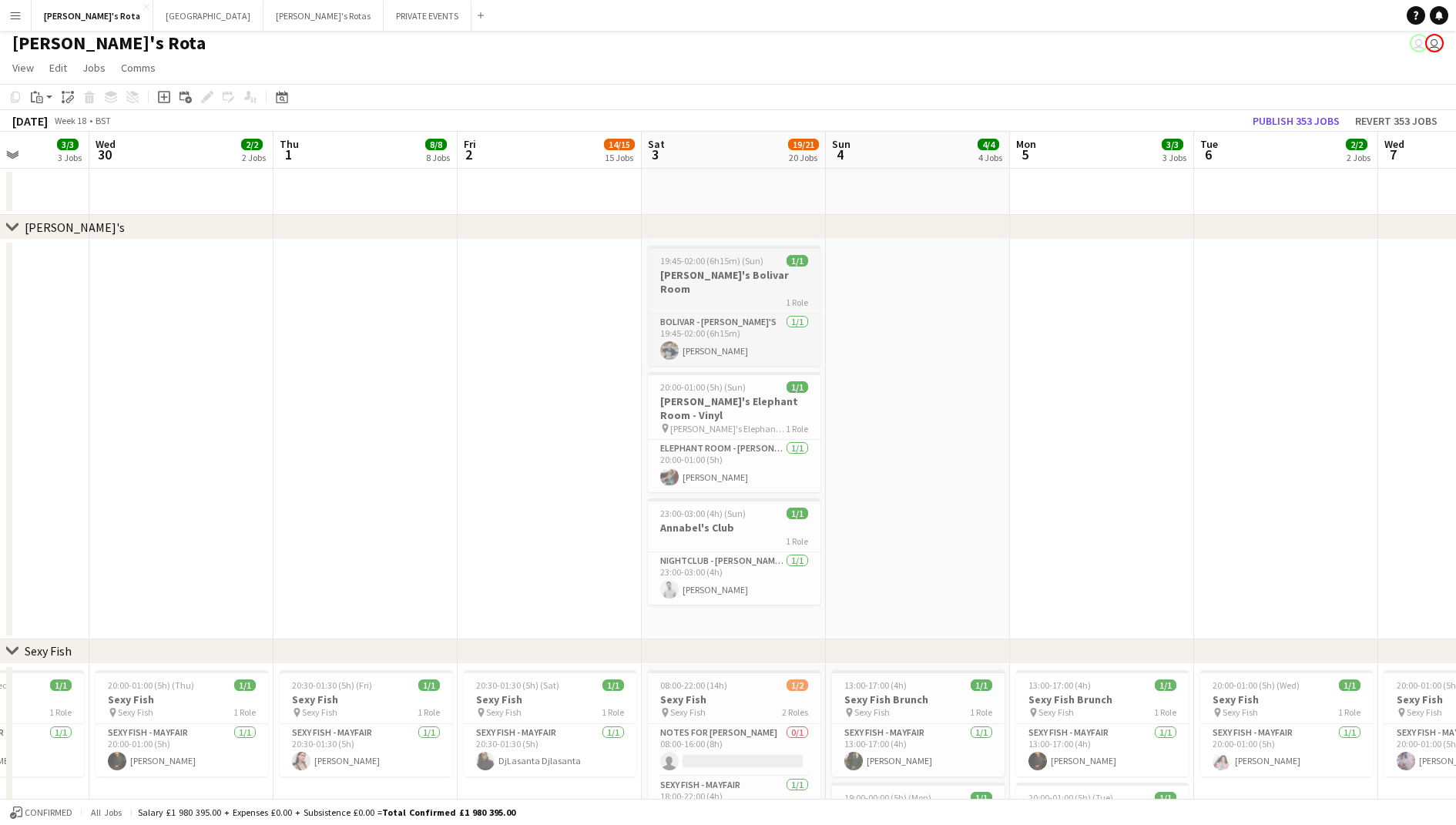
click at [712, 275] on h3 "[PERSON_NAME]'s Bolivar Room" at bounding box center [733, 282] width 172 height 28
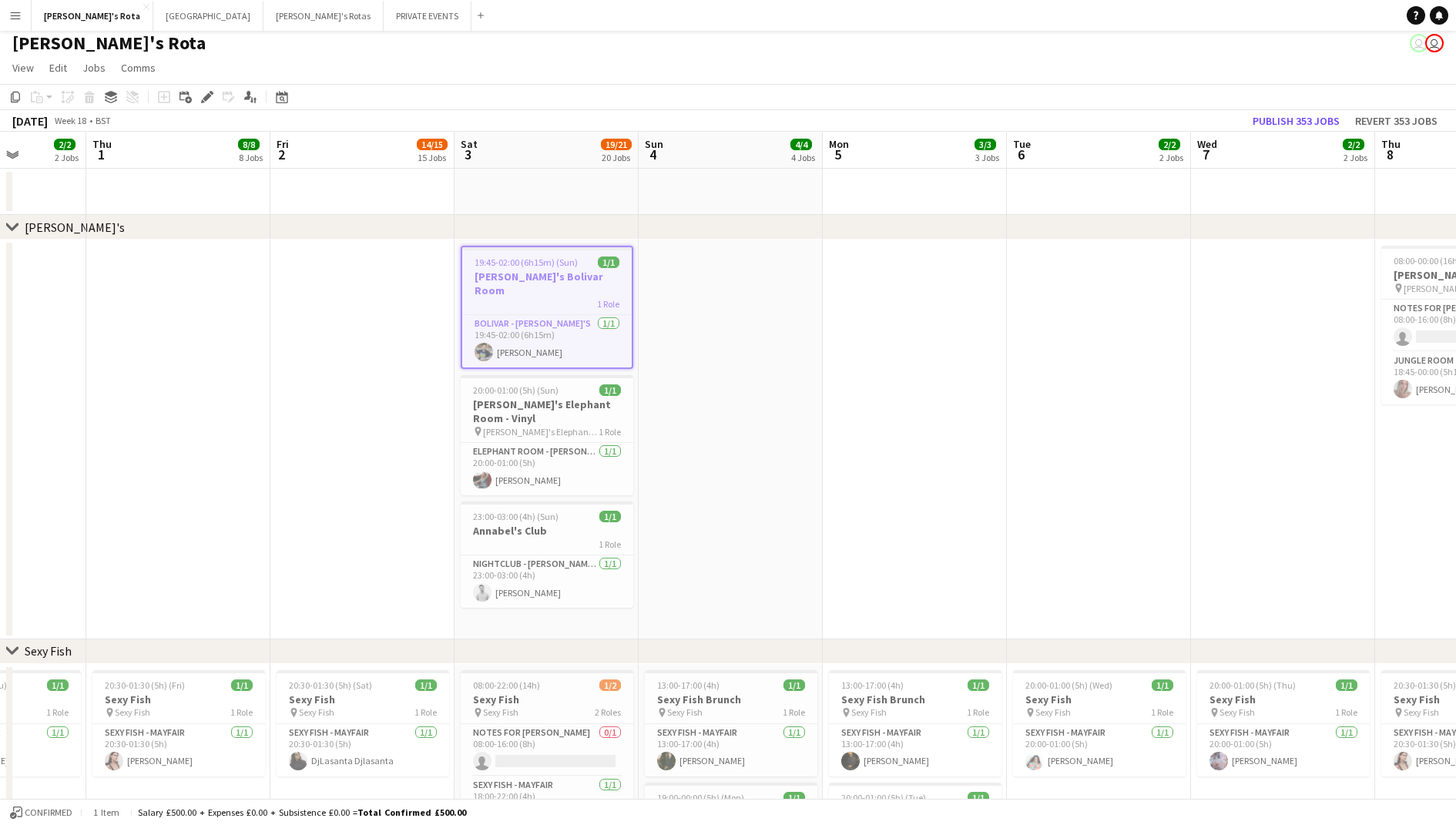
scroll to position [0, 452]
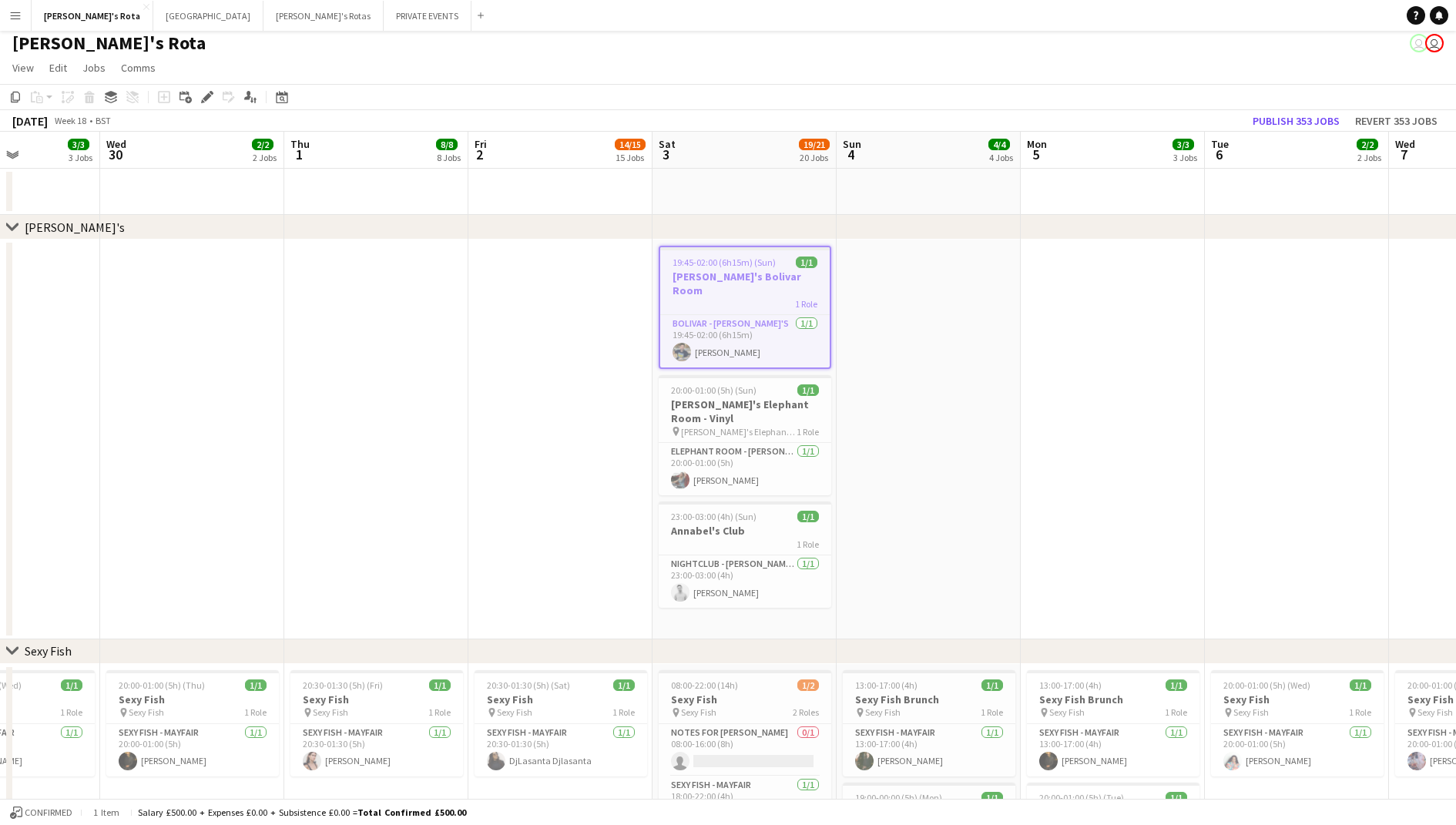
click at [544, 375] on app-date-cell at bounding box center [560, 440] width 184 height 400
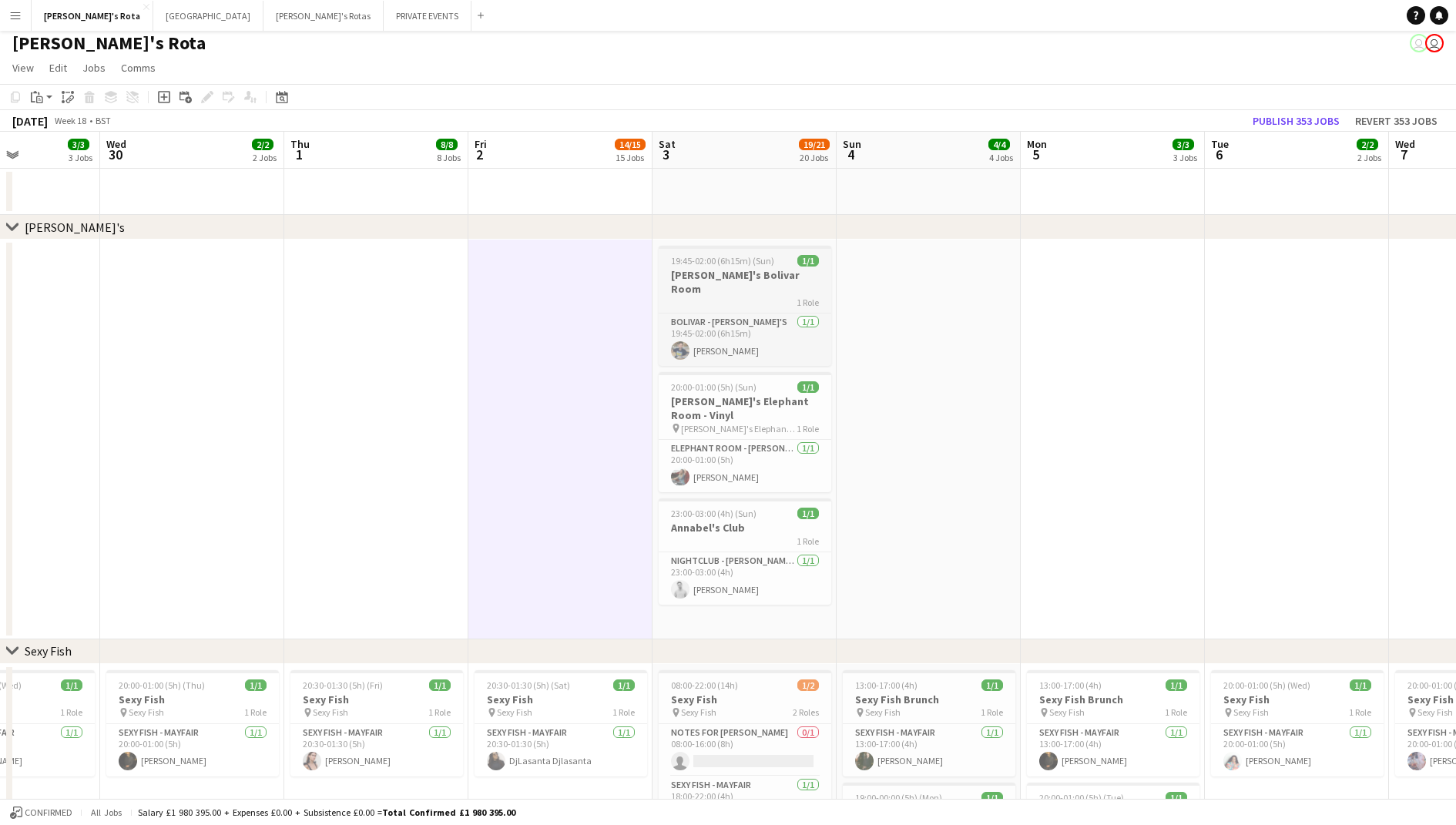
click at [731, 267] on app-job-card "19:45-02:00 (6h15m) (Sun) 1/1 [PERSON_NAME]'s Bolivar Room 1 Role BOLIVAR - [PE…" at bounding box center [744, 305] width 172 height 120
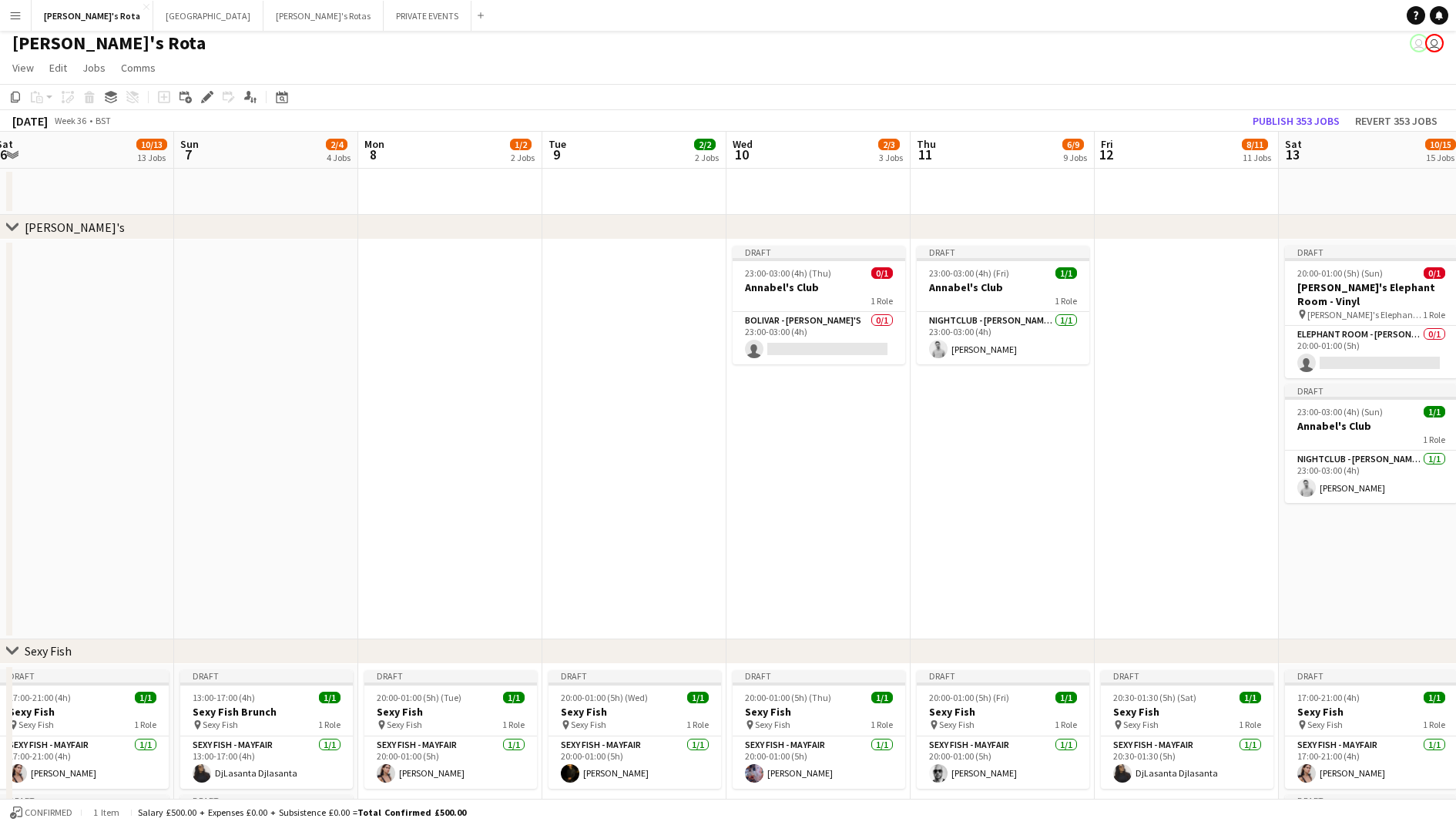
scroll to position [0, 451]
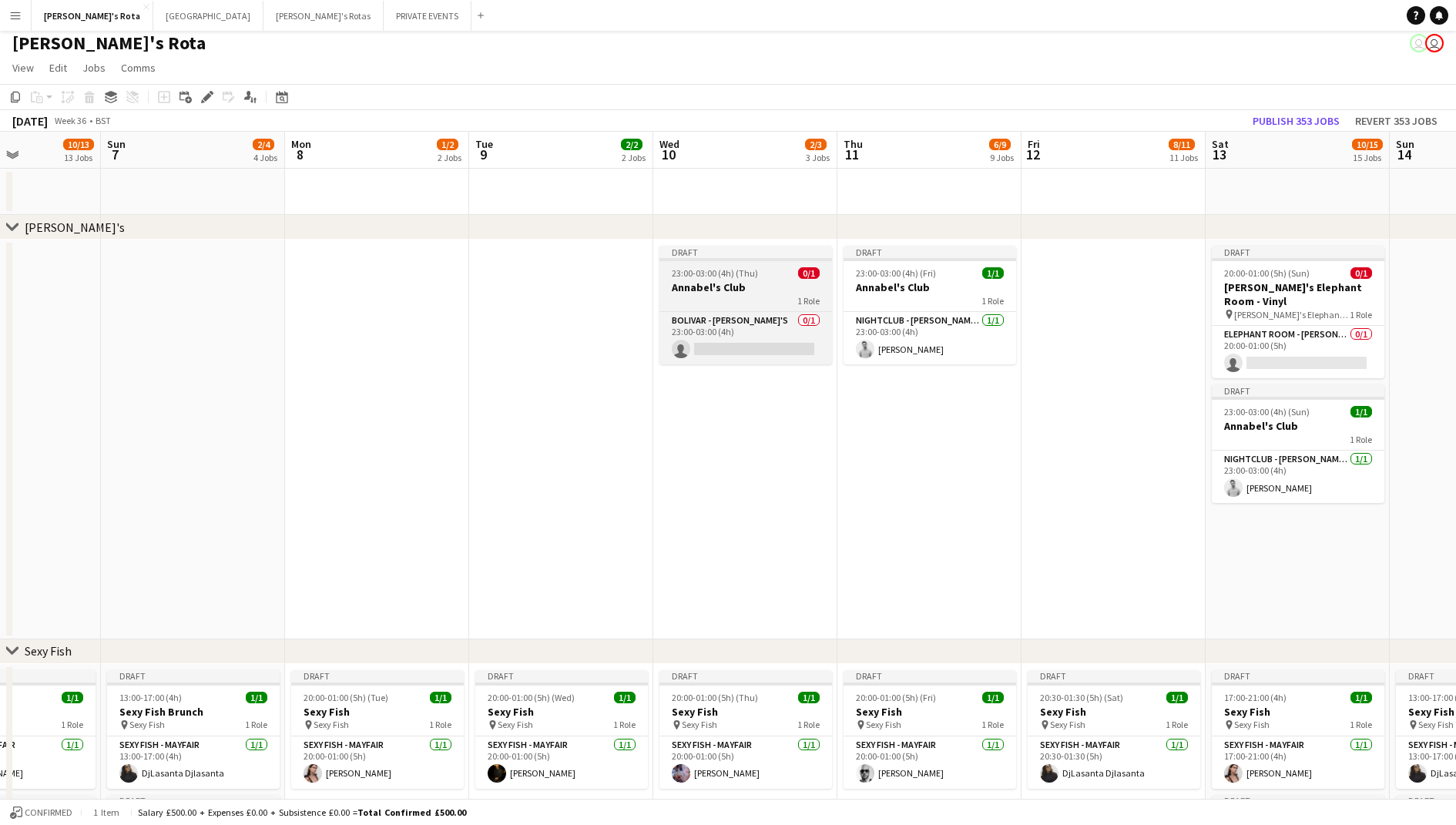
click at [779, 285] on h3 "Annabel's Club" at bounding box center [745, 287] width 172 height 14
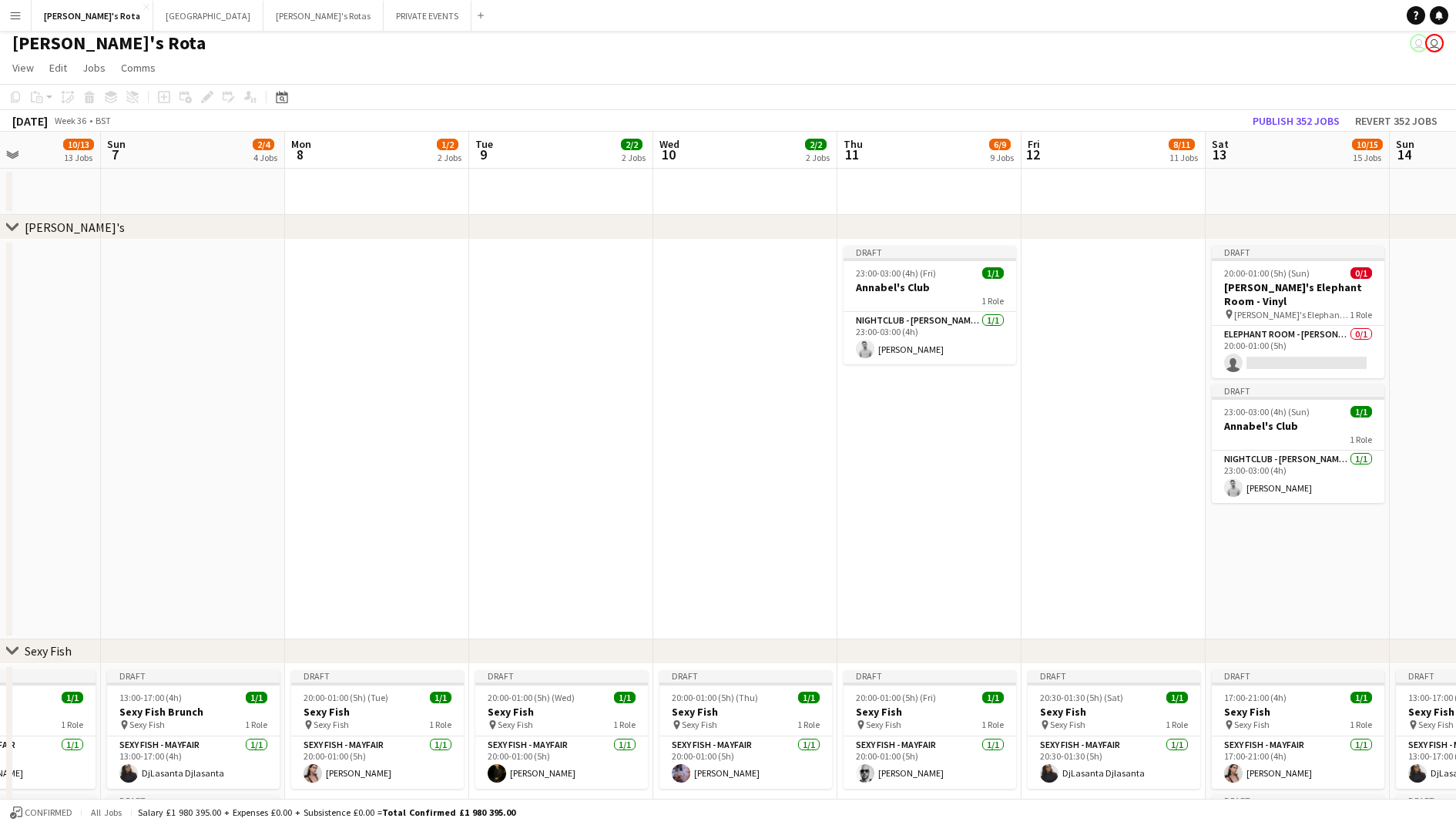
click at [779, 285] on app-date-cell at bounding box center [745, 440] width 184 height 400
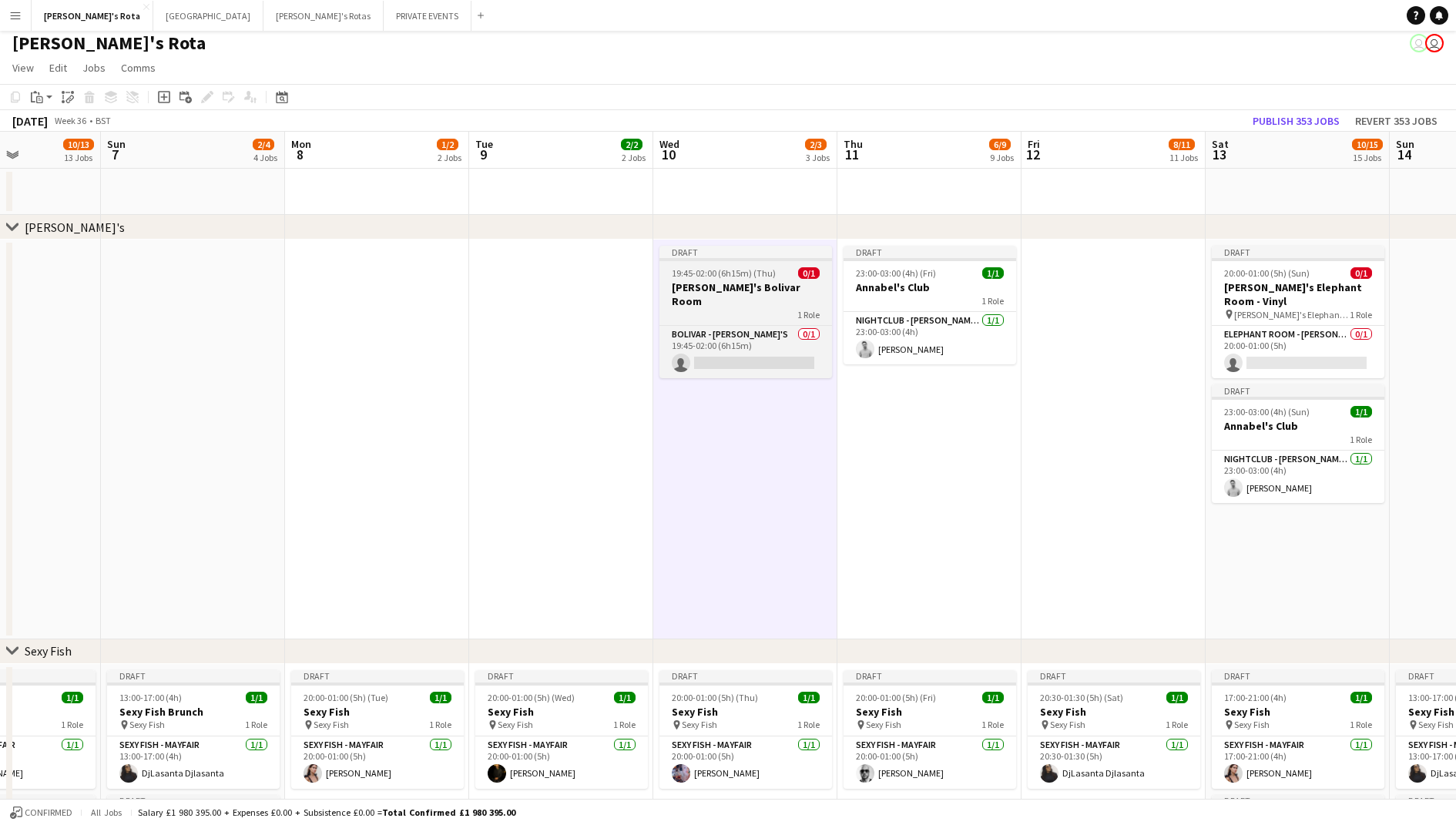
click at [742, 308] on div "1 Role" at bounding box center [745, 314] width 172 height 12
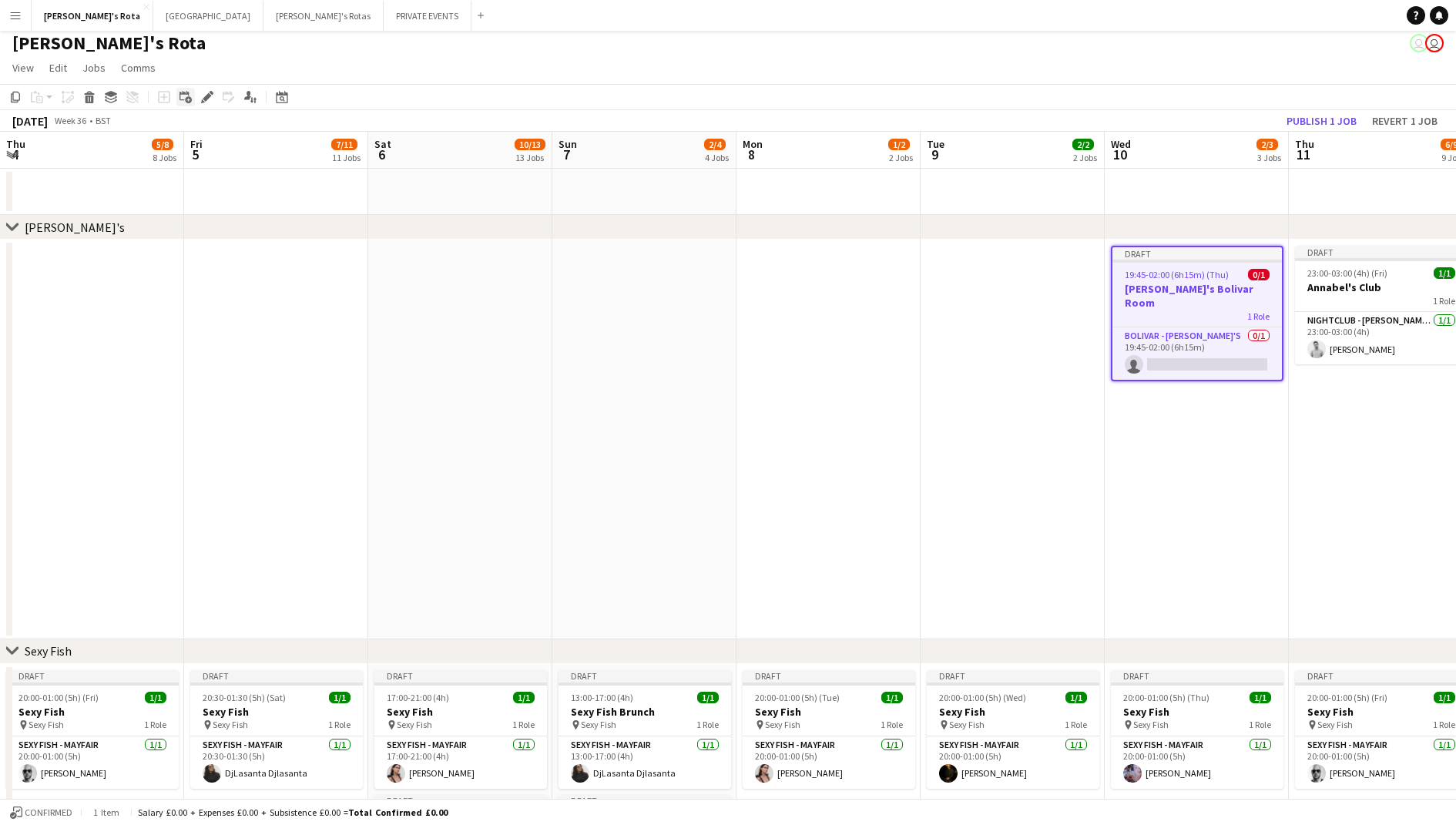
scroll to position [0, 451]
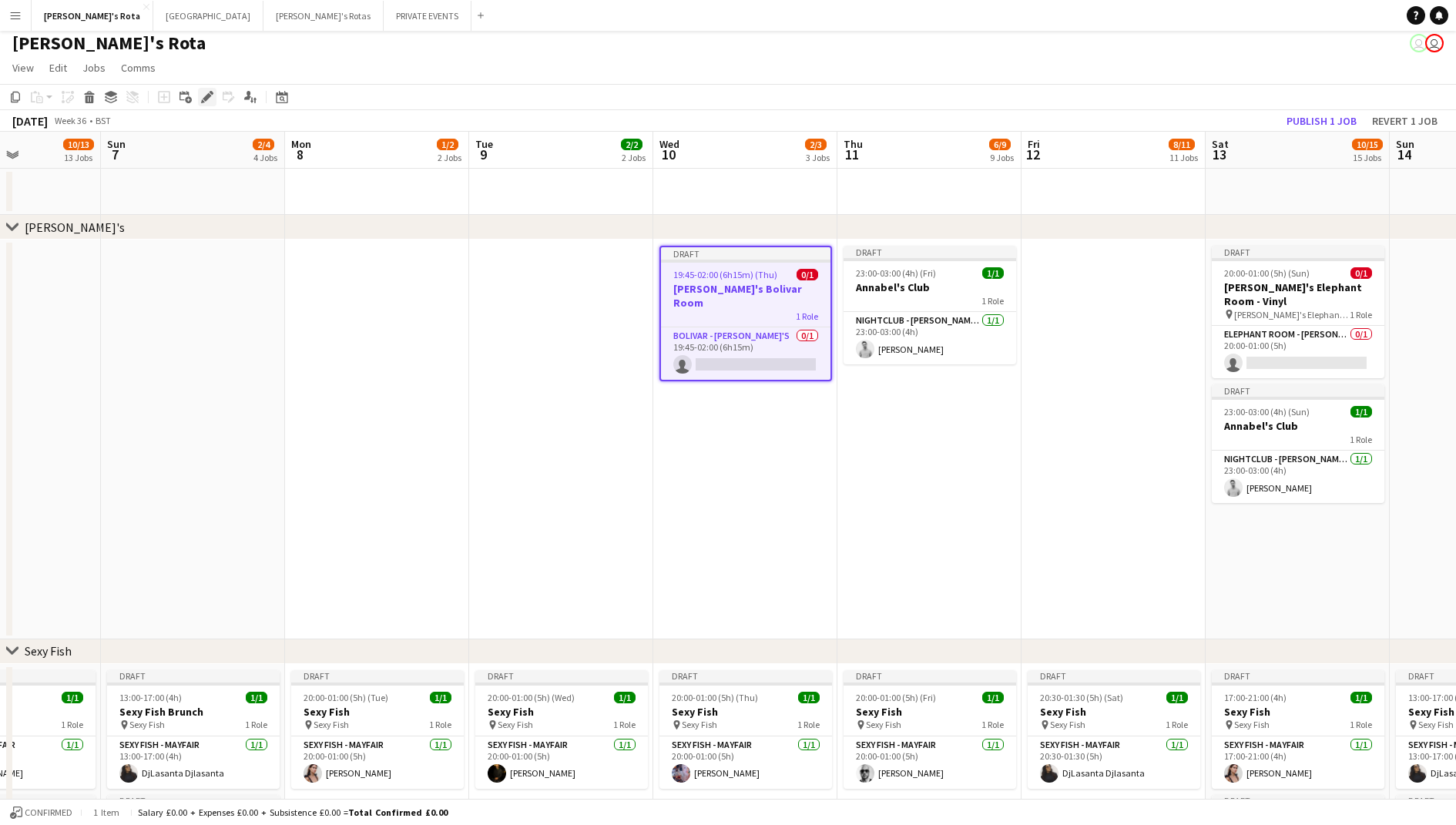
click at [205, 102] on icon "Edit" at bounding box center [207, 97] width 12 height 12
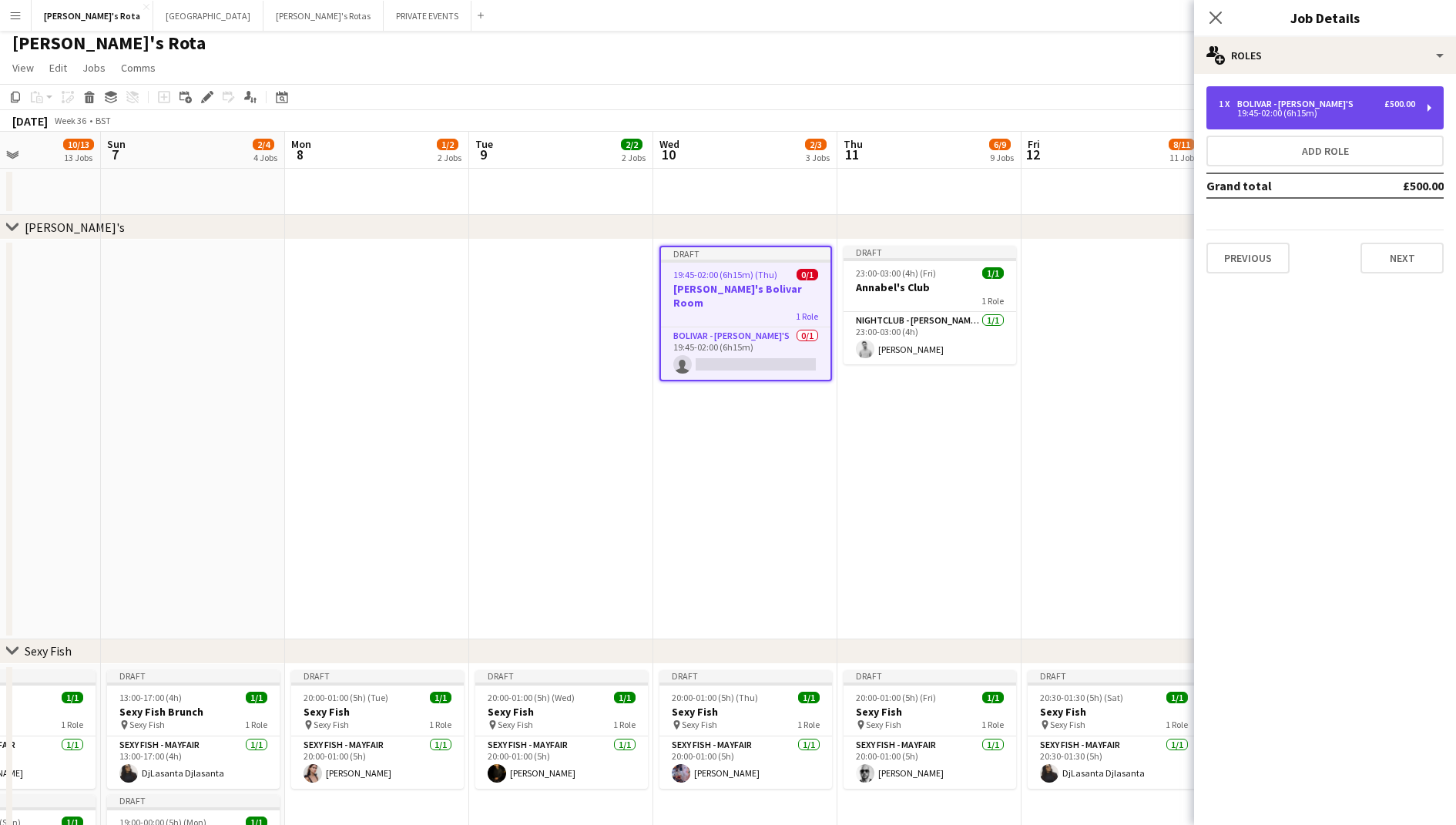
click at [1368, 121] on div "1 x BOLIVAR - ANNABEL'S £500.00 19:45-02:00 (6h15m)" at bounding box center [1325, 108] width 237 height 43
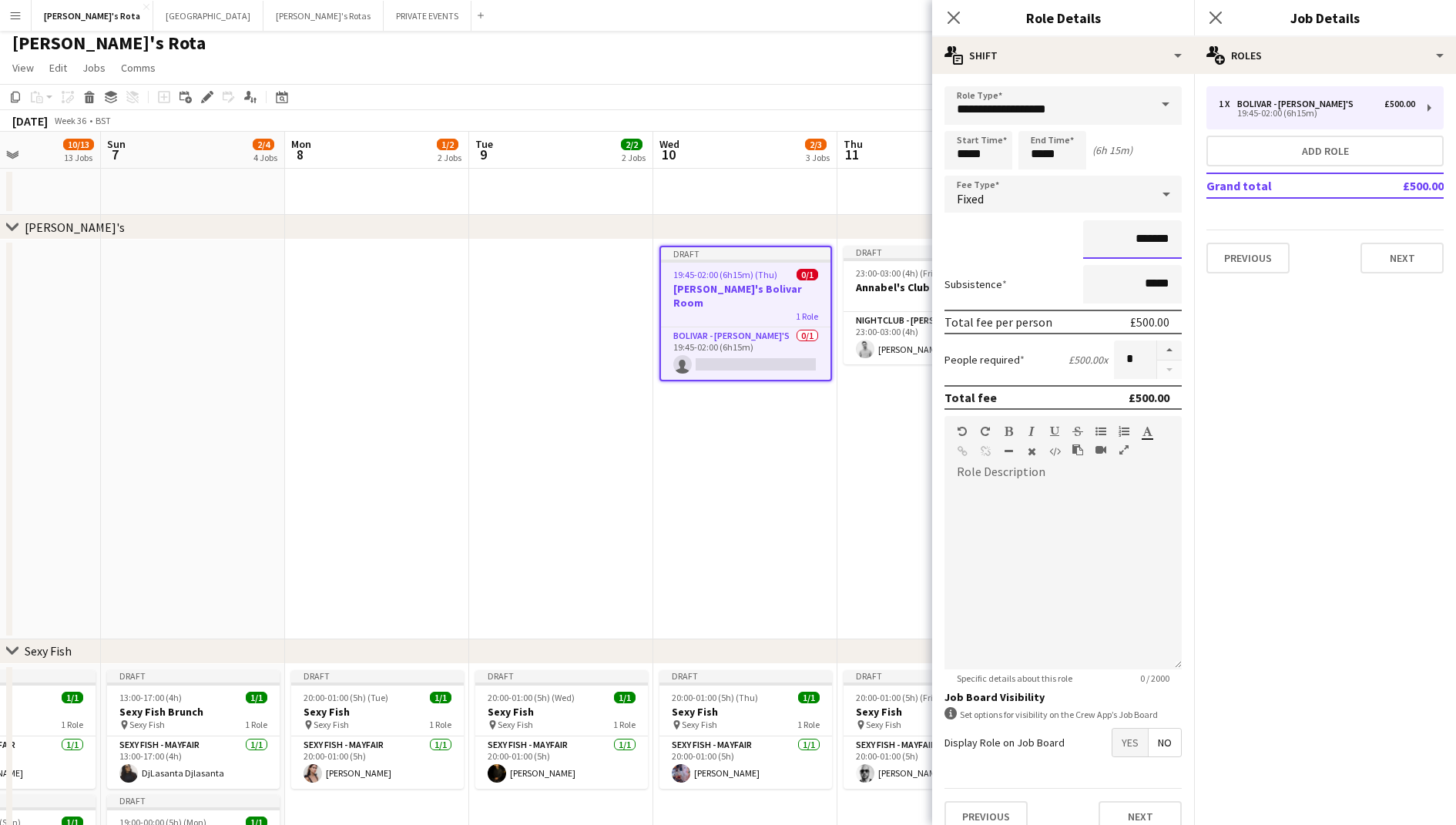
drag, startPoint x: 1170, startPoint y: 240, endPoint x: 1139, endPoint y: 240, distance: 31.0
click at [1139, 240] on input "*******" at bounding box center [1132, 239] width 99 height 38
type input "**"
click at [1237, 332] on mat-expansion-panel "pencil3 General details 1 x BOLIVAR - ANNABEL'S £500.00 19:45-02:00 (6h15m) Add…" at bounding box center [1326, 450] width 262 height 751
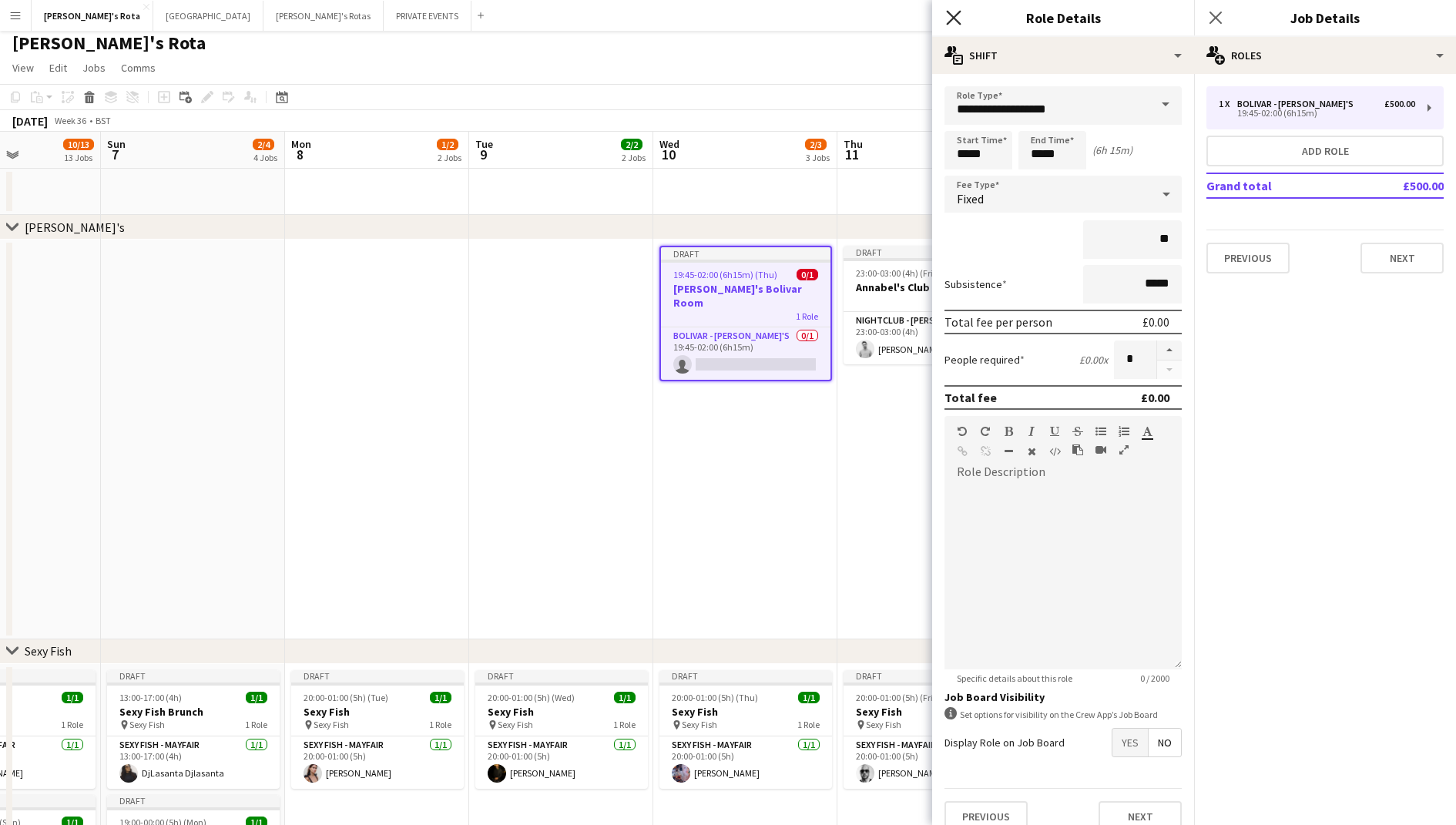
click at [955, 17] on icon at bounding box center [954, 17] width 14 height 14
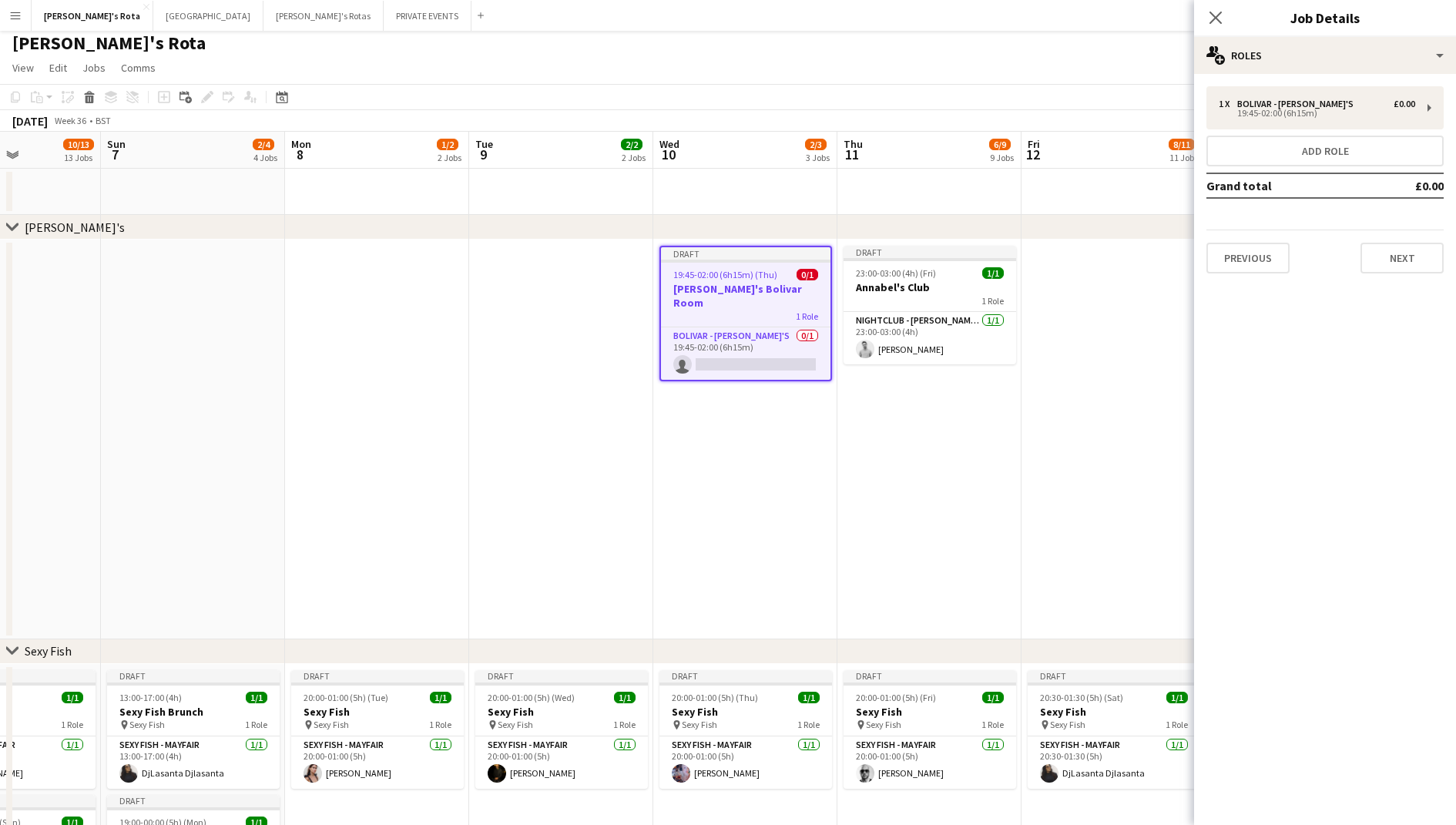
click at [821, 454] on app-date-cell "Draft 19:45-02:00 (6h15m) (Thu) 0/1 [PERSON_NAME]'s Bolivar Room 1 Role BOLIVAR…" at bounding box center [745, 440] width 184 height 400
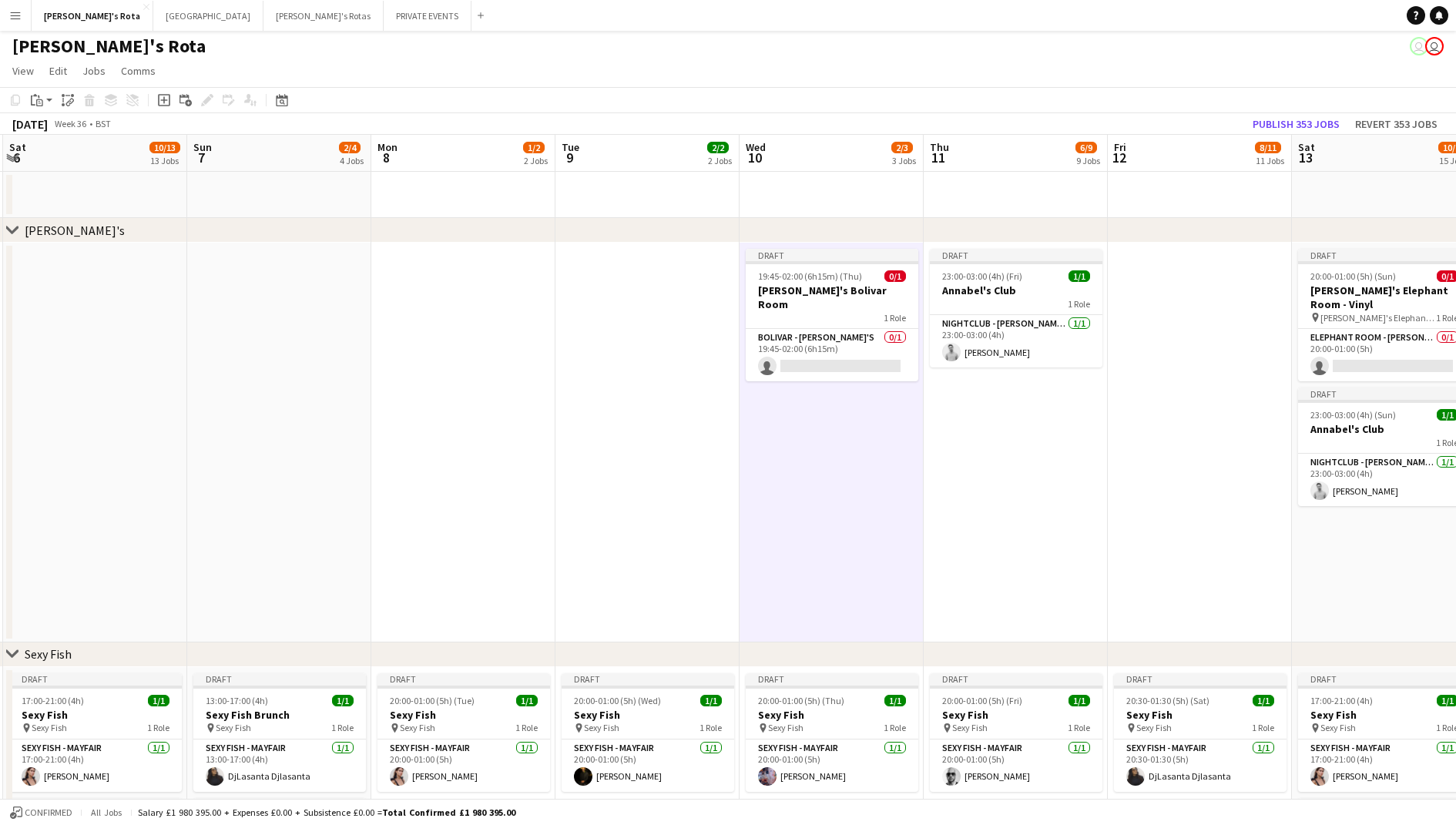
scroll to position [0, 553]
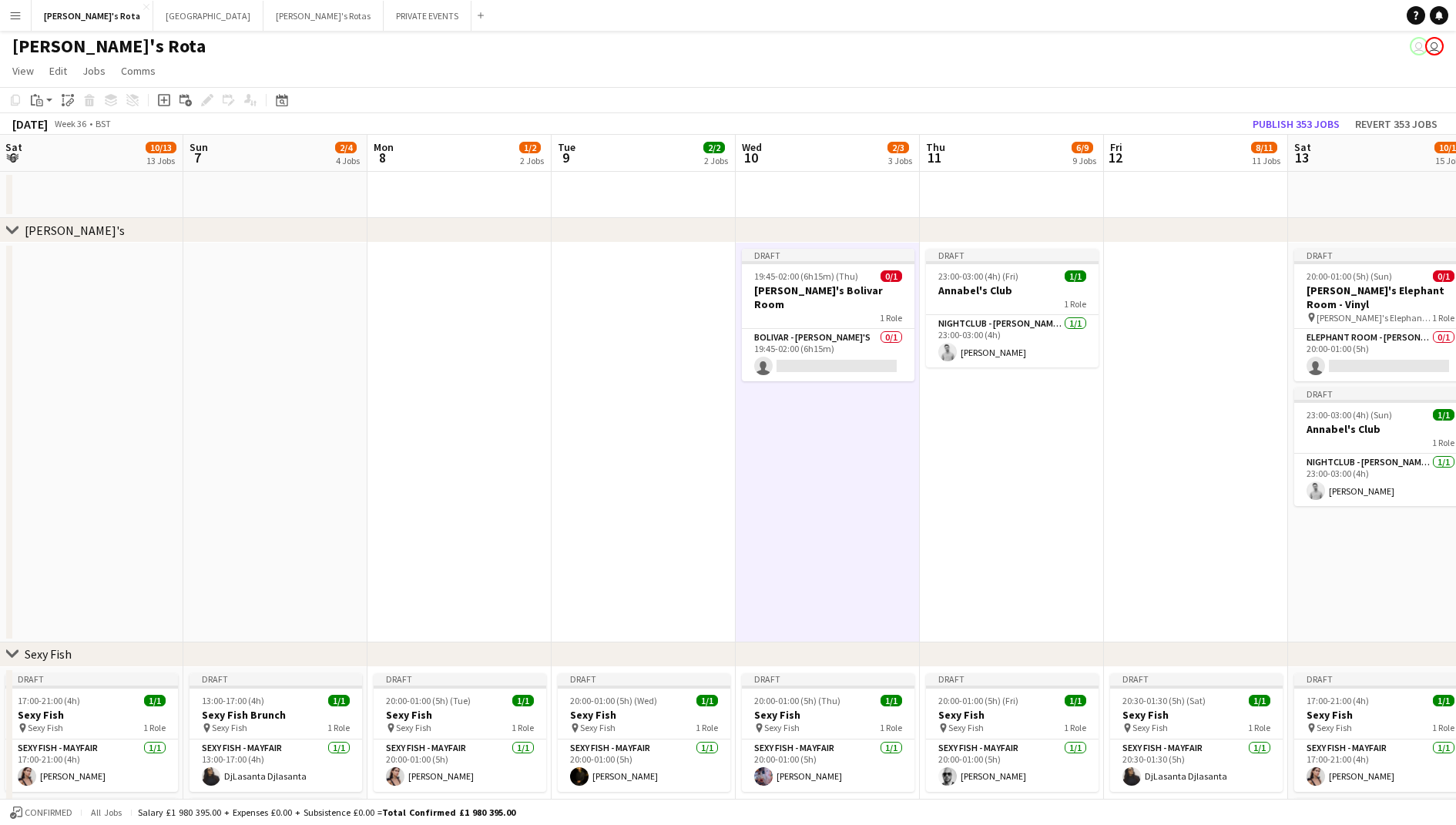
click at [679, 276] on app-date-cell at bounding box center [643, 442] width 184 height 400
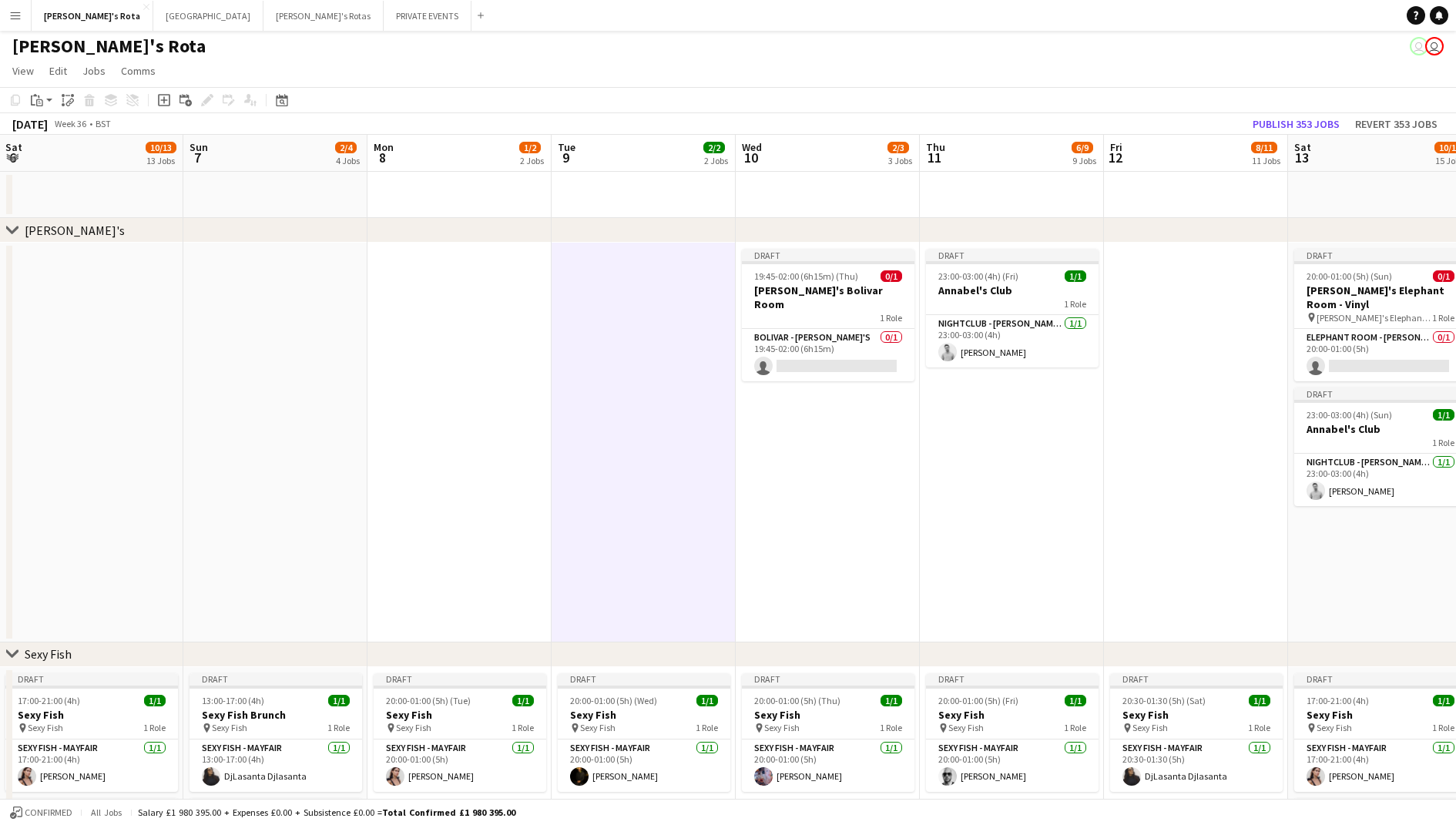
click at [810, 381] on app-date-cell "Draft 19:45-02:00 (6h15m) (Thu) 0/1 [PERSON_NAME]'s Bolivar Room 1 Role BOLIVAR…" at bounding box center [828, 442] width 184 height 400
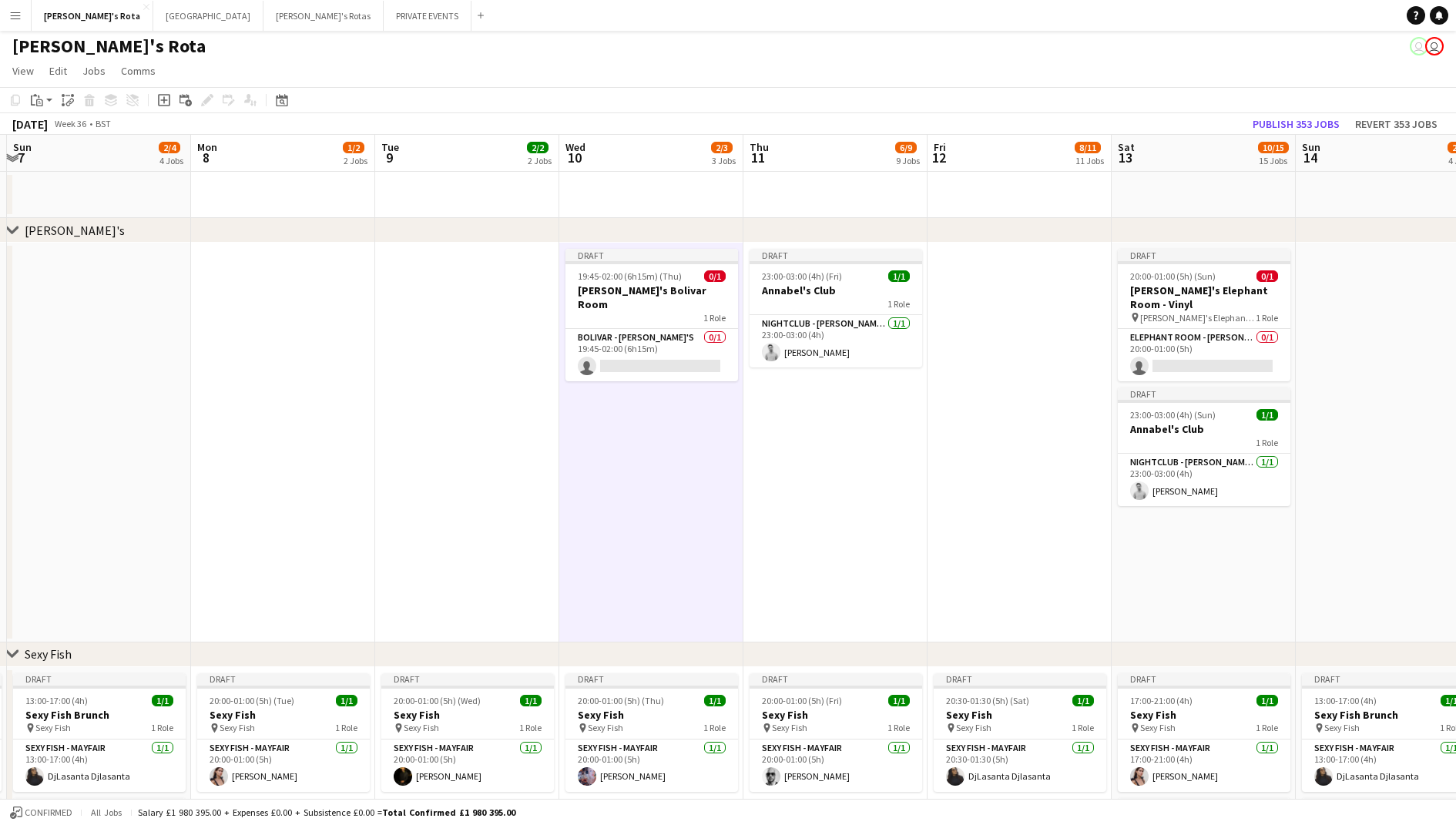
scroll to position [0, 347]
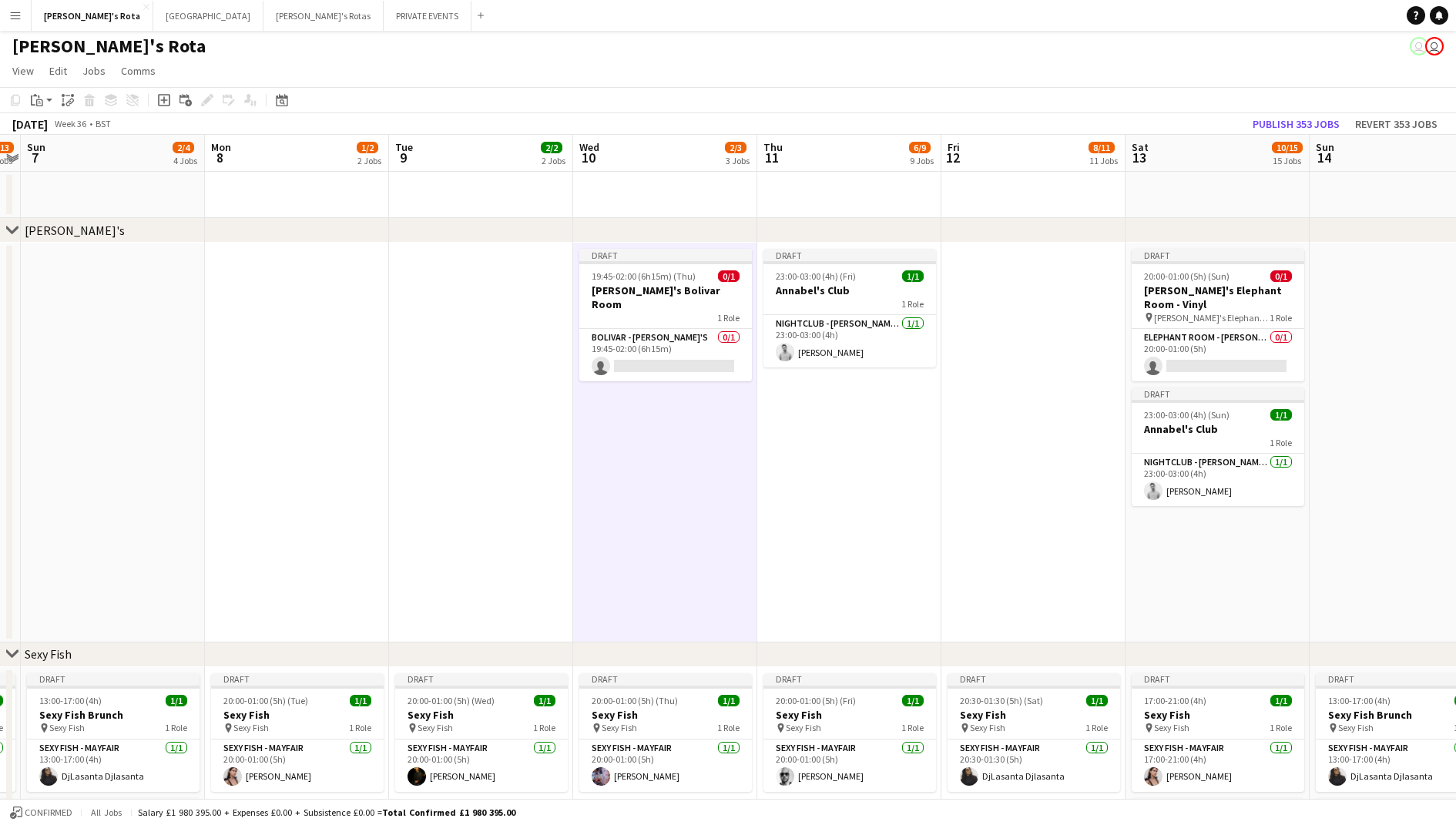
click at [825, 483] on app-date-cell "Draft 23:00-03:00 (4h) (Fri) 1/1 [PERSON_NAME]'s Club 1 Role NIGHTCLUB - ANNABE…" at bounding box center [849, 442] width 184 height 400
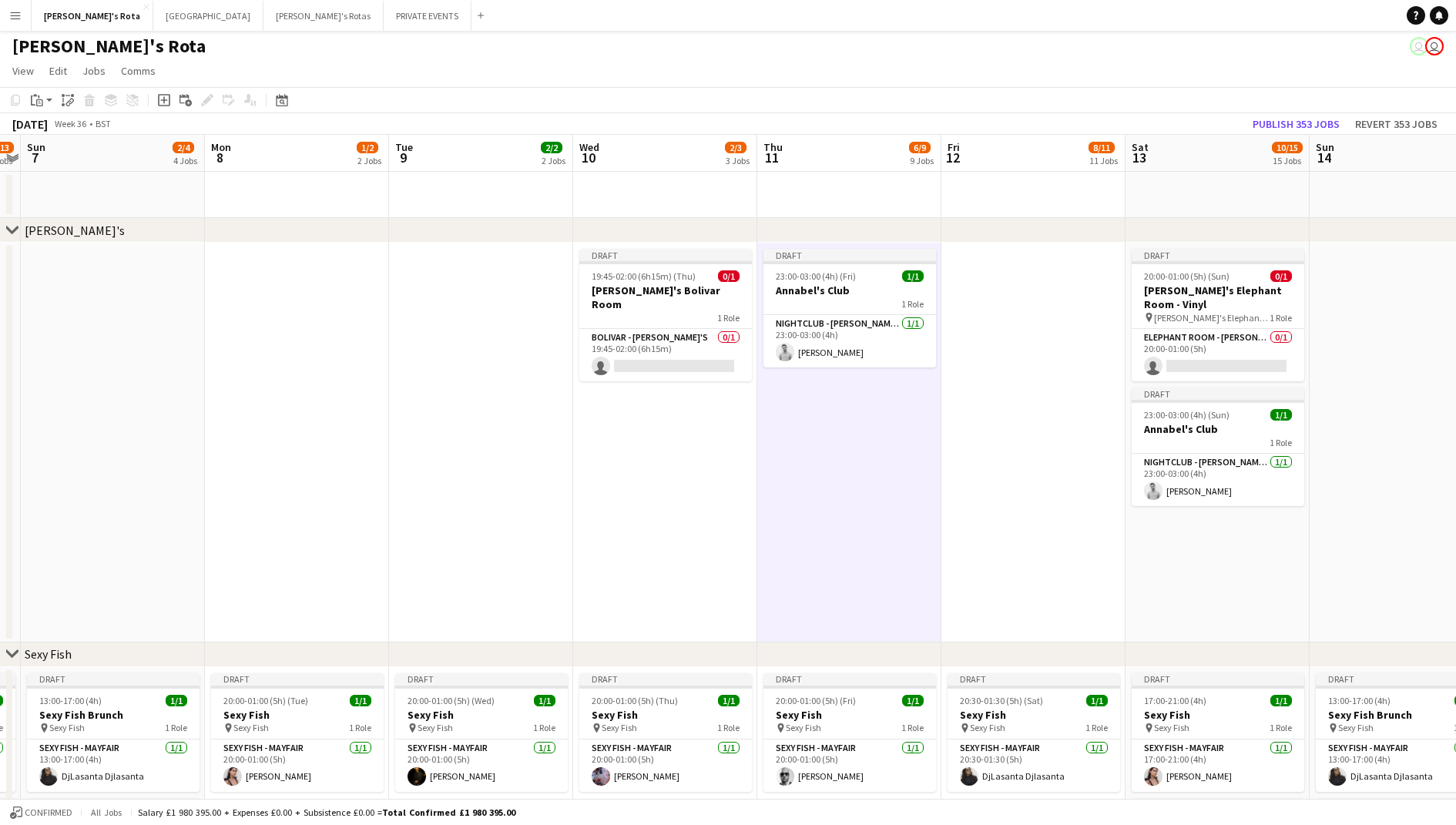
click at [1000, 488] on app-date-cell at bounding box center [1033, 442] width 184 height 400
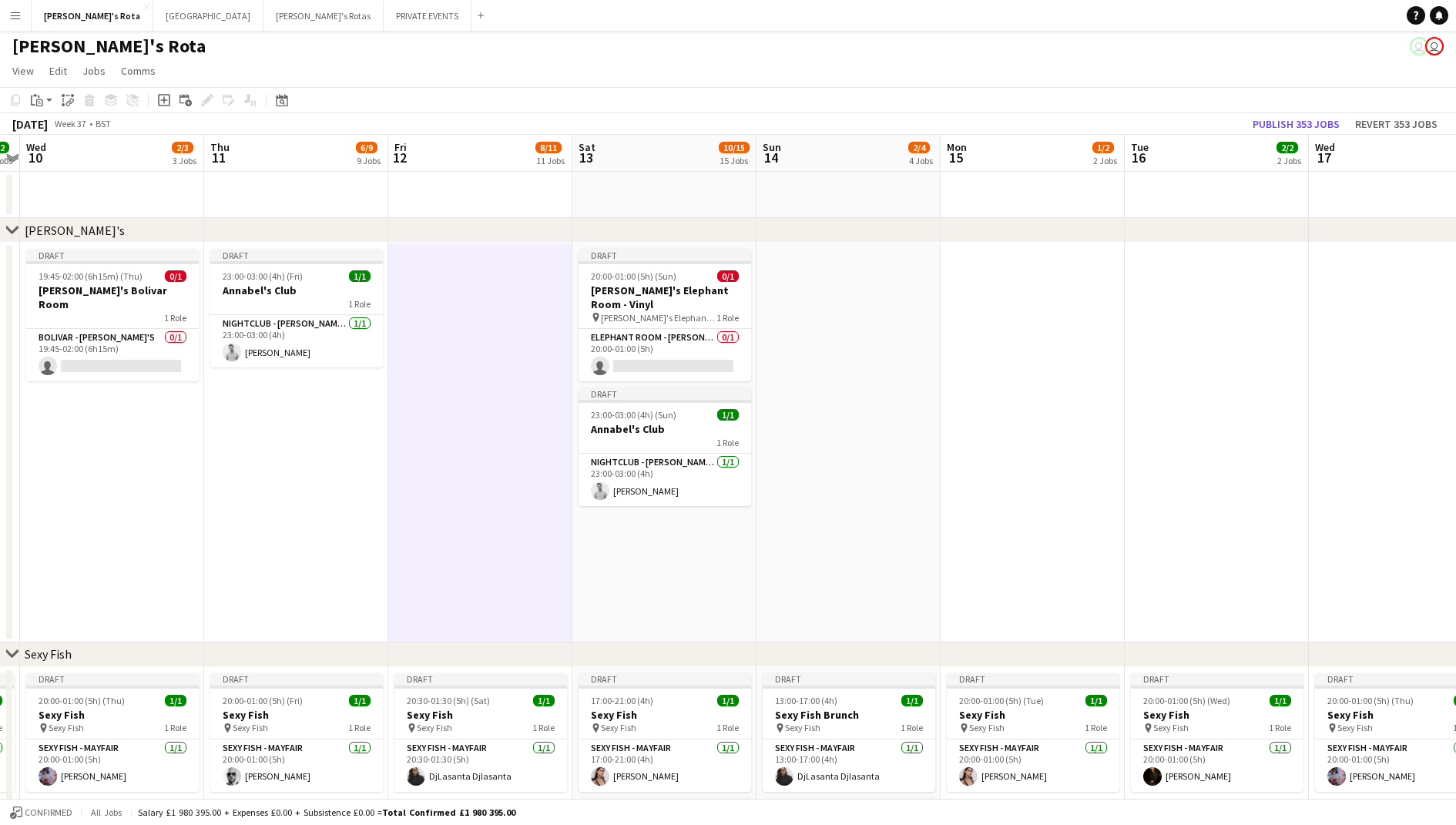
scroll to position [0, 535]
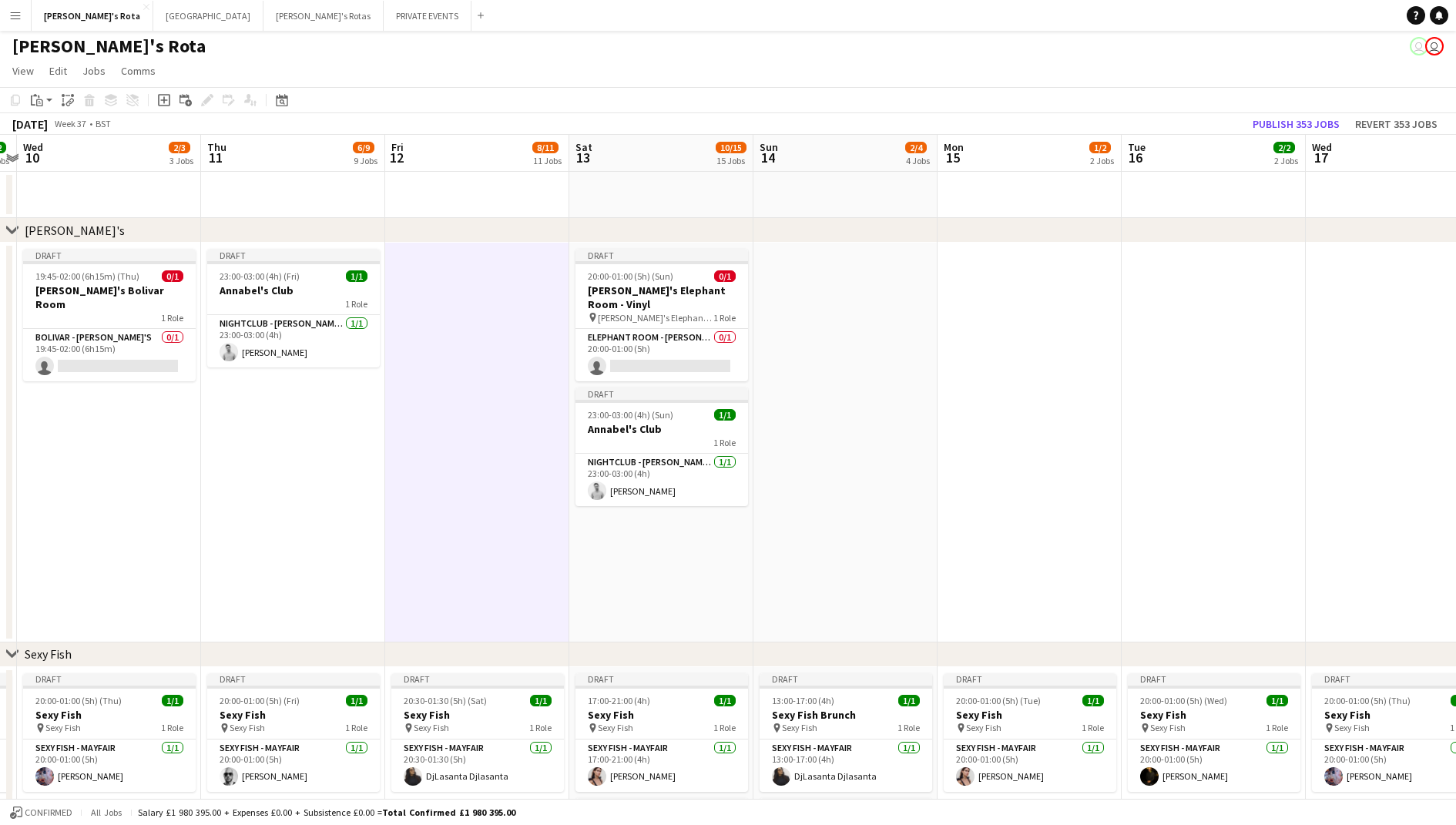
click at [1000, 488] on app-date-cell at bounding box center [1030, 442] width 184 height 400
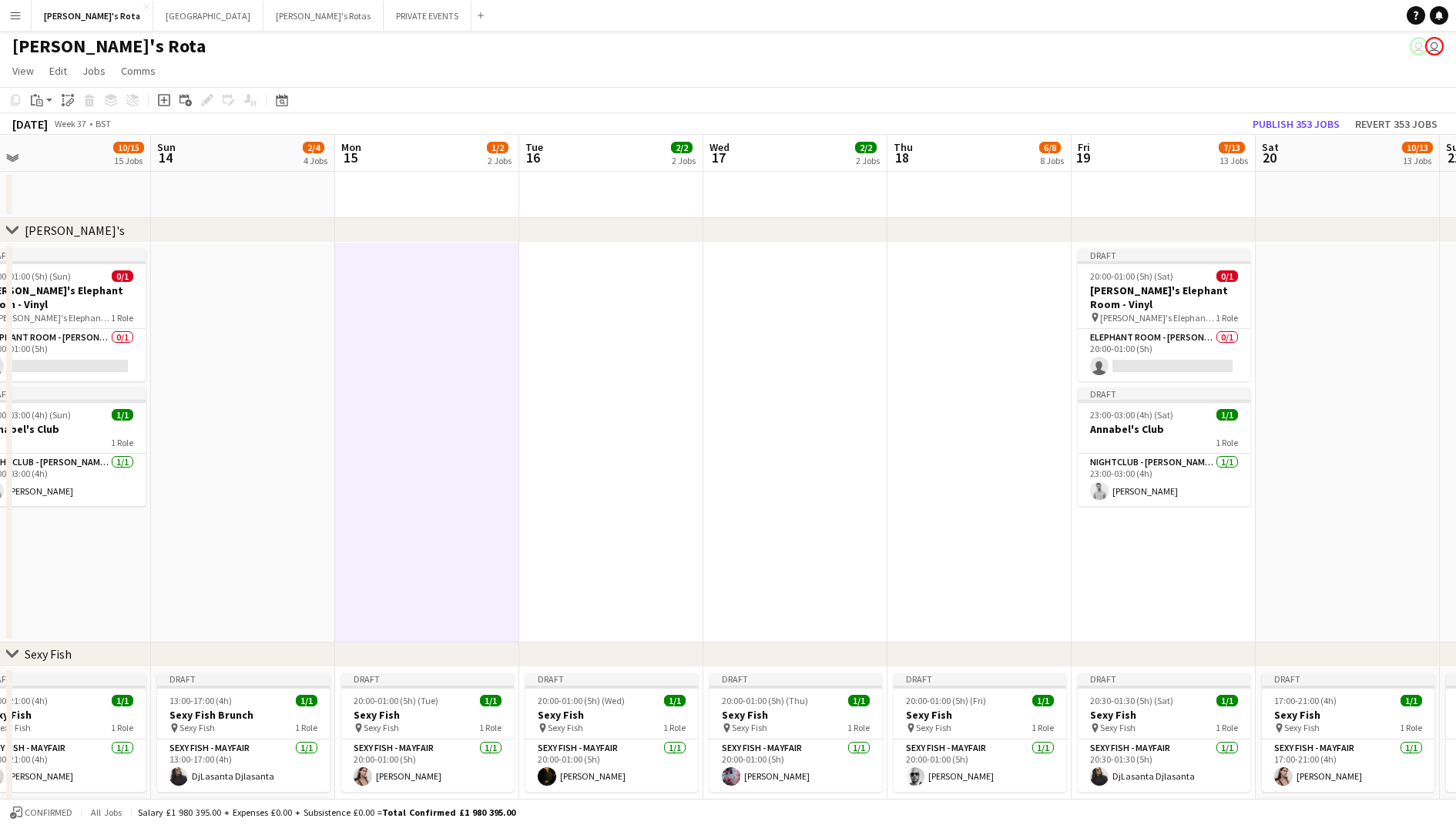
scroll to position [0, 604]
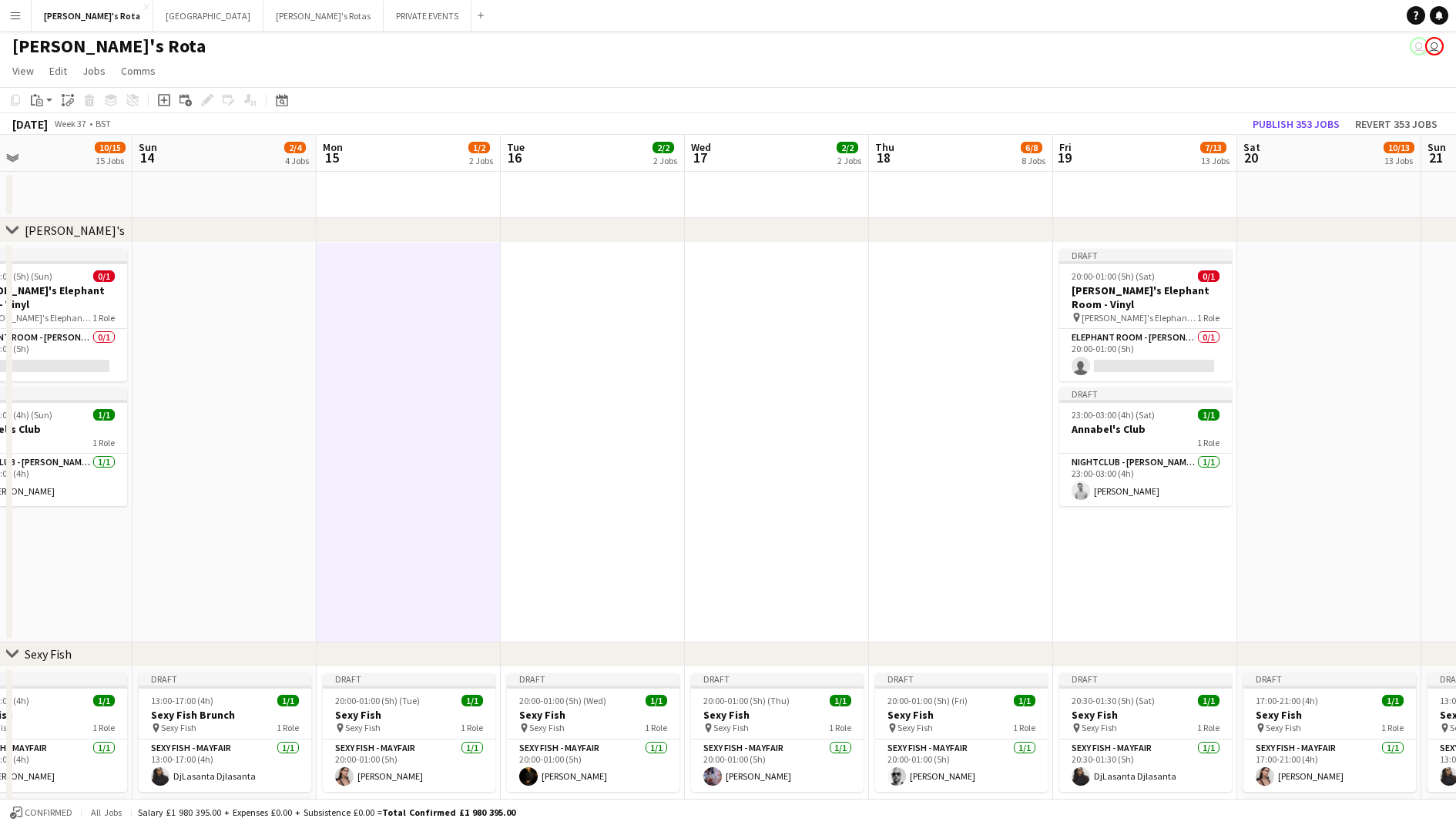
click at [933, 472] on app-date-cell at bounding box center [961, 442] width 184 height 400
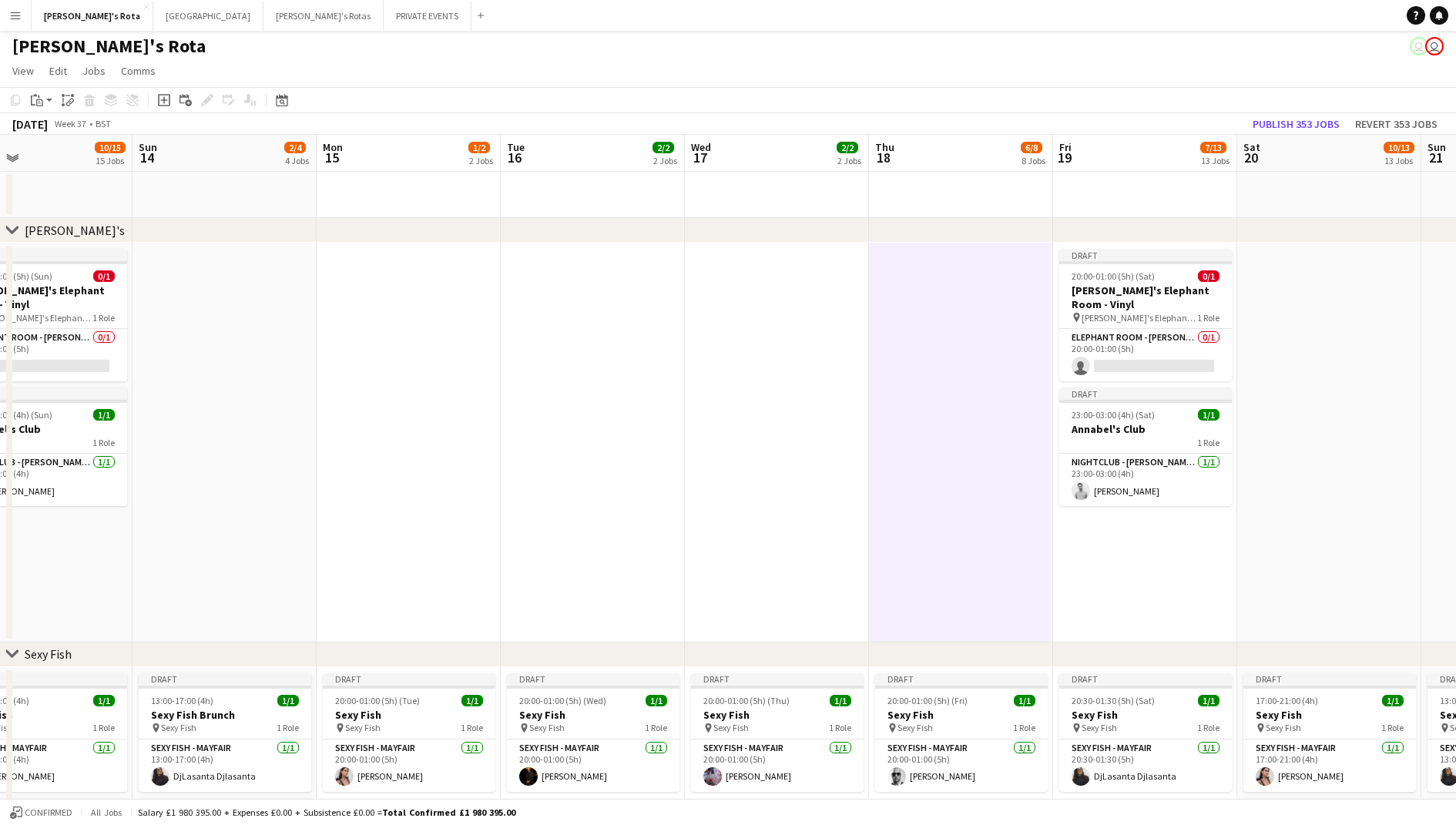
click at [1138, 544] on app-date-cell "Draft 20:00-01:00 (5h) (Sat) 0/1 Annabel's Elephant Room - Vinyl pin Annabel's …" at bounding box center [1146, 442] width 184 height 400
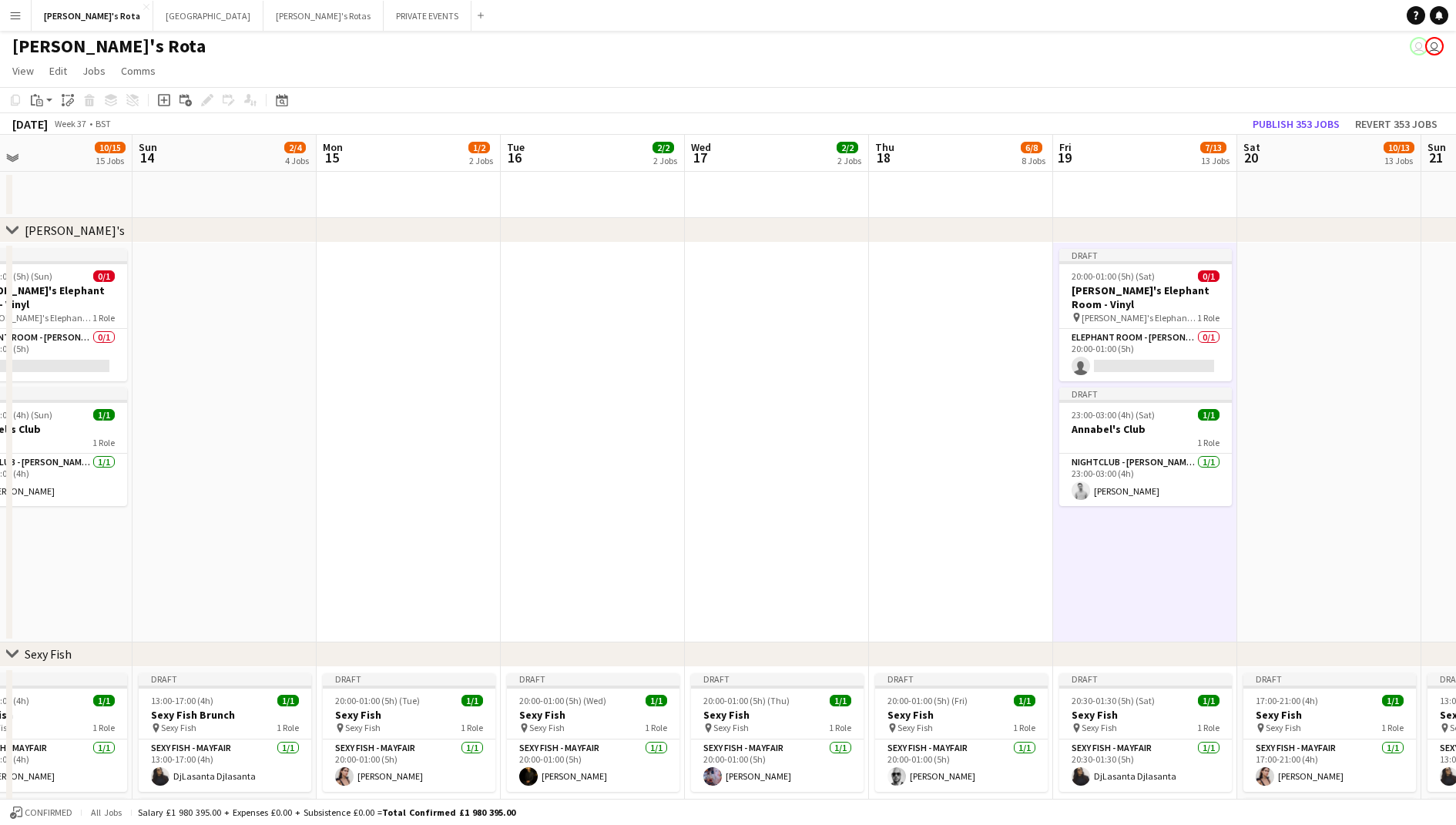
click at [1274, 515] on app-date-cell at bounding box center [1329, 442] width 184 height 400
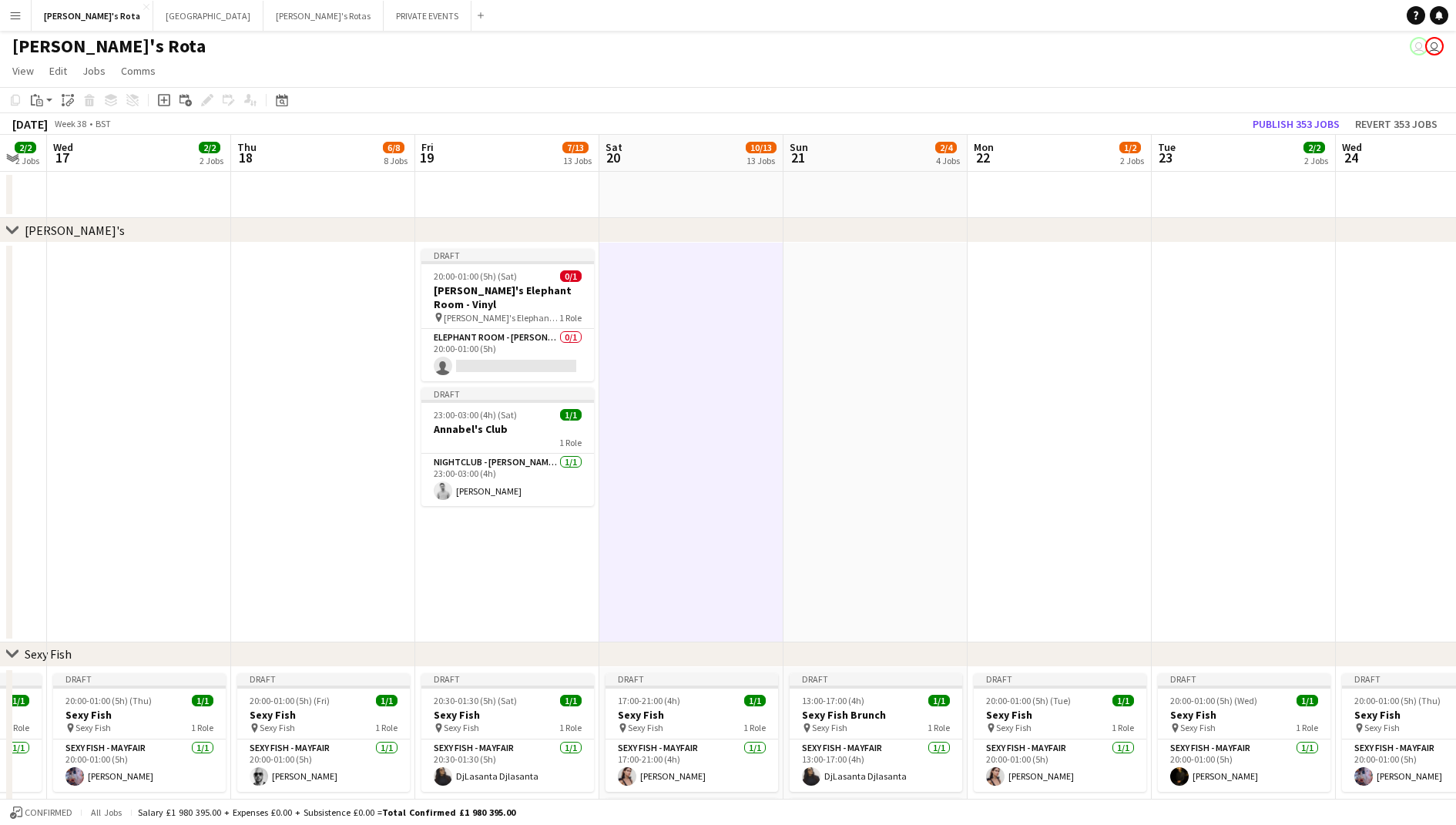
scroll to position [0, 509]
